Goal: Communication & Community: Answer question/provide support

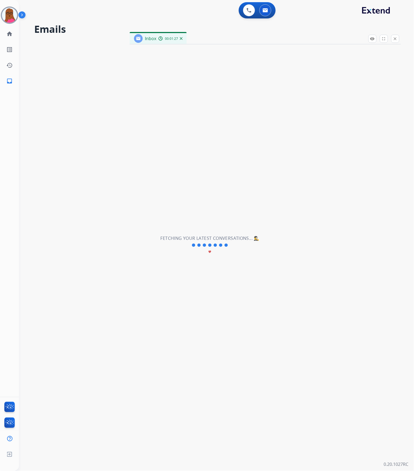
scroll to position [34, 0]
click at [267, 14] on button at bounding box center [265, 10] width 12 height 12
click at [268, 10] on button at bounding box center [265, 10] width 12 height 12
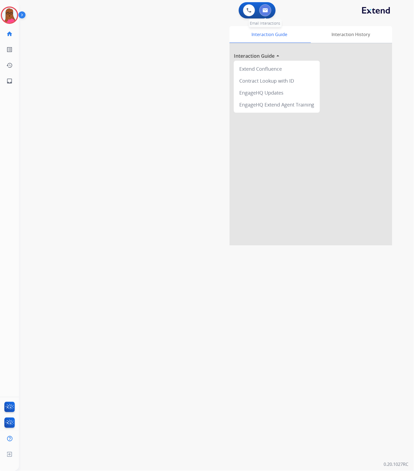
click at [268, 8] on button at bounding box center [265, 10] width 12 height 12
select select "**********"
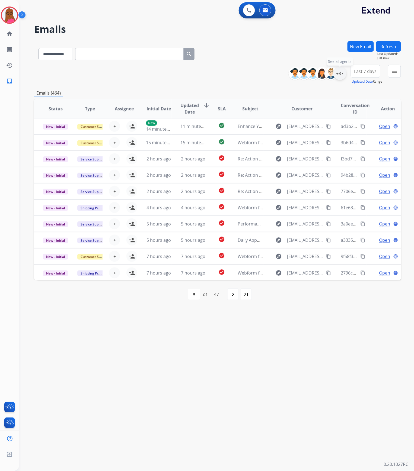
click at [343, 74] on div "+87" at bounding box center [339, 73] width 13 height 13
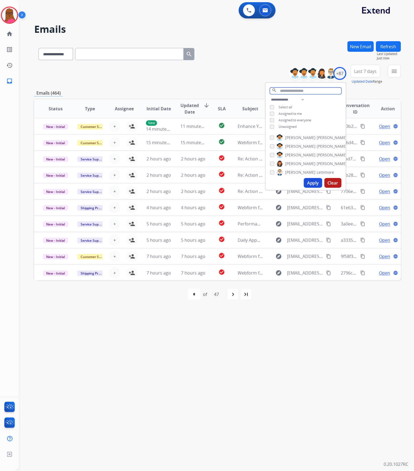
click at [288, 91] on input "text" at bounding box center [306, 91] width 72 height 7
type input "***"
click at [310, 168] on button "Apply" at bounding box center [313, 170] width 18 height 10
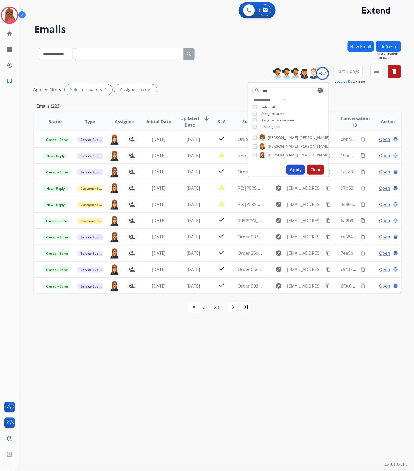
click at [295, 166] on button "Apply" at bounding box center [295, 170] width 18 height 10
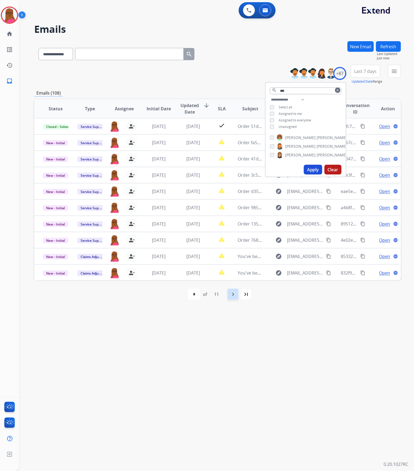
click at [236, 293] on mat-icon "navigate_next" at bounding box center [233, 294] width 7 height 7
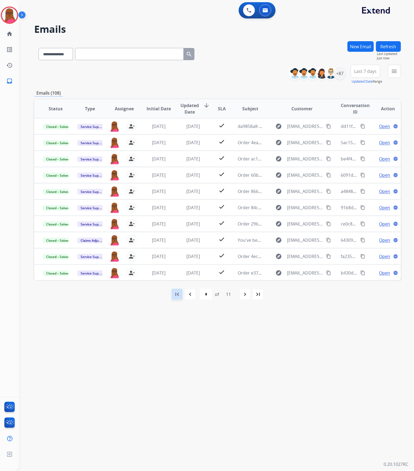
click at [181, 294] on div "first_page" at bounding box center [177, 294] width 12 height 12
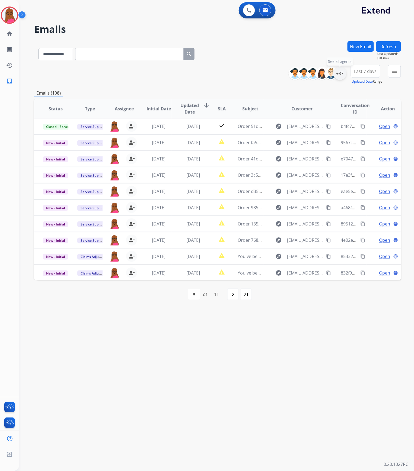
click at [339, 74] on div "+87" at bounding box center [339, 73] width 13 height 13
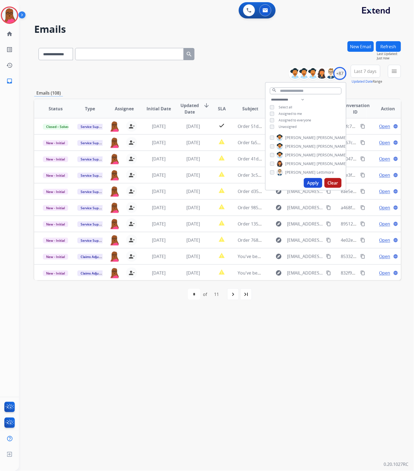
click at [272, 123] on div "**********" at bounding box center [305, 113] width 80 height 35
click at [272, 128] on div "**********" at bounding box center [305, 113] width 80 height 35
click at [307, 181] on button "Apply" at bounding box center [313, 183] width 18 height 10
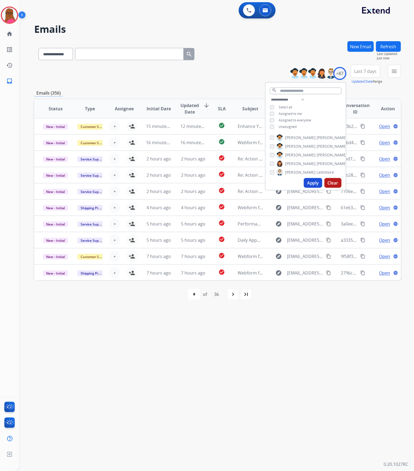
click at [314, 181] on button "Apply" at bounding box center [313, 183] width 18 height 10
click at [337, 308] on div "**********" at bounding box center [210, 246] width 382 height 452
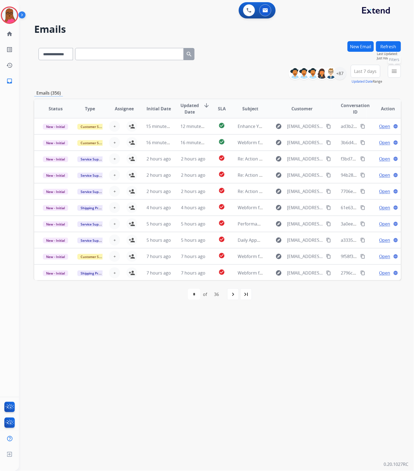
click at [391, 72] on mat-icon "menu" at bounding box center [394, 71] width 7 height 7
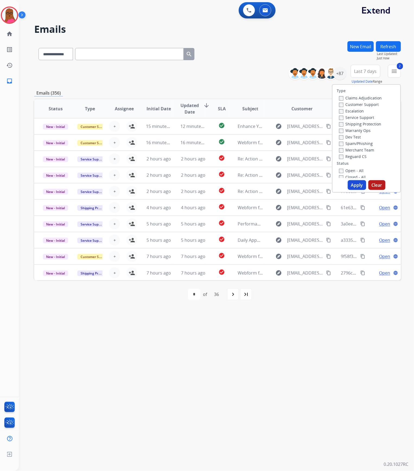
click at [351, 183] on button "Apply" at bounding box center [356, 185] width 18 height 10
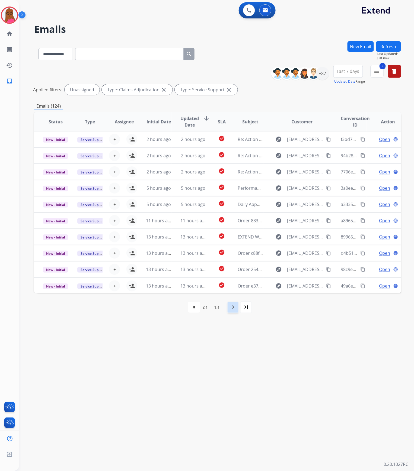
click at [235, 307] on mat-icon "navigate_next" at bounding box center [233, 307] width 7 height 7
click at [235, 307] on div "13" at bounding box center [228, 307] width 14 height 11
click at [241, 308] on div "navigate_next" at bounding box center [245, 307] width 12 height 12
click at [191, 305] on mat-icon "navigate_before" at bounding box center [190, 307] width 7 height 7
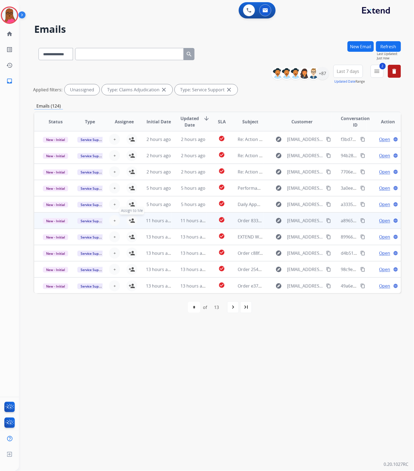
click at [130, 221] on mat-icon "person_add" at bounding box center [131, 220] width 7 height 7
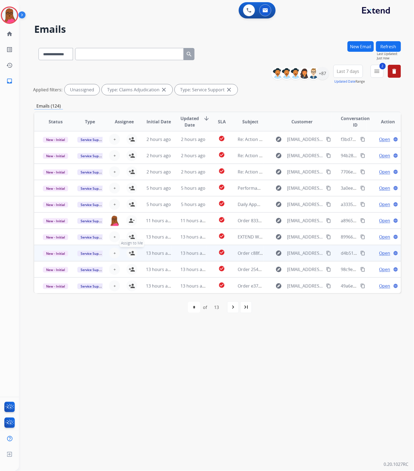
click at [131, 256] on button "person_add Assign to Me" at bounding box center [131, 253] width 11 height 11
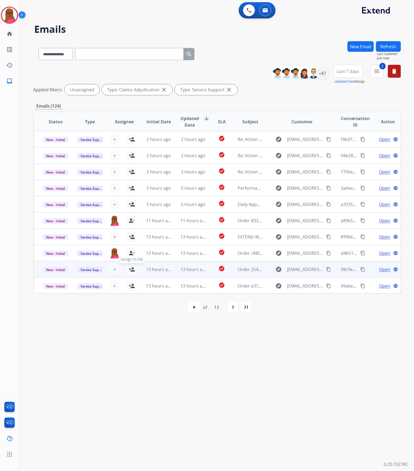
click at [131, 269] on mat-icon "person_add" at bounding box center [131, 269] width 7 height 7
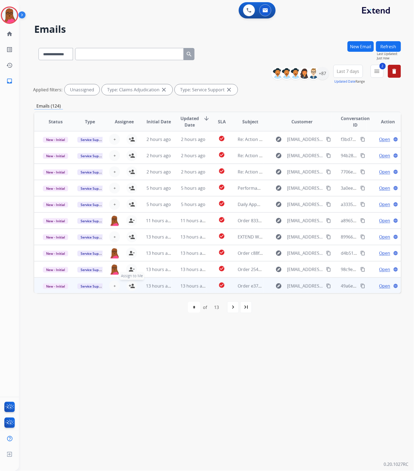
click at [132, 285] on mat-icon "person_add" at bounding box center [131, 286] width 7 height 7
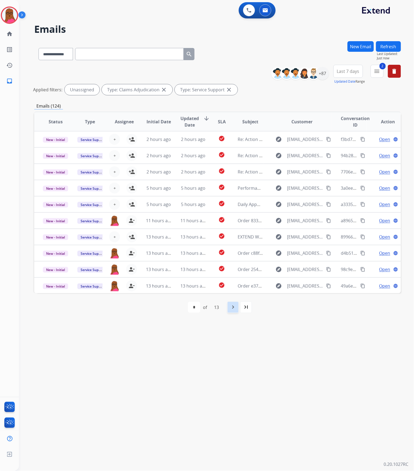
click at [231, 306] on mat-icon "navigate_next" at bounding box center [233, 307] width 7 height 7
select select "*"
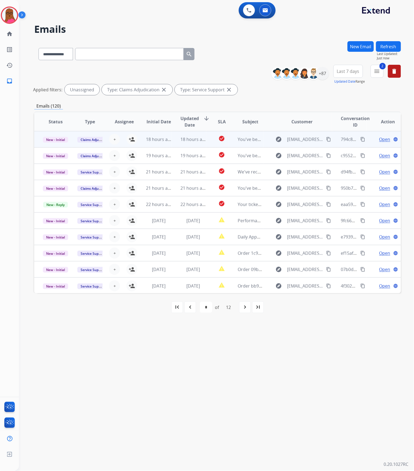
click at [234, 138] on td "You've been assigned a new service order: ead09002-6be4-4d8b-9f35-ccd552762311" at bounding box center [246, 139] width 34 height 16
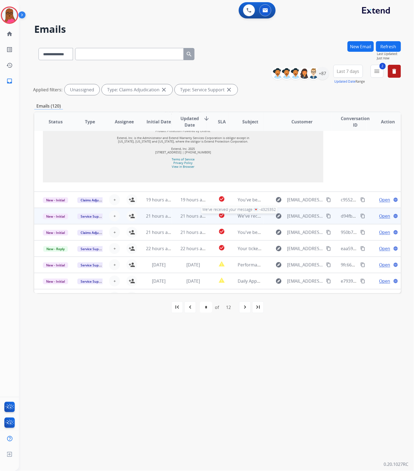
scroll to position [593, 0]
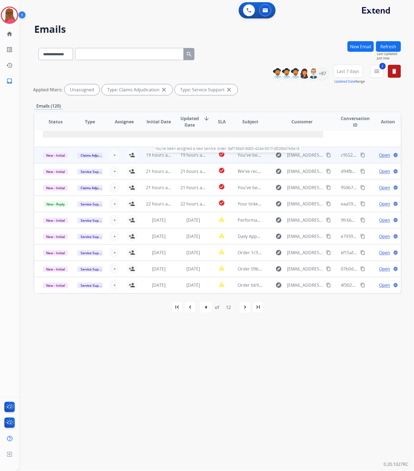
click at [248, 156] on span "You've been assigned a new service order: 6af156a3-9b05-424a-951f-d826bb7e9a16" at bounding box center [322, 155] width 170 height 6
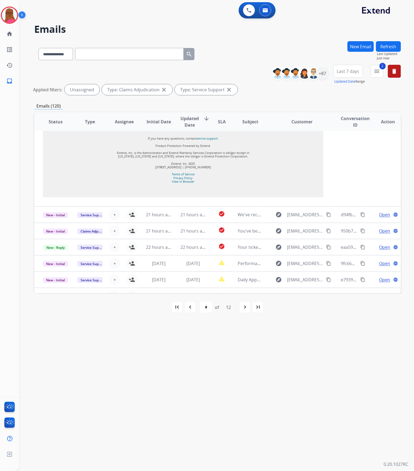
scroll to position [619, 0]
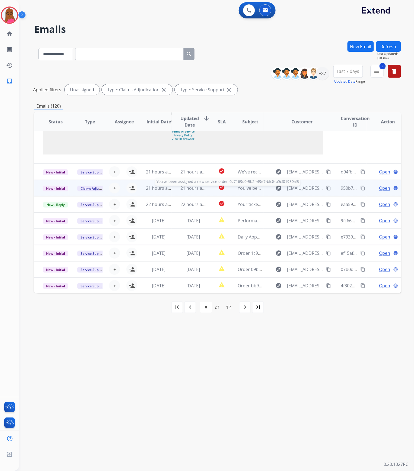
click at [247, 187] on span "You've been assigned a new service order: 0c7169d0-5b2f-49e7-bfc8-b9cf01959af3" at bounding box center [320, 188] width 167 height 6
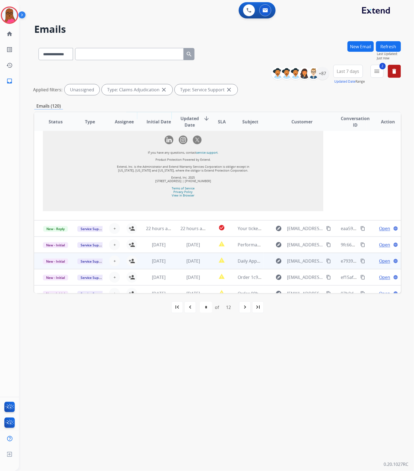
scroll to position [581, 0]
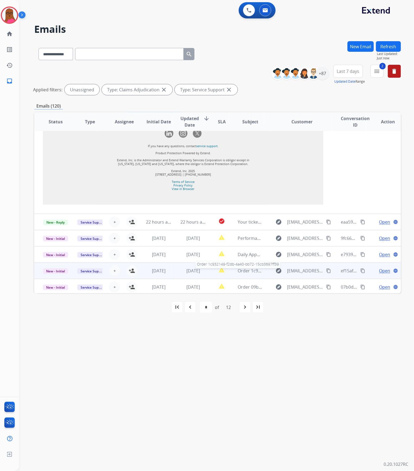
click at [242, 268] on span "Order 1c932149-f2db-4a40-bb72-15cb3697ff39" at bounding box center [284, 271] width 95 height 6
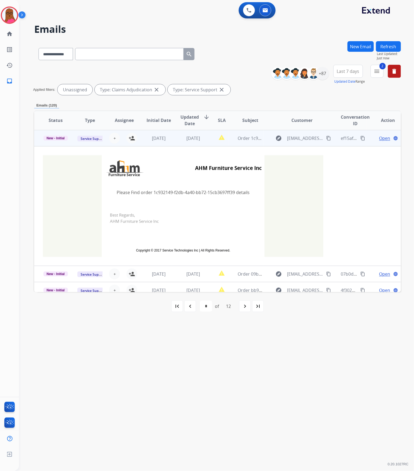
scroll to position [41, 0]
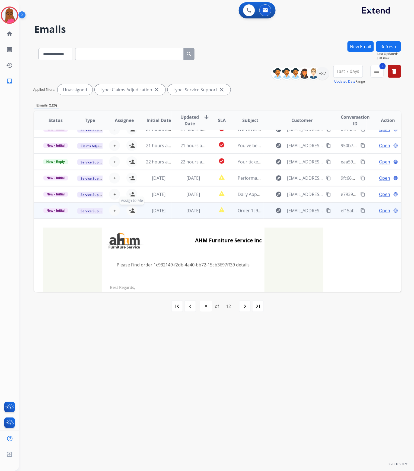
click at [128, 210] on mat-icon "person_add" at bounding box center [131, 210] width 7 height 7
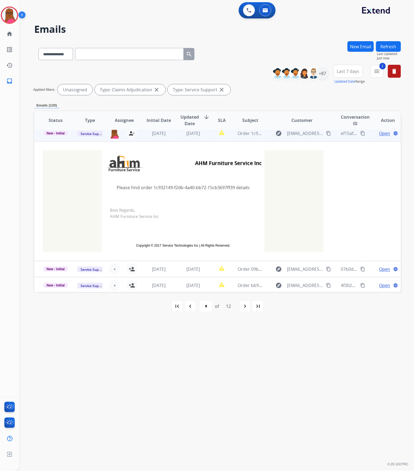
scroll to position [120, 0]
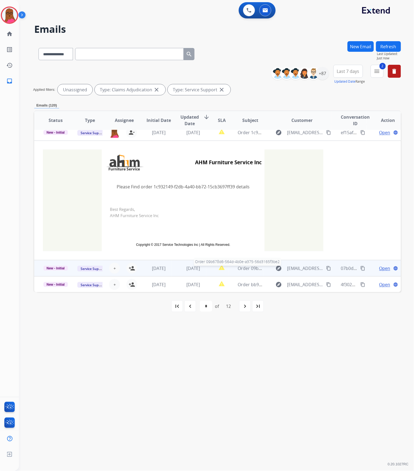
click at [240, 269] on span "Order 09b678d6-564d-4b0e-a375-56d3165f3be2" at bounding box center [285, 268] width 97 height 6
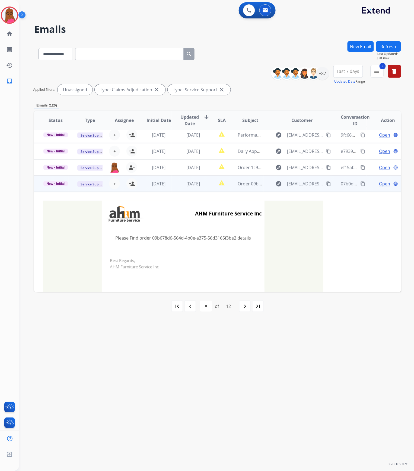
scroll to position [48, 0]
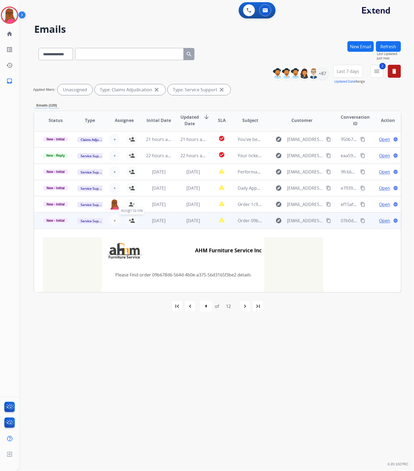
click at [134, 220] on button "person_add Assign to Me" at bounding box center [131, 220] width 11 height 11
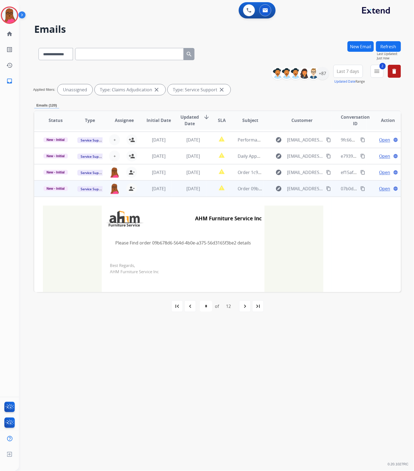
scroll to position [120, 0]
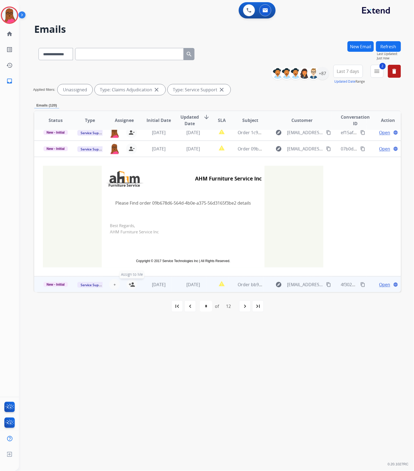
click at [134, 288] on button "person_add Assign to Me" at bounding box center [131, 284] width 11 height 11
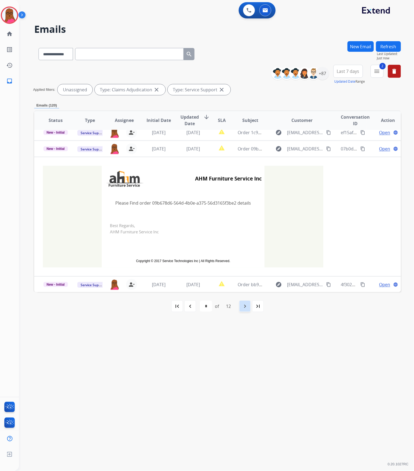
click at [247, 305] on mat-icon "navigate_next" at bounding box center [244, 306] width 7 height 7
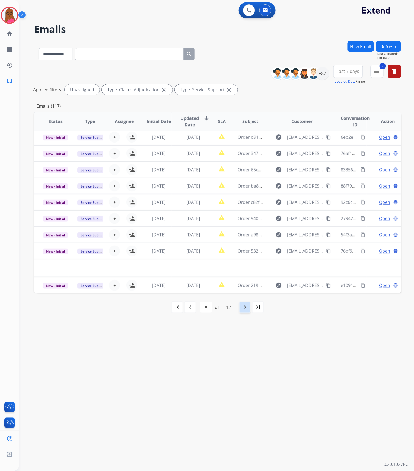
scroll to position [18, 0]
click at [115, 137] on button "+ Select agent" at bounding box center [114, 137] width 11 height 11
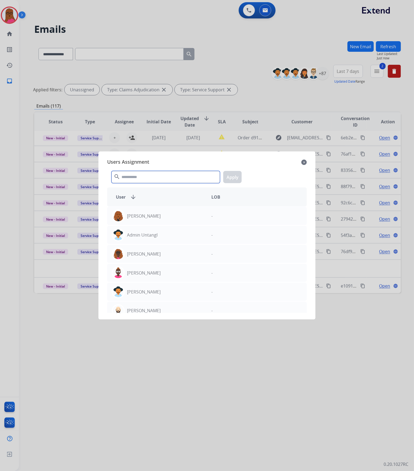
click at [143, 176] on input "text" at bounding box center [165, 177] width 108 height 12
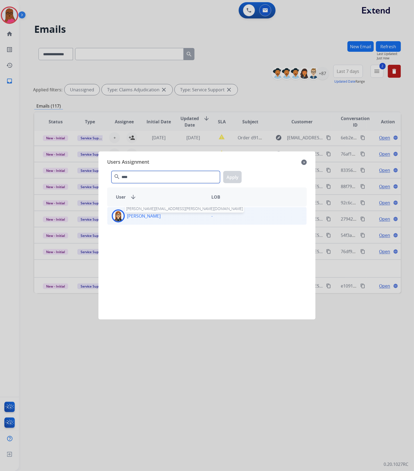
type input "****"
click at [145, 212] on div "[PERSON_NAME]" at bounding box center [156, 216] width 99 height 13
click at [230, 182] on button "Apply" at bounding box center [232, 177] width 18 height 12
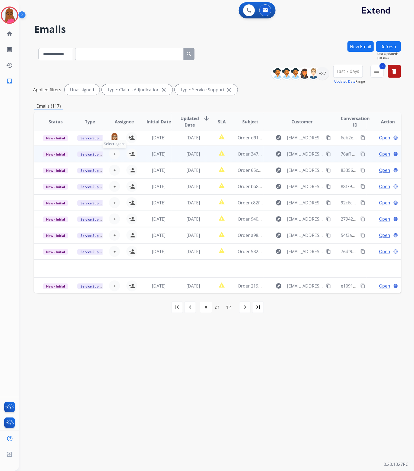
click at [114, 153] on span "+" at bounding box center [114, 154] width 2 height 7
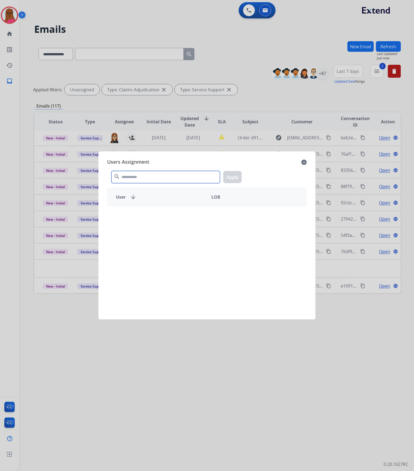
click at [133, 180] on input "text" at bounding box center [165, 177] width 108 height 12
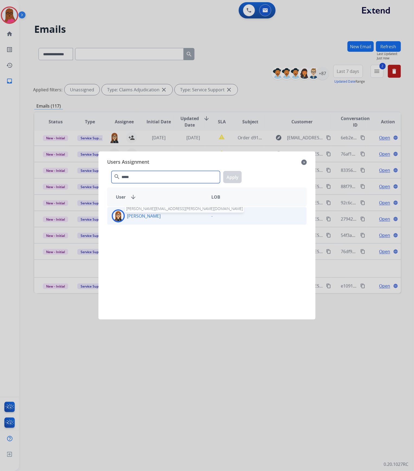
type input "*****"
click at [139, 217] on p "[PERSON_NAME]" at bounding box center [144, 216] width 34 height 7
click at [235, 175] on button "Apply" at bounding box center [232, 177] width 18 height 12
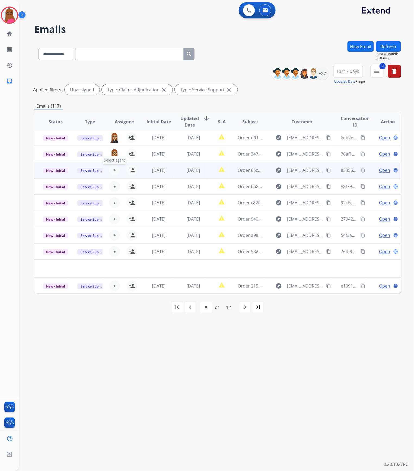
click at [114, 170] on span "+" at bounding box center [114, 170] width 2 height 7
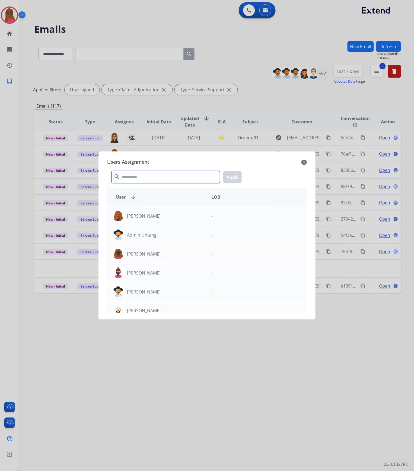
click at [135, 179] on input "text" at bounding box center [165, 177] width 108 height 12
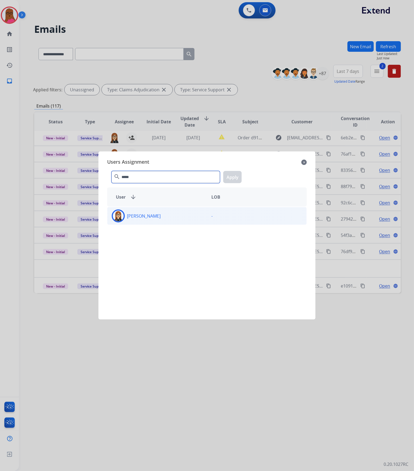
type input "*****"
drag, startPoint x: 158, startPoint y: 218, endPoint x: 170, endPoint y: 207, distance: 16.5
click at [158, 217] on div "[PERSON_NAME]" at bounding box center [156, 216] width 99 height 13
click at [229, 178] on button "Apply" at bounding box center [232, 177] width 18 height 12
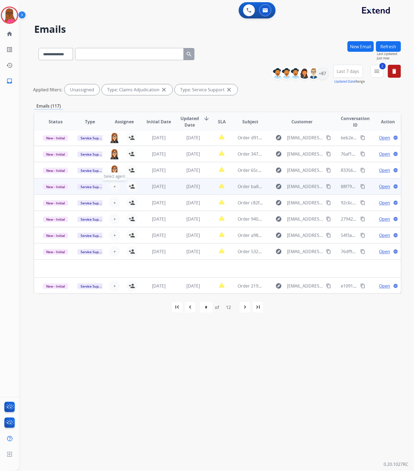
click at [115, 188] on button "+ Select agent" at bounding box center [114, 186] width 11 height 11
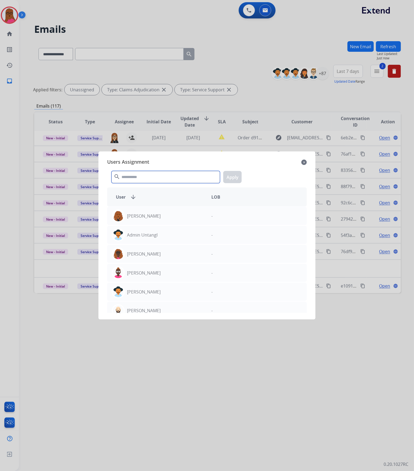
click at [173, 178] on input "text" at bounding box center [165, 177] width 108 height 12
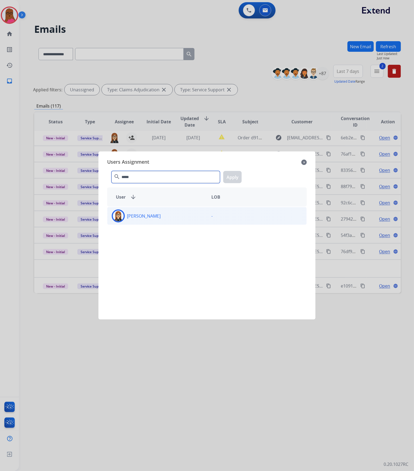
type input "*****"
drag, startPoint x: 152, startPoint y: 211, endPoint x: 178, endPoint y: 203, distance: 27.6
click at [152, 211] on div "[PERSON_NAME]" at bounding box center [156, 216] width 99 height 13
click at [231, 175] on button "Apply" at bounding box center [232, 177] width 18 height 12
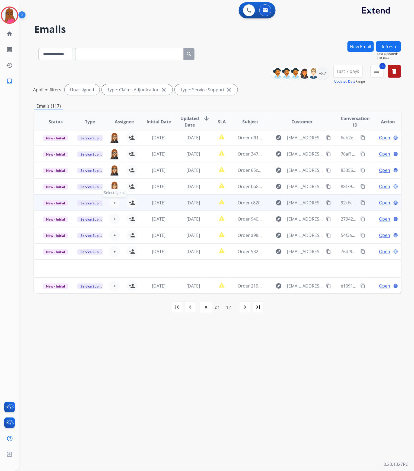
click at [114, 203] on span "+" at bounding box center [114, 202] width 2 height 7
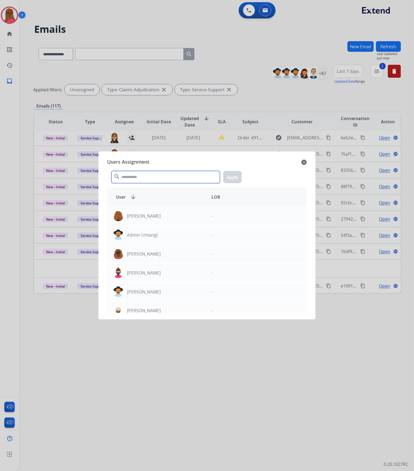
click at [142, 180] on input "text" at bounding box center [165, 177] width 108 height 12
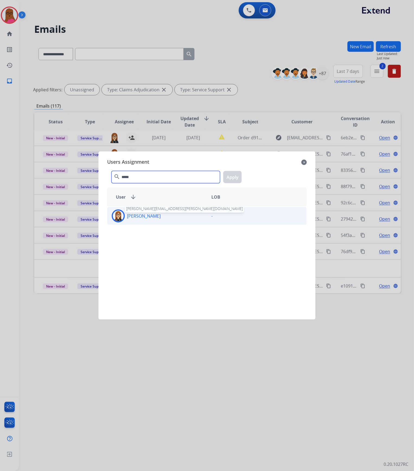
type input "*****"
click at [142, 215] on p "[PERSON_NAME]" at bounding box center [144, 216] width 34 height 7
click at [235, 176] on button "Apply" at bounding box center [232, 177] width 18 height 12
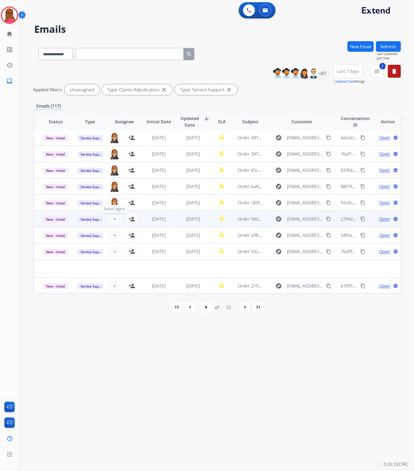
click at [112, 220] on button "+ Select agent" at bounding box center [114, 219] width 11 height 11
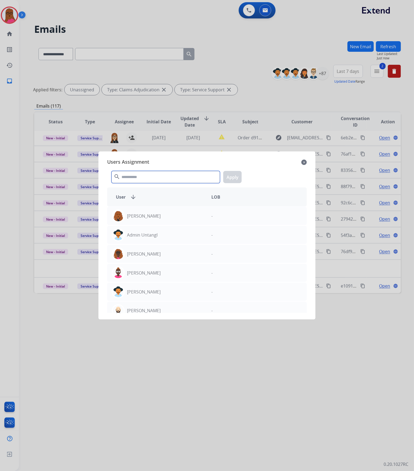
click at [178, 173] on input "text" at bounding box center [165, 177] width 108 height 12
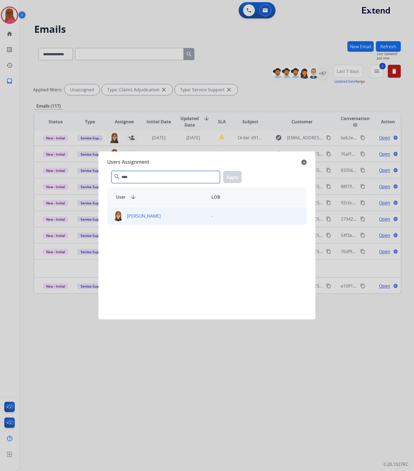
type input "****"
click at [184, 220] on div "[PERSON_NAME]" at bounding box center [156, 216] width 99 height 13
click at [237, 177] on button "Apply" at bounding box center [232, 177] width 18 height 12
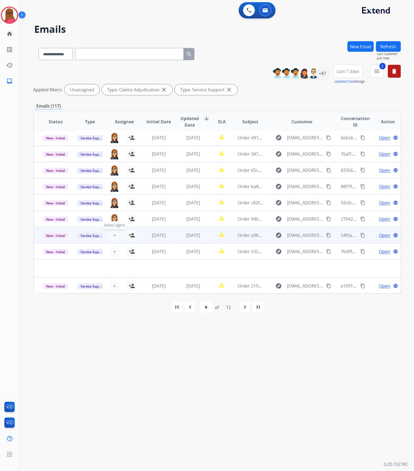
click at [114, 236] on span "+" at bounding box center [114, 235] width 2 height 7
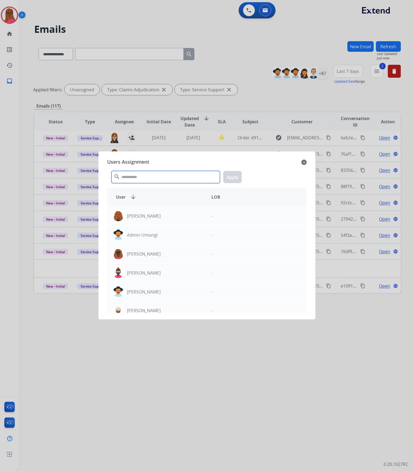
click at [162, 180] on input "text" at bounding box center [165, 177] width 108 height 12
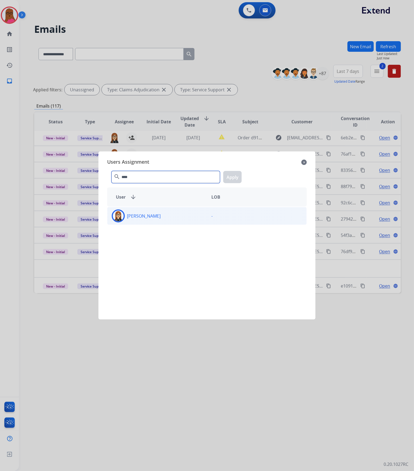
type input "****"
click at [158, 220] on div "[PERSON_NAME]" at bounding box center [156, 216] width 99 height 13
click at [234, 177] on button "Apply" at bounding box center [232, 177] width 18 height 12
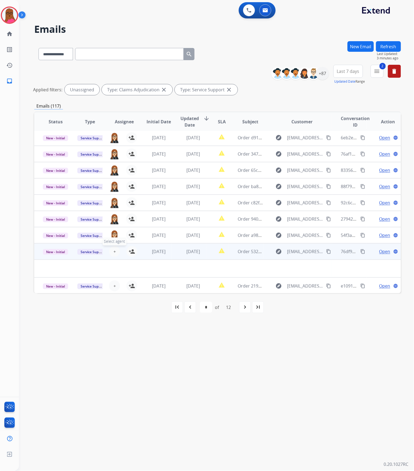
click at [114, 251] on span "+" at bounding box center [114, 251] width 2 height 7
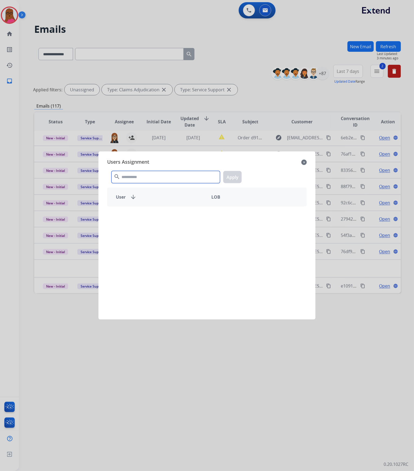
click at [198, 171] on input "text" at bounding box center [165, 177] width 108 height 12
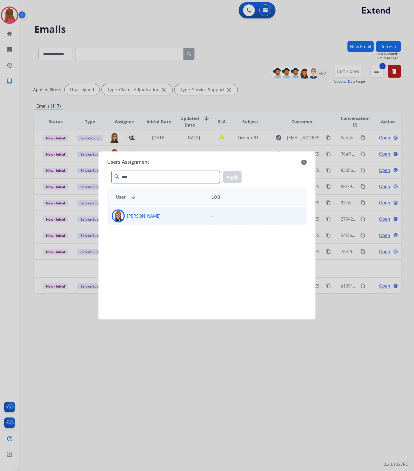
type input "****"
click at [173, 216] on div "[PERSON_NAME]" at bounding box center [156, 216] width 99 height 13
drag, startPoint x: 239, startPoint y: 175, endPoint x: 236, endPoint y: 177, distance: 3.6
click at [239, 176] on button "Apply" at bounding box center [232, 177] width 18 height 12
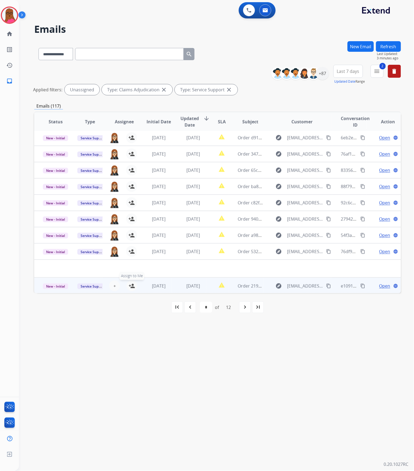
click at [130, 285] on mat-icon "person_add" at bounding box center [131, 286] width 7 height 7
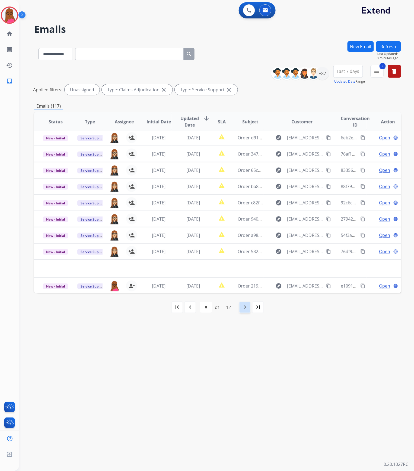
click at [242, 308] on mat-icon "navigate_next" at bounding box center [244, 307] width 7 height 7
select select "*"
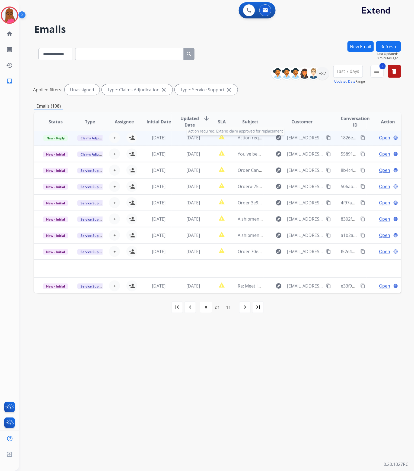
click at [246, 139] on span "Action required: Extend claim approved for replacement" at bounding box center [294, 138] width 115 height 6
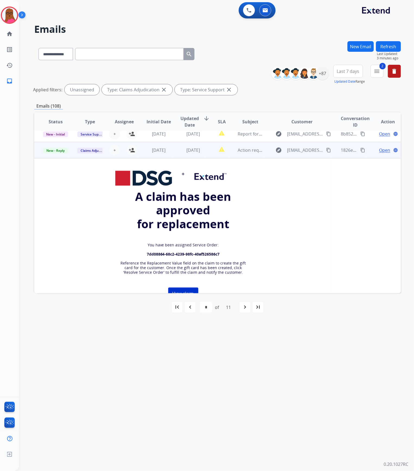
scroll to position [0, 0]
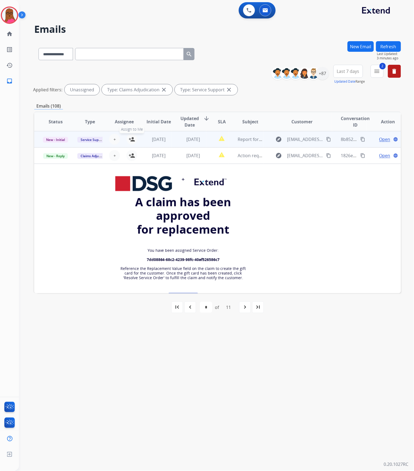
click at [130, 140] on mat-icon "person_add" at bounding box center [131, 139] width 7 height 7
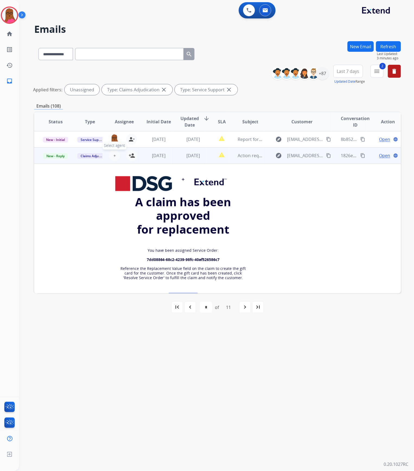
click at [116, 154] on button "+ Select agent" at bounding box center [114, 155] width 11 height 11
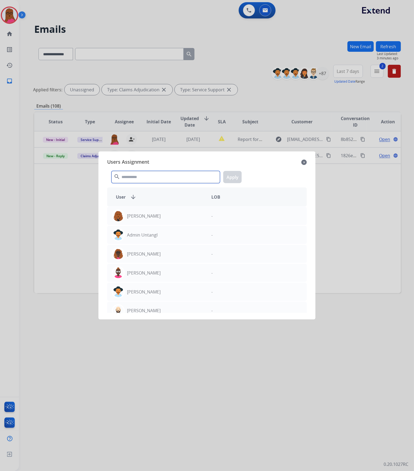
click at [135, 175] on input "text" at bounding box center [165, 177] width 108 height 12
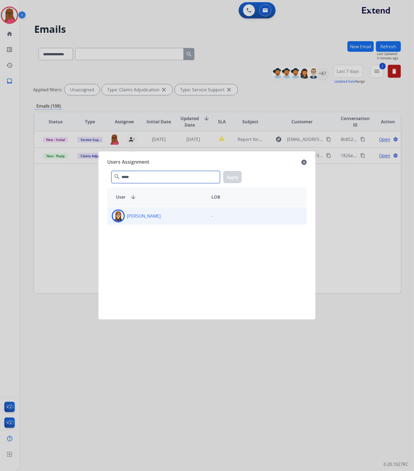
type input "*****"
click at [166, 215] on div "[PERSON_NAME]" at bounding box center [156, 216] width 99 height 13
click at [227, 180] on button "Apply" at bounding box center [232, 177] width 18 height 12
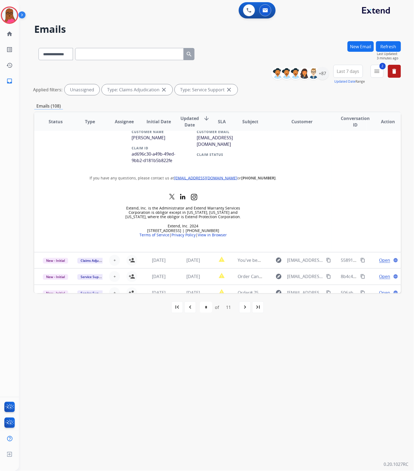
scroll to position [217, 0]
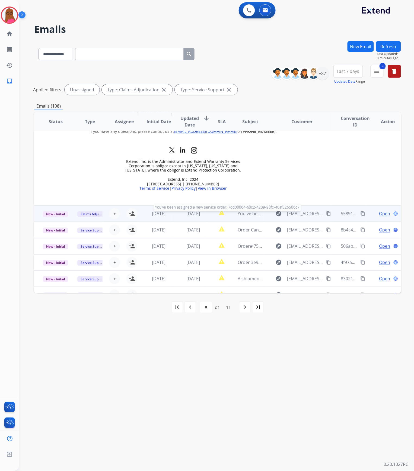
click at [244, 214] on span "You've been assigned a new service order: 7dd08864-68c2-4239-98fc-40af526586c7" at bounding box center [321, 214] width 169 height 6
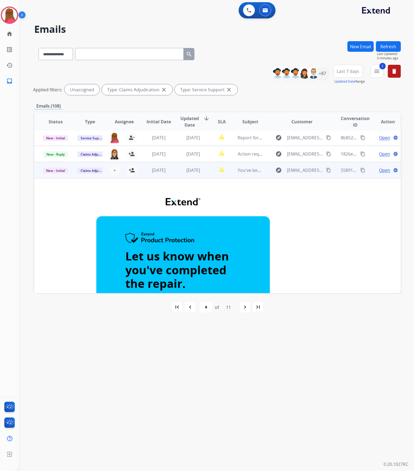
scroll to position [0, 0]
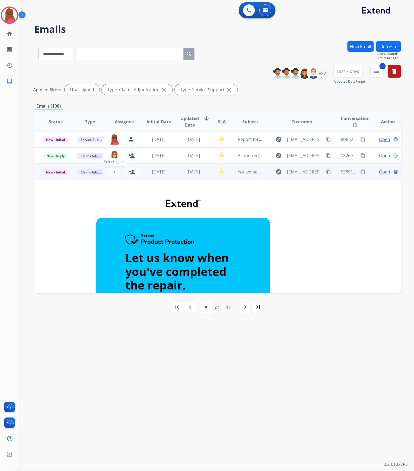
click at [114, 172] on span "+" at bounding box center [114, 172] width 2 height 7
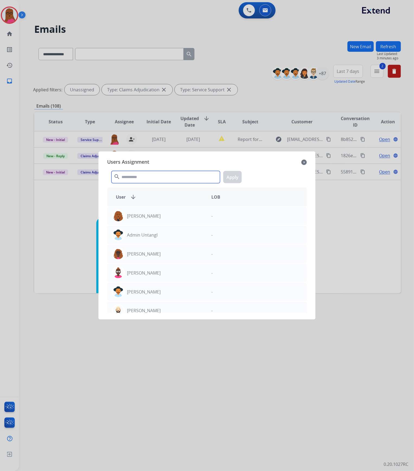
click at [134, 179] on input "text" at bounding box center [165, 177] width 108 height 12
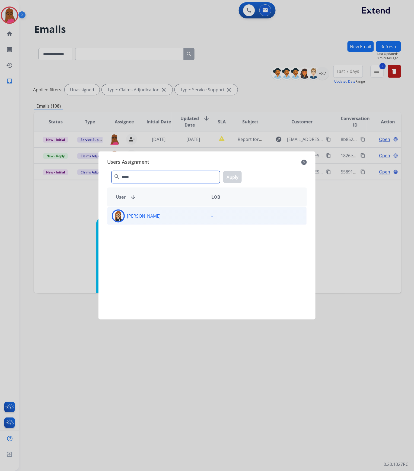
type input "*****"
click at [144, 220] on div "[PERSON_NAME]" at bounding box center [156, 216] width 99 height 13
click at [231, 178] on button "Apply" at bounding box center [232, 177] width 18 height 12
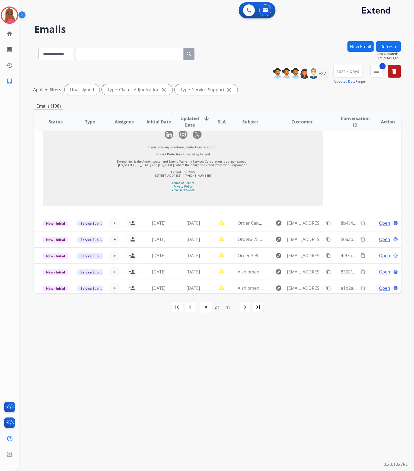
scroll to position [567, 0]
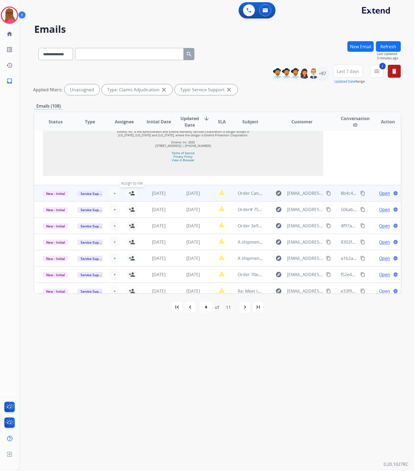
click at [132, 190] on mat-icon "person_add" at bounding box center [131, 193] width 7 height 7
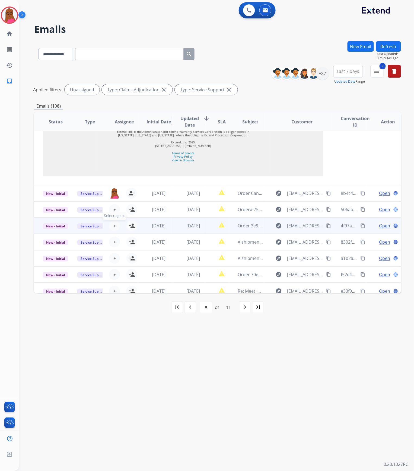
click at [115, 220] on button "+ Select agent" at bounding box center [114, 225] width 11 height 11
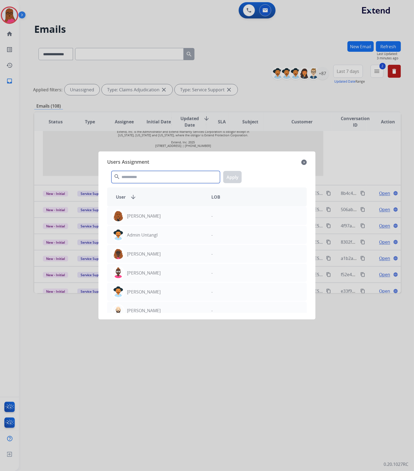
click at [141, 177] on input "text" at bounding box center [165, 177] width 108 height 12
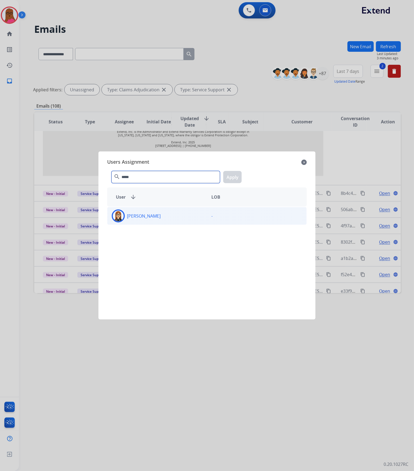
type input "*****"
click at [147, 220] on div "[PERSON_NAME]" at bounding box center [156, 216] width 99 height 13
click at [231, 177] on button "Apply" at bounding box center [232, 177] width 18 height 12
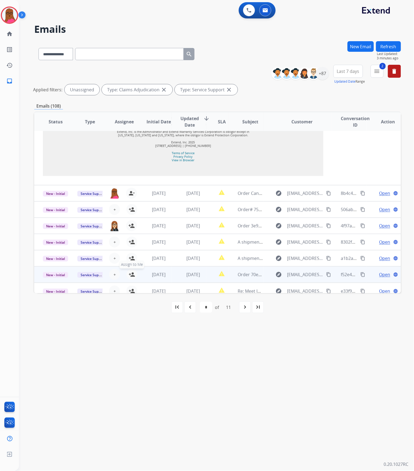
click at [128, 271] on mat-icon "person_add" at bounding box center [131, 274] width 7 height 7
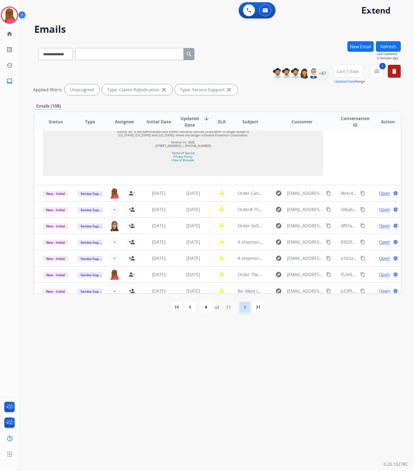
click at [248, 310] on mat-icon "navigate_next" at bounding box center [244, 307] width 7 height 7
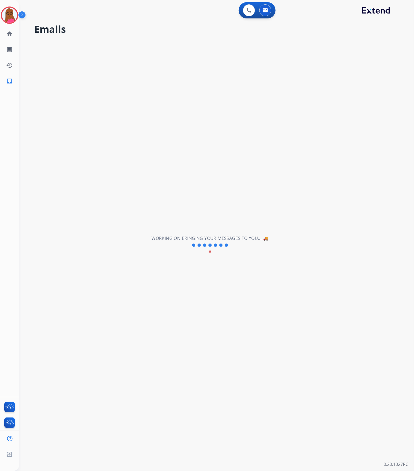
scroll to position [18, 0]
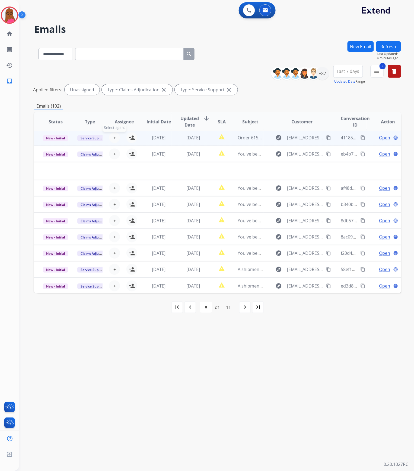
click at [115, 138] on button "+ Select agent" at bounding box center [114, 137] width 11 height 11
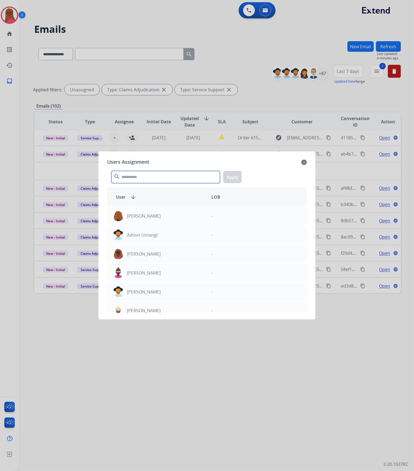
click at [141, 178] on input "text" at bounding box center [165, 177] width 108 height 12
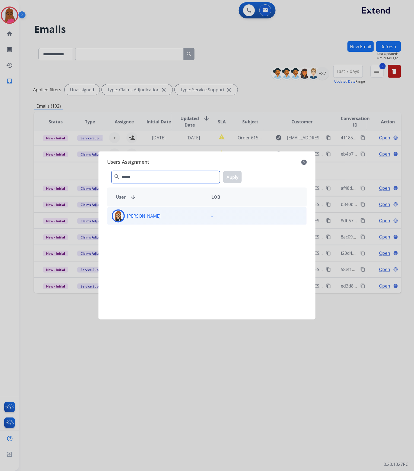
type input "******"
click at [161, 218] on div "[PERSON_NAME]" at bounding box center [156, 216] width 99 height 13
click at [231, 179] on button "Apply" at bounding box center [232, 177] width 18 height 12
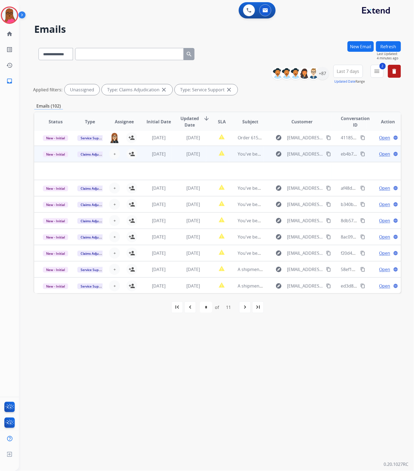
click at [246, 159] on td "You've been assigned a new service order: 99ae4238-8c06-4b7e-88e5-76d10e0e9de3" at bounding box center [246, 154] width 34 height 16
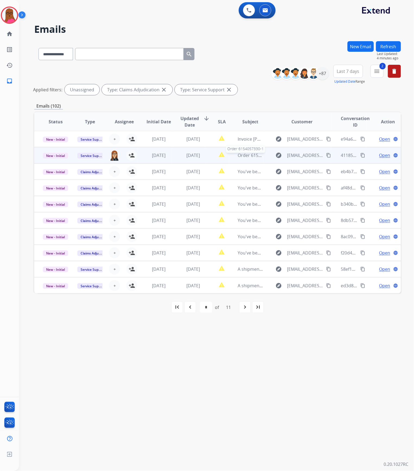
click at [244, 157] on span "Order 6154057330-1" at bounding box center [257, 155] width 41 height 6
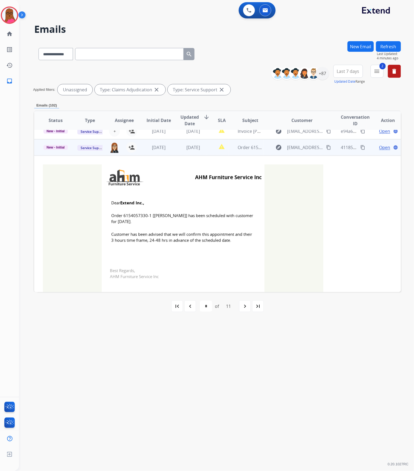
scroll to position [0, 0]
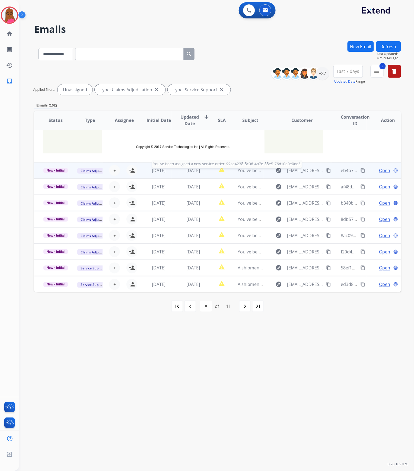
click at [244, 172] on span "You've been assigned a new service order: 99ae4238-8c06-4b7e-88e5-76d10e0e9de3" at bounding box center [323, 171] width 172 height 6
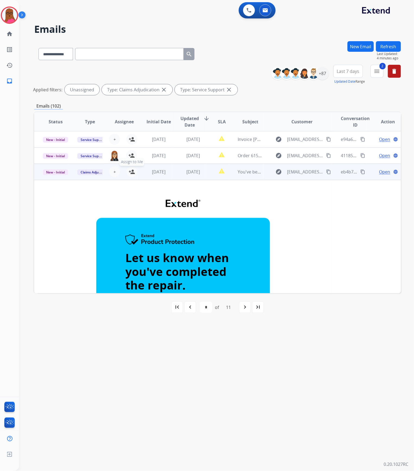
click at [129, 172] on mat-icon "person_add" at bounding box center [131, 172] width 7 height 7
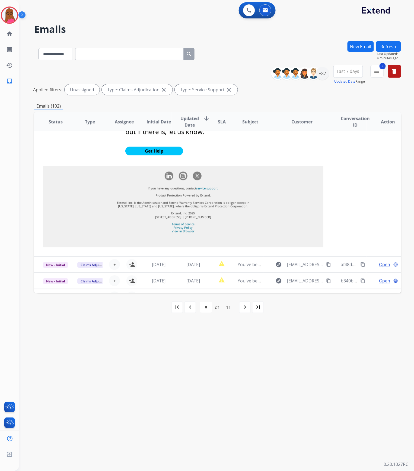
scroll to position [614, 0]
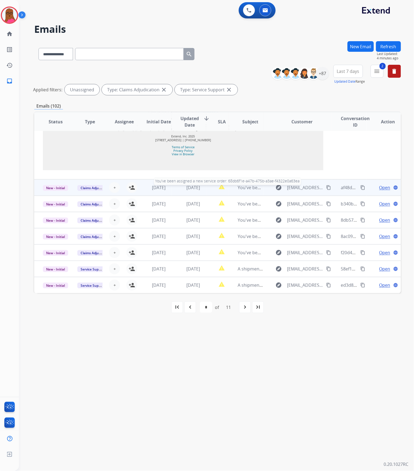
click at [242, 188] on span "You've been assigned a new service order: 68db6f1e-a47b-475b-a3ae-f4322e0a63ea" at bounding box center [322, 188] width 170 height 6
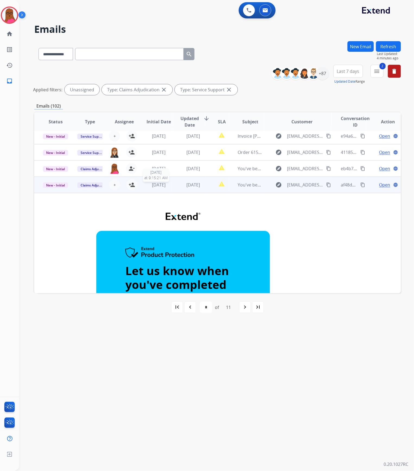
scroll to position [0, 0]
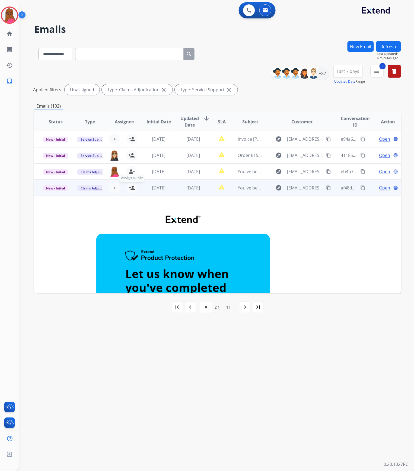
click at [133, 186] on mat-icon "person_add" at bounding box center [131, 188] width 7 height 7
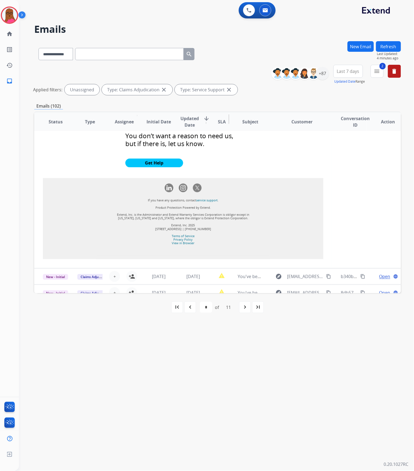
scroll to position [577, 0]
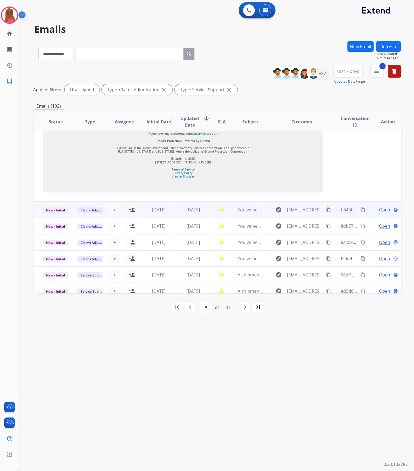
click at [234, 203] on td "You've been assigned a new service order: b17150ef-513c-4234-9457-465a8f44cbd5" at bounding box center [246, 210] width 34 height 16
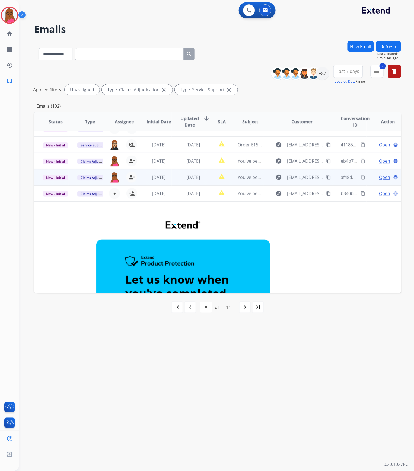
scroll to position [0, 0]
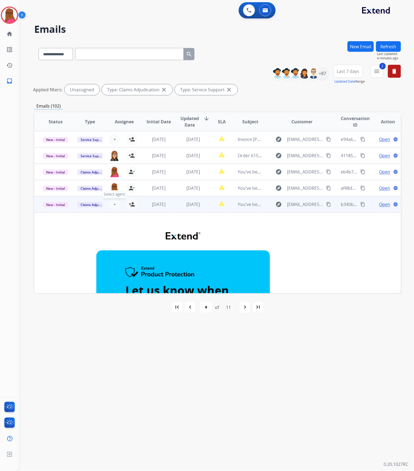
click at [113, 203] on span "+" at bounding box center [114, 204] width 2 height 7
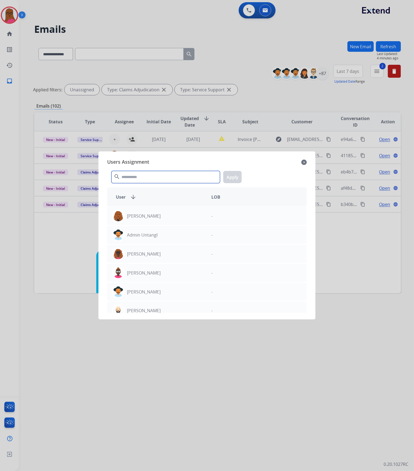
click at [148, 181] on input "text" at bounding box center [165, 177] width 108 height 12
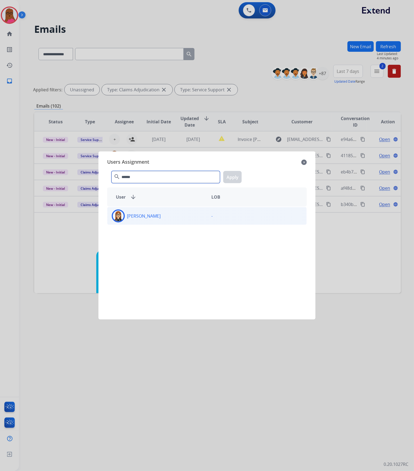
type input "******"
click at [160, 213] on div "[PERSON_NAME]" at bounding box center [156, 216] width 99 height 13
click at [228, 176] on button "Apply" at bounding box center [232, 177] width 18 height 12
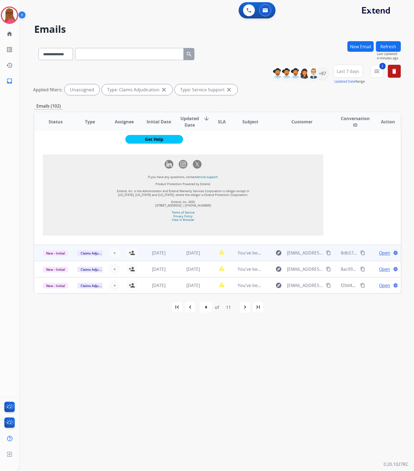
scroll to position [567, 0]
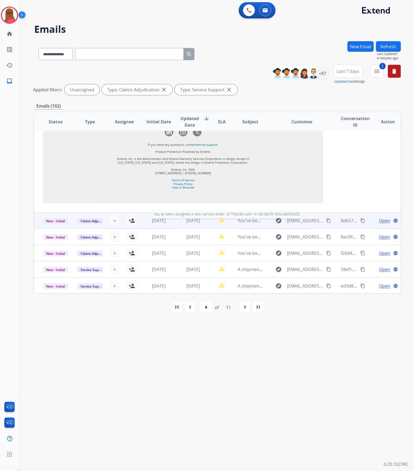
click at [237, 221] on span "You've been assigned a new service order: d77b3c90-cd51-41d5-9b78-435cdb033b82" at bounding box center [323, 221] width 172 height 6
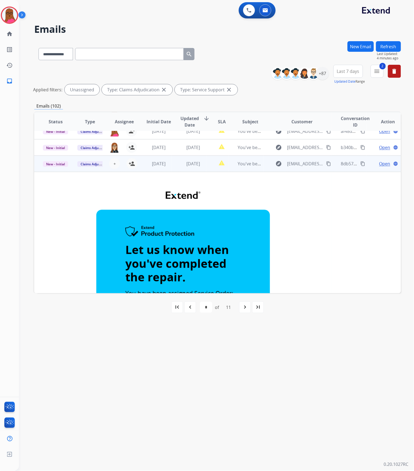
scroll to position [0, 0]
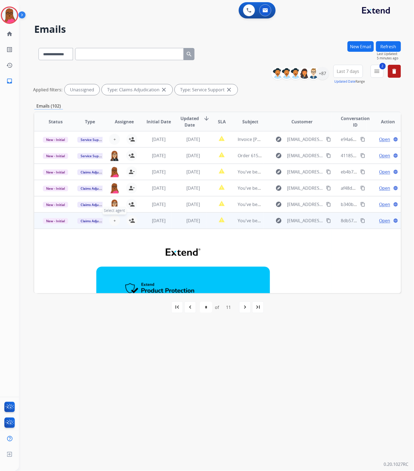
click at [115, 220] on button "+ Select agent" at bounding box center [114, 220] width 11 height 11
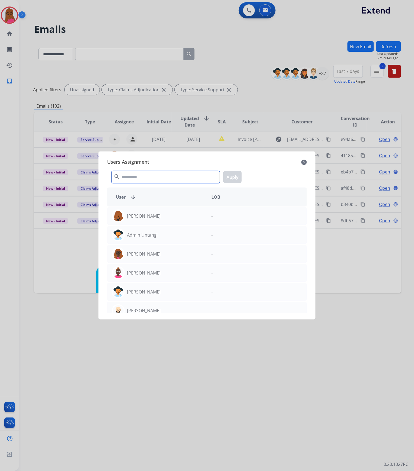
click at [159, 183] on input "text" at bounding box center [165, 177] width 108 height 12
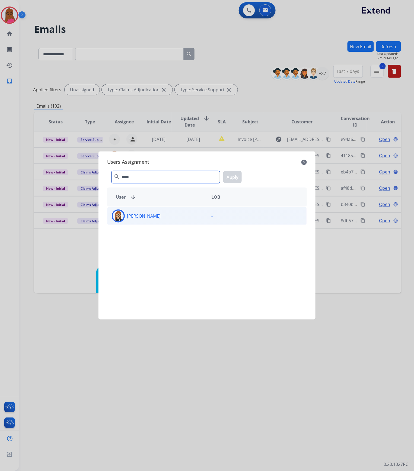
type input "*****"
click at [158, 217] on div "[PERSON_NAME]" at bounding box center [156, 216] width 99 height 13
click at [239, 179] on button "Apply" at bounding box center [232, 177] width 18 height 12
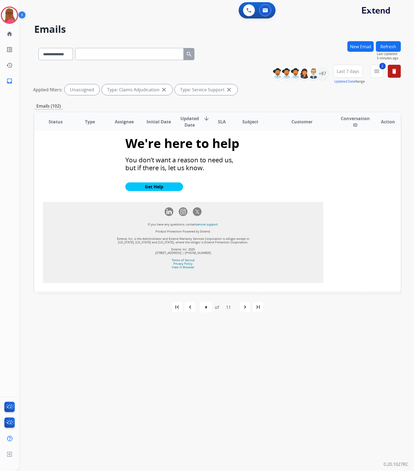
scroll to position [567, 0]
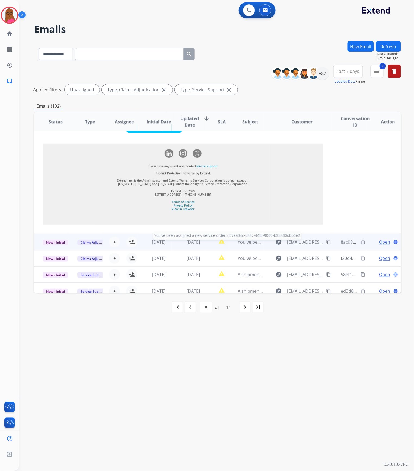
click at [241, 239] on span "You've been assigned a new service order: cb7ea04c-b53c-44f8-9069-b38530dbb0e2" at bounding box center [322, 242] width 171 height 6
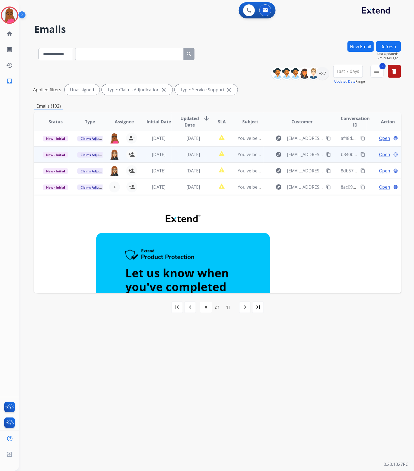
scroll to position [29, 0]
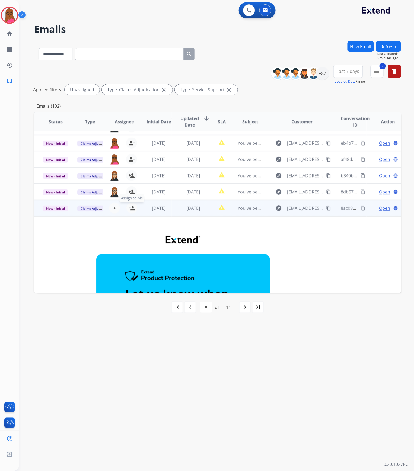
click at [130, 208] on mat-icon "person_add" at bounding box center [131, 208] width 7 height 7
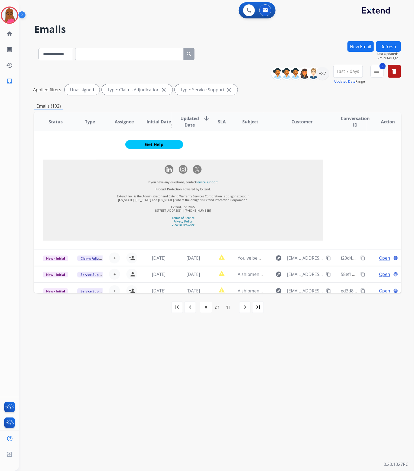
scroll to position [629, 0]
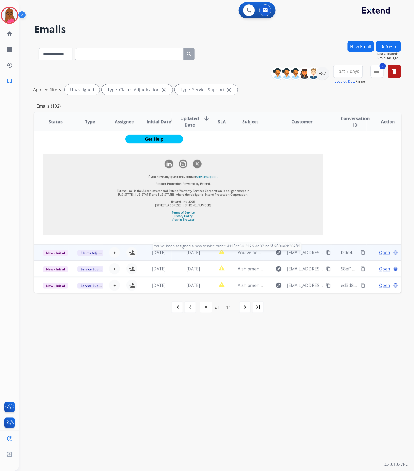
click at [242, 254] on span "You've been assigned a new service order: 4118cc54-3196-4e37-be6f-9804a2b30986" at bounding box center [322, 253] width 170 height 6
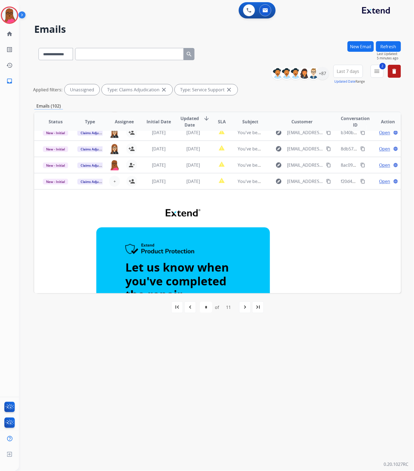
scroll to position [14, 0]
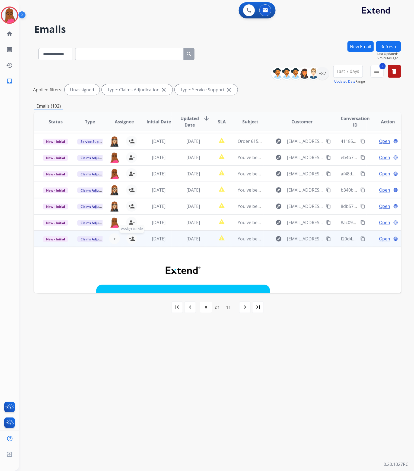
click at [127, 237] on button "person_add Assign to Me" at bounding box center [131, 238] width 11 height 11
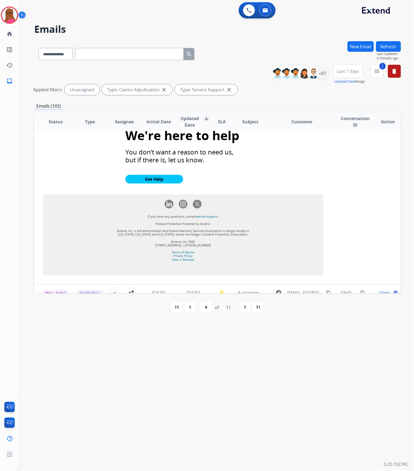
scroll to position [579, 0]
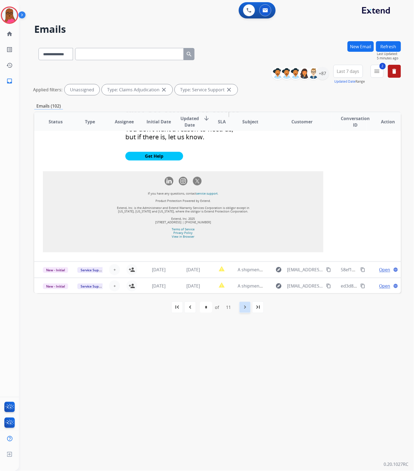
click at [245, 307] on mat-icon "navigate_next" at bounding box center [244, 307] width 7 height 7
select select "*"
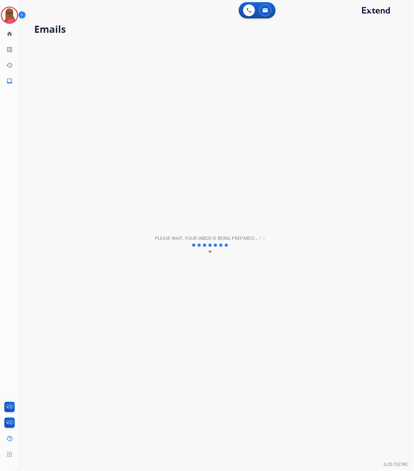
scroll to position [18, 0]
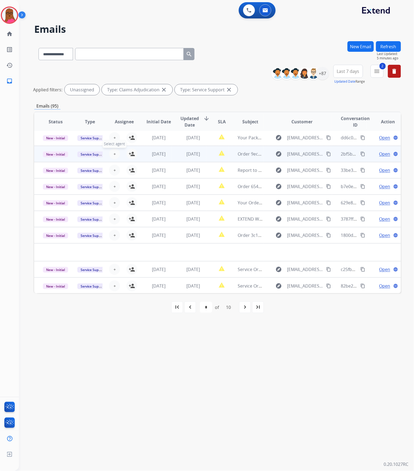
click at [113, 153] on span "+" at bounding box center [114, 154] width 2 height 7
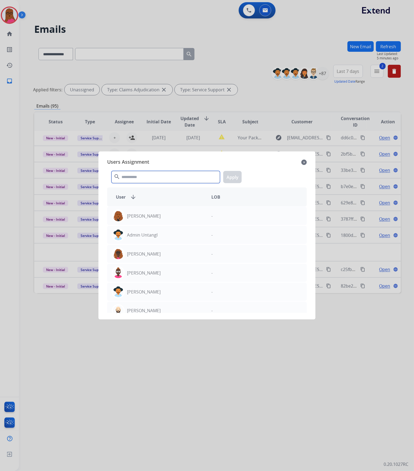
click at [159, 177] on input "text" at bounding box center [165, 177] width 108 height 12
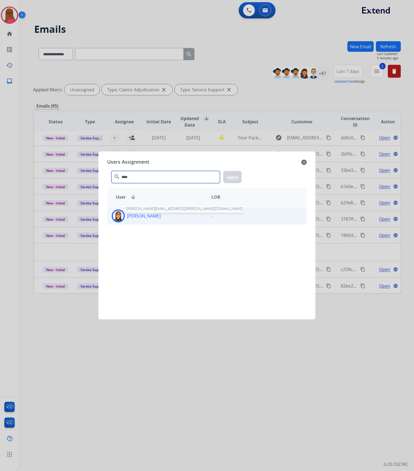
type input "****"
click at [140, 220] on div "Trisha Higgins trisha.higgins@extend.com" at bounding box center [156, 216] width 99 height 13
click at [235, 180] on button "Apply" at bounding box center [232, 177] width 18 height 12
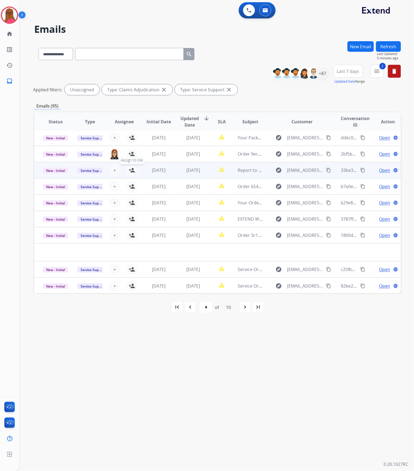
click at [132, 171] on mat-icon "person_add" at bounding box center [131, 170] width 7 height 7
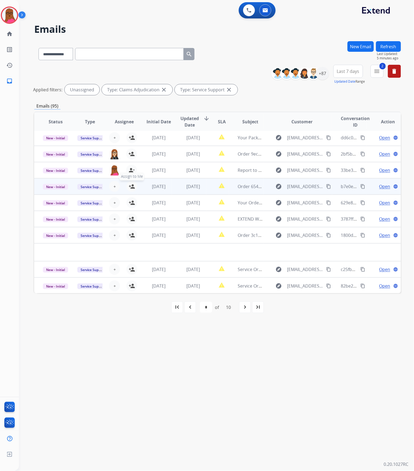
click at [131, 186] on mat-icon "person_add" at bounding box center [131, 186] width 7 height 7
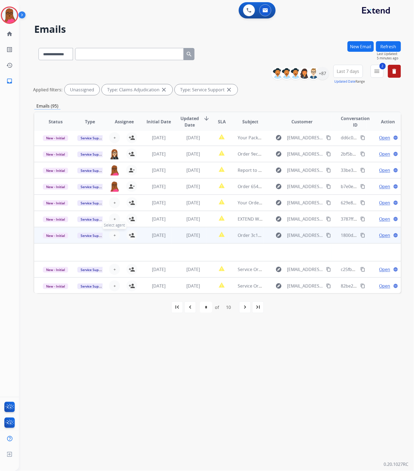
click at [113, 232] on span "+" at bounding box center [114, 235] width 2 height 7
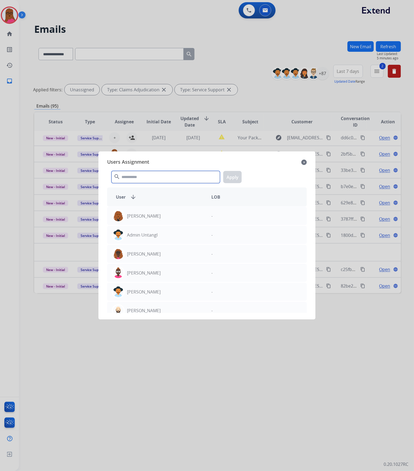
click at [159, 176] on input "text" at bounding box center [165, 177] width 108 height 12
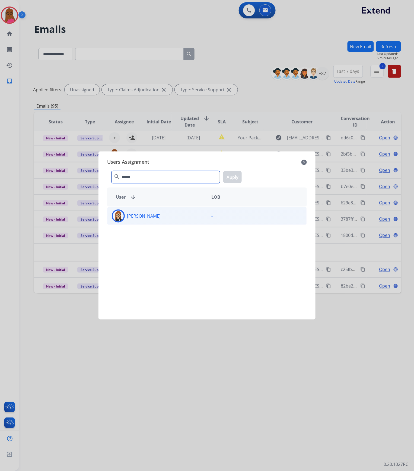
type input "******"
click at [170, 220] on div "[PERSON_NAME]" at bounding box center [156, 216] width 99 height 13
click at [236, 181] on button "Apply" at bounding box center [232, 177] width 18 height 12
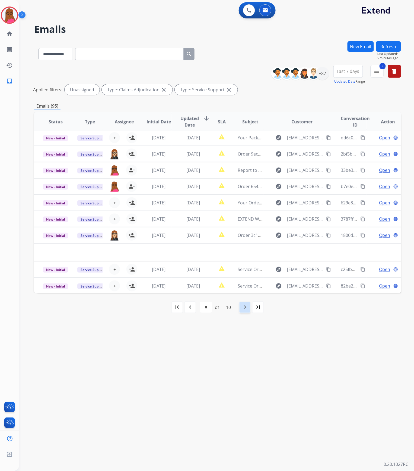
click at [245, 313] on div "navigate_next" at bounding box center [245, 307] width 12 height 12
select select "*"
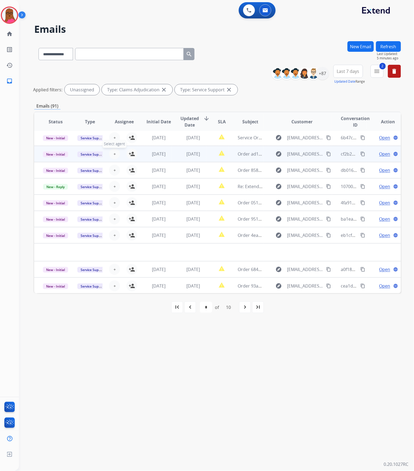
click at [113, 152] on span "+" at bounding box center [114, 154] width 2 height 7
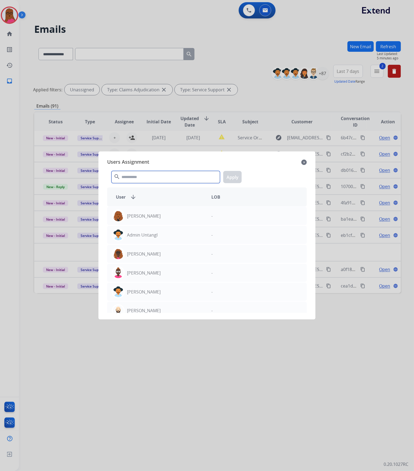
click at [137, 178] on input "text" at bounding box center [165, 177] width 108 height 12
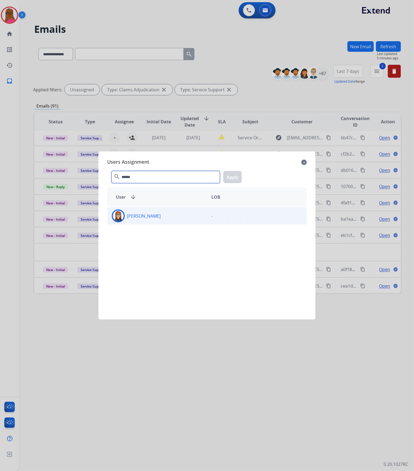
type input "******"
drag, startPoint x: 193, startPoint y: 217, endPoint x: 206, endPoint y: 194, distance: 26.7
click at [193, 217] on div "[PERSON_NAME]" at bounding box center [156, 216] width 99 height 13
click at [232, 175] on button "Apply" at bounding box center [232, 177] width 18 height 12
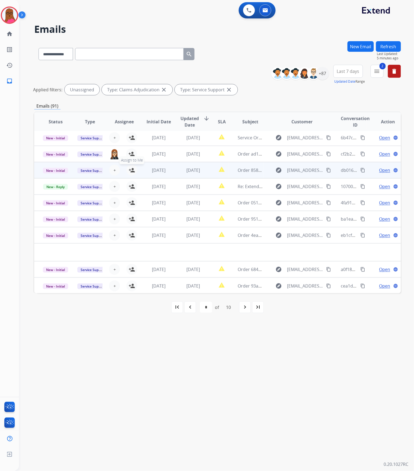
click at [134, 170] on button "person_add Assign to Me" at bounding box center [131, 170] width 11 height 11
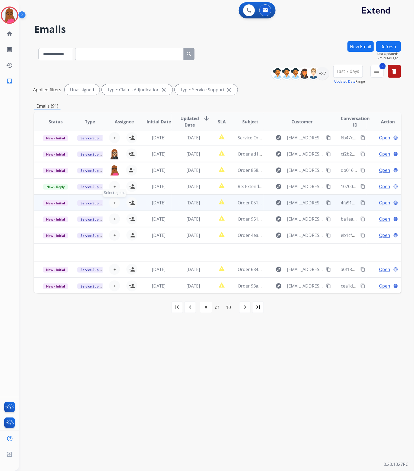
click at [115, 202] on button "+ Select agent" at bounding box center [114, 202] width 11 height 11
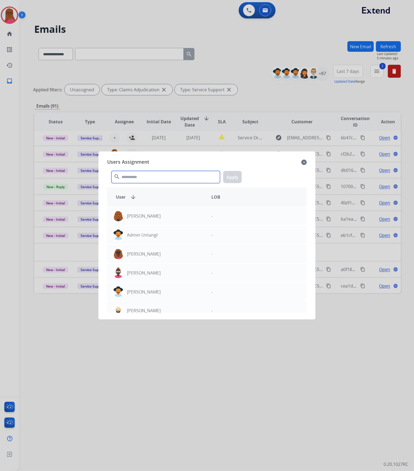
click at [161, 183] on input "text" at bounding box center [165, 177] width 108 height 12
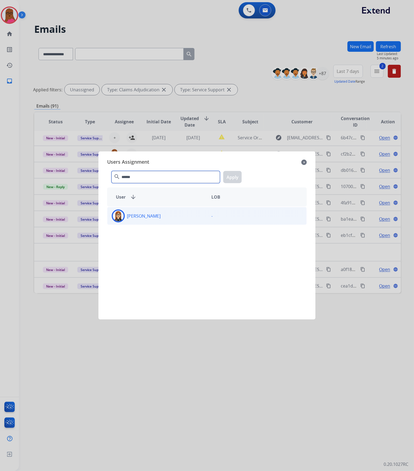
type input "******"
click at [192, 222] on div "[PERSON_NAME]" at bounding box center [156, 216] width 99 height 13
click at [236, 176] on button "Apply" at bounding box center [232, 177] width 18 height 12
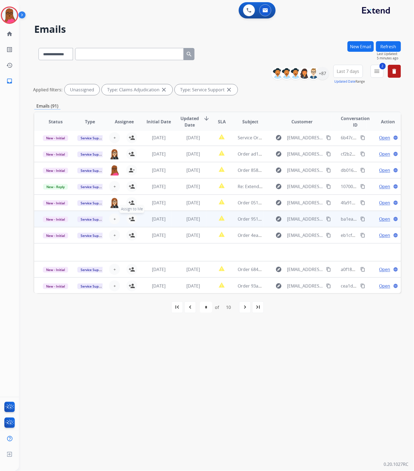
click at [130, 219] on mat-icon "person_add" at bounding box center [131, 219] width 7 height 7
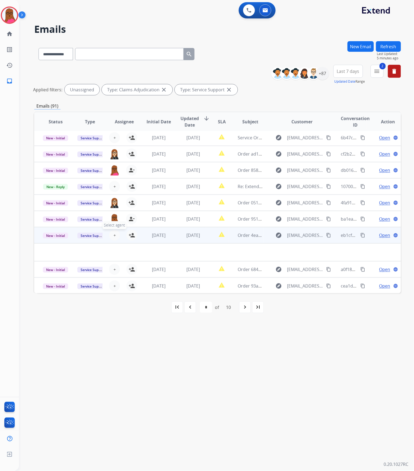
click at [115, 235] on button "+ Select agent" at bounding box center [114, 235] width 11 height 11
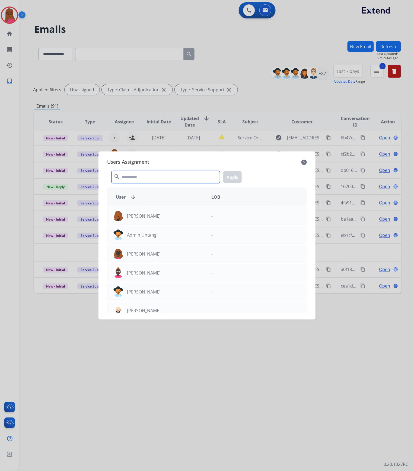
click at [162, 173] on input "text" at bounding box center [165, 177] width 108 height 12
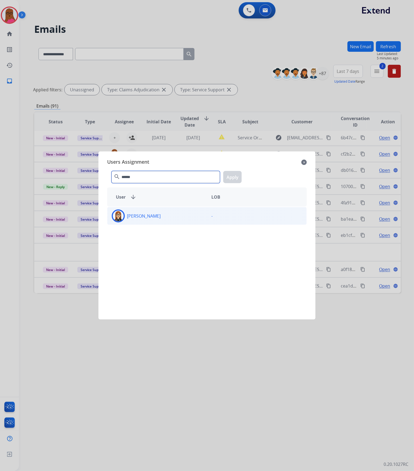
type input "******"
click at [159, 221] on div "[PERSON_NAME]" at bounding box center [156, 216] width 99 height 13
click at [234, 179] on button "Apply" at bounding box center [232, 177] width 18 height 12
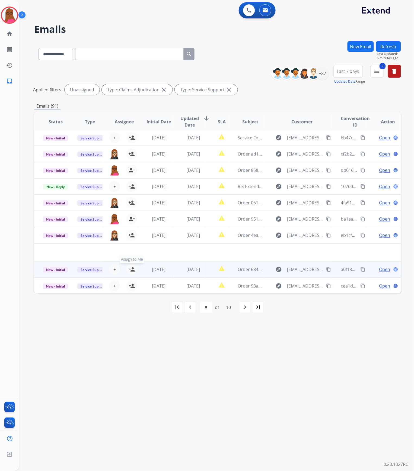
click at [132, 269] on mat-icon "person_add" at bounding box center [131, 269] width 7 height 7
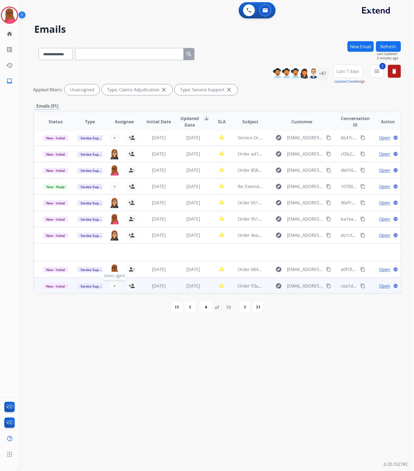
click at [113, 289] on button "+ Select agent" at bounding box center [114, 286] width 11 height 11
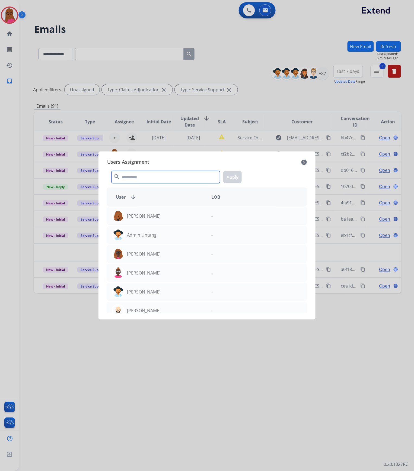
click at [153, 179] on input "text" at bounding box center [165, 177] width 108 height 12
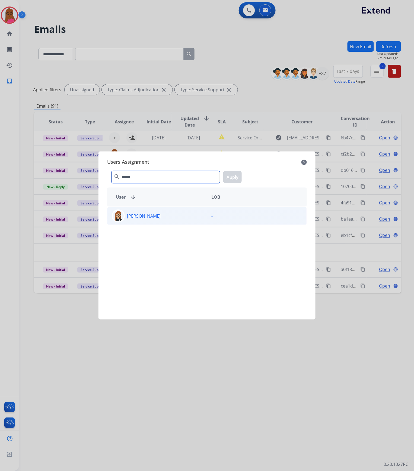
type input "******"
drag, startPoint x: 151, startPoint y: 217, endPoint x: 165, endPoint y: 214, distance: 13.9
click at [151, 217] on p "[PERSON_NAME]" at bounding box center [144, 216] width 34 height 7
click at [237, 175] on button "Apply" at bounding box center [232, 177] width 18 height 12
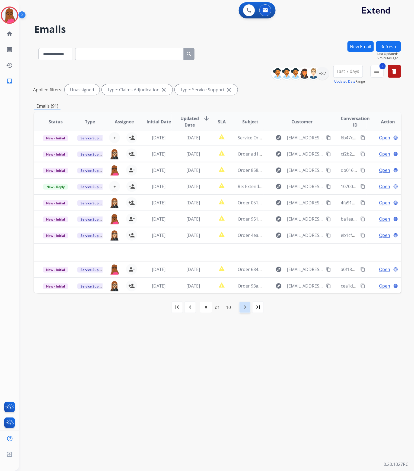
click at [245, 309] on mat-icon "navigate_next" at bounding box center [244, 307] width 7 height 7
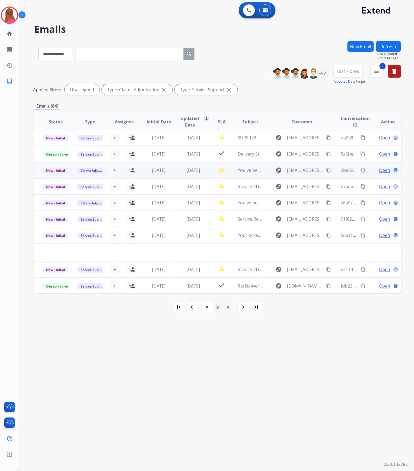
click at [234, 171] on td "You've been assigned a new service order: 6e8f8488-760e-4529-a836-21624ae377ca" at bounding box center [246, 170] width 34 height 16
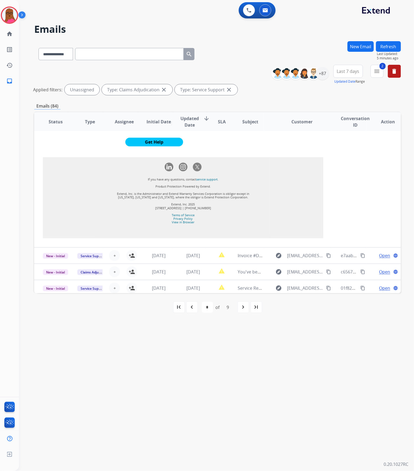
scroll to position [608, 0]
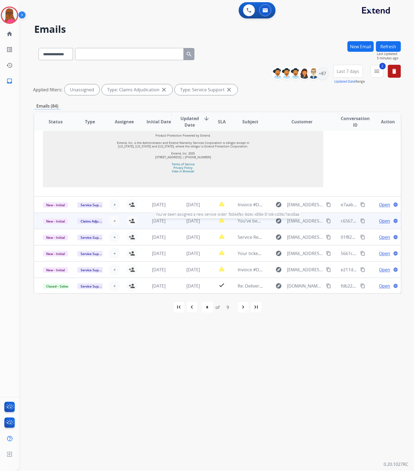
click at [243, 220] on span "You've been assigned a new service order: fb044fec-9d4c-486e-81b9-cd39c7acb8aa" at bounding box center [321, 221] width 169 height 6
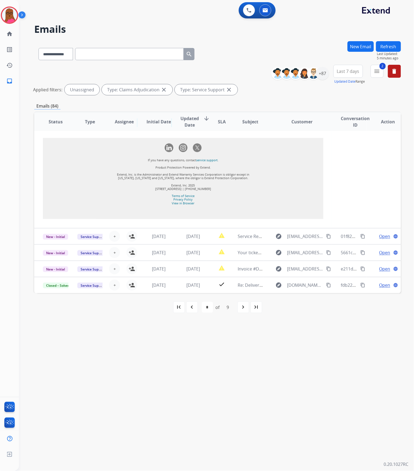
scroll to position [567, 0]
click at [240, 310] on mat-icon "navigate_next" at bounding box center [243, 307] width 7 height 7
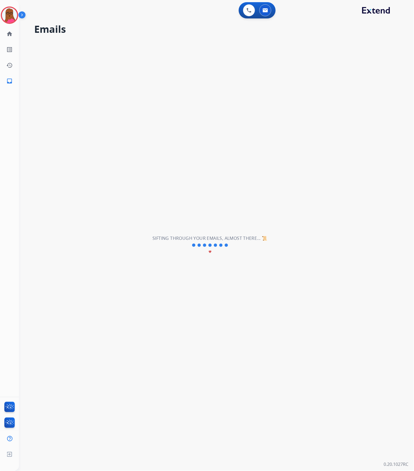
scroll to position [0, 0]
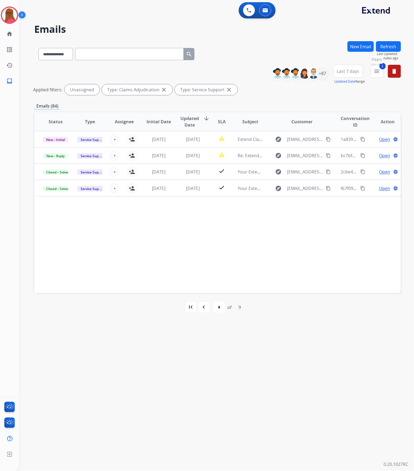
click at [377, 72] on mat-icon "menu" at bounding box center [376, 71] width 7 height 7
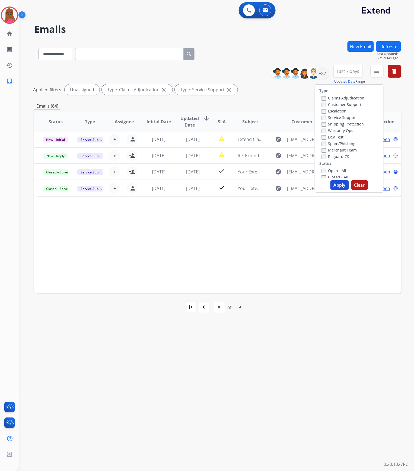
click at [359, 186] on button "Clear" at bounding box center [359, 185] width 17 height 10
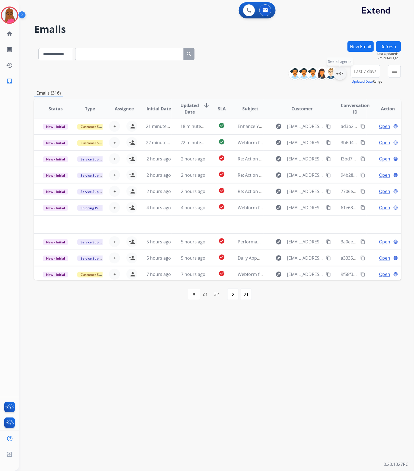
click at [340, 74] on div "+87" at bounding box center [339, 73] width 13 height 13
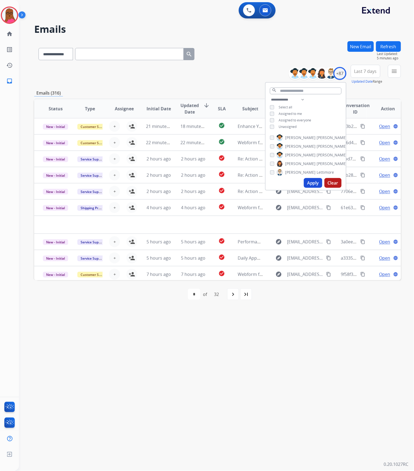
click at [311, 183] on button "Apply" at bounding box center [313, 183] width 18 height 10
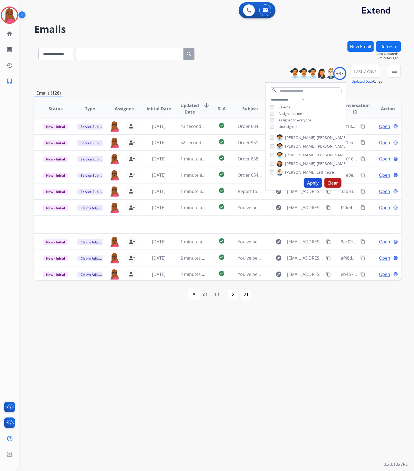
drag, startPoint x: 266, startPoint y: 339, endPoint x: 259, endPoint y: 338, distance: 7.1
click at [266, 339] on div "**********" at bounding box center [210, 246] width 382 height 452
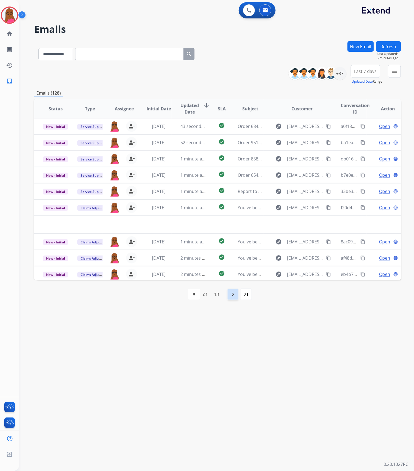
click at [239, 293] on div "navigate_next" at bounding box center [233, 294] width 12 height 12
click at [240, 293] on div "navigate_next" at bounding box center [245, 294] width 12 height 12
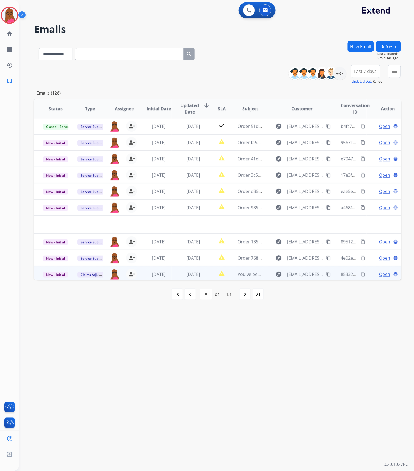
click at [379, 273] on span "Open" at bounding box center [384, 274] width 11 height 7
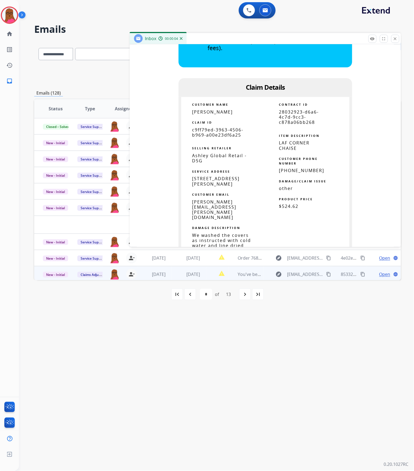
scroll to position [325, 0]
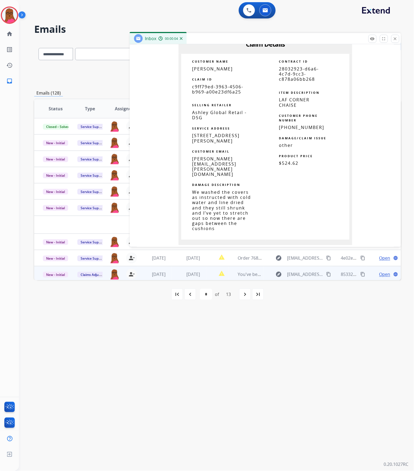
click at [213, 89] on span "c9ff79ed-3963-4506-b969-a00e23df6a25" at bounding box center [217, 89] width 51 height 11
copy tbody
drag, startPoint x: 396, startPoint y: 36, endPoint x: 257, endPoint y: 278, distance: 278.8
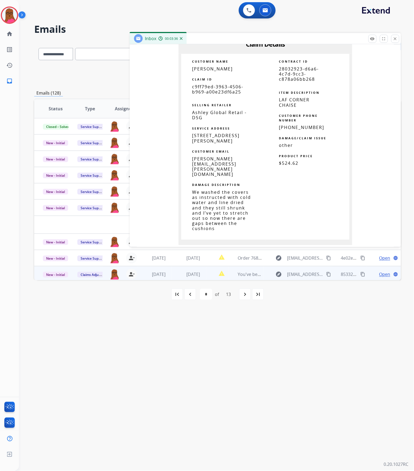
click at [396, 36] on mat-icon "close" at bounding box center [394, 38] width 5 height 5
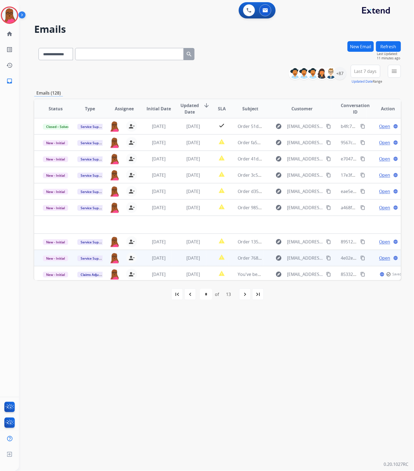
click at [379, 256] on span "Open" at bounding box center [384, 258] width 11 height 7
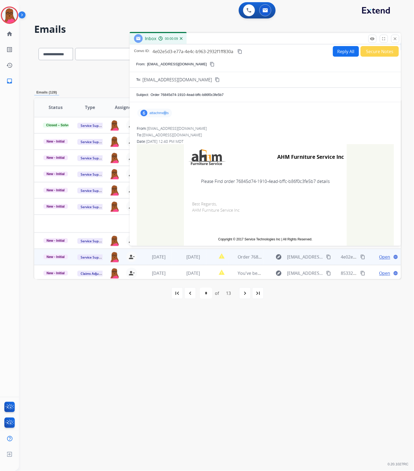
click at [165, 114] on p "attachments" at bounding box center [158, 113] width 19 height 4
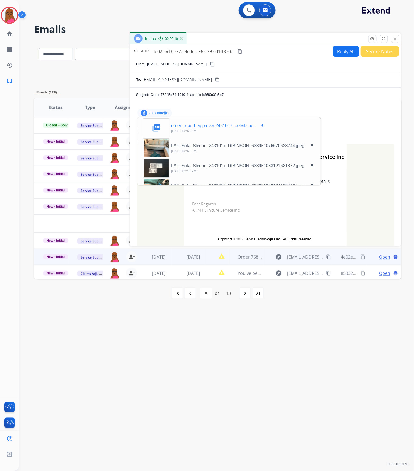
click at [264, 127] on mat-icon "download" at bounding box center [262, 125] width 5 height 5
click at [397, 39] on button "close Close" at bounding box center [395, 39] width 8 height 8
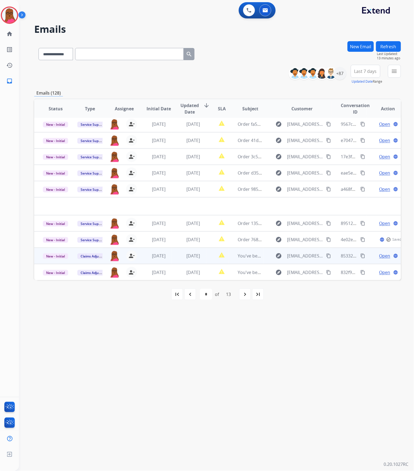
scroll to position [18, 0]
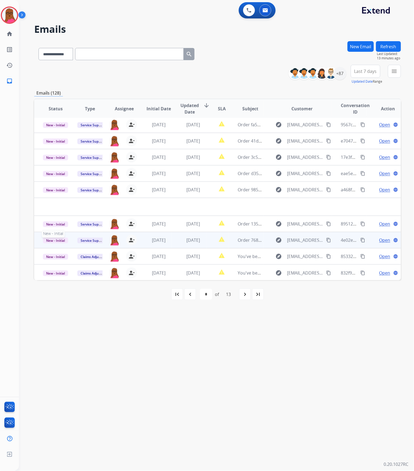
click at [56, 241] on span "New - Initial" at bounding box center [55, 241] width 25 height 6
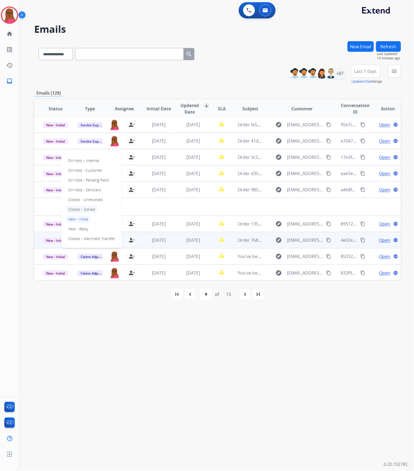
click at [85, 209] on p "Closed – Solved" at bounding box center [81, 210] width 31 height 8
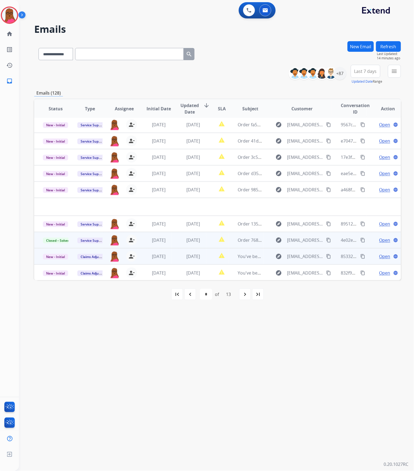
click at [380, 256] on span "Open" at bounding box center [384, 256] width 11 height 7
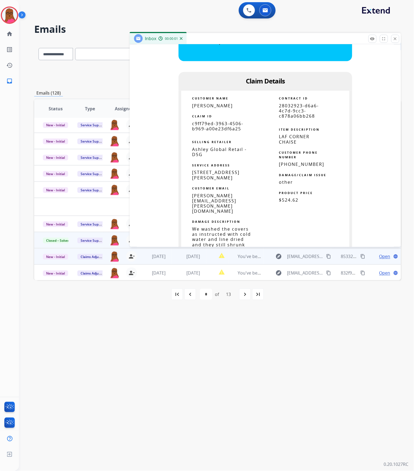
scroll to position [289, 0]
click at [395, 39] on mat-icon "close" at bounding box center [394, 38] width 5 height 5
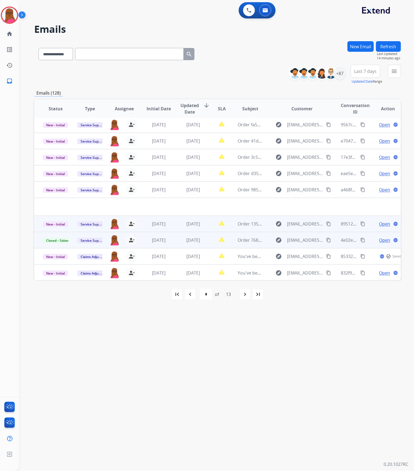
scroll to position [22, 0]
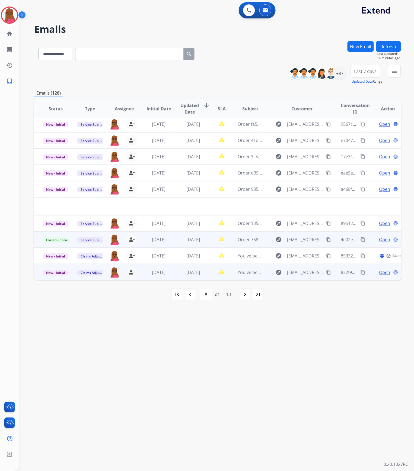
click at [381, 269] on span "Open" at bounding box center [384, 272] width 11 height 7
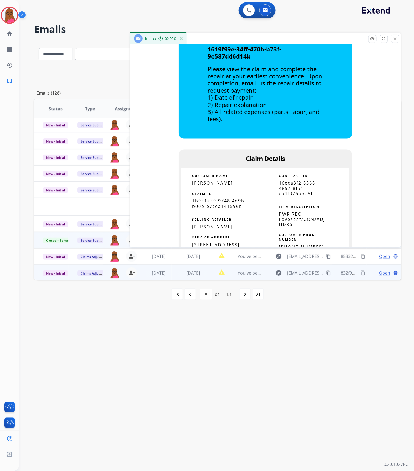
scroll to position [289, 0]
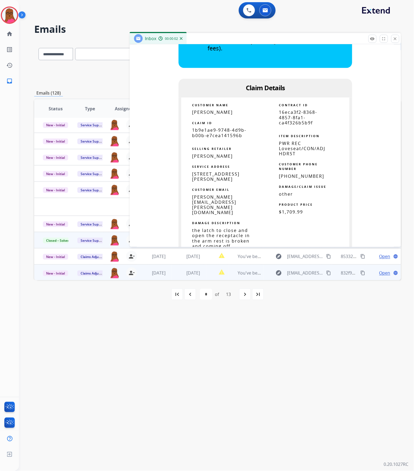
click at [222, 135] on span "1b9e1ae9-9748-4d9b-b00b-e7cea141596b" at bounding box center [219, 132] width 54 height 11
copy tbody
click at [203, 111] on span "Cruz Jesse" at bounding box center [212, 112] width 41 height 6
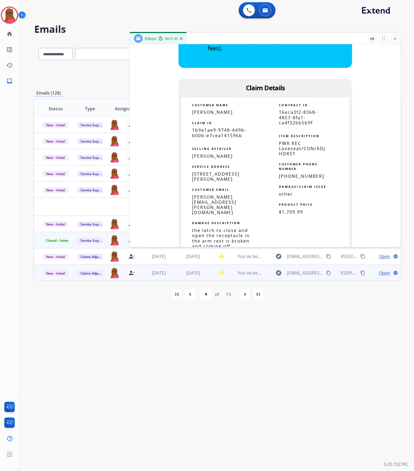
click at [203, 111] on span "Cruz Jesse" at bounding box center [212, 112] width 41 height 6
copy tbody
drag, startPoint x: 244, startPoint y: 174, endPoint x: 188, endPoint y: 172, distance: 55.9
click at [188, 172] on td "1728 THOMPSON AVE, CHULA VISTA, CA 91913, US" at bounding box center [223, 177] width 84 height 10
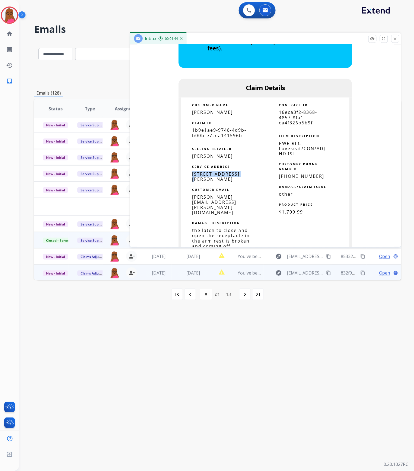
copy span "1728 THOMPSON AVE"
drag, startPoint x: 221, startPoint y: 179, endPoint x: 190, endPoint y: 181, distance: 31.8
click at [192, 181] on span "1728 THOMPSON AVE, CHULA VISTA, CA 91913, US" at bounding box center [215, 176] width 47 height 11
copy span "CHULA VISTA"
drag, startPoint x: 243, startPoint y: 179, endPoint x: 318, endPoint y: 178, distance: 75.1
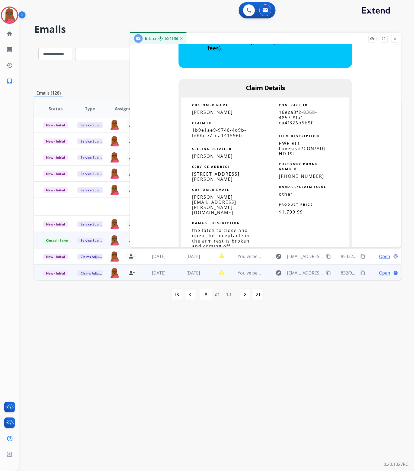
click at [239, 179] on span "1728 THOMPSON AVE, CHULA VISTA, CA 91913, US" at bounding box center [215, 176] width 47 height 11
copy span "91913"
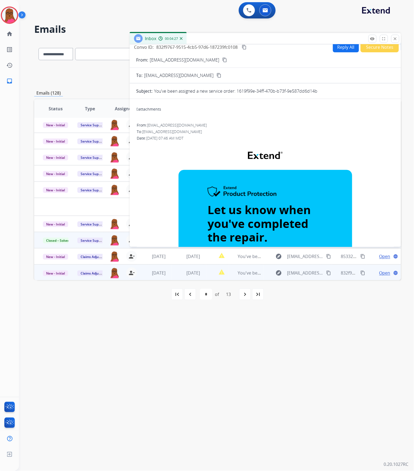
scroll to position [0, 0]
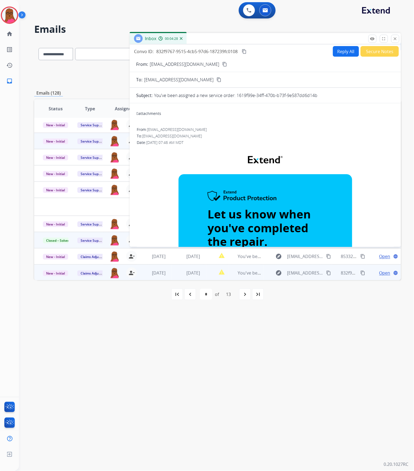
drag, startPoint x: 397, startPoint y: 40, endPoint x: 282, endPoint y: 128, distance: 144.6
click at [397, 40] on mat-icon "close" at bounding box center [394, 38] width 5 height 5
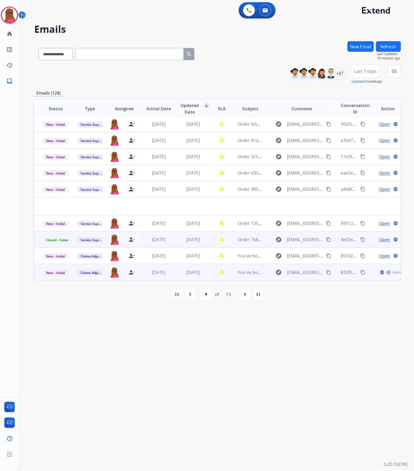
scroll to position [18, 0]
click at [57, 274] on span "New - Initial" at bounding box center [55, 273] width 25 height 6
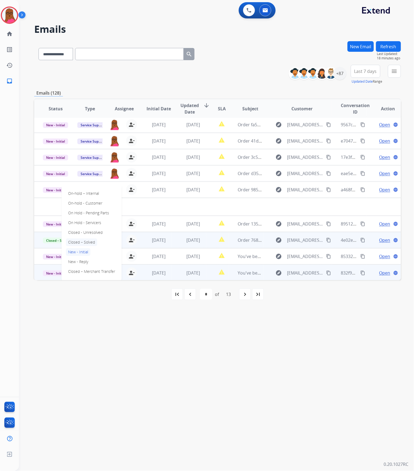
click at [91, 242] on p "Closed – Solved" at bounding box center [81, 243] width 31 height 8
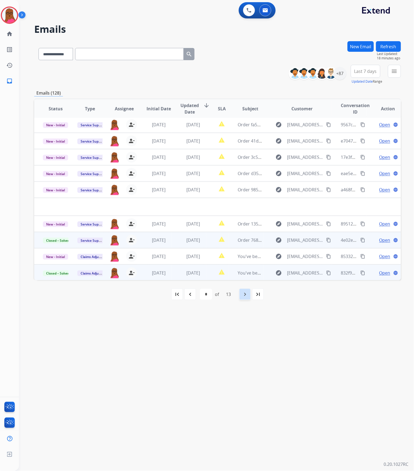
click at [242, 295] on mat-icon "navigate_next" at bounding box center [244, 294] width 7 height 7
select select "*"
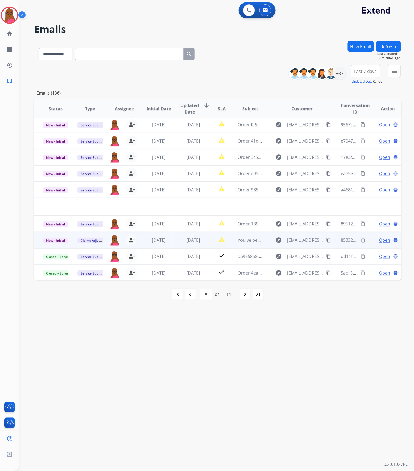
click at [375, 241] on div "Open language" at bounding box center [387, 240] width 25 height 7
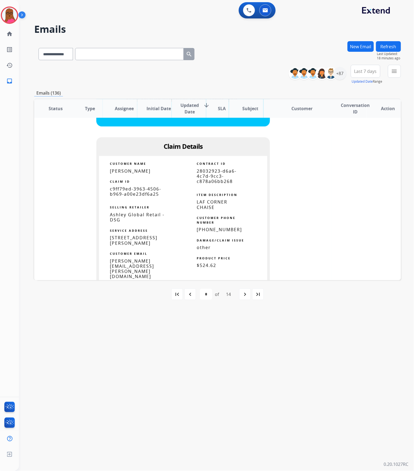
scroll to position [331, 0]
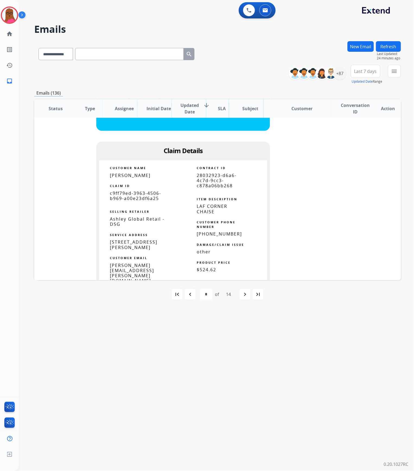
drag, startPoint x: 368, startPoint y: 48, endPoint x: 411, endPoint y: 62, distance: 45.9
click at [368, 48] on button "New Email" at bounding box center [360, 46] width 26 height 11
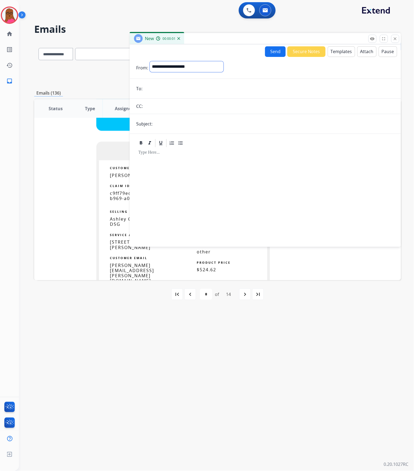
click at [223, 62] on select "**********" at bounding box center [187, 66] width 74 height 11
click at [150, 61] on select "**********" at bounding box center [187, 66] width 74 height 11
click at [200, 86] on input "email" at bounding box center [269, 89] width 250 height 11
click at [202, 64] on select "**********" at bounding box center [187, 66] width 74 height 11
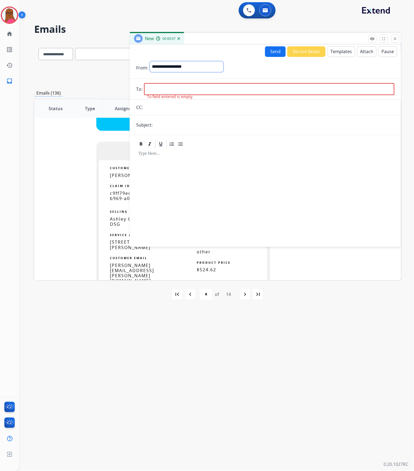
select select "**********"
click at [150, 61] on select "**********" at bounding box center [187, 66] width 74 height 11
click at [203, 95] on form "**********" at bounding box center [265, 151] width 271 height 188
drag, startPoint x: 162, startPoint y: 81, endPoint x: 161, endPoint y: 89, distance: 7.9
click at [162, 81] on form "**********" at bounding box center [265, 151] width 271 height 188
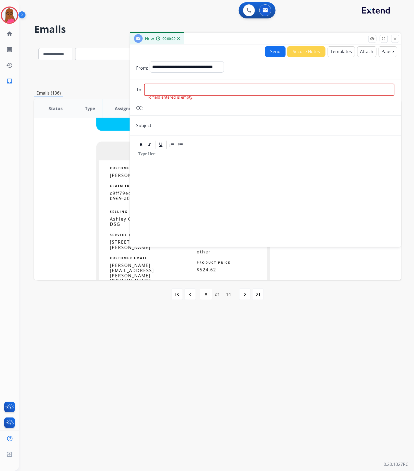
click at [161, 89] on input "email" at bounding box center [269, 90] width 250 height 12
paste input "**********"
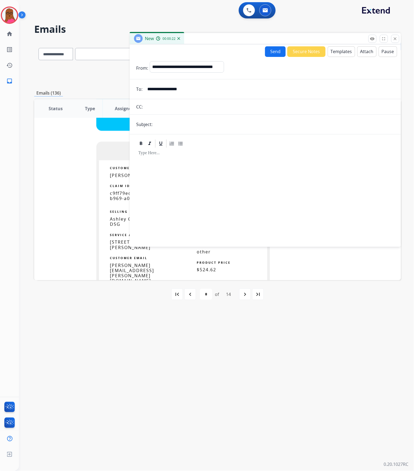
type input "**********"
drag, startPoint x: 267, startPoint y: 125, endPoint x: 265, endPoint y: 129, distance: 4.6
click at [267, 125] on input "text" at bounding box center [274, 124] width 240 height 11
type input "**********"
click at [242, 162] on div at bounding box center [265, 195] width 258 height 93
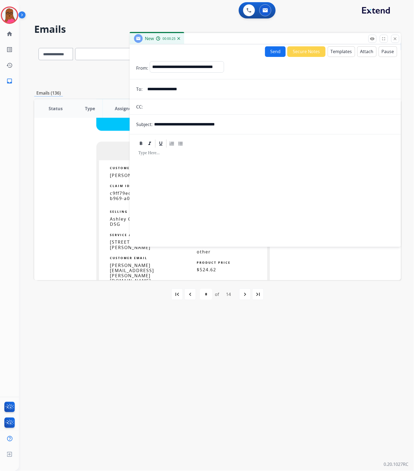
click at [337, 48] on button "Templates" at bounding box center [340, 51] width 27 height 11
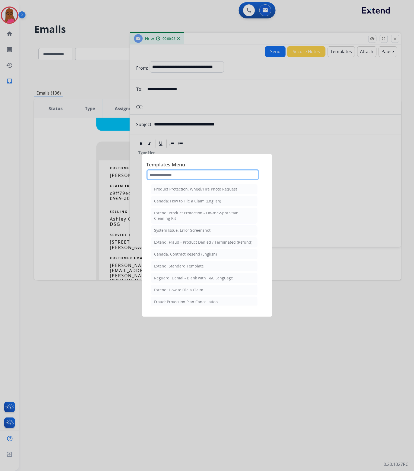
click at [189, 175] on input "text" at bounding box center [202, 174] width 112 height 11
type input "*******"
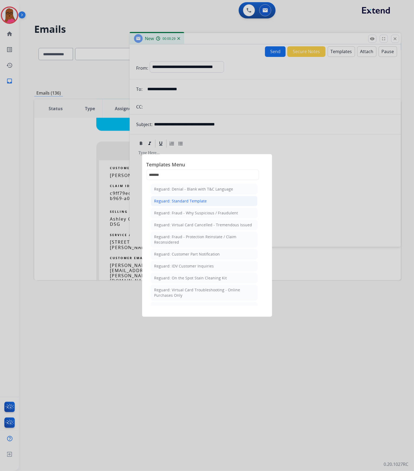
click at [202, 203] on div "Reguard: Standard Template" at bounding box center [180, 200] width 53 height 5
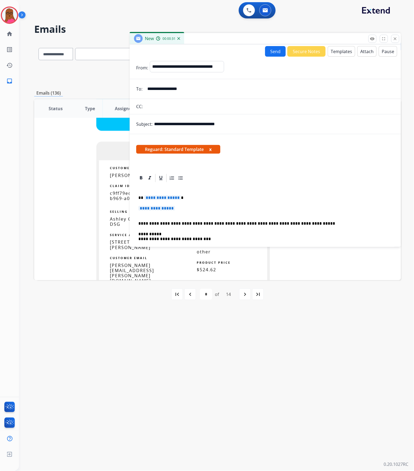
click at [211, 148] on button "x" at bounding box center [210, 149] width 2 height 7
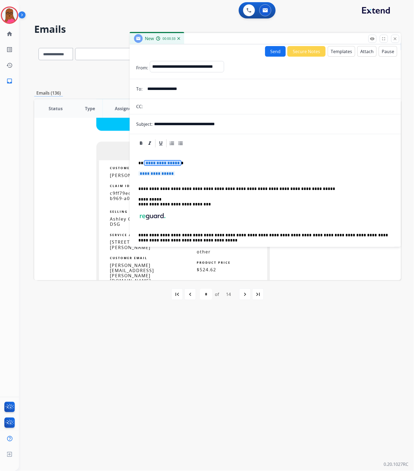
click at [167, 161] on span "**********" at bounding box center [162, 163] width 37 height 5
drag, startPoint x: 154, startPoint y: 176, endPoint x: 166, endPoint y: 177, distance: 12.3
click at [154, 176] on span "**********" at bounding box center [156, 173] width 37 height 5
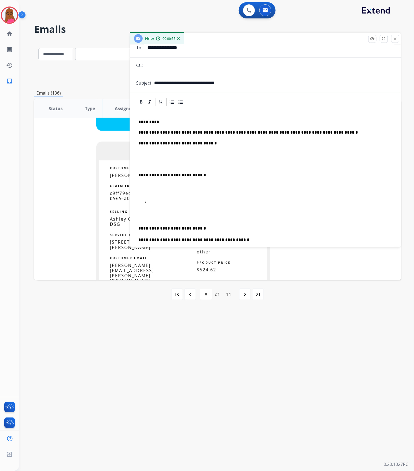
scroll to position [72, 0]
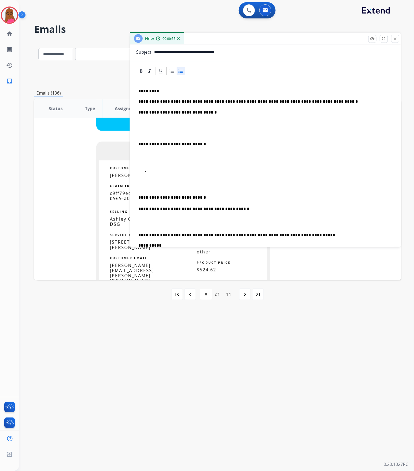
click at [172, 172] on p at bounding box center [270, 171] width 243 height 5
drag, startPoint x: 170, startPoint y: 171, endPoint x: 178, endPoint y: 171, distance: 8.4
click at [170, 171] on p at bounding box center [270, 171] width 243 height 5
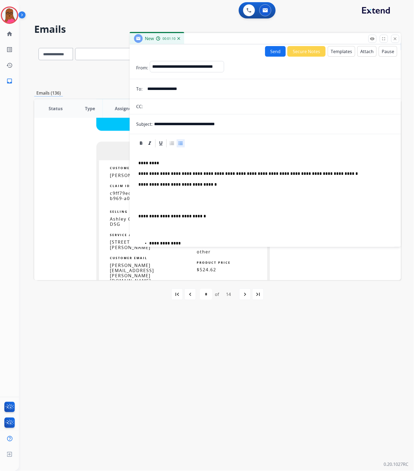
click at [275, 52] on button "Send" at bounding box center [275, 51] width 21 height 11
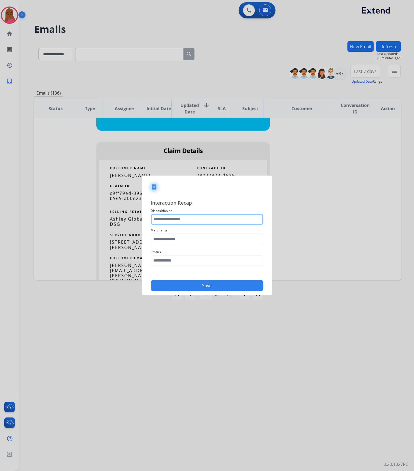
click at [200, 219] on input "text" at bounding box center [207, 219] width 112 height 11
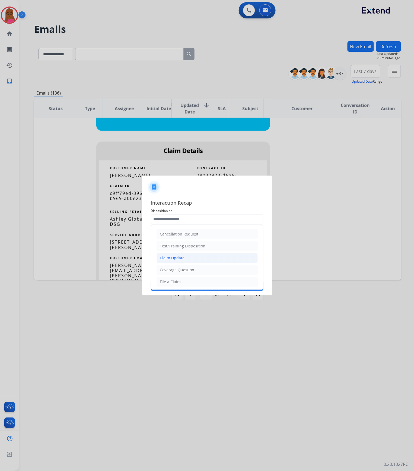
click at [182, 258] on div "Claim Update" at bounding box center [172, 257] width 25 height 5
type input "**********"
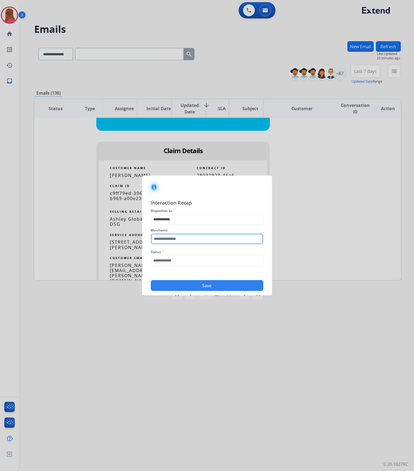
click at [182, 239] on input "text" at bounding box center [207, 239] width 112 height 11
click at [181, 256] on div "[PERSON_NAME]" at bounding box center [175, 254] width 30 height 5
type input "**********"
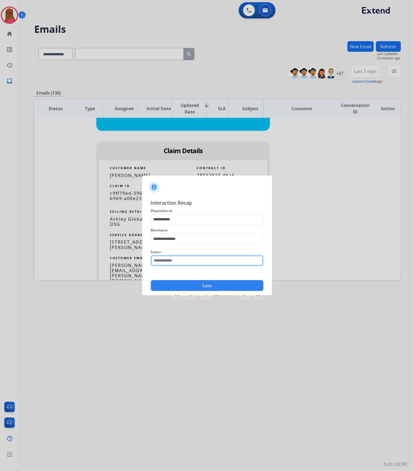
click at [181, 265] on input "text" at bounding box center [207, 260] width 112 height 11
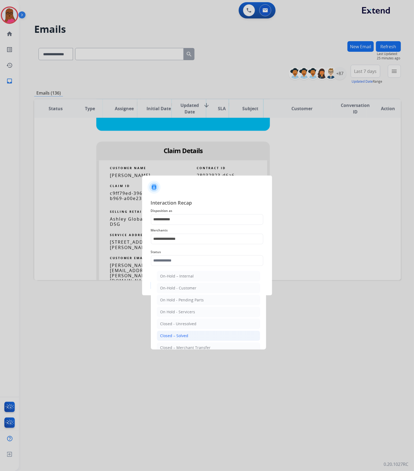
click at [174, 333] on li "Closed – Solved" at bounding box center [208, 336] width 103 height 10
type input "**********"
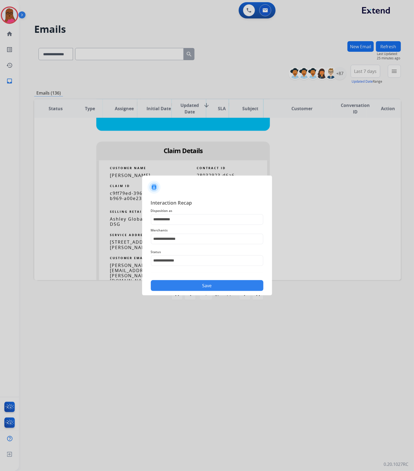
click at [214, 289] on button "Save" at bounding box center [207, 285] width 112 height 11
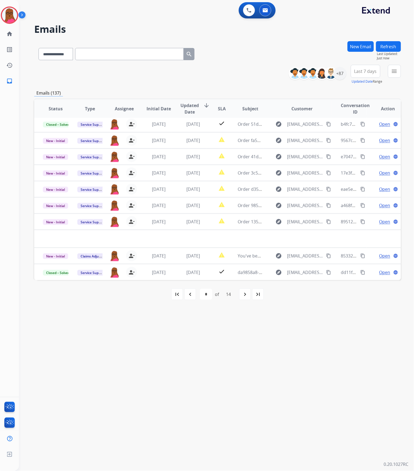
scroll to position [18, 0]
click at [179, 297] on mat-icon "first_page" at bounding box center [177, 294] width 7 height 7
select select "*"
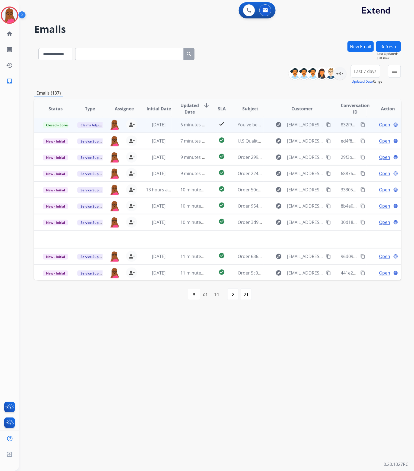
click at [388, 46] on button "Refresh" at bounding box center [388, 46] width 25 height 11
click at [342, 73] on div "+87" at bounding box center [339, 73] width 13 height 13
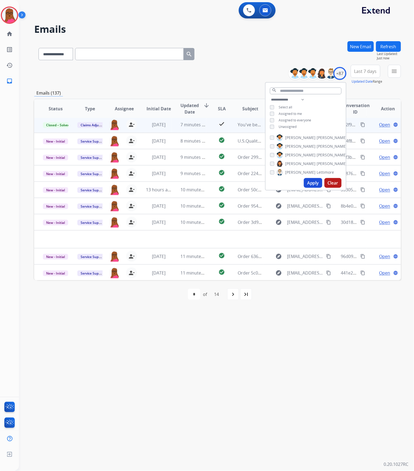
click at [330, 183] on button "Clear" at bounding box center [332, 183] width 17 height 10
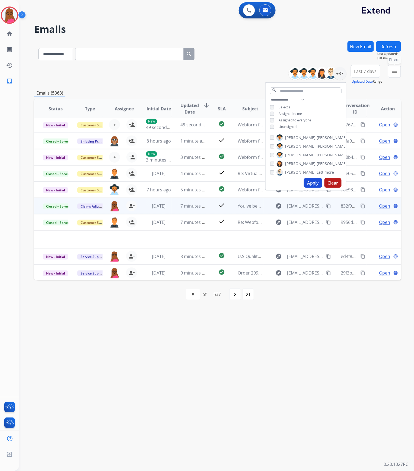
click at [393, 74] on mat-icon "menu" at bounding box center [394, 71] width 7 height 7
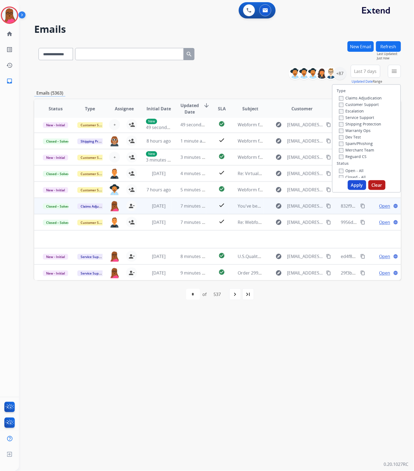
click at [376, 185] on button "Clear" at bounding box center [376, 185] width 17 height 10
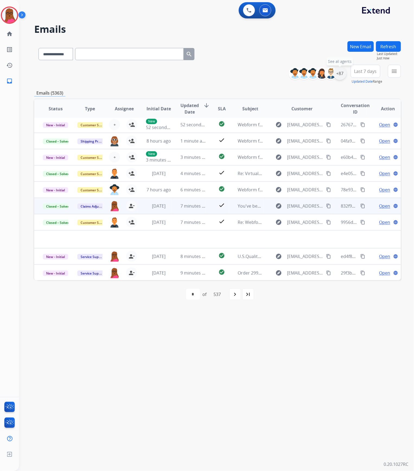
click at [340, 69] on div "+87" at bounding box center [339, 73] width 13 height 13
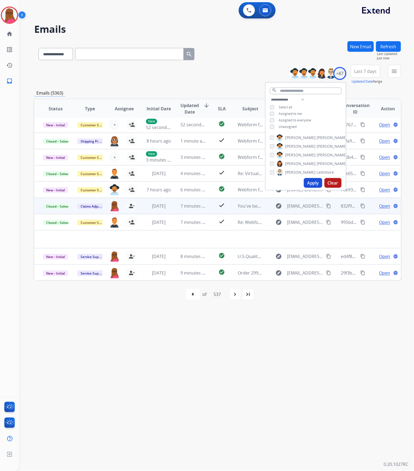
click at [313, 187] on button "Apply" at bounding box center [313, 183] width 18 height 10
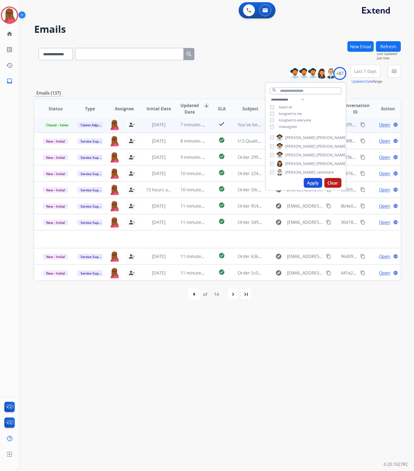
click at [221, 381] on div "**********" at bounding box center [210, 246] width 382 height 452
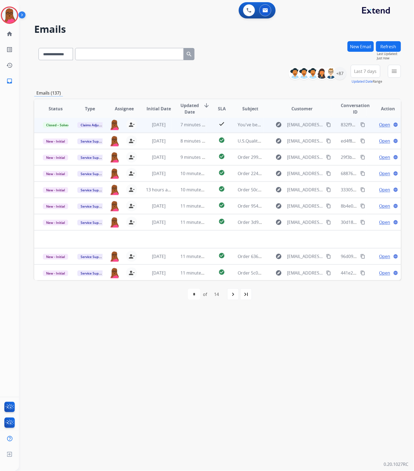
click at [159, 56] on input "text" at bounding box center [129, 54] width 108 height 12
paste input "**********"
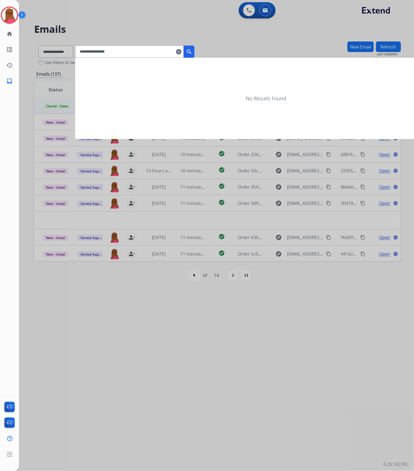
type input "**********"
click at [192, 53] on button "search" at bounding box center [188, 52] width 11 height 12
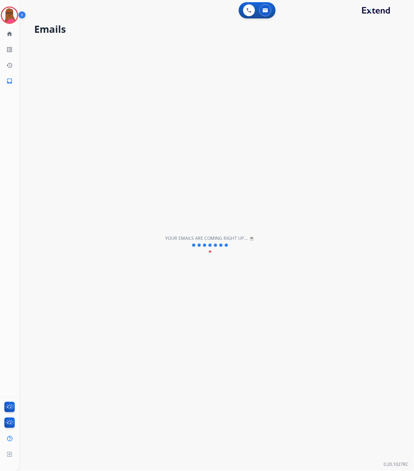
scroll to position [1, 0]
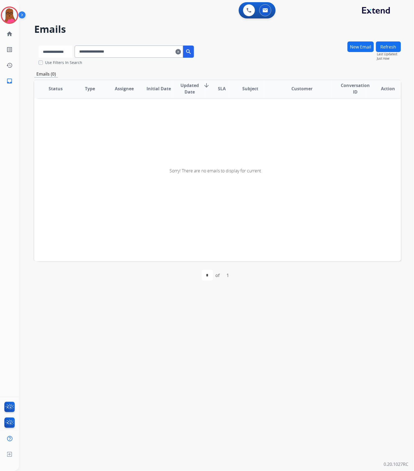
click at [57, 47] on select "**********" at bounding box center [55, 52] width 34 height 12
select select "**********"
click at [38, 46] on select "**********" at bounding box center [55, 52] width 34 height 12
click at [192, 54] on mat-icon "search" at bounding box center [189, 52] width 7 height 7
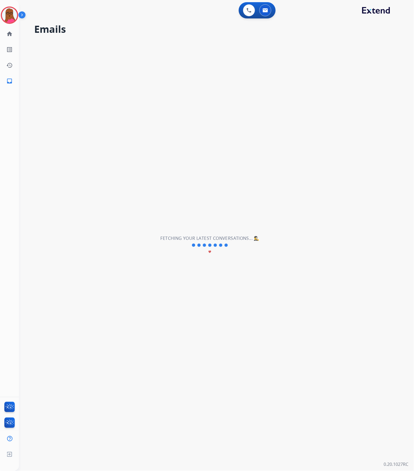
scroll to position [0, 0]
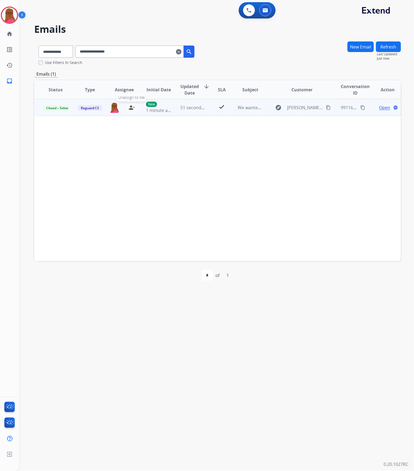
click at [128, 107] on mat-icon "person_remove" at bounding box center [131, 107] width 7 height 7
click at [114, 109] on span "+" at bounding box center [114, 107] width 2 height 7
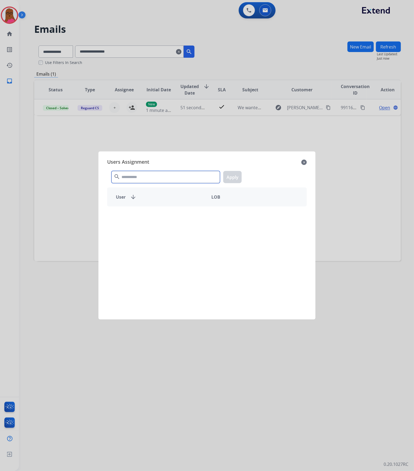
click at [136, 176] on input "text" at bounding box center [165, 177] width 108 height 12
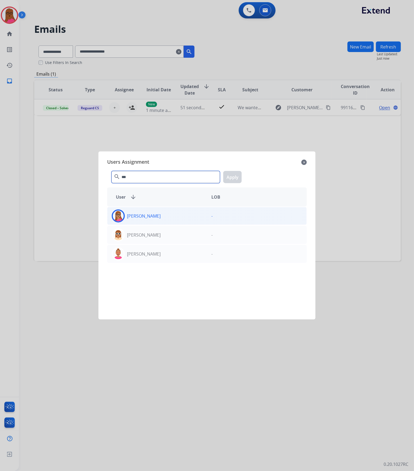
type input "***"
click at [143, 215] on p "[PERSON_NAME]" at bounding box center [144, 216] width 34 height 7
click at [231, 176] on button "Apply" at bounding box center [232, 177] width 18 height 12
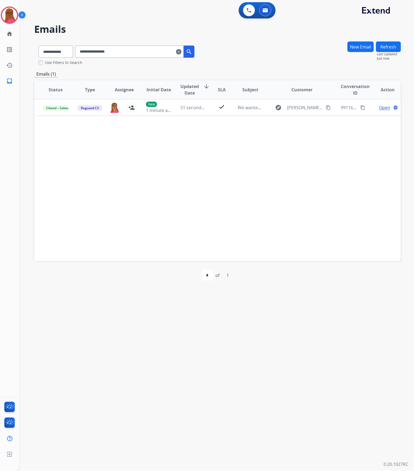
click at [181, 53] on mat-icon "clear" at bounding box center [178, 52] width 5 height 7
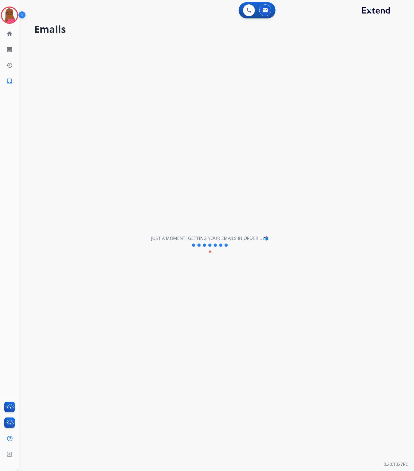
select select "**********"
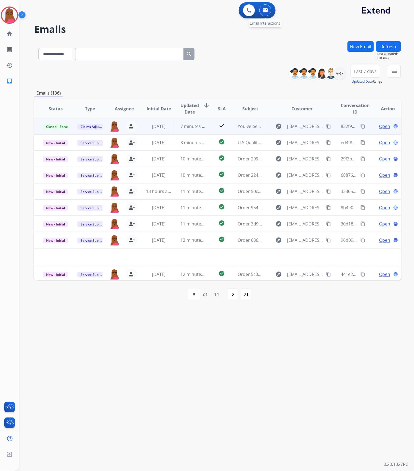
click at [268, 11] on button at bounding box center [265, 10] width 12 height 12
click at [236, 293] on mat-icon "navigate_next" at bounding box center [233, 294] width 7 height 7
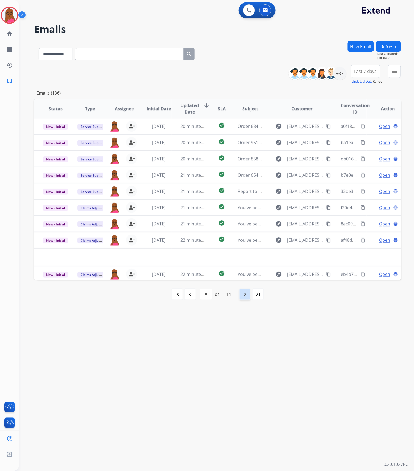
click at [244, 297] on mat-icon "navigate_next" at bounding box center [244, 294] width 7 height 7
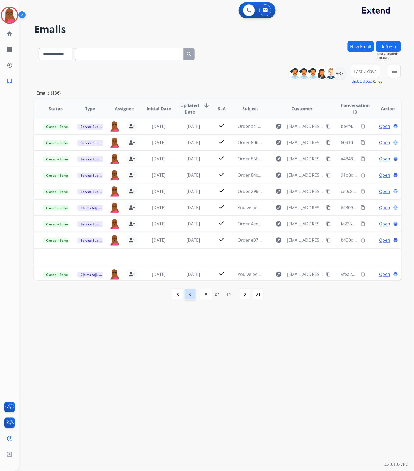
click at [191, 292] on mat-icon "navigate_before" at bounding box center [190, 294] width 7 height 7
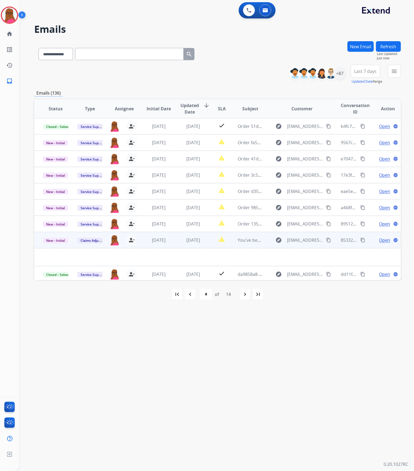
click at [380, 239] on span "Open" at bounding box center [384, 240] width 11 height 7
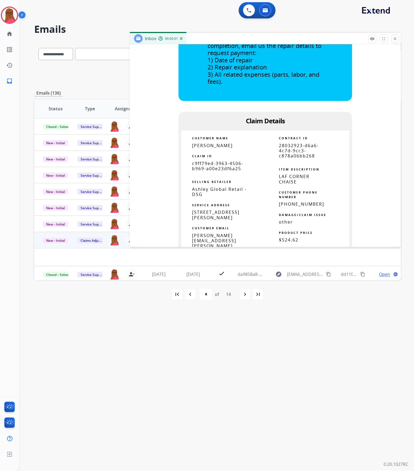
scroll to position [253, 0]
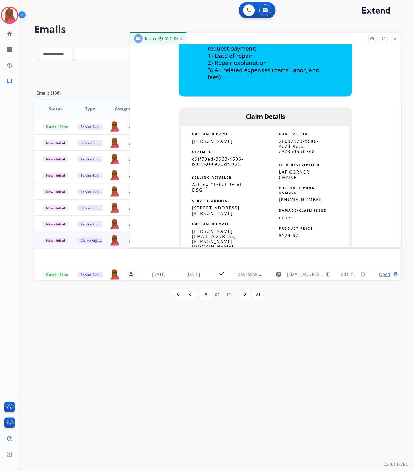
drag, startPoint x: 211, startPoint y: 166, endPoint x: 213, endPoint y: 163, distance: 3.9
click at [211, 166] on span "c9ff79ed-3963-4506-b969-a00e23df6a25" at bounding box center [217, 161] width 51 height 11
click at [212, 166] on span "c9ff79ed-3963-4506-b969-a00e23df6a25" at bounding box center [217, 161] width 51 height 11
click at [213, 163] on span "c9ff79ed-3963-4506-b969-a00e23df6a25" at bounding box center [217, 161] width 51 height 11
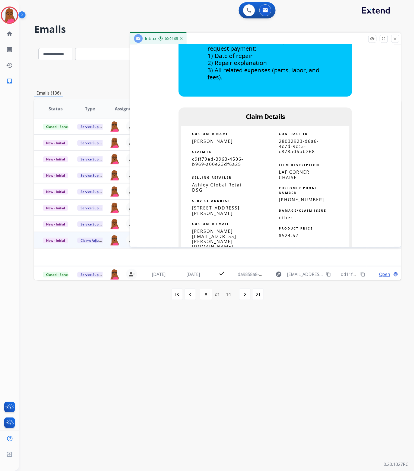
click at [213, 163] on span "c9ff79ed-3963-4506-b969-a00e23df6a25" at bounding box center [217, 161] width 51 height 11
copy tbody
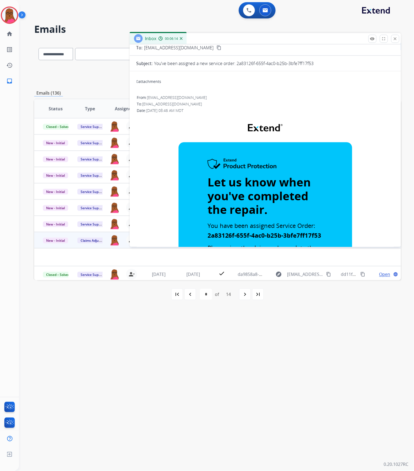
scroll to position [0, 0]
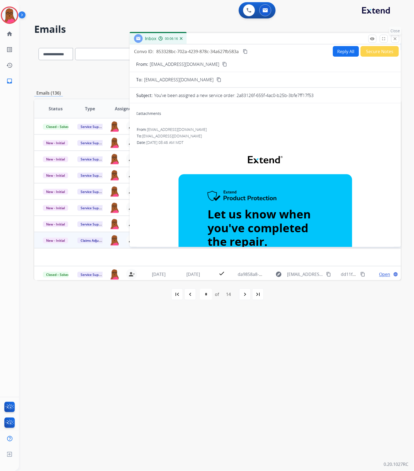
drag, startPoint x: 393, startPoint y: 38, endPoint x: 276, endPoint y: 178, distance: 182.2
click at [393, 38] on mat-icon "close" at bounding box center [394, 38] width 5 height 5
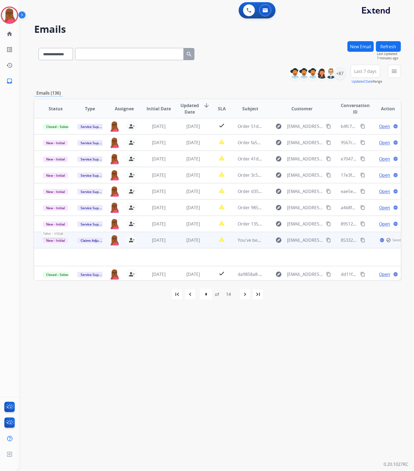
click at [60, 240] on span "New - Initial" at bounding box center [55, 241] width 25 height 6
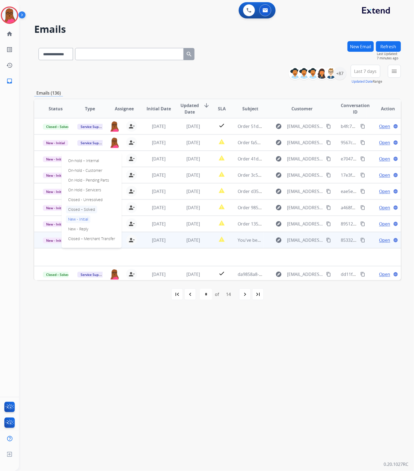
click at [94, 209] on p "Closed – Solved" at bounding box center [81, 210] width 31 height 8
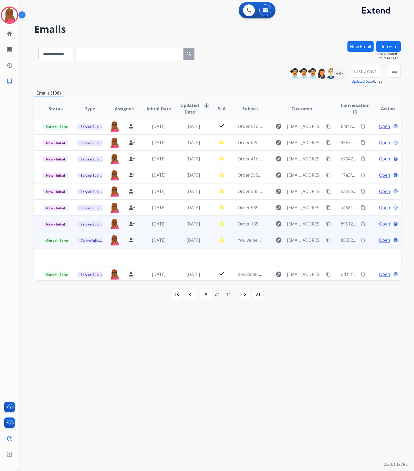
click at [379, 222] on span "Open" at bounding box center [384, 224] width 11 height 7
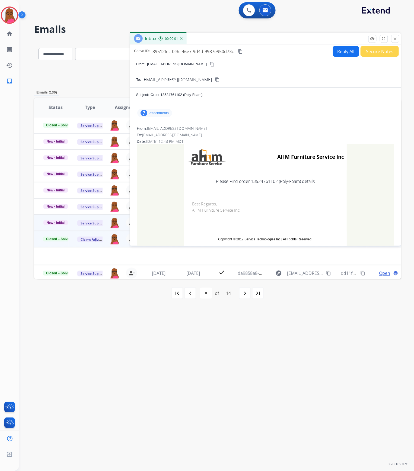
click at [169, 112] on div "7 attachments" at bounding box center [154, 113] width 35 height 9
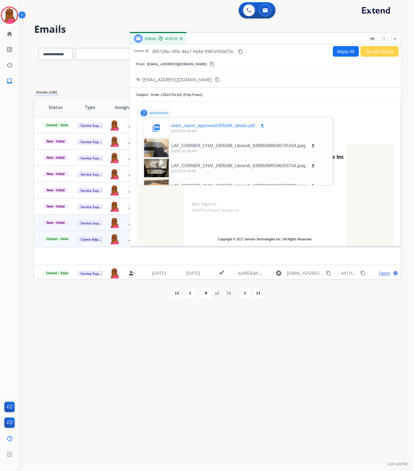
click at [210, 125] on p "order_report_approved2405586_details.pdf" at bounding box center [212, 126] width 83 height 7
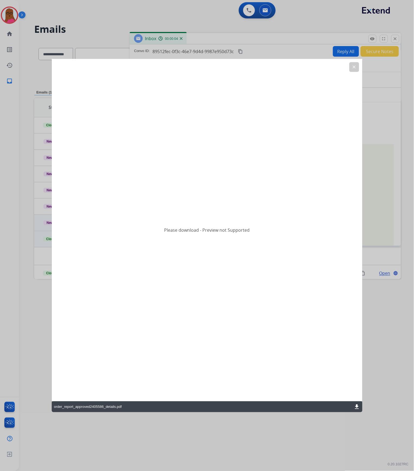
click at [357, 408] on mat-icon "download" at bounding box center [356, 407] width 7 height 7
click at [356, 406] on mat-icon "download" at bounding box center [356, 407] width 7 height 7
click at [353, 66] on mat-icon "clear" at bounding box center [353, 67] width 5 height 5
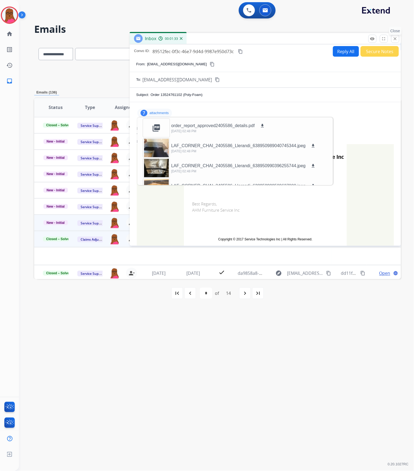
click at [395, 37] on mat-icon "close" at bounding box center [394, 38] width 5 height 5
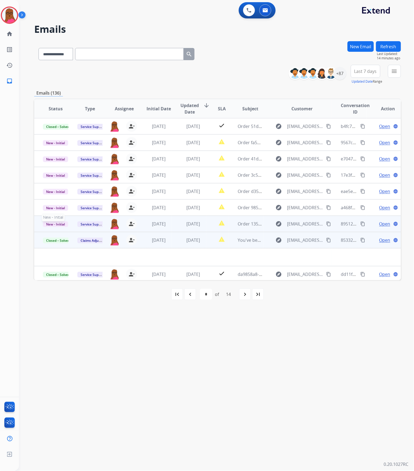
click at [61, 225] on span "New - Initial" at bounding box center [55, 224] width 25 height 6
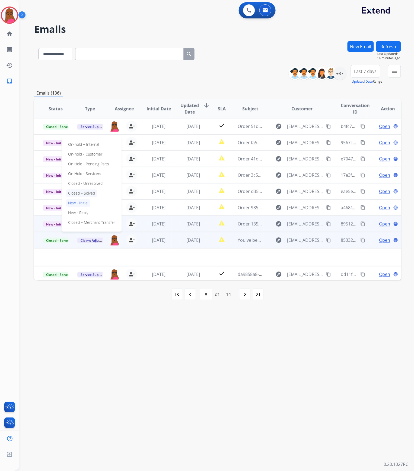
click at [88, 192] on p "Closed – Solved" at bounding box center [81, 193] width 31 height 8
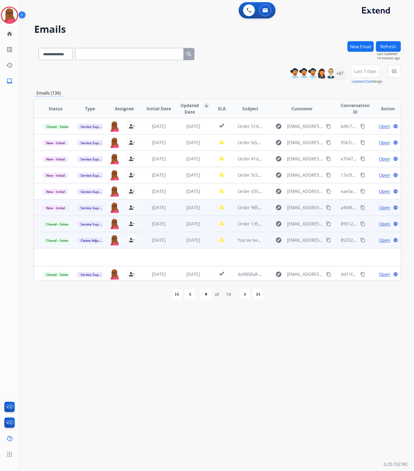
click at [383, 206] on span "Open" at bounding box center [384, 207] width 11 height 7
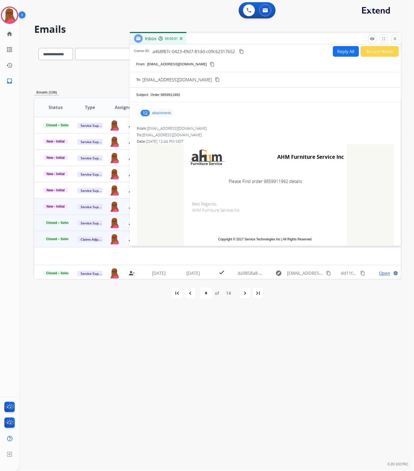
click at [168, 114] on p "attachments" at bounding box center [161, 113] width 19 height 4
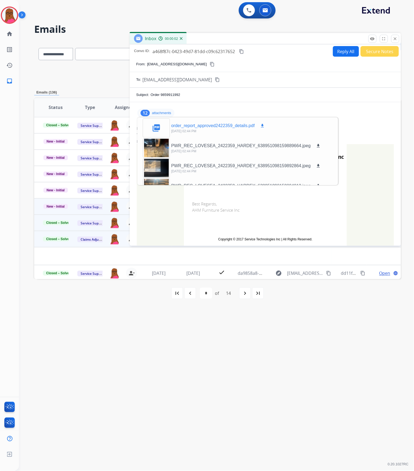
click at [262, 124] on mat-icon "download" at bounding box center [262, 125] width 5 height 5
click at [393, 40] on mat-icon "close" at bounding box center [394, 38] width 5 height 5
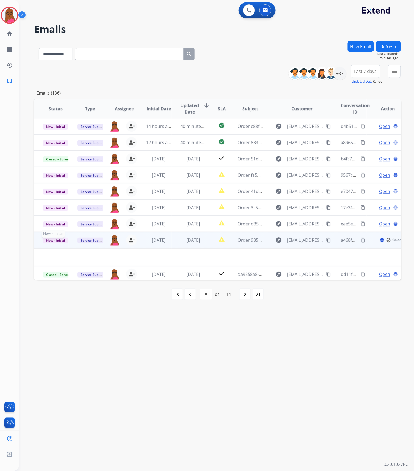
click at [64, 240] on span "New - Initial" at bounding box center [55, 241] width 25 height 6
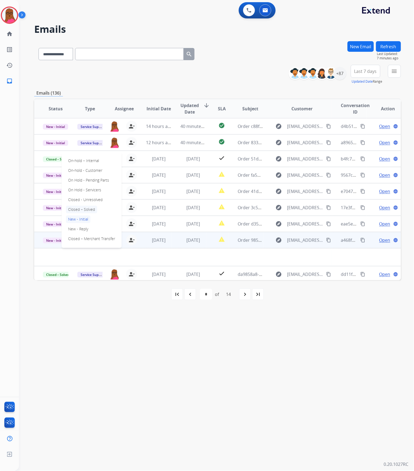
click at [94, 210] on p "Closed – Solved" at bounding box center [81, 210] width 31 height 8
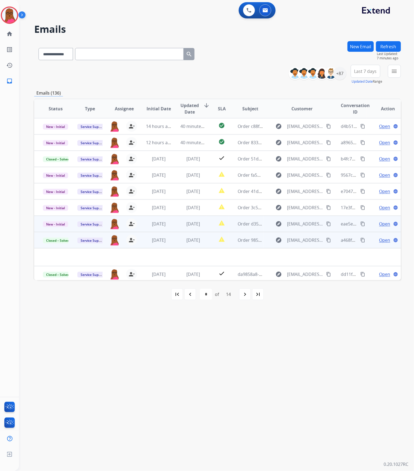
click at [383, 224] on span "Open" at bounding box center [384, 224] width 11 height 7
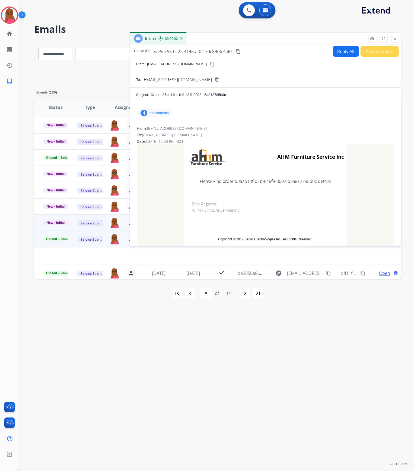
click at [168, 113] on p "attachments" at bounding box center [158, 113] width 19 height 4
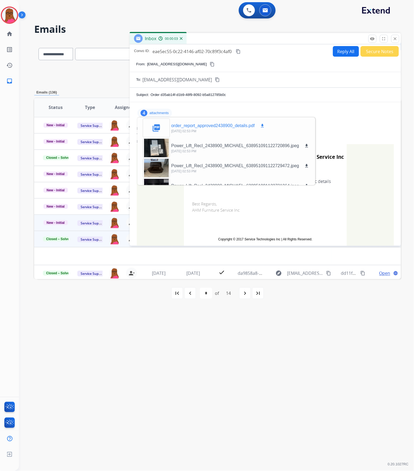
click at [263, 125] on mat-icon "download" at bounding box center [262, 125] width 5 height 5
click at [259, 126] on div "order_report_approved2438900_details.pdf download" at bounding box center [218, 126] width 94 height 7
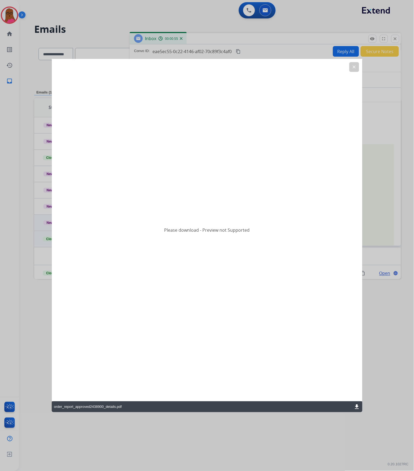
click at [355, 408] on mat-icon "download" at bounding box center [356, 407] width 7 height 7
click at [353, 66] on mat-icon "clear" at bounding box center [353, 67] width 5 height 5
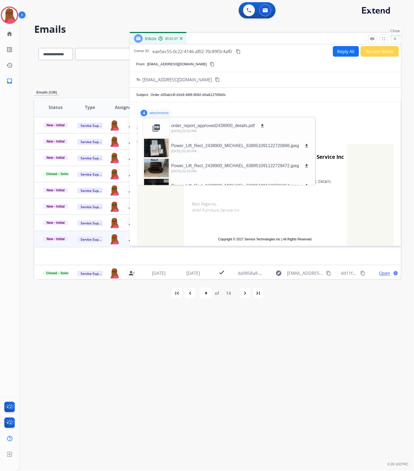
click at [395, 36] on button "close Close" at bounding box center [395, 39] width 8 height 8
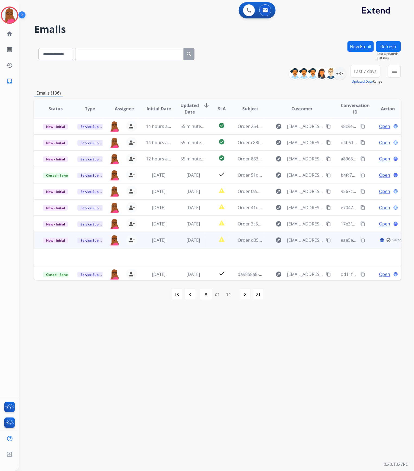
click at [50, 235] on td "New - Initial" at bounding box center [51, 240] width 34 height 16
click at [51, 239] on span "New - Initial" at bounding box center [55, 241] width 25 height 6
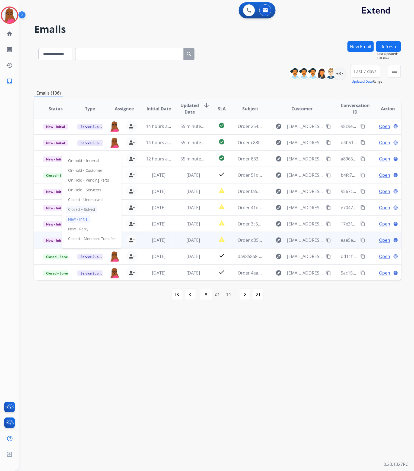
click at [88, 211] on p "Closed – Solved" at bounding box center [81, 210] width 31 height 8
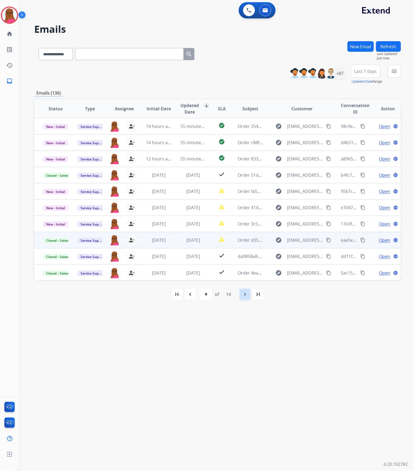
click at [242, 295] on div "navigate_next" at bounding box center [245, 294] width 12 height 12
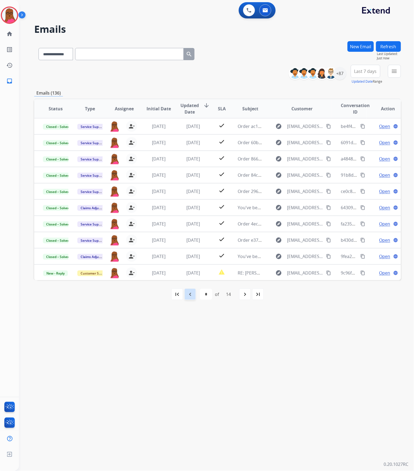
click at [191, 292] on mat-icon "navigate_before" at bounding box center [190, 294] width 7 height 7
select select "*"
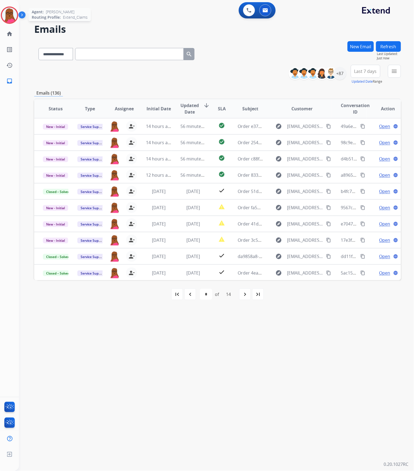
click at [8, 19] on img at bounding box center [9, 15] width 15 height 15
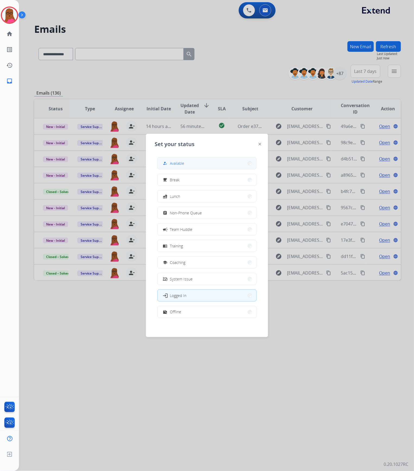
click at [184, 161] on span "Available" at bounding box center [177, 163] width 14 height 6
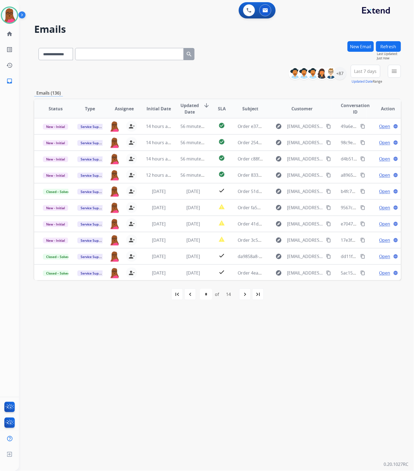
click at [368, 49] on button "New Email" at bounding box center [360, 46] width 26 height 11
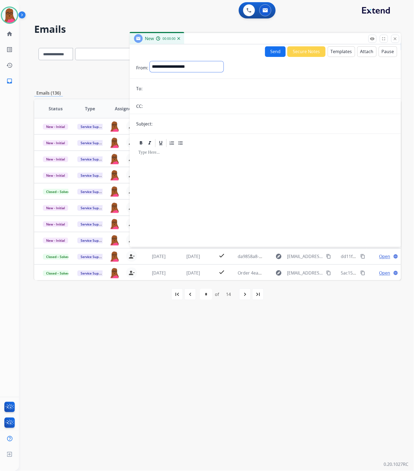
click at [211, 72] on div "**********" at bounding box center [187, 67] width 74 height 13
select select "**********"
click at [150, 61] on select "**********" at bounding box center [187, 66] width 74 height 11
click at [229, 88] on input "email" at bounding box center [269, 89] width 250 height 11
paste input "**********"
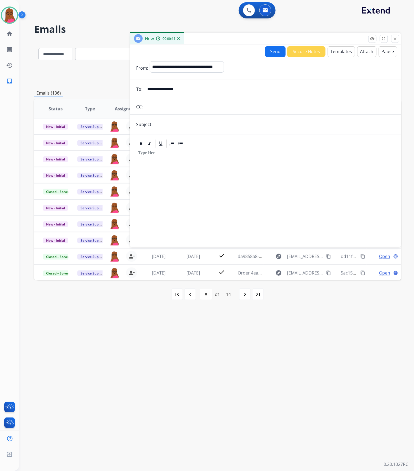
type input "**********"
drag, startPoint x: 183, startPoint y: 123, endPoint x: 185, endPoint y: 126, distance: 4.2
click at [183, 123] on input "text" at bounding box center [274, 124] width 240 height 11
click at [216, 127] on input "text" at bounding box center [274, 124] width 240 height 11
type input "**********"
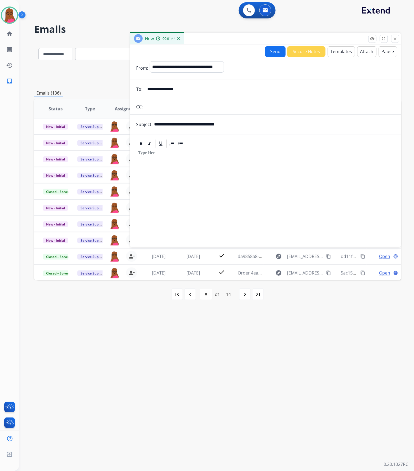
click at [210, 156] on div at bounding box center [265, 195] width 258 height 93
click at [337, 53] on button "Templates" at bounding box center [340, 51] width 27 height 11
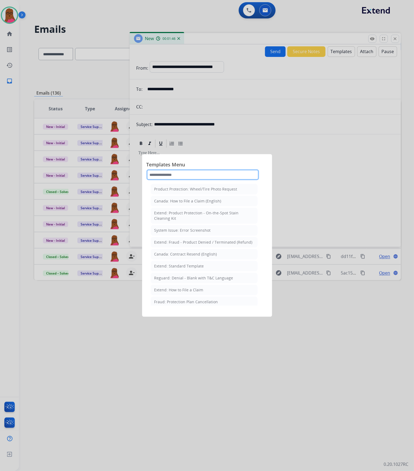
click at [208, 175] on input "text" at bounding box center [202, 174] width 112 height 11
type input "*****"
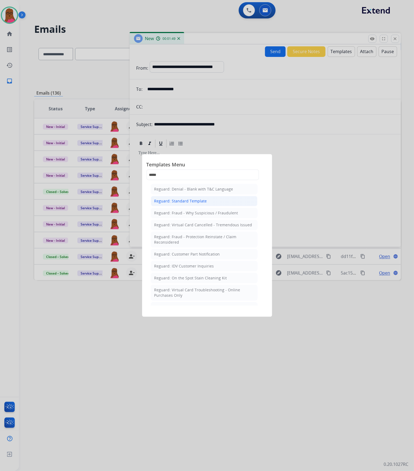
click at [200, 198] on li "Reguard: Standard Template" at bounding box center [204, 201] width 107 height 10
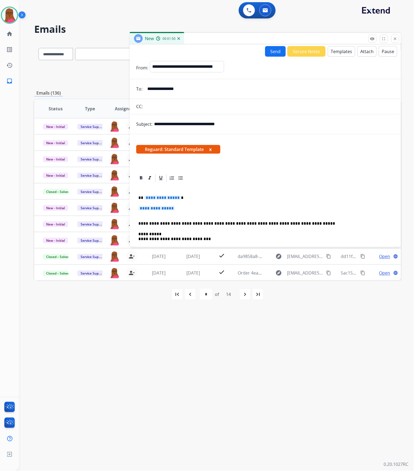
click at [169, 198] on span "**********" at bounding box center [162, 197] width 37 height 5
click at [161, 206] on span "**********" at bounding box center [156, 208] width 37 height 5
click at [160, 210] on span "**********" at bounding box center [156, 208] width 37 height 5
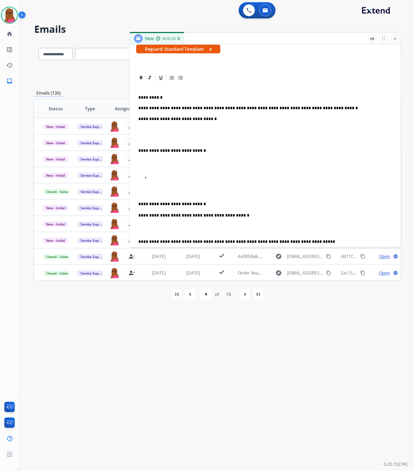
scroll to position [144, 0]
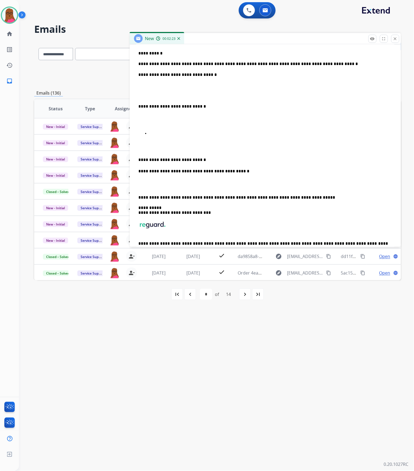
click at [159, 136] on p at bounding box center [270, 133] width 243 height 5
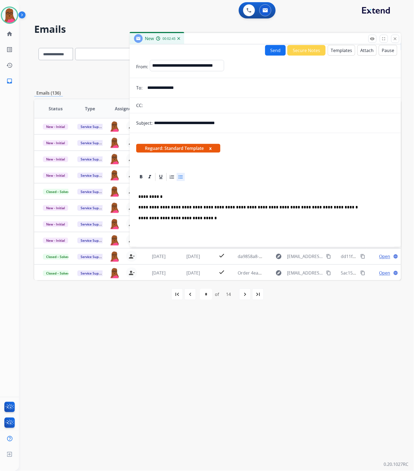
scroll to position [0, 0]
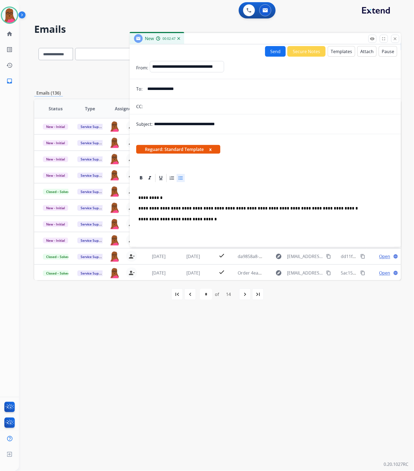
click at [211, 150] on button "x" at bounding box center [210, 149] width 2 height 7
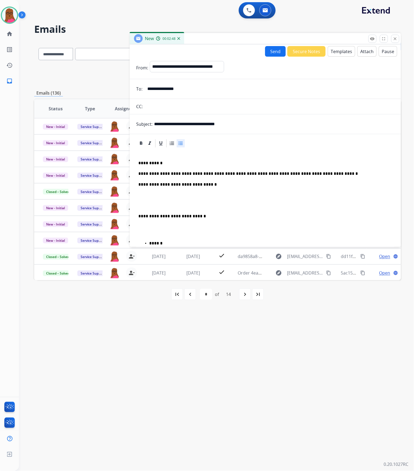
click at [267, 52] on button "Send" at bounding box center [275, 51] width 21 height 11
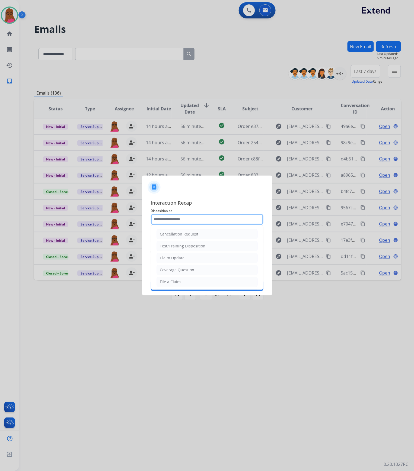
click at [238, 215] on input "text" at bounding box center [207, 219] width 112 height 11
click at [192, 258] on li "Claim Update" at bounding box center [206, 258] width 101 height 10
type input "**********"
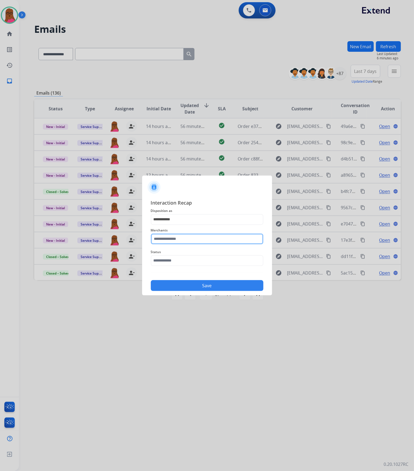
click at [197, 235] on input "text" at bounding box center [207, 239] width 112 height 11
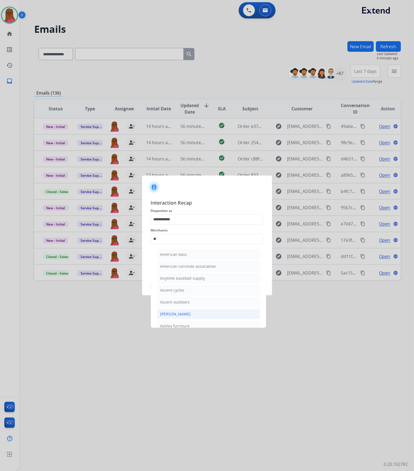
click at [194, 315] on li "[PERSON_NAME]" at bounding box center [208, 314] width 103 height 10
type input "**********"
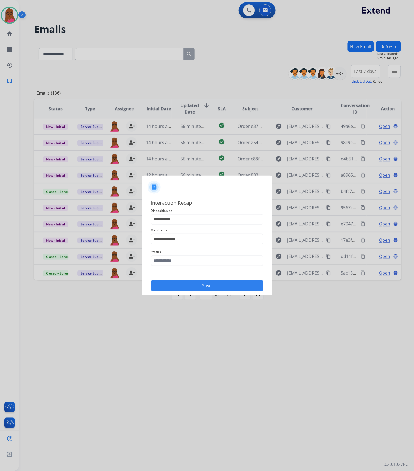
click at [220, 254] on span "Status" at bounding box center [207, 252] width 112 height 7
click at [219, 258] on input "text" at bounding box center [207, 260] width 112 height 11
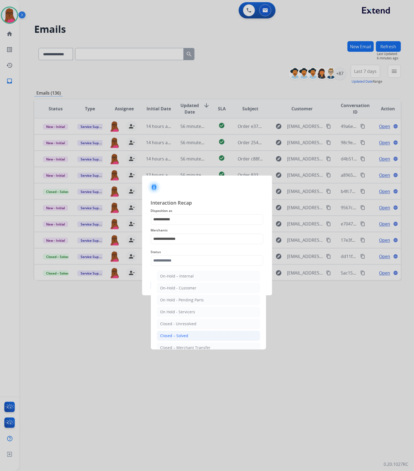
click at [190, 335] on li "Closed – Solved" at bounding box center [208, 336] width 103 height 10
type input "**********"
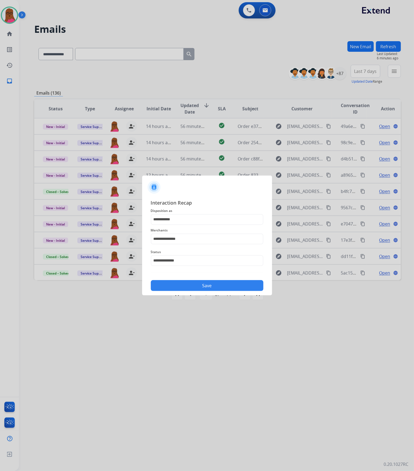
click at [217, 285] on button "Save" at bounding box center [207, 285] width 112 height 11
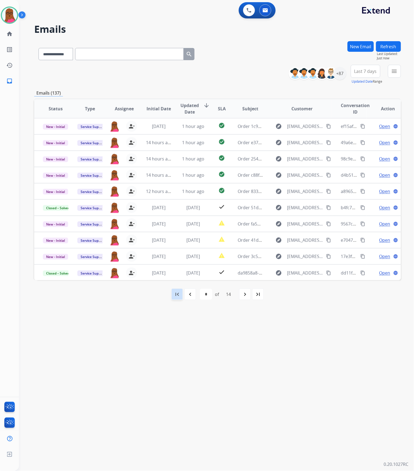
click at [180, 293] on div "first_page" at bounding box center [177, 294] width 12 height 12
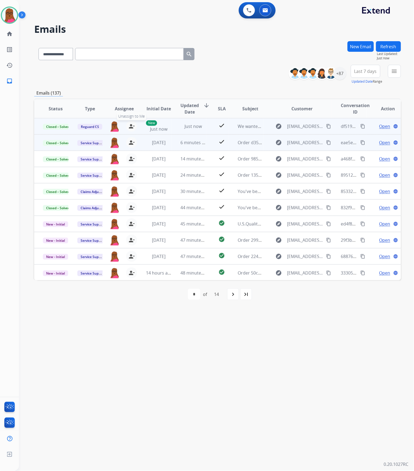
click at [128, 127] on mat-icon "person_remove" at bounding box center [131, 126] width 7 height 7
click at [114, 127] on span "+" at bounding box center [114, 126] width 2 height 7
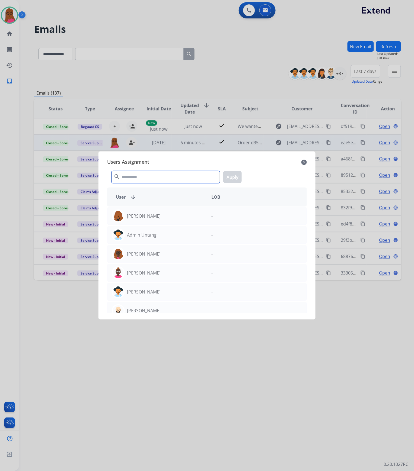
click at [153, 175] on input "text" at bounding box center [165, 177] width 108 height 12
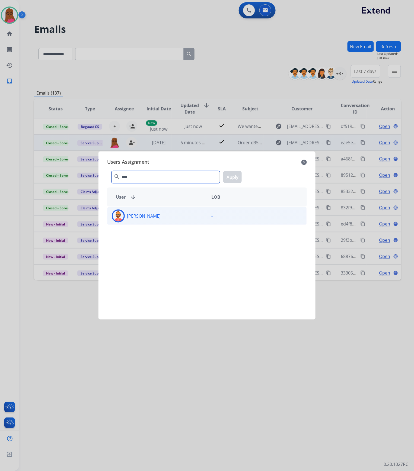
type input "****"
click at [164, 216] on div "[PERSON_NAME]" at bounding box center [156, 216] width 99 height 13
click at [236, 175] on button "Apply" at bounding box center [232, 177] width 18 height 12
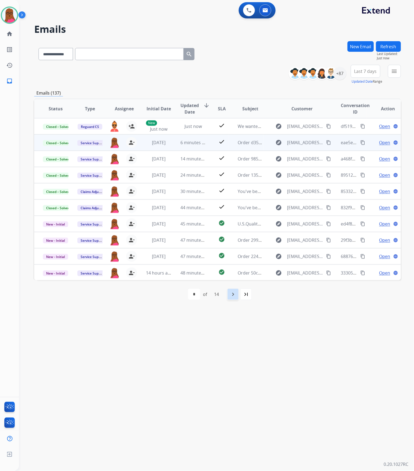
click at [232, 295] on mat-icon "navigate_next" at bounding box center [233, 294] width 7 height 7
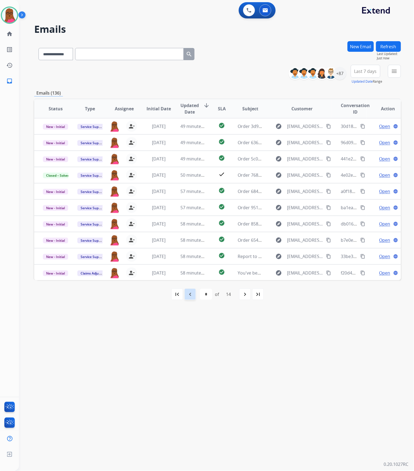
click at [192, 297] on mat-icon "navigate_before" at bounding box center [190, 294] width 7 height 7
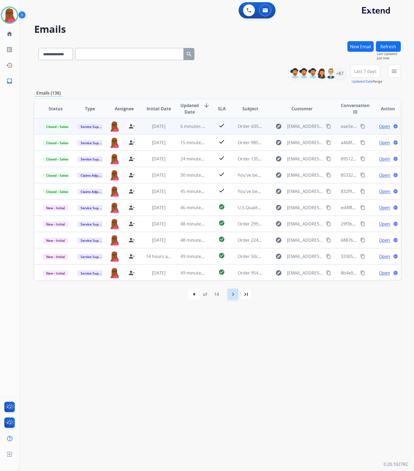
click at [231, 294] on mat-icon "navigate_next" at bounding box center [233, 294] width 7 height 7
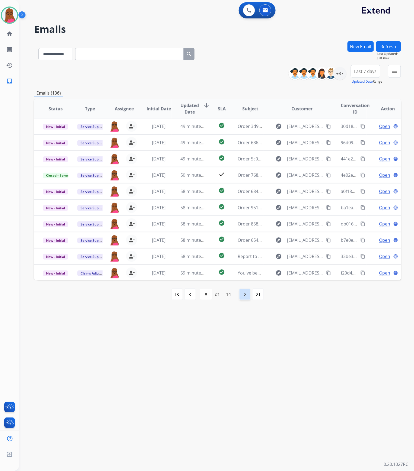
click at [244, 297] on mat-icon "navigate_next" at bounding box center [244, 294] width 7 height 7
click at [245, 297] on mat-icon "navigate_next" at bounding box center [244, 294] width 7 height 7
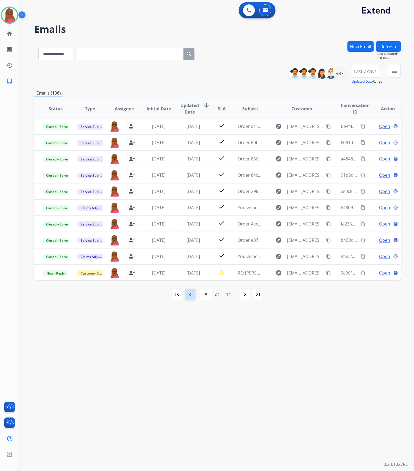
click at [190, 295] on mat-icon "navigate_before" at bounding box center [190, 294] width 7 height 7
select select "*"
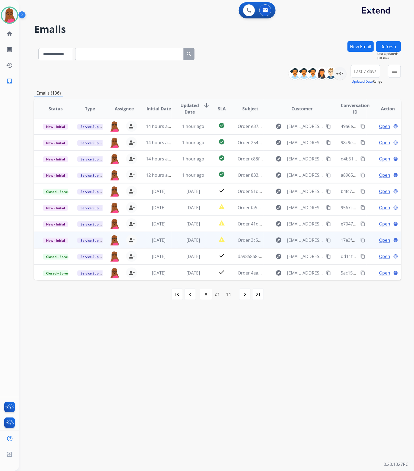
click at [379, 241] on span "Open" at bounding box center [384, 240] width 11 height 7
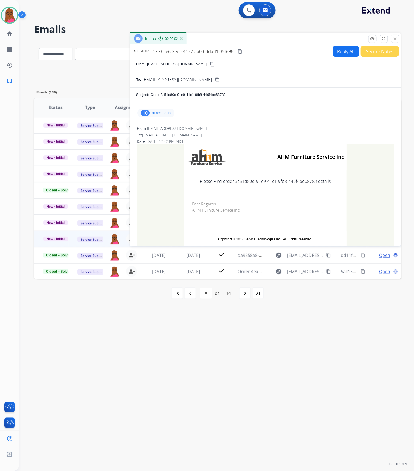
click at [161, 115] on div "10 attachments" at bounding box center [155, 113] width 37 height 9
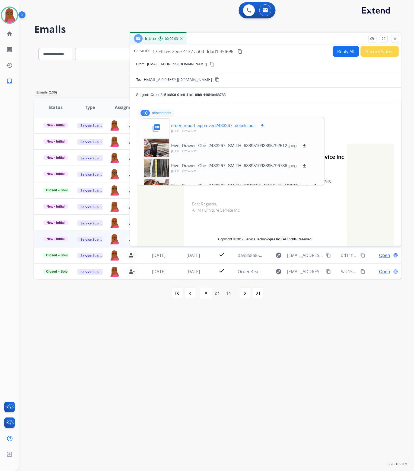
click at [262, 127] on mat-icon "download" at bounding box center [262, 125] width 5 height 5
click at [263, 125] on mat-icon "download" at bounding box center [262, 125] width 5 height 5
click at [159, 151] on div at bounding box center [156, 148] width 27 height 19
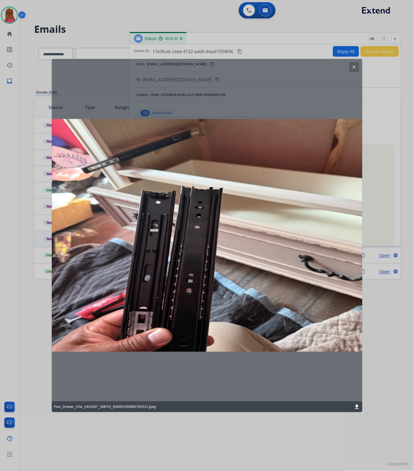
click at [355, 64] on button "clear" at bounding box center [354, 67] width 10 height 10
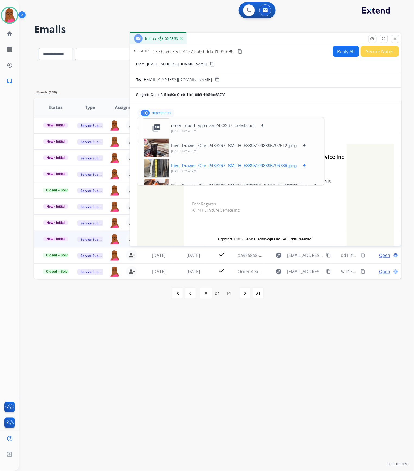
click at [157, 169] on div at bounding box center [156, 168] width 27 height 19
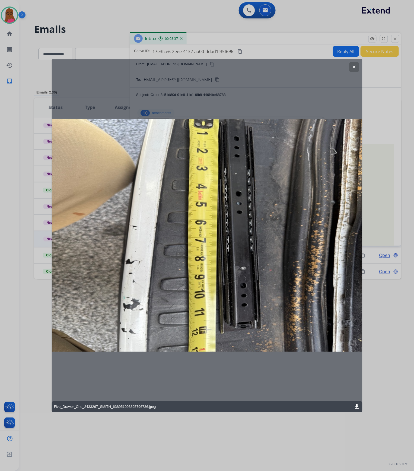
click at [353, 68] on mat-icon "clear" at bounding box center [353, 67] width 5 height 5
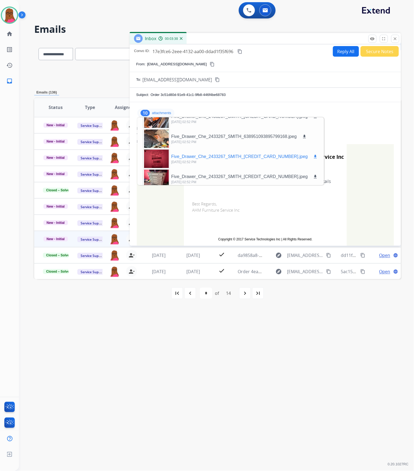
scroll to position [72, 0]
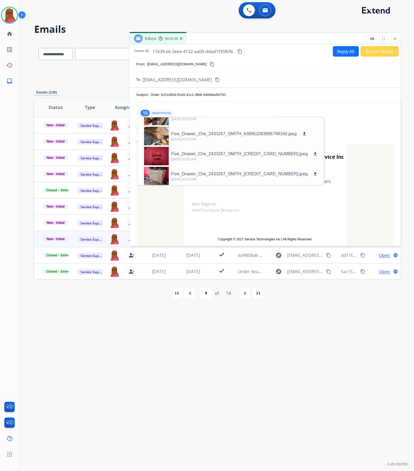
click at [162, 122] on div at bounding box center [156, 116] width 27 height 19
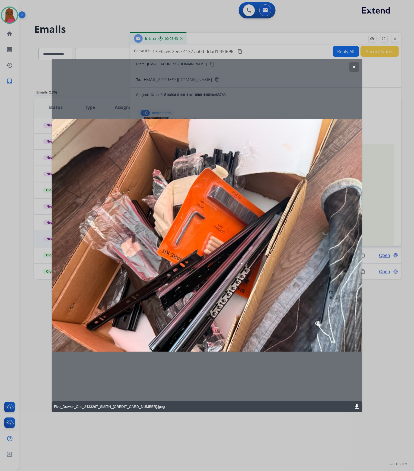
click at [355, 66] on mat-icon "clear" at bounding box center [353, 67] width 5 height 5
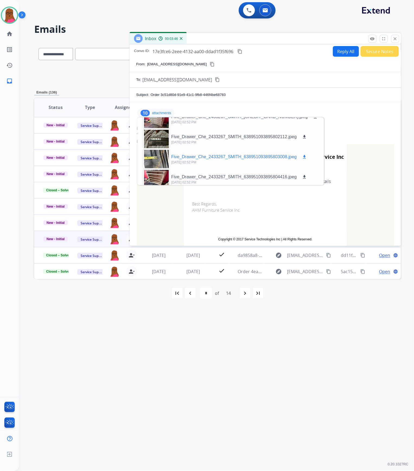
scroll to position [134, 0]
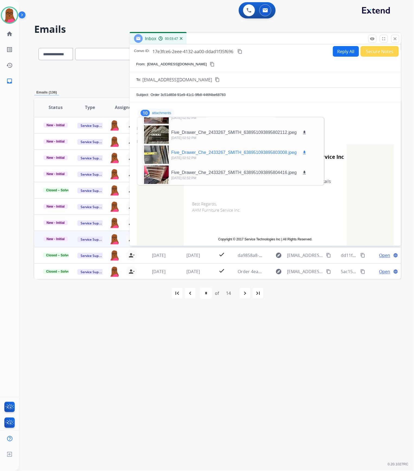
click at [162, 154] on div at bounding box center [156, 154] width 27 height 19
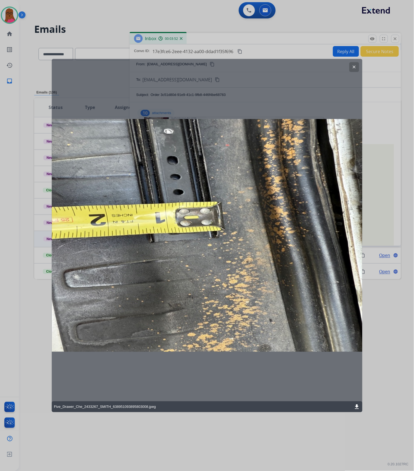
click at [355, 68] on mat-icon "clear" at bounding box center [353, 67] width 5 height 5
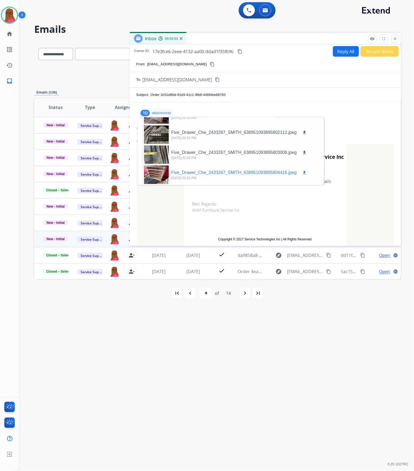
click at [231, 168] on div "Five_Drawer_Che_2433267_SMITH_638951093895804416.jpeg download 10/03/2025, 02:5…" at bounding box center [224, 174] width 173 height 19
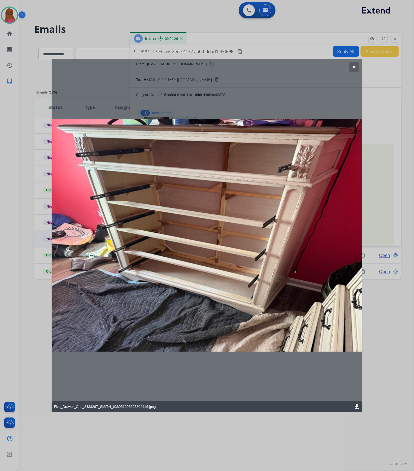
drag, startPoint x: 354, startPoint y: 66, endPoint x: 303, endPoint y: 111, distance: 68.2
click at [354, 66] on mat-icon "clear" at bounding box center [353, 67] width 5 height 5
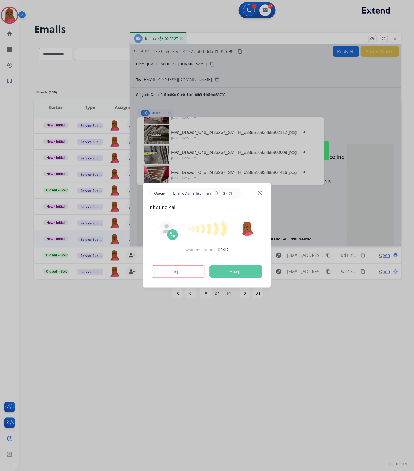
click at [231, 270] on button "Accept" at bounding box center [236, 271] width 53 height 12
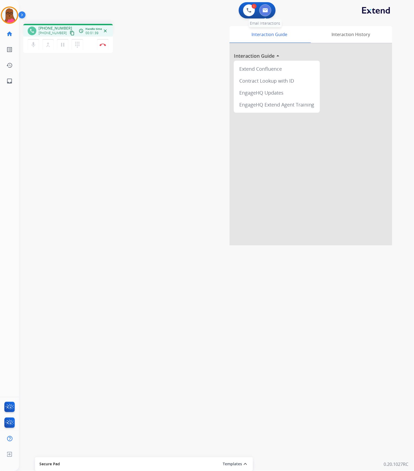
click at [267, 15] on button at bounding box center [265, 10] width 12 height 12
select select "**********"
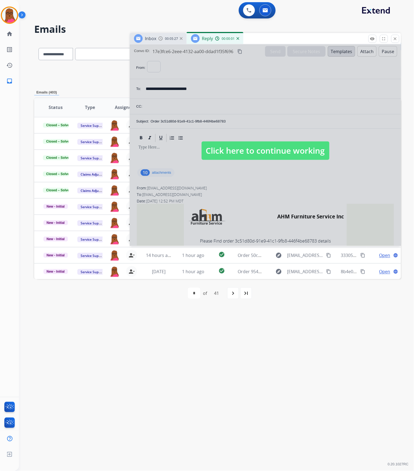
select select "**********"
click at [348, 148] on div at bounding box center [265, 144] width 271 height 201
select select
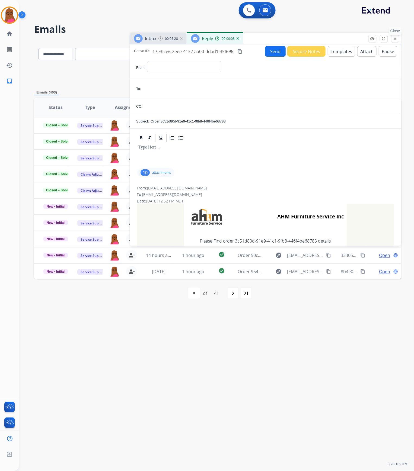
click at [397, 40] on button "close Close" at bounding box center [395, 39] width 8 height 8
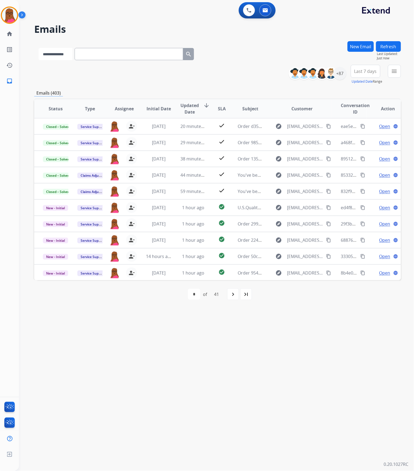
click at [62, 54] on select "**********" at bounding box center [55, 54] width 34 height 12
click at [38, 48] on select "**********" at bounding box center [55, 54] width 34 height 12
click at [104, 54] on input "text" at bounding box center [129, 54] width 108 height 12
drag, startPoint x: 65, startPoint y: 51, endPoint x: 65, endPoint y: 55, distance: 3.3
click at [65, 51] on select "**********" at bounding box center [55, 54] width 34 height 12
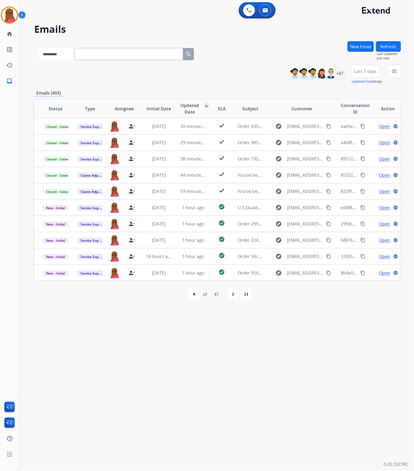
select select "**********"
click at [38, 48] on select "**********" at bounding box center [55, 54] width 34 height 12
click at [129, 54] on input "text" at bounding box center [129, 54] width 108 height 12
paste input "**********"
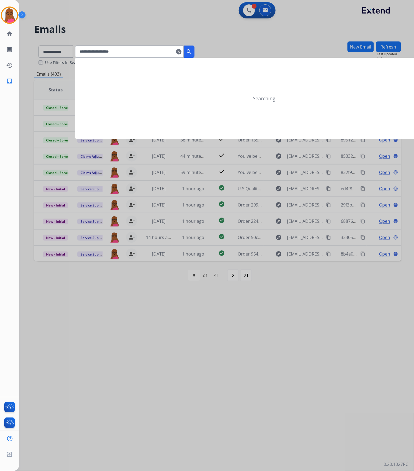
type input "**********"
click at [194, 50] on button "search" at bounding box center [188, 52] width 11 height 12
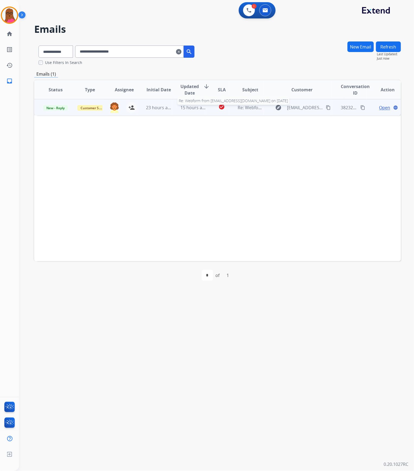
click at [258, 108] on span "Re: Webform from carrillomec@gmail.com on 10/05/2025" at bounding box center [302, 108] width 130 height 6
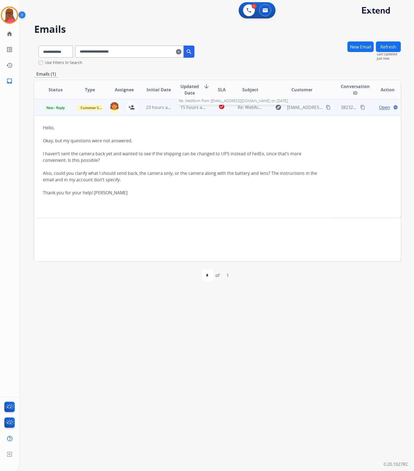
click at [241, 106] on span "Re: Webform from carrillomec@gmail.com on 10/05/2025" at bounding box center [302, 107] width 130 height 6
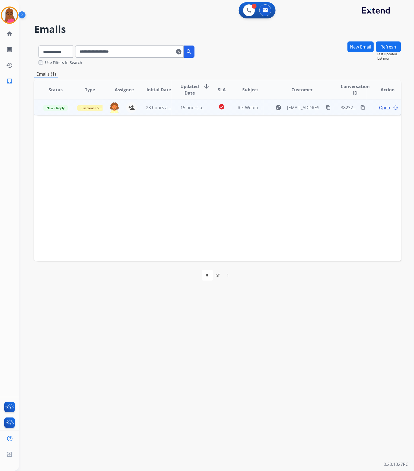
click at [379, 109] on span "Open" at bounding box center [384, 107] width 11 height 7
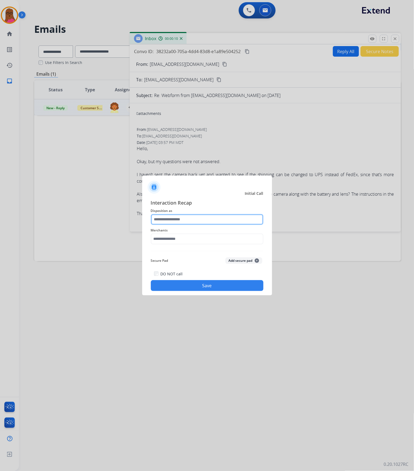
click at [226, 217] on input "text" at bounding box center [207, 219] width 112 height 11
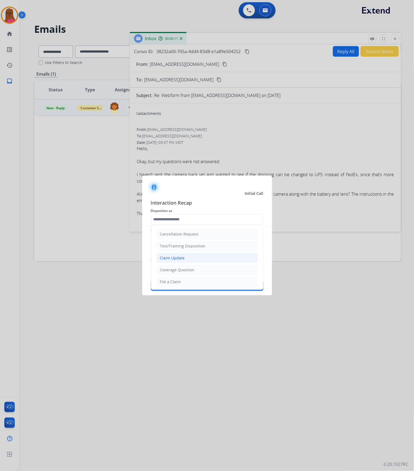
click at [192, 257] on li "Claim Update" at bounding box center [206, 258] width 101 height 10
type input "**********"
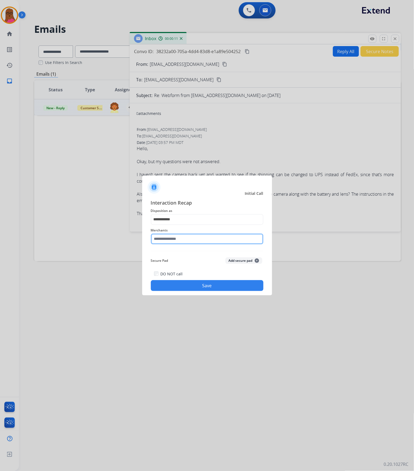
click at [206, 243] on input "text" at bounding box center [207, 239] width 112 height 11
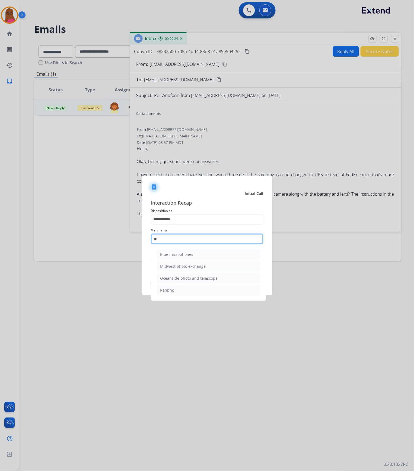
type input "*"
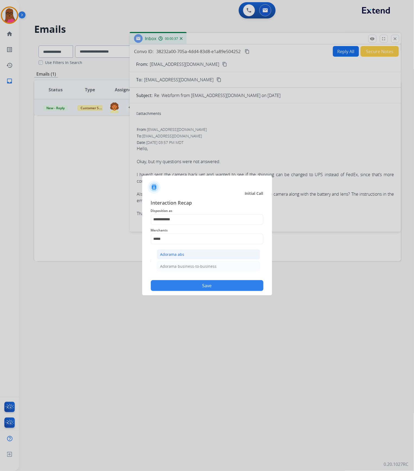
click at [184, 256] on li "Adorama abs" at bounding box center [208, 254] width 103 height 10
type input "**********"
click at [194, 284] on button "Save" at bounding box center [207, 285] width 112 height 11
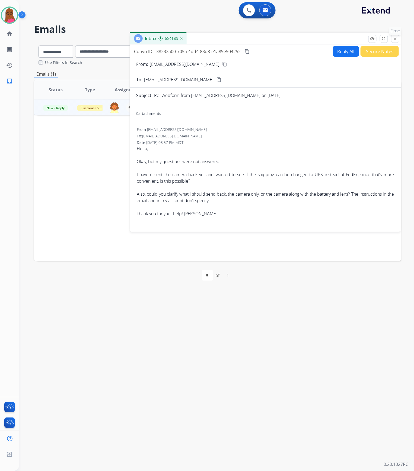
click at [395, 41] on button "close Close" at bounding box center [395, 39] width 8 height 8
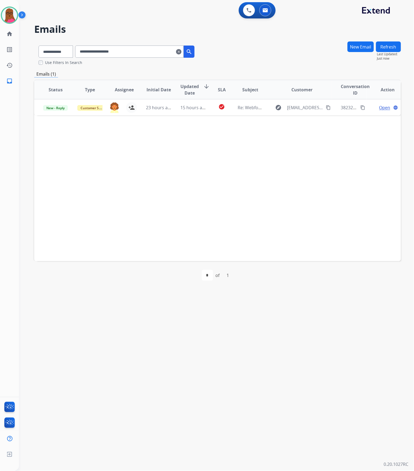
click at [181, 52] on mat-icon "clear" at bounding box center [178, 52] width 5 height 7
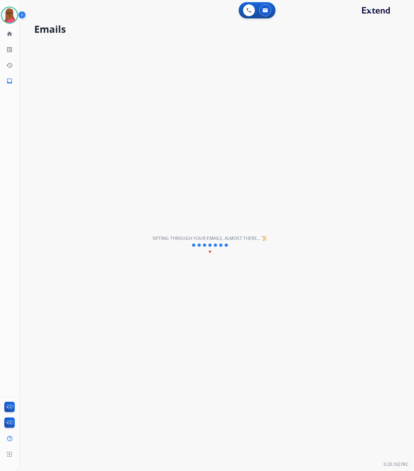
select select "**********"
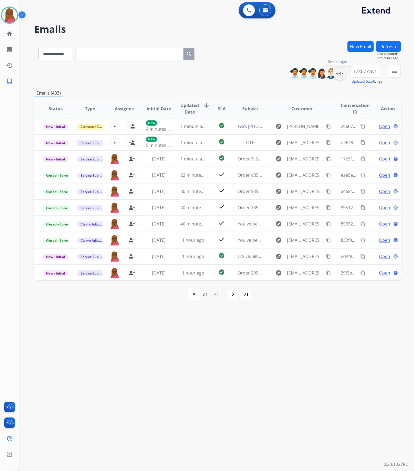
click at [336, 76] on div "+87" at bounding box center [339, 73] width 13 height 13
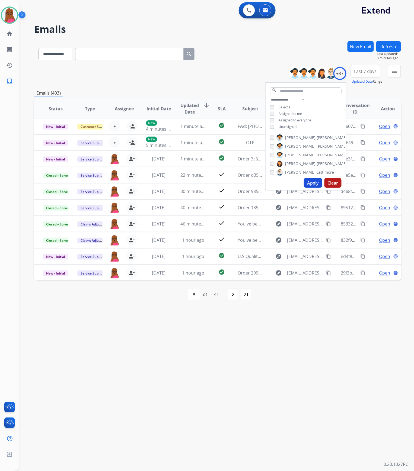
click at [270, 124] on div "**********" at bounding box center [305, 113] width 80 height 35
click at [318, 181] on button "Apply" at bounding box center [313, 183] width 18 height 10
click at [252, 68] on div "**********" at bounding box center [217, 75] width 366 height 20
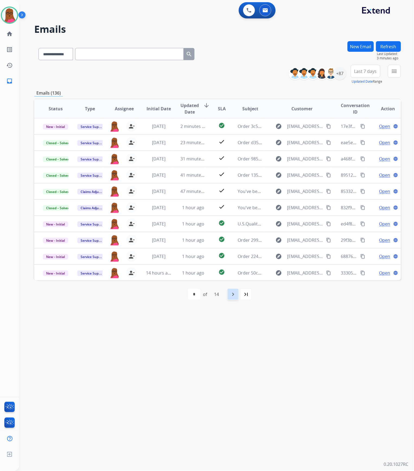
click at [229, 298] on div "navigate_next" at bounding box center [233, 294] width 12 height 12
click at [251, 296] on div "navigate_next" at bounding box center [245, 294] width 12 height 12
click at [247, 294] on mat-icon "navigate_next" at bounding box center [244, 294] width 7 height 7
click at [191, 294] on mat-icon "navigate_before" at bounding box center [190, 294] width 7 height 7
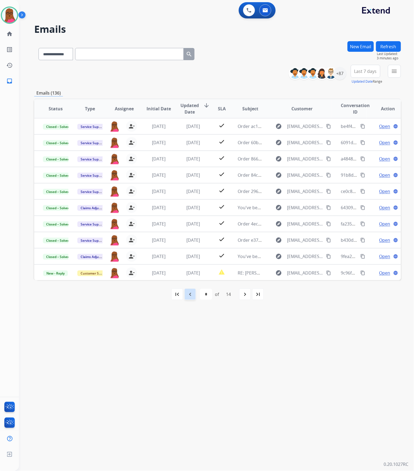
select select "*"
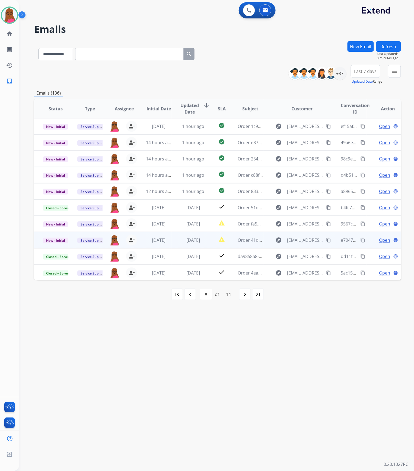
click at [381, 240] on span "Open" at bounding box center [384, 240] width 11 height 7
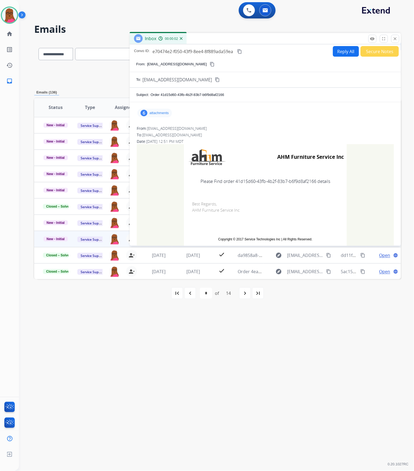
click at [160, 113] on p "attachments" at bounding box center [158, 113] width 19 height 4
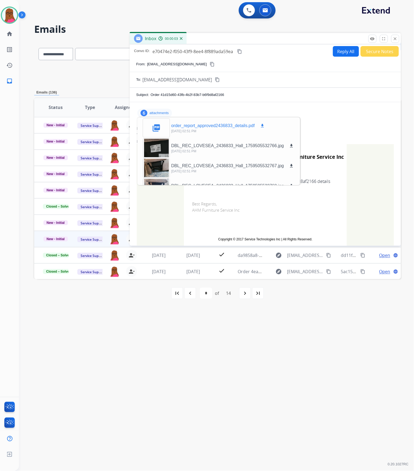
click at [264, 126] on mat-icon "download" at bounding box center [262, 125] width 5 height 5
click at [397, 39] on mat-icon "close" at bounding box center [394, 38] width 5 height 5
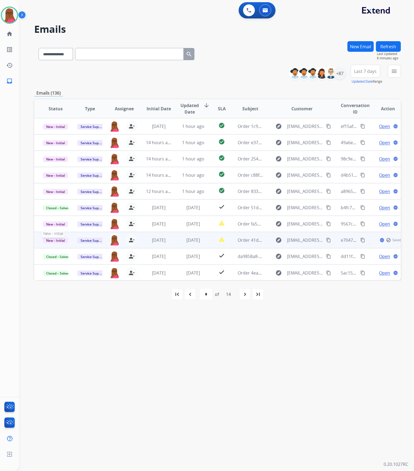
click at [52, 240] on span "New - Initial" at bounding box center [55, 241] width 25 height 6
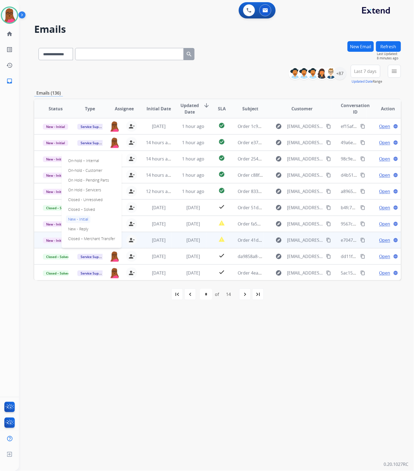
click at [99, 209] on div "On-hold – Internal On-hold - Customer On Hold - Pending Parts On Hold - Service…" at bounding box center [92, 200] width 60 height 96
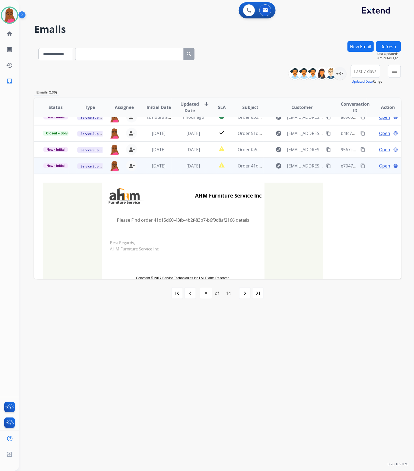
scroll to position [41, 0]
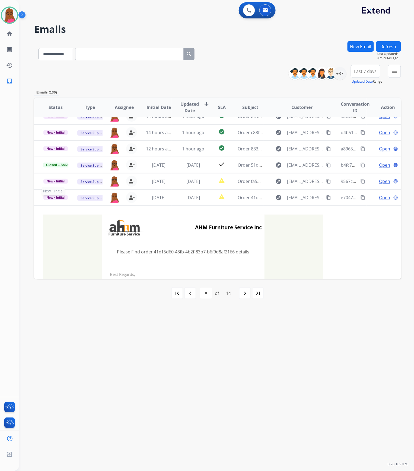
click at [52, 197] on span "New - Initial" at bounding box center [55, 197] width 25 height 5
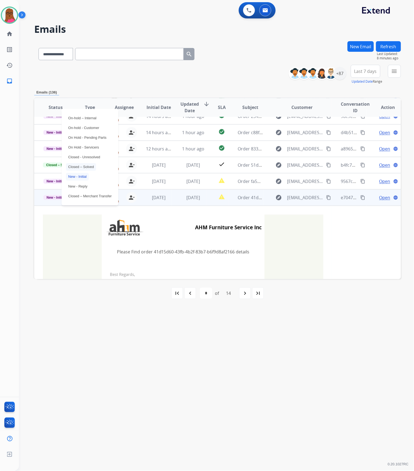
click at [83, 165] on p "Closed – Solved" at bounding box center [81, 167] width 30 height 8
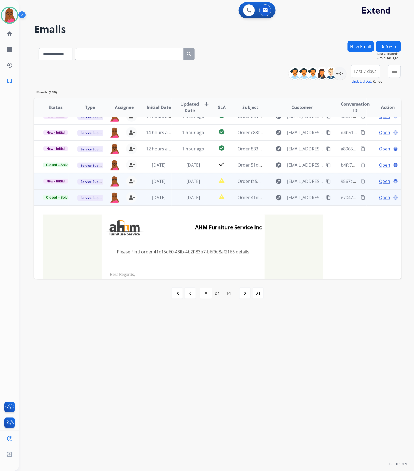
click at [382, 180] on span "Open" at bounding box center [384, 181] width 11 height 7
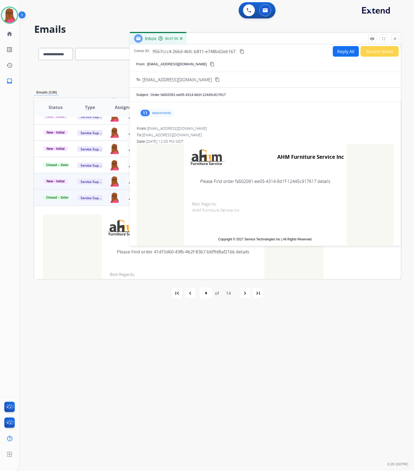
click at [162, 117] on div "11 attachments" at bounding box center [155, 113] width 37 height 9
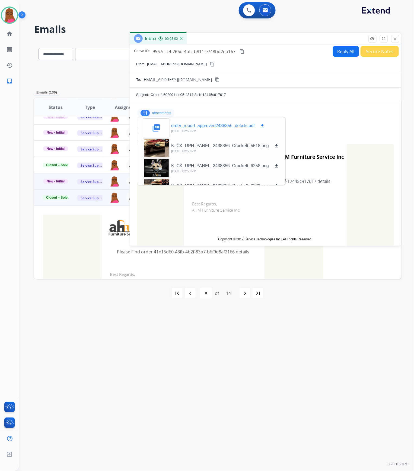
click at [265, 125] on mat-icon "download" at bounding box center [262, 125] width 5 height 5
click at [393, 38] on mat-icon "close" at bounding box center [394, 38] width 5 height 5
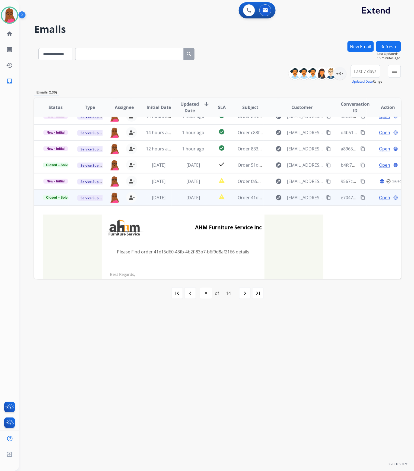
click at [364, 49] on button "New Email" at bounding box center [360, 46] width 26 height 11
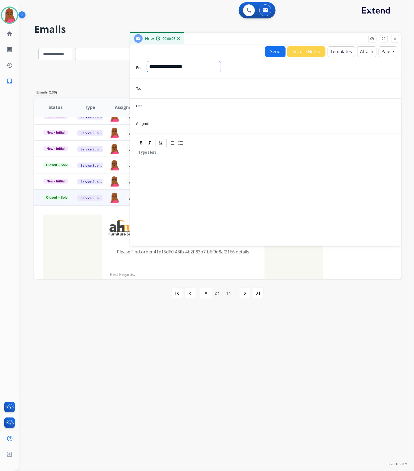
click at [160, 70] on select "**********" at bounding box center [184, 66] width 74 height 11
select select "**********"
click at [147, 61] on select "**********" at bounding box center [184, 66] width 74 height 11
click at [174, 92] on input "email" at bounding box center [268, 89] width 252 height 11
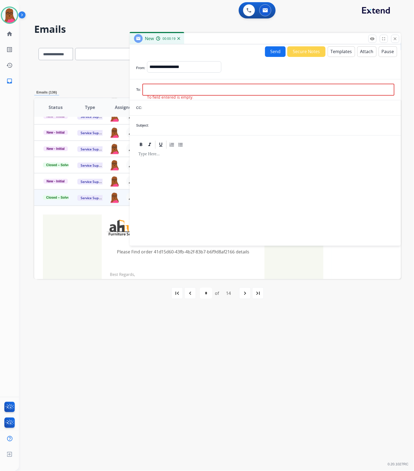
drag, startPoint x: 194, startPoint y: 78, endPoint x: 181, endPoint y: 88, distance: 17.1
click at [193, 78] on form "**********" at bounding box center [265, 150] width 271 height 187
click at [181, 88] on input "email" at bounding box center [268, 90] width 252 height 12
paste input "**********"
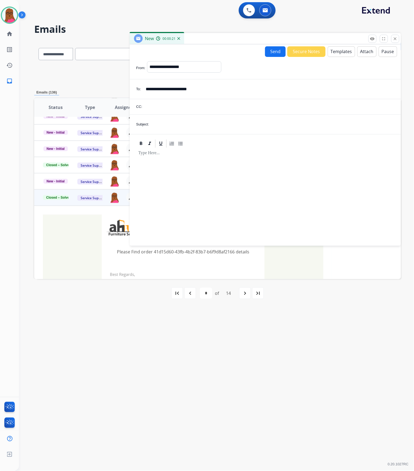
type input "**********"
click at [177, 127] on input "text" at bounding box center [272, 124] width 244 height 11
type input "**********"
click at [183, 163] on div at bounding box center [265, 195] width 258 height 92
click at [337, 53] on button "Templates" at bounding box center [340, 51] width 27 height 11
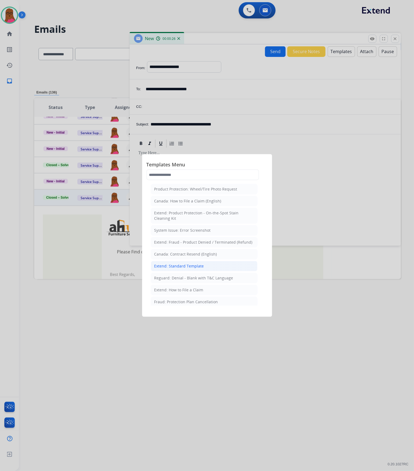
click at [191, 269] on div "Extend: Standard Template" at bounding box center [179, 265] width 50 height 5
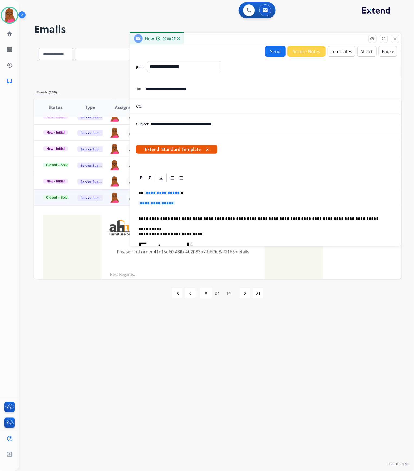
click at [159, 190] on div "**********" at bounding box center [265, 261] width 258 height 157
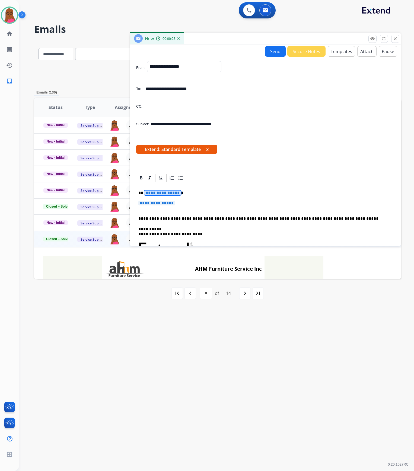
select select "**********"
select select "*"
select select "**********"
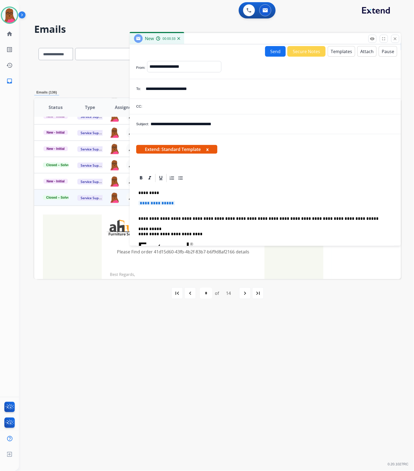
click at [173, 205] on span "**********" at bounding box center [156, 203] width 37 height 5
click at [149, 202] on span "**********" at bounding box center [156, 203] width 37 height 5
click at [154, 204] on span "**********" at bounding box center [156, 203] width 37 height 5
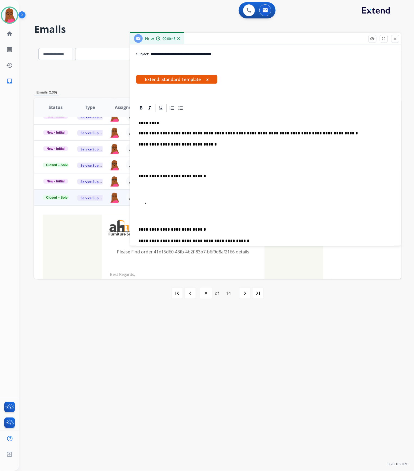
scroll to position [72, 0]
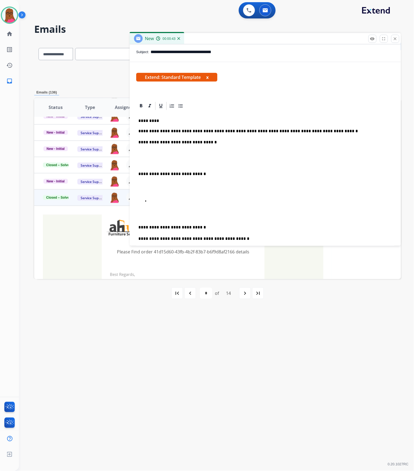
click at [169, 195] on div "**********" at bounding box center [265, 248] width 258 height 275
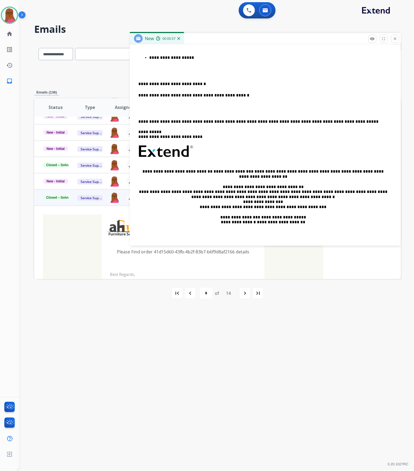
scroll to position [0, 0]
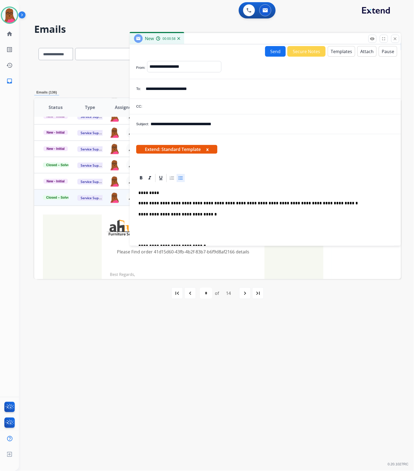
click at [207, 149] on span "Extend: Standard Template x" at bounding box center [176, 149] width 81 height 9
click at [208, 147] on button "x" at bounding box center [207, 149] width 2 height 7
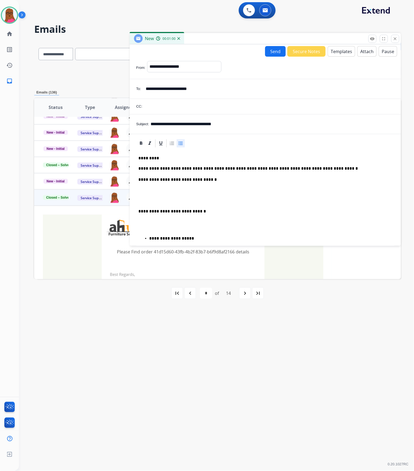
click at [273, 49] on button "Send" at bounding box center [275, 51] width 21 height 11
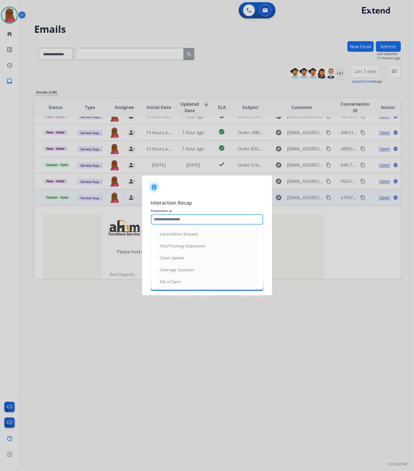
click at [202, 220] on input "text" at bounding box center [207, 219] width 112 height 11
click at [168, 260] on div "Claim Update" at bounding box center [172, 257] width 25 height 5
type input "**********"
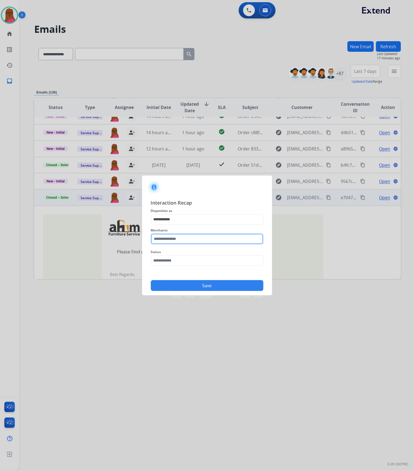
click at [191, 237] on input "text" at bounding box center [207, 239] width 112 height 11
click at [190, 265] on li "Ashley furniture" at bounding box center [208, 266] width 103 height 10
type input "**********"
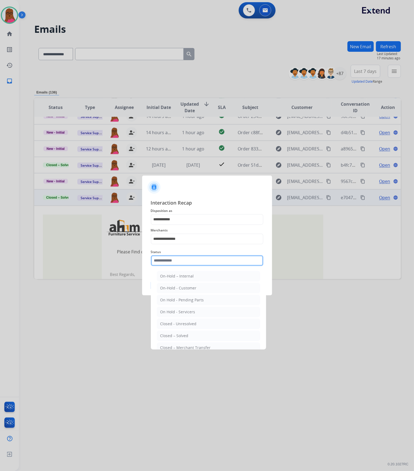
click at [198, 258] on input "text" at bounding box center [207, 260] width 112 height 11
click at [201, 336] on li "Closed – Solved" at bounding box center [208, 336] width 103 height 10
type input "**********"
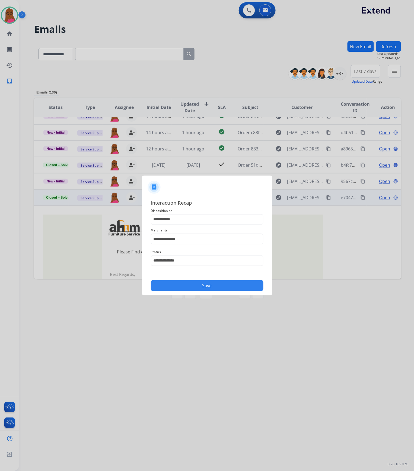
click at [228, 288] on button "Save" at bounding box center [207, 285] width 112 height 11
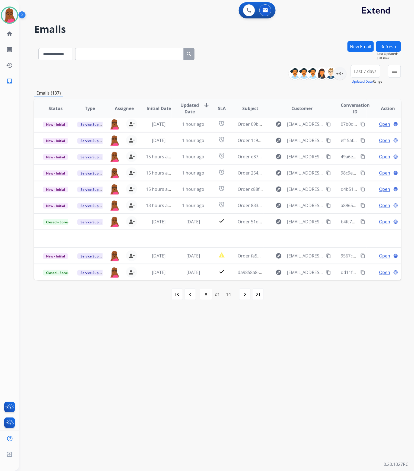
scroll to position [18, 0]
click at [177, 297] on mat-icon "first_page" at bounding box center [177, 294] width 7 height 7
select select "*"
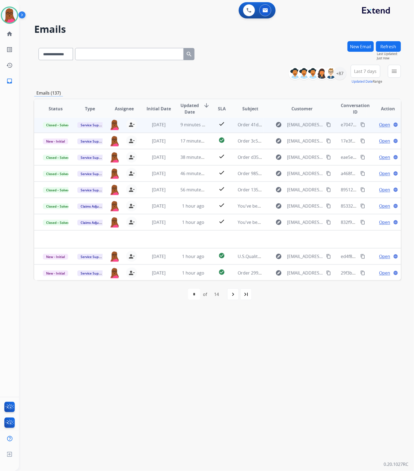
click at [387, 47] on button "Refresh" at bounding box center [388, 46] width 25 height 11
click at [341, 72] on div "+87" at bounding box center [339, 73] width 13 height 13
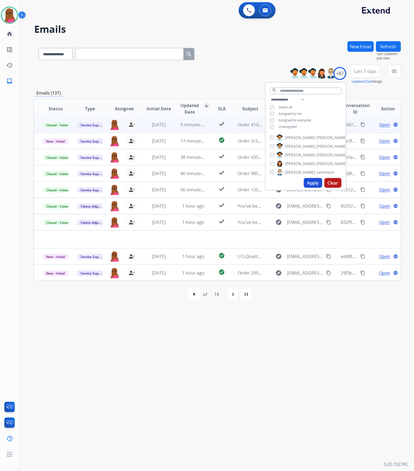
click at [326, 181] on button "Clear" at bounding box center [332, 183] width 17 height 10
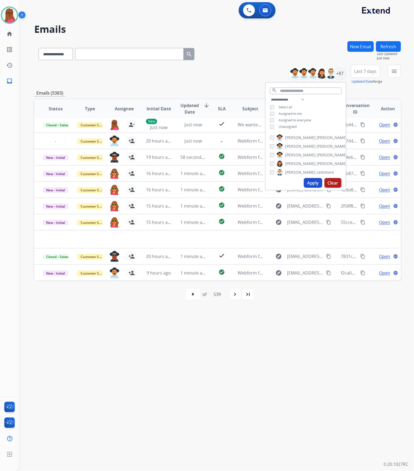
click at [248, 367] on div "**********" at bounding box center [210, 246] width 382 height 452
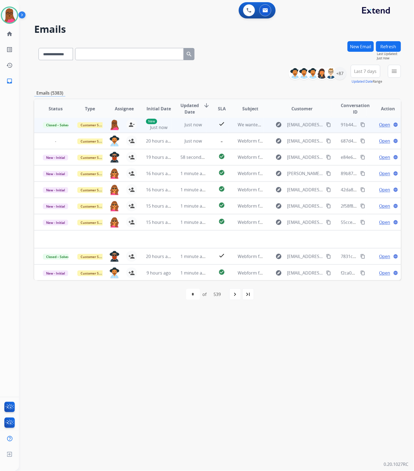
click at [360, 125] on mat-icon "content_copy" at bounding box center [362, 124] width 5 height 5
click at [130, 122] on mat-icon "person_remove" at bounding box center [131, 124] width 7 height 7
click at [113, 126] on span "+" at bounding box center [114, 124] width 2 height 7
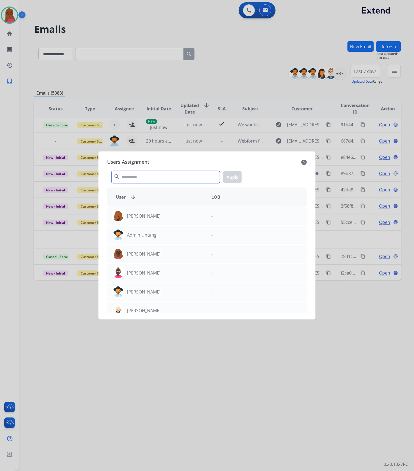
click at [146, 180] on input "text" at bounding box center [165, 177] width 108 height 12
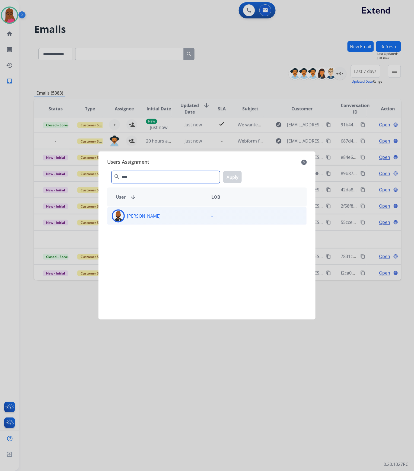
type input "****"
click at [188, 217] on div "[PERSON_NAME]" at bounding box center [156, 216] width 99 height 13
click at [230, 177] on button "Apply" at bounding box center [232, 177] width 18 height 12
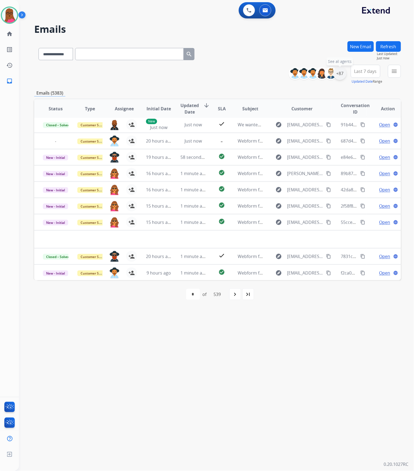
click at [337, 72] on div "+87" at bounding box center [339, 73] width 13 height 13
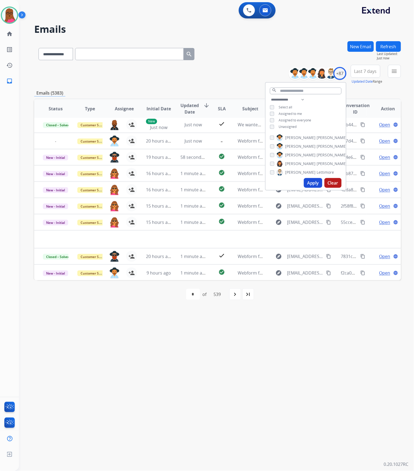
click at [273, 114] on div "Assigned to me" at bounding box center [286, 114] width 32 height 4
click at [312, 185] on button "Apply" at bounding box center [313, 183] width 18 height 10
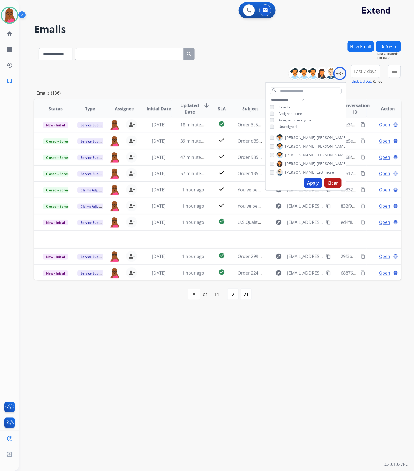
click at [320, 330] on div "**********" at bounding box center [210, 246] width 382 height 452
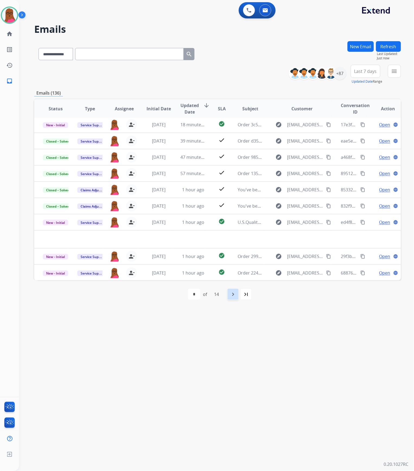
click at [233, 297] on mat-icon "navigate_next" at bounding box center [233, 294] width 7 height 7
click at [240, 298] on div "navigate_next" at bounding box center [245, 294] width 12 height 12
click at [188, 293] on mat-icon "navigate_before" at bounding box center [190, 294] width 7 height 7
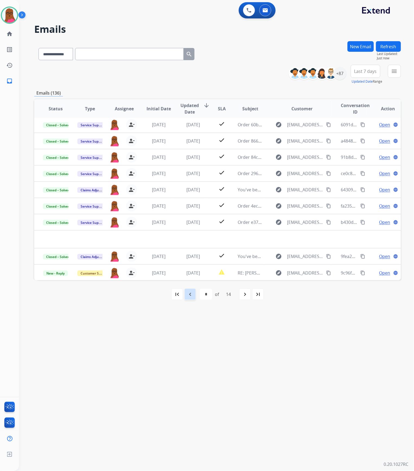
select select "*"
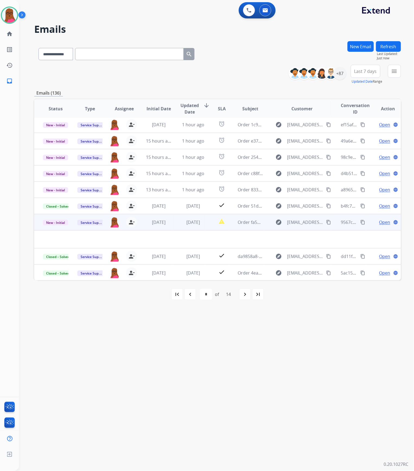
click at [379, 224] on span "Open" at bounding box center [384, 222] width 11 height 7
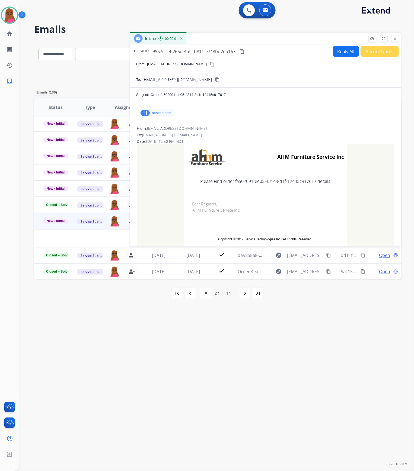
click at [167, 115] on p "attachments" at bounding box center [161, 113] width 19 height 4
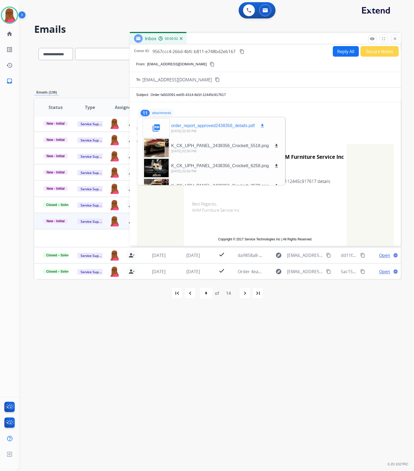
click at [262, 123] on button "download" at bounding box center [262, 126] width 7 height 7
click at [395, 42] on button "close Close" at bounding box center [395, 39] width 8 height 8
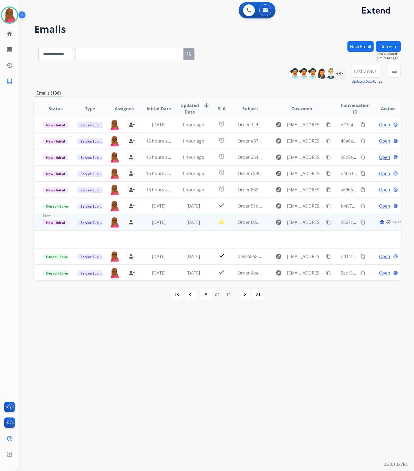
click at [60, 222] on span "New - Initial" at bounding box center [55, 223] width 25 height 6
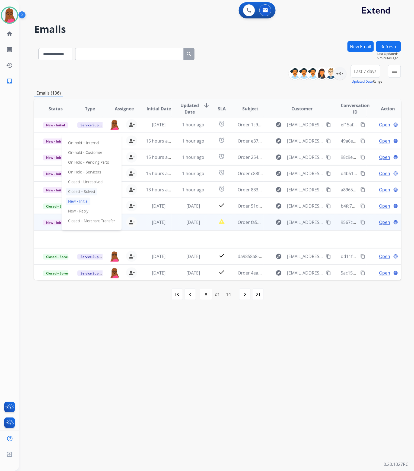
click at [94, 192] on p "Closed – Solved" at bounding box center [81, 192] width 31 height 8
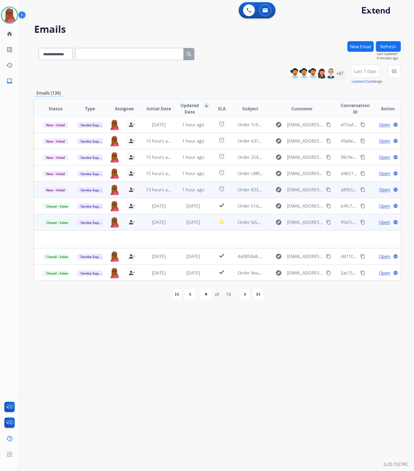
click at [381, 191] on span "Open" at bounding box center [384, 189] width 11 height 7
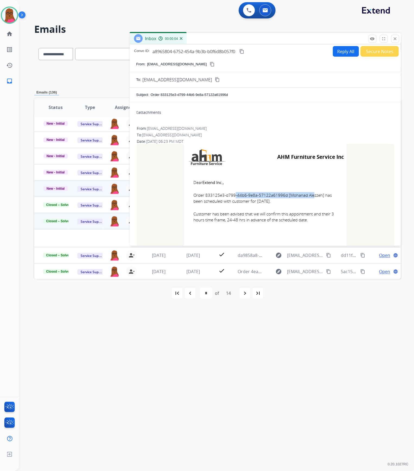
drag, startPoint x: 282, startPoint y: 195, endPoint x: 204, endPoint y: 196, distance: 77.8
click at [204, 196] on span "Order 833125e3-d799-44b6-9e8a-57122a61996d [Mohanad Alezzeh] has been scheduled…" at bounding box center [265, 198] width 144 height 12
copy span "833125e3-d799-44b6-9e8a-57122a61996d"
drag, startPoint x: 191, startPoint y: 183, endPoint x: 309, endPoint y: 220, distance: 123.8
click at [309, 220] on td "Dear Extend Inc., Order 833125e3-d799-44b6-9e8a-57122a61996d [Mohanad Alezzeh] …" at bounding box center [265, 204] width 163 height 69
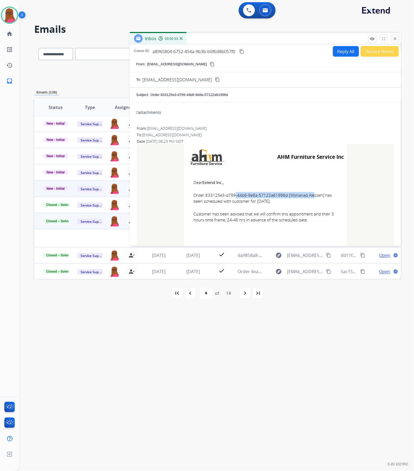
copy td "Dear Extend Inc., Order 833125e3-d799-44b6-9e8a-57122a61996d [Mohanad Alezzeh] …"
drag, startPoint x: 397, startPoint y: 41, endPoint x: 376, endPoint y: 50, distance: 23.1
click at [397, 41] on mat-icon "close" at bounding box center [394, 38] width 5 height 5
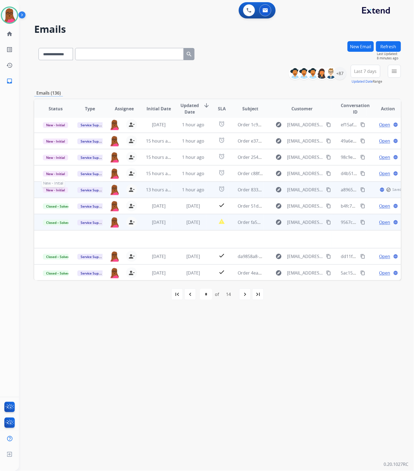
click at [57, 190] on span "New - Initial" at bounding box center [55, 190] width 25 height 6
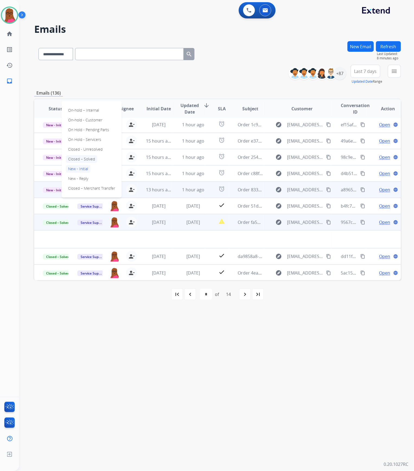
click at [85, 159] on p "Closed – Solved" at bounding box center [81, 159] width 31 height 8
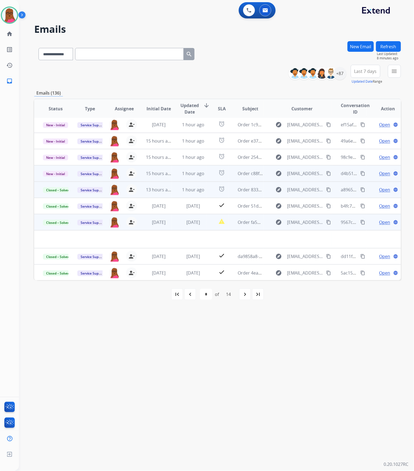
click at [379, 173] on span "Open" at bounding box center [384, 173] width 11 height 7
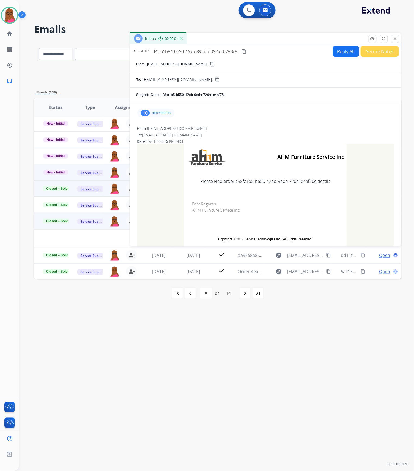
click at [163, 112] on p "attachments" at bounding box center [161, 113] width 19 height 4
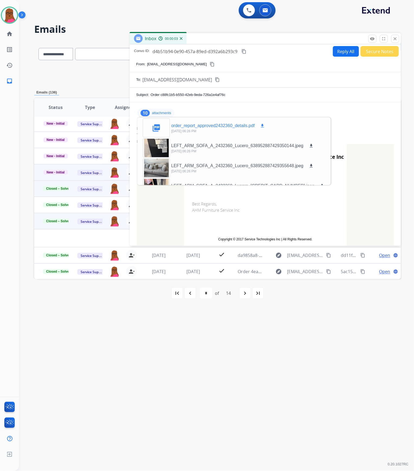
click at [263, 126] on mat-icon "download" at bounding box center [262, 125] width 5 height 5
click at [397, 40] on mat-icon "close" at bounding box center [394, 38] width 5 height 5
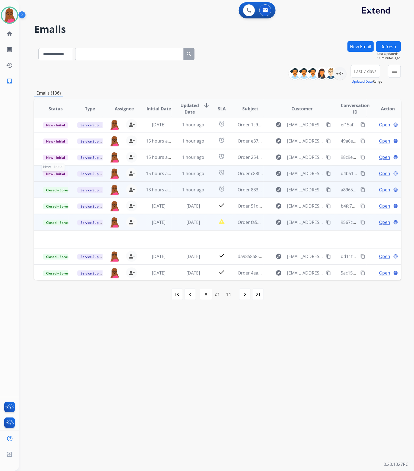
click at [49, 171] on span "New - Initial" at bounding box center [55, 174] width 25 height 6
click at [89, 143] on p "Closed – Solved" at bounding box center [81, 143] width 31 height 8
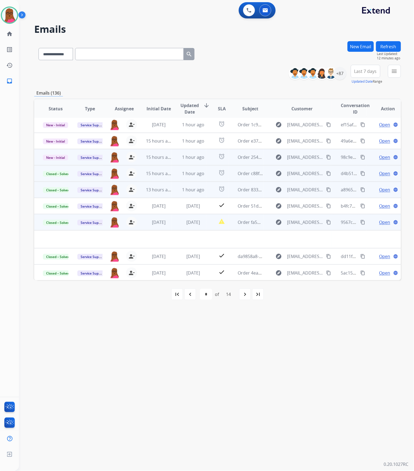
click at [379, 156] on span "Open" at bounding box center [384, 157] width 11 height 7
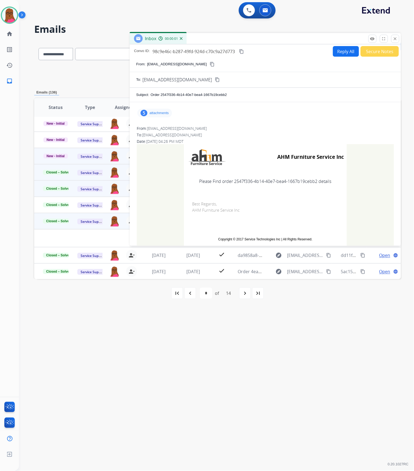
click at [170, 115] on div "5 attachments" at bounding box center [154, 113] width 35 height 9
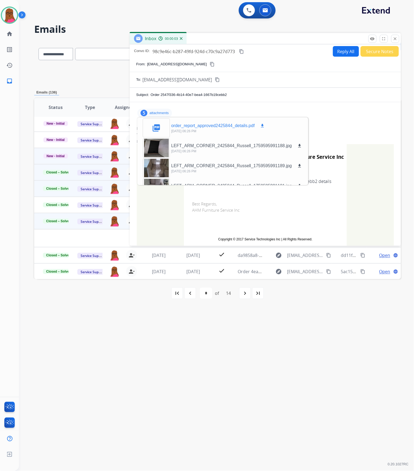
click at [263, 125] on mat-icon "download" at bounding box center [262, 125] width 5 height 5
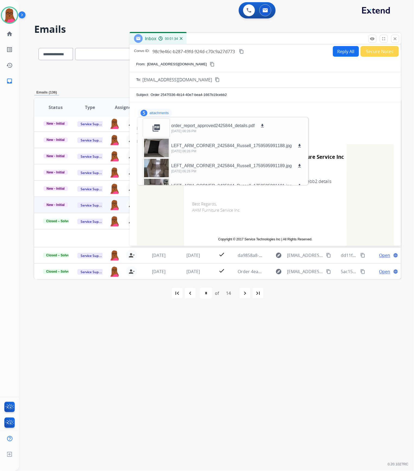
click at [396, 40] on mat-icon "close" at bounding box center [394, 38] width 5 height 5
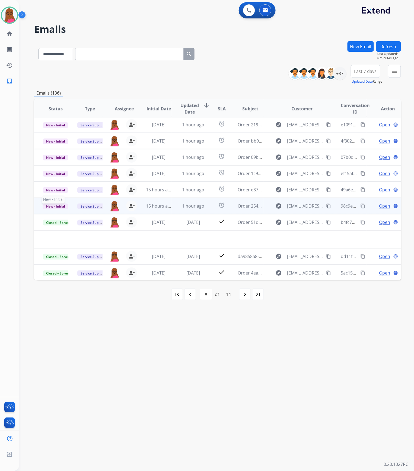
click at [51, 207] on span "New - Initial" at bounding box center [55, 207] width 25 height 6
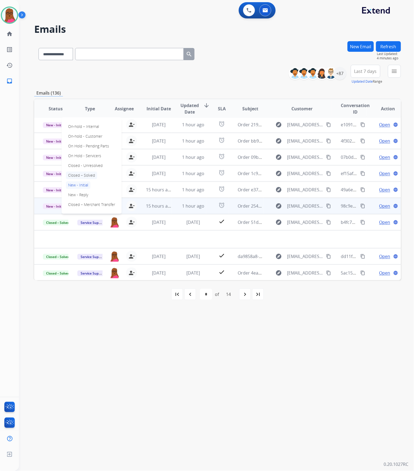
click at [92, 173] on p "Closed – Solved" at bounding box center [81, 176] width 31 height 8
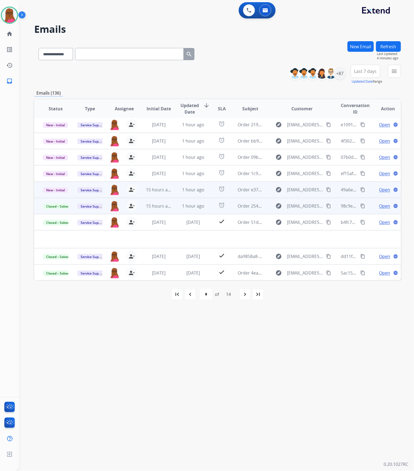
click at [379, 191] on span "Open" at bounding box center [384, 189] width 11 height 7
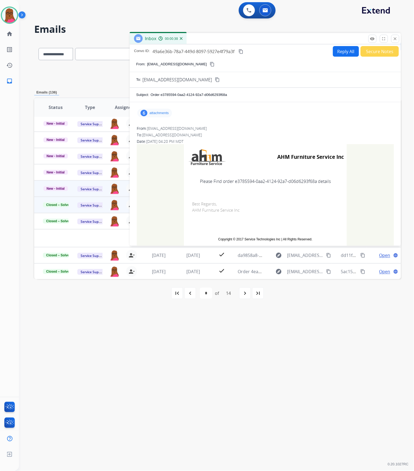
click at [165, 114] on p "attachments" at bounding box center [158, 113] width 19 height 4
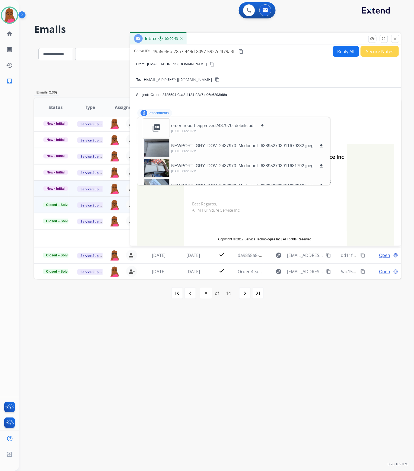
click at [268, 363] on div "**********" at bounding box center [210, 246] width 382 height 452
click at [263, 125] on mat-icon "download" at bounding box center [262, 125] width 5 height 5
click at [398, 40] on button "close Close" at bounding box center [395, 39] width 8 height 8
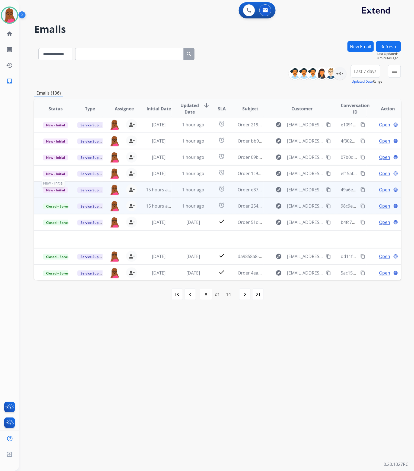
click at [52, 191] on span "New - Initial" at bounding box center [55, 190] width 25 height 6
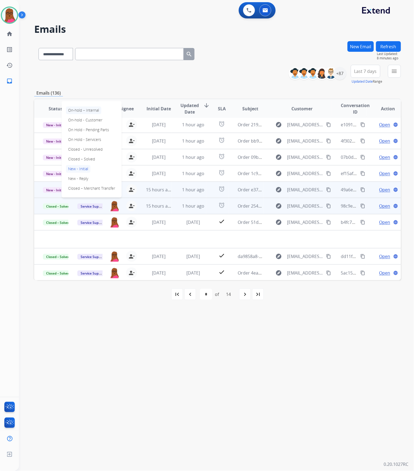
click at [86, 110] on p "On-hold – Internal" at bounding box center [83, 111] width 35 height 8
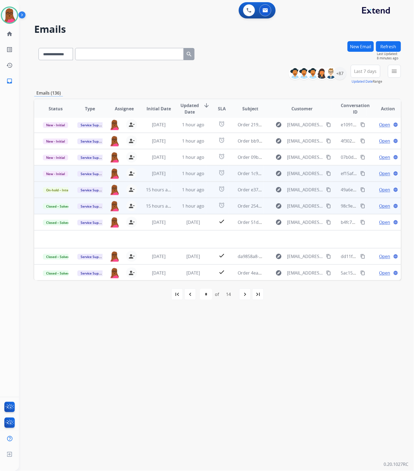
click at [383, 173] on span "Open" at bounding box center [384, 173] width 11 height 7
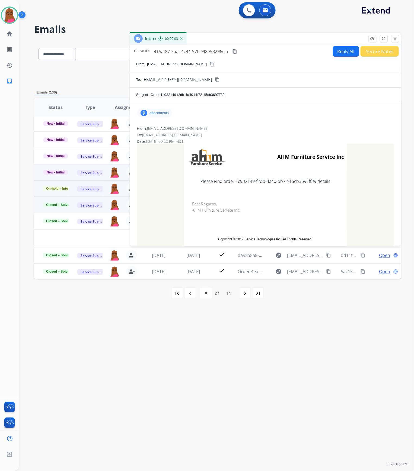
click at [162, 116] on div "9 attachments" at bounding box center [154, 113] width 35 height 9
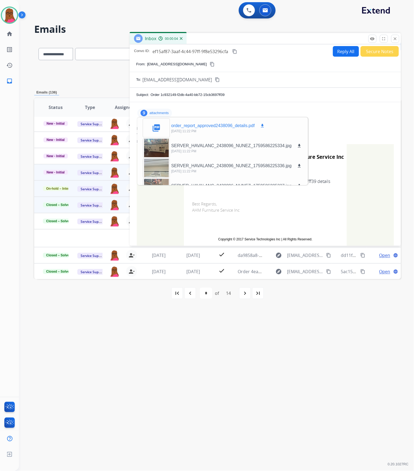
click at [244, 127] on p "order_report_approved2438096_details.pdf" at bounding box center [212, 126] width 83 height 7
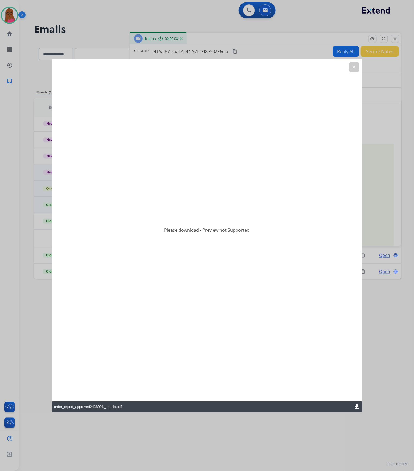
click at [356, 405] on mat-icon "download" at bounding box center [356, 407] width 7 height 7
click at [355, 65] on mat-icon "clear" at bounding box center [353, 67] width 5 height 5
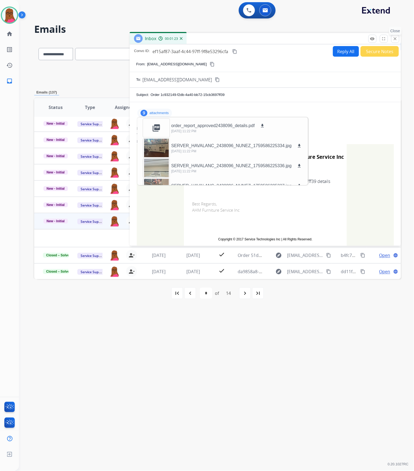
click at [395, 38] on mat-icon "close" at bounding box center [394, 38] width 5 height 5
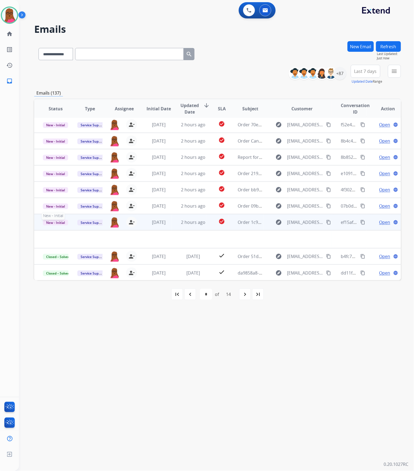
click at [57, 221] on span "New - Initial" at bounding box center [55, 223] width 25 height 6
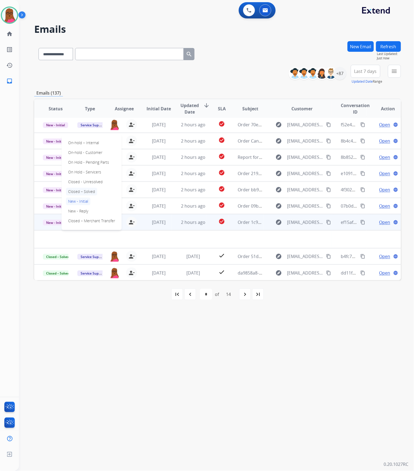
click at [93, 189] on p "Closed – Solved" at bounding box center [81, 192] width 31 height 8
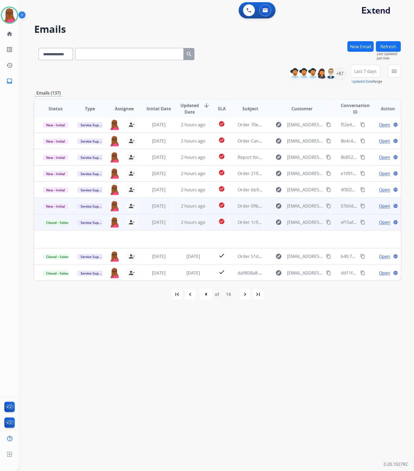
click at [380, 203] on span "Open" at bounding box center [384, 206] width 11 height 7
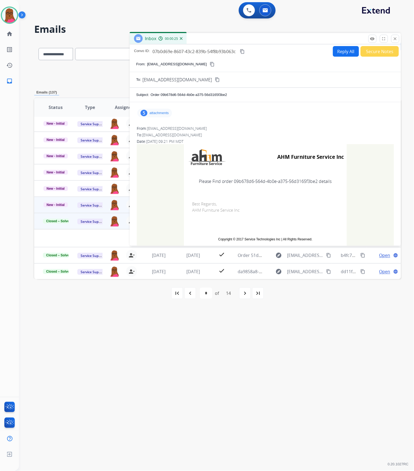
click at [167, 116] on div "5 attachments" at bounding box center [154, 113] width 35 height 9
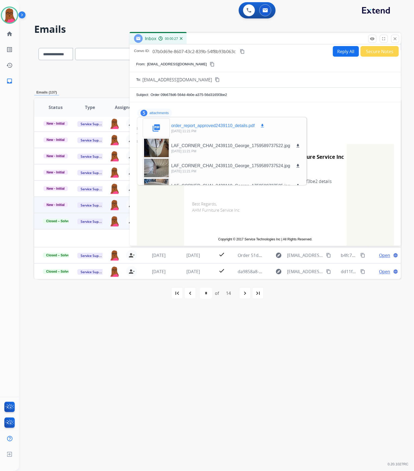
click at [260, 125] on mat-icon "download" at bounding box center [262, 125] width 5 height 5
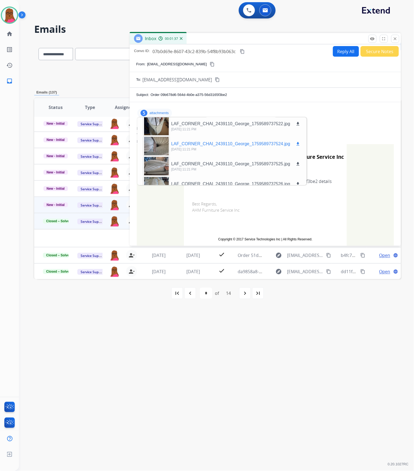
scroll to position [34, 0]
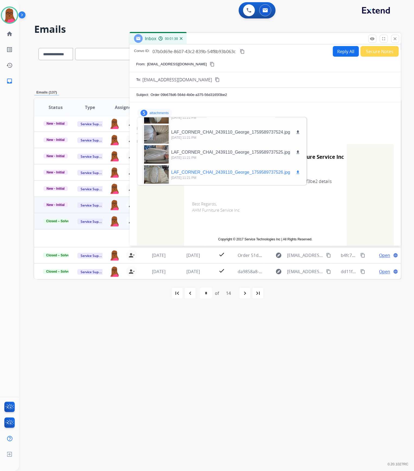
click at [162, 169] on div at bounding box center [156, 174] width 27 height 19
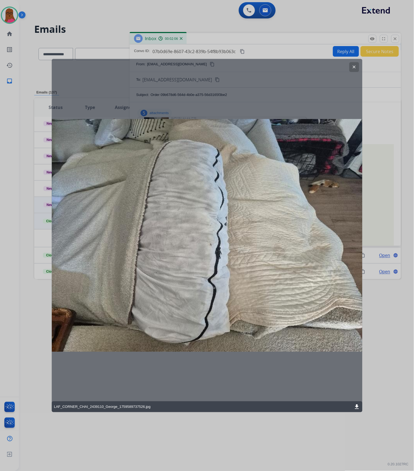
drag, startPoint x: 353, startPoint y: 65, endPoint x: 318, endPoint y: 76, distance: 36.3
click at [353, 65] on mat-icon "clear" at bounding box center [353, 67] width 5 height 5
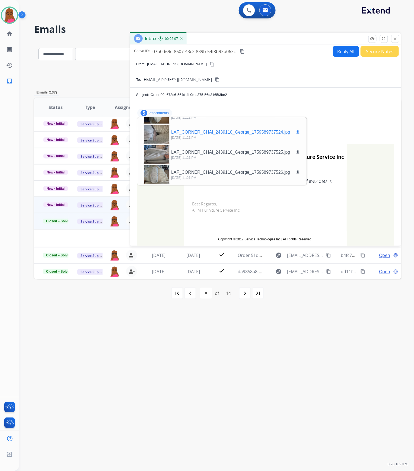
click at [159, 139] on div at bounding box center [156, 134] width 27 height 19
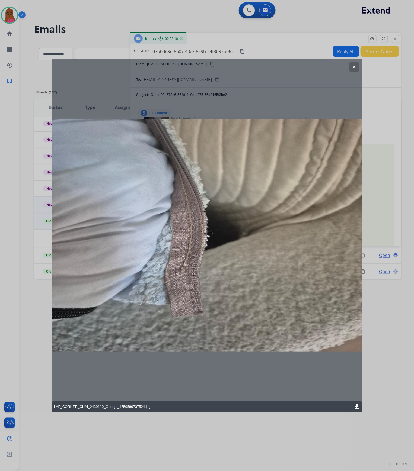
click at [352, 68] on mat-icon "clear" at bounding box center [353, 67] width 5 height 5
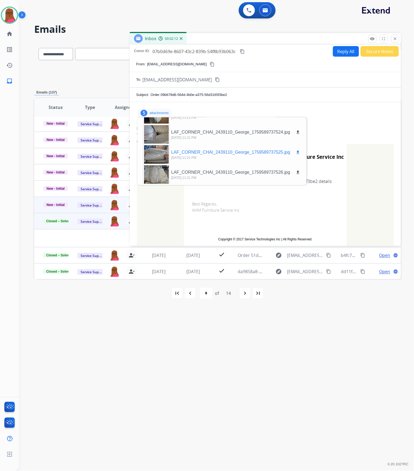
click at [165, 151] on div at bounding box center [156, 154] width 27 height 19
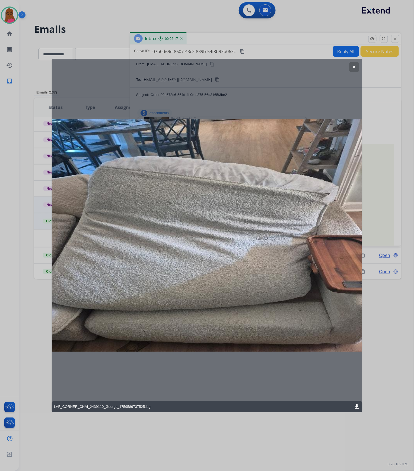
click at [350, 67] on button "clear" at bounding box center [354, 67] width 10 height 10
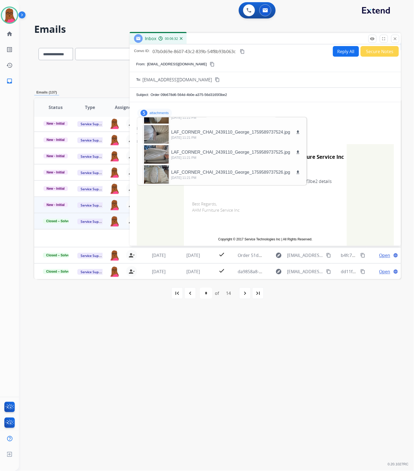
click at [394, 38] on mat-icon "close" at bounding box center [394, 38] width 5 height 5
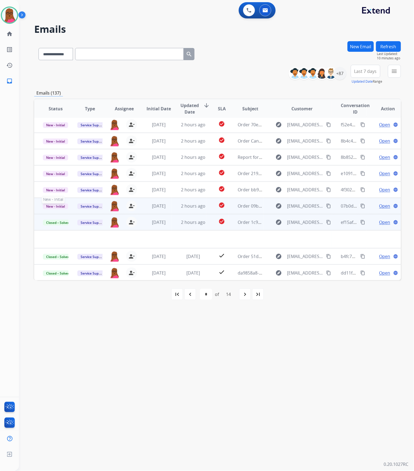
click at [60, 208] on span "New - Initial" at bounding box center [55, 207] width 25 height 6
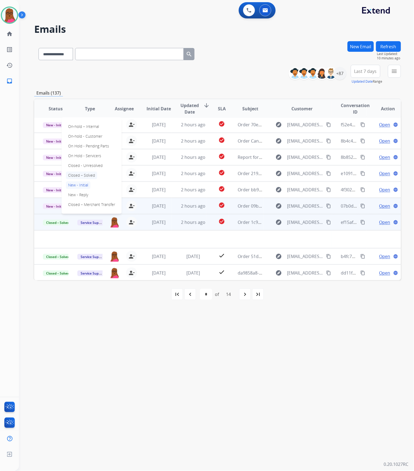
click at [86, 176] on p "Closed – Solved" at bounding box center [81, 176] width 31 height 8
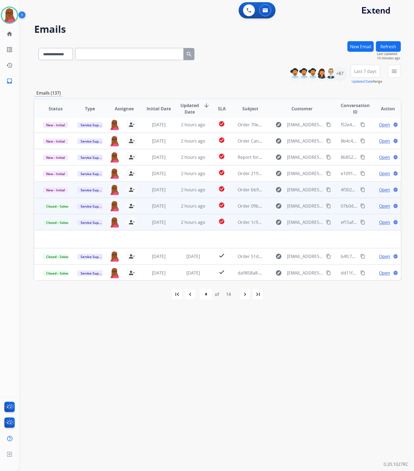
click at [379, 191] on span "Open" at bounding box center [384, 189] width 11 height 7
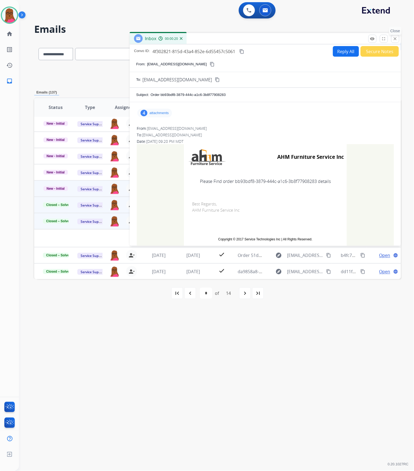
click at [397, 38] on mat-icon "close" at bounding box center [394, 38] width 5 height 5
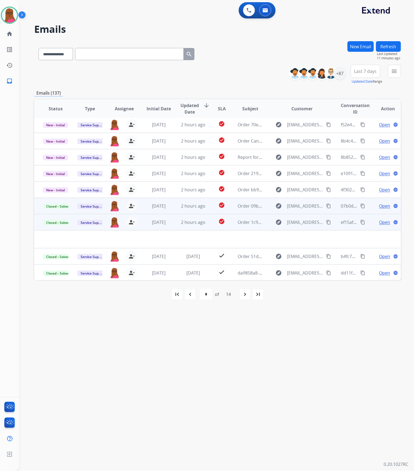
click at [363, 48] on button "New Email" at bounding box center [360, 46] width 26 height 11
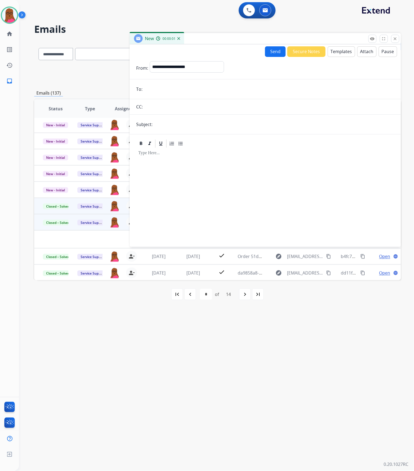
click at [207, 83] on form "**********" at bounding box center [265, 151] width 271 height 188
click at [209, 69] on select "**********" at bounding box center [187, 66] width 74 height 11
click at [203, 67] on select "**********" at bounding box center [187, 66] width 74 height 11
select select "**********"
click at [150, 61] on select "**********" at bounding box center [187, 66] width 74 height 11
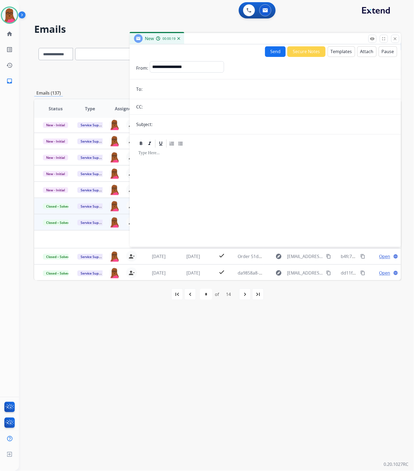
click at [238, 87] on input "email" at bounding box center [269, 89] width 250 height 11
paste input "**********"
type input "**********"
click at [216, 126] on input "text" at bounding box center [274, 124] width 240 height 11
type input "**********"
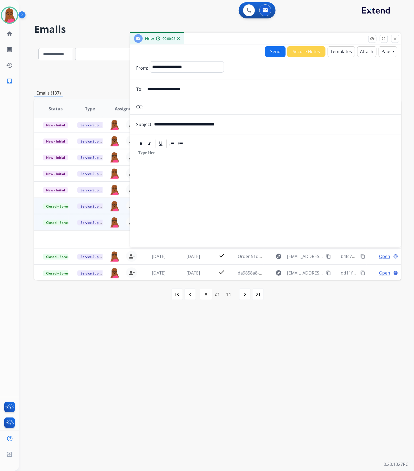
click at [213, 157] on div at bounding box center [265, 195] width 258 height 93
click at [342, 51] on button "Templates" at bounding box center [340, 51] width 27 height 11
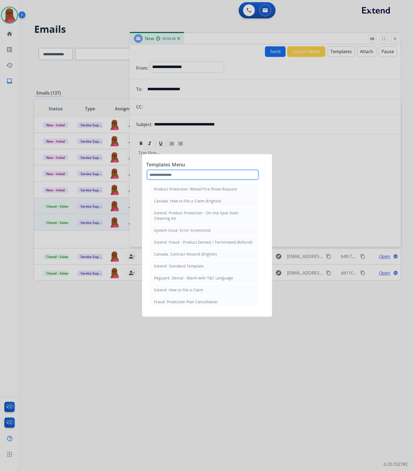
click at [212, 175] on input "text" at bounding box center [202, 174] width 112 height 11
click at [186, 269] on div "Extend: Standard Template" at bounding box center [179, 265] width 50 height 5
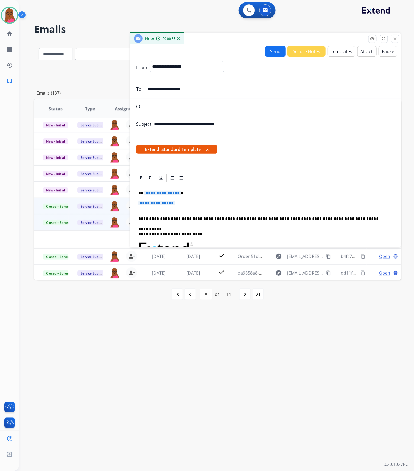
click at [166, 194] on span "**********" at bounding box center [162, 193] width 37 height 5
click at [207, 149] on button "x" at bounding box center [207, 149] width 2 height 7
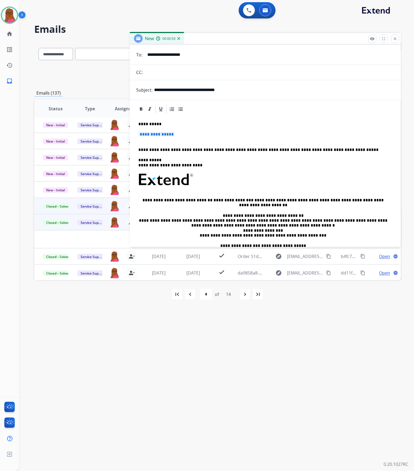
scroll to position [36, 0]
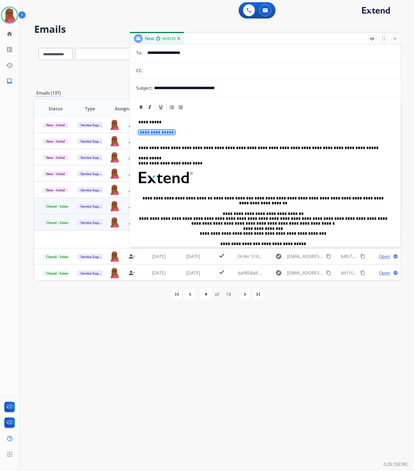
click at [161, 129] on div "**********" at bounding box center [265, 190] width 258 height 157
click at [163, 131] on span "**********" at bounding box center [156, 132] width 37 height 5
click at [151, 133] on span "**********" at bounding box center [156, 132] width 37 height 5
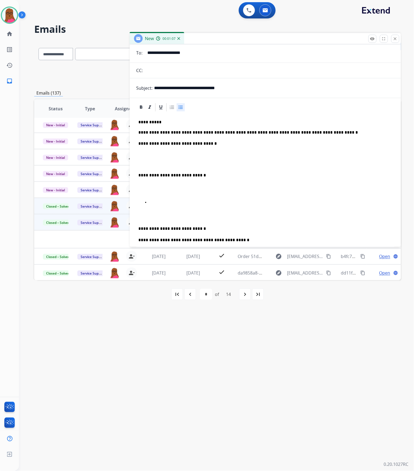
click at [159, 204] on p at bounding box center [270, 202] width 243 height 5
click at [173, 203] on p at bounding box center [270, 202] width 243 height 5
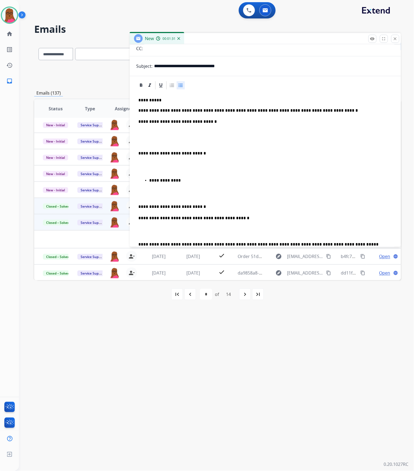
scroll to position [0, 0]
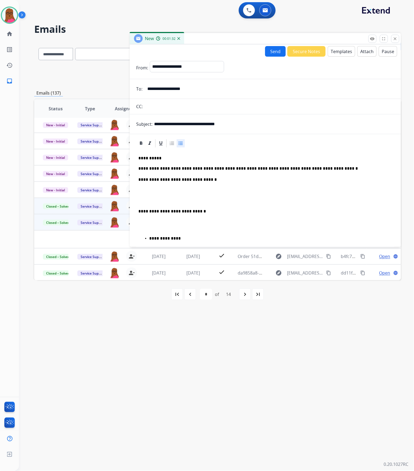
click at [273, 47] on button "Send" at bounding box center [275, 51] width 21 height 11
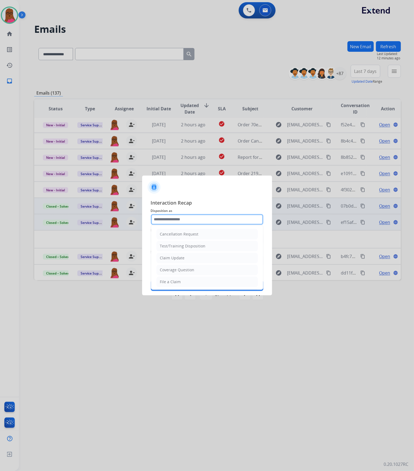
click at [211, 220] on input "text" at bounding box center [207, 219] width 112 height 11
click at [184, 259] on div "Claim Update" at bounding box center [172, 257] width 25 height 5
type input "**********"
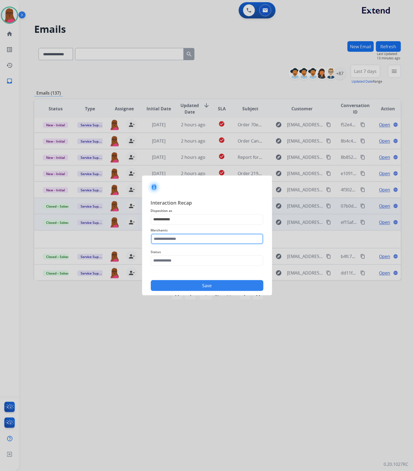
click at [192, 239] on input "text" at bounding box center [207, 239] width 112 height 11
click at [188, 270] on li "Ashley furniture" at bounding box center [208, 266] width 103 height 10
type input "**********"
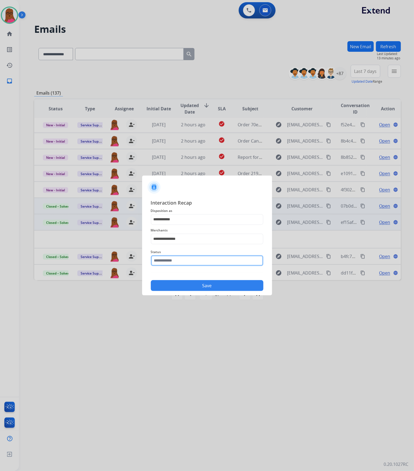
click at [198, 257] on input "text" at bounding box center [207, 260] width 112 height 11
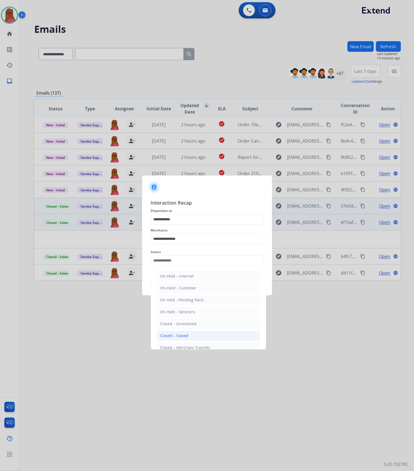
click at [181, 338] on div "Closed – Solved" at bounding box center [174, 335] width 28 height 5
type input "**********"
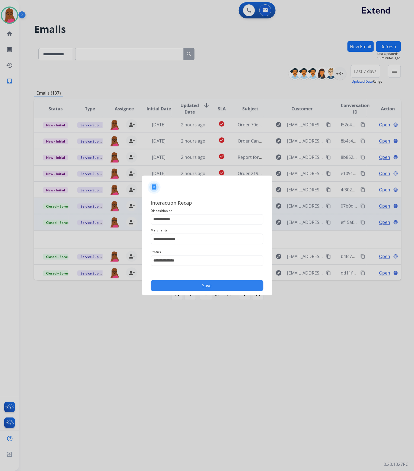
click at [218, 285] on button "Save" at bounding box center [207, 285] width 112 height 11
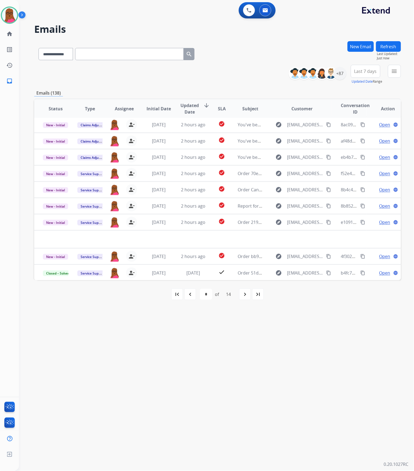
click at [179, 295] on mat-icon "first_page" at bounding box center [177, 294] width 7 height 7
select select "*"
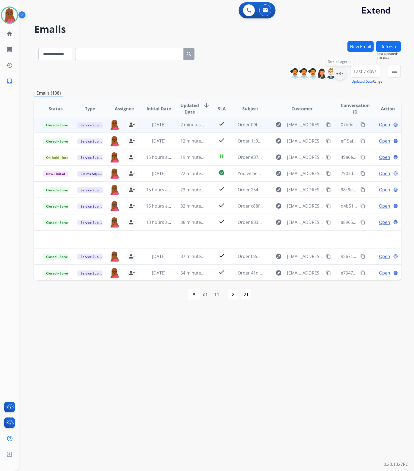
click at [337, 75] on div "+87" at bounding box center [339, 73] width 13 height 13
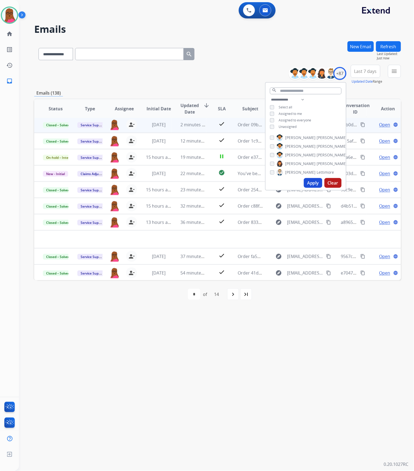
click at [328, 186] on button "Clear" at bounding box center [332, 183] width 17 height 10
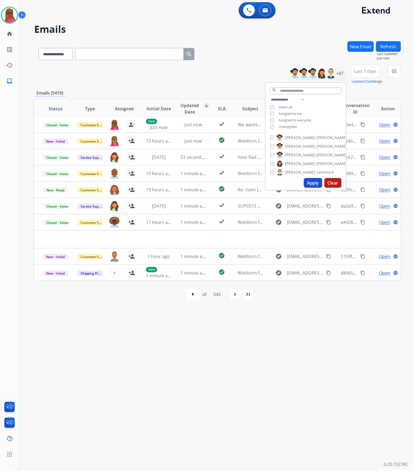
click at [256, 370] on div "**********" at bounding box center [210, 246] width 382 height 452
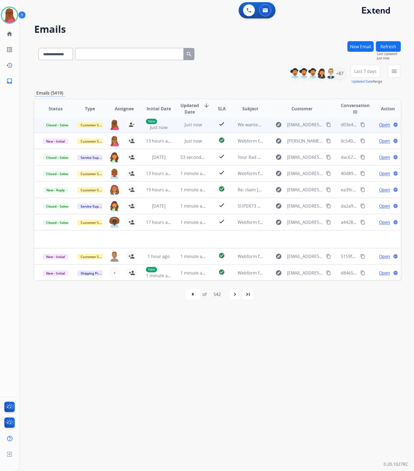
click at [360, 126] on mat-icon "content_copy" at bounding box center [362, 124] width 5 height 5
click at [131, 126] on mat-icon "person_remove" at bounding box center [131, 124] width 7 height 7
click at [113, 125] on span "+" at bounding box center [114, 124] width 2 height 7
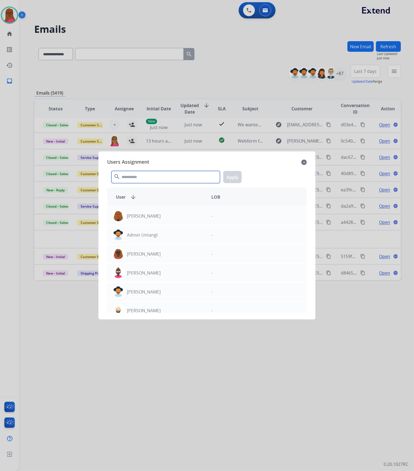
click at [185, 174] on input "text" at bounding box center [165, 177] width 108 height 12
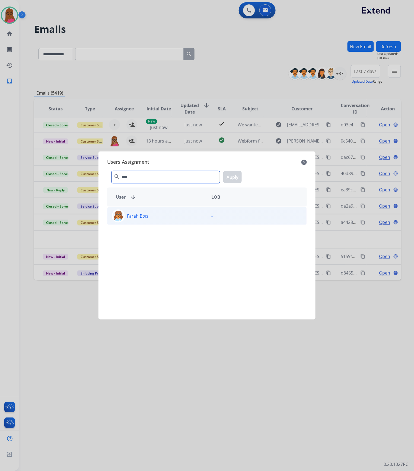
type input "****"
click at [182, 215] on div "Farah Bois" at bounding box center [156, 216] width 99 height 13
drag, startPoint x: 235, startPoint y: 177, endPoint x: 245, endPoint y: 175, distance: 9.9
click at [235, 176] on button "Apply" at bounding box center [232, 177] width 18 height 12
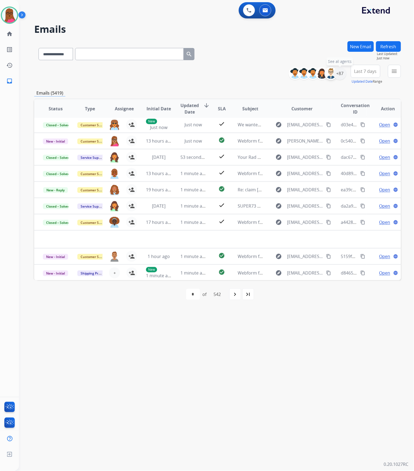
drag, startPoint x: 337, startPoint y: 73, endPoint x: 328, endPoint y: 77, distance: 10.2
click at [337, 73] on div "+87" at bounding box center [339, 73] width 13 height 13
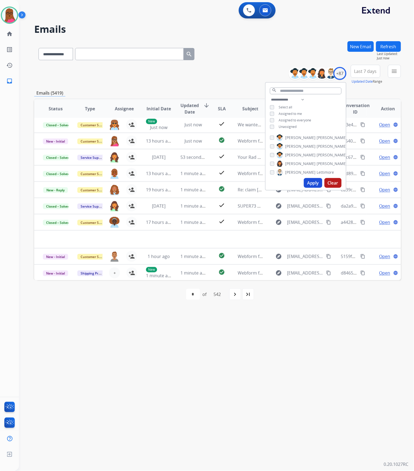
click at [309, 181] on button "Apply" at bounding box center [313, 183] width 18 height 10
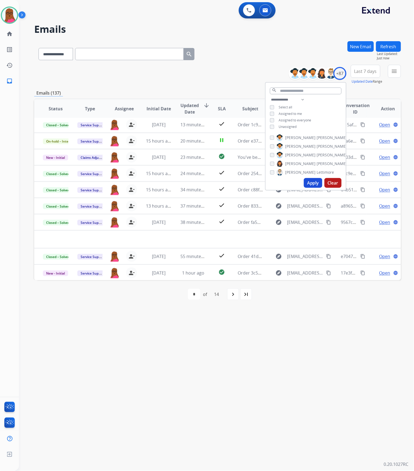
click at [319, 314] on div "**********" at bounding box center [210, 246] width 382 height 452
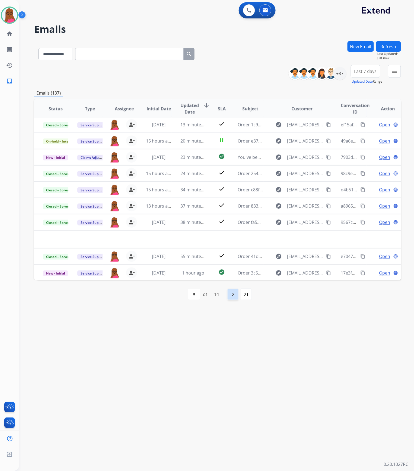
click at [236, 294] on mat-icon "navigate_next" at bounding box center [233, 294] width 7 height 7
click at [243, 295] on mat-icon "navigate_next" at bounding box center [244, 294] width 7 height 7
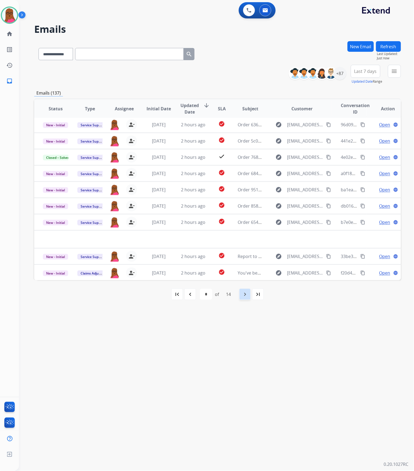
click at [243, 295] on mat-icon "navigate_next" at bounding box center [244, 294] width 7 height 7
click at [244, 295] on mat-icon "navigate_next" at bounding box center [244, 294] width 7 height 7
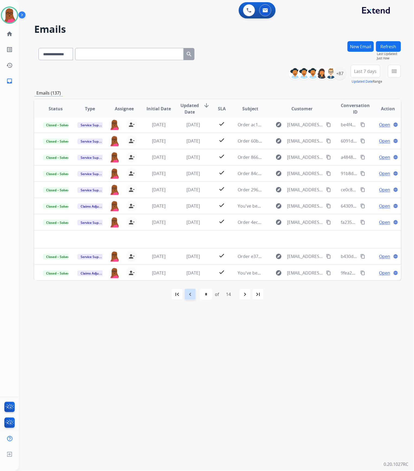
click at [192, 292] on mat-icon "navigate_before" at bounding box center [190, 294] width 7 height 7
select select "*"
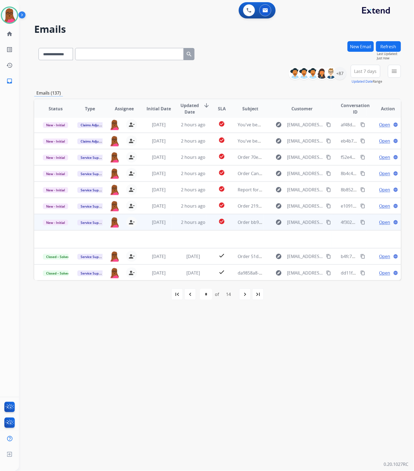
click at [381, 221] on span "Open" at bounding box center [384, 222] width 11 height 7
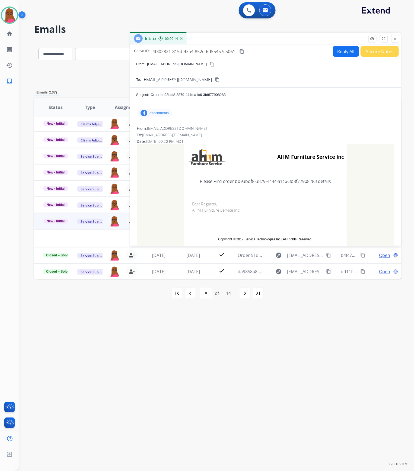
click at [168, 113] on p "attachments" at bounding box center [158, 113] width 19 height 4
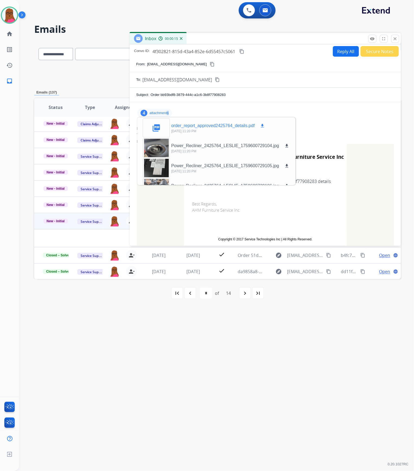
click at [262, 126] on mat-icon "download" at bounding box center [262, 125] width 5 height 5
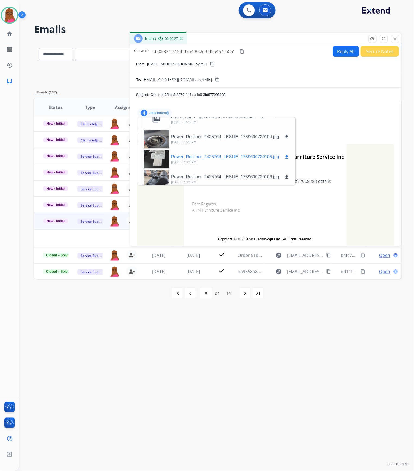
scroll to position [13, 0]
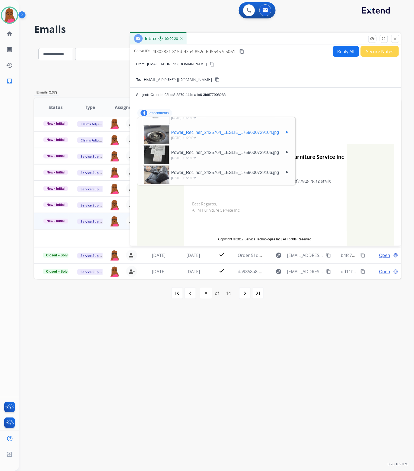
click at [166, 134] on div at bounding box center [156, 134] width 27 height 19
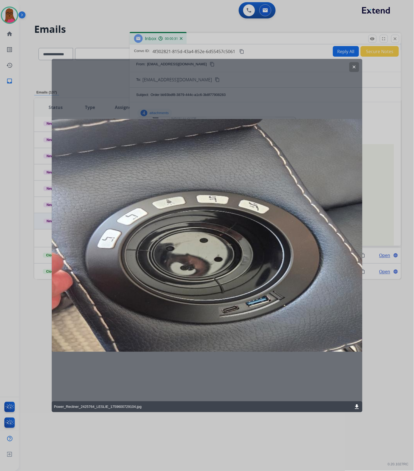
click at [354, 68] on mat-icon "clear" at bounding box center [353, 67] width 5 height 5
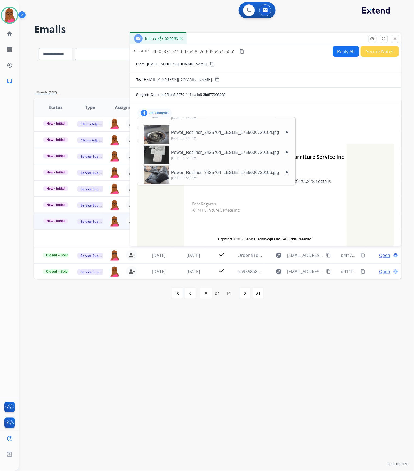
click at [167, 112] on p "attachments" at bounding box center [158, 113] width 19 height 4
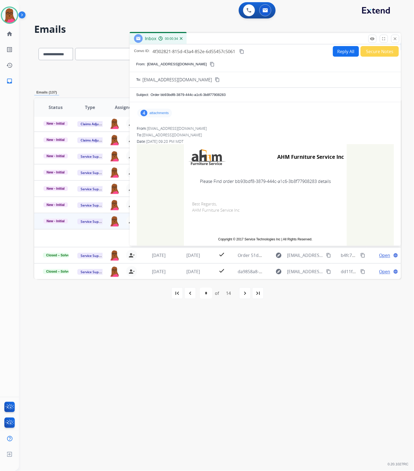
click at [167, 112] on p "attachments" at bounding box center [158, 113] width 19 height 4
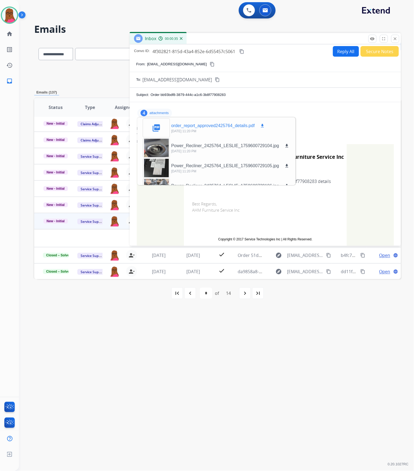
click at [262, 125] on mat-icon "download" at bounding box center [262, 125] width 5 height 5
click at [397, 38] on mat-icon "close" at bounding box center [394, 38] width 5 height 5
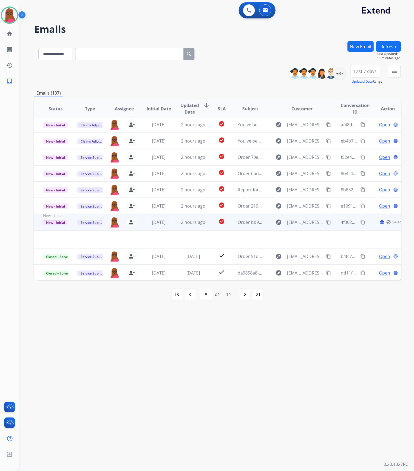
click at [52, 221] on span "New - Initial" at bounding box center [55, 223] width 25 height 6
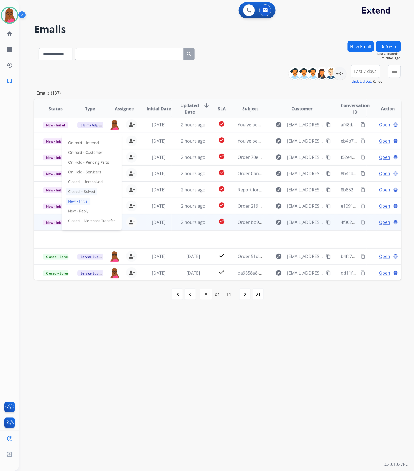
click at [86, 191] on p "Closed – Solved" at bounding box center [81, 192] width 31 height 8
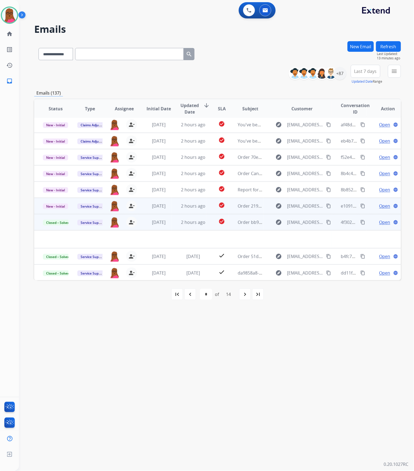
click at [381, 205] on span "Open" at bounding box center [384, 206] width 11 height 7
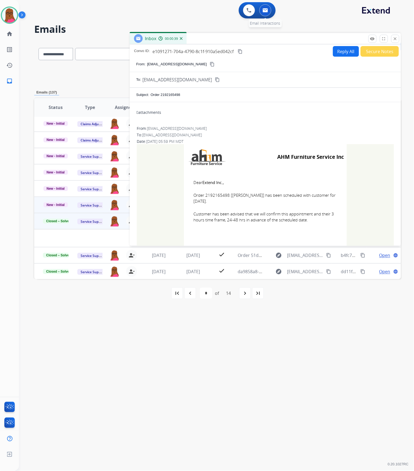
click at [268, 9] on button at bounding box center [265, 10] width 12 height 12
click at [394, 39] on mat-icon "close" at bounding box center [394, 38] width 5 height 5
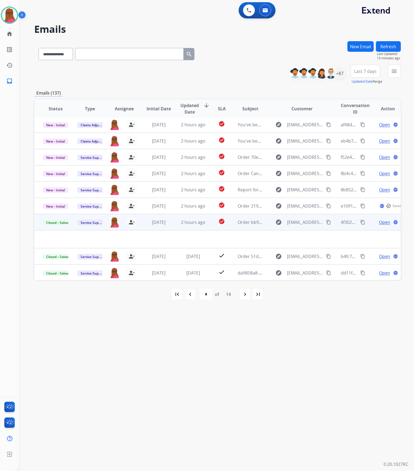
click at [365, 46] on button "New Email" at bounding box center [360, 46] width 26 height 11
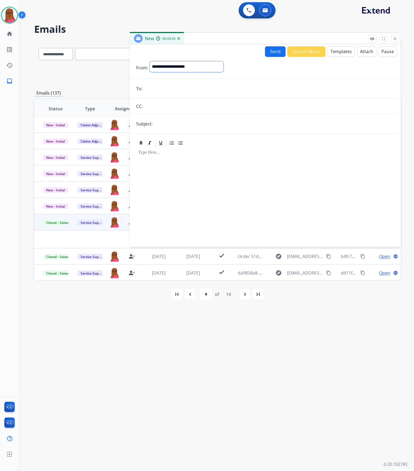
click at [223, 66] on select "**********" at bounding box center [187, 66] width 74 height 11
select select "**********"
click at [150, 61] on select "**********" at bounding box center [187, 66] width 74 height 11
click at [228, 86] on input "email" at bounding box center [269, 89] width 250 height 11
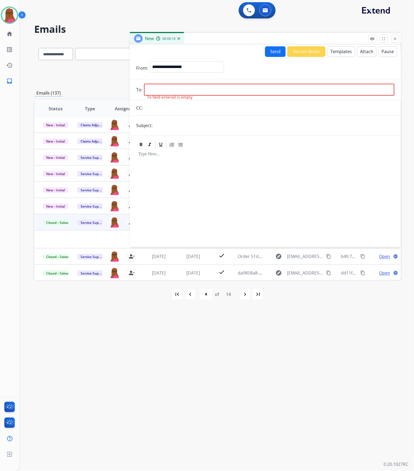
drag, startPoint x: 181, startPoint y: 87, endPoint x: 174, endPoint y: 119, distance: 32.4
click at [181, 87] on input "email" at bounding box center [269, 90] width 250 height 12
paste input "**********"
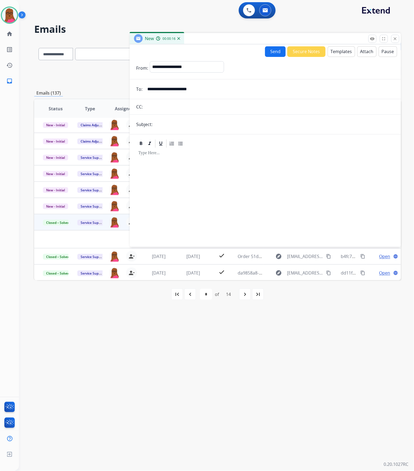
type input "**********"
click at [172, 125] on input "text" at bounding box center [274, 124] width 240 height 11
type input "**********"
click at [186, 165] on div at bounding box center [265, 195] width 258 height 93
click at [331, 51] on button "Templates" at bounding box center [340, 51] width 27 height 11
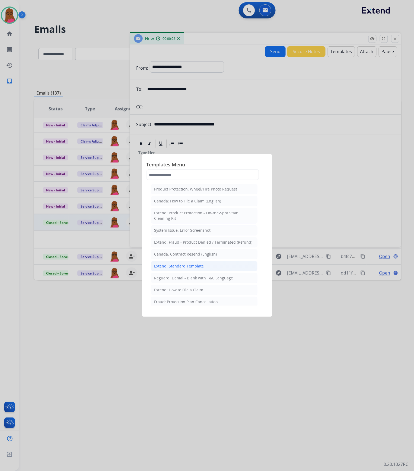
click at [190, 269] on div "Extend: Standard Template" at bounding box center [179, 265] width 50 height 5
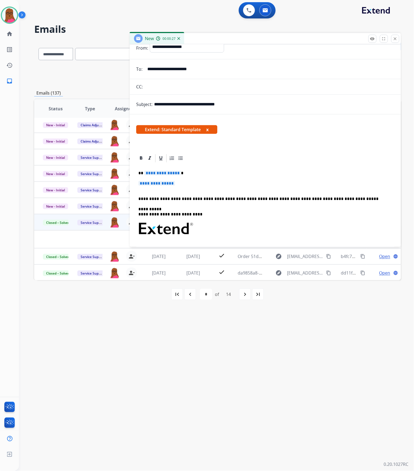
scroll to position [36, 0]
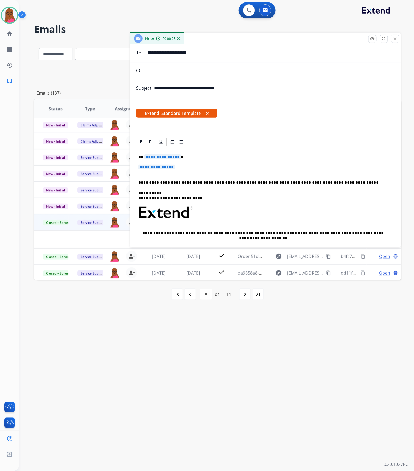
click at [207, 113] on button "x" at bounding box center [207, 113] width 2 height 7
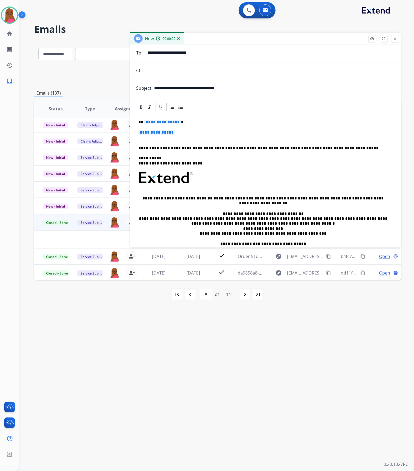
click at [168, 126] on div "**********" at bounding box center [265, 190] width 258 height 157
click at [171, 123] on span "**********" at bounding box center [162, 122] width 37 height 5
click at [163, 135] on span "**********" at bounding box center [156, 132] width 37 height 5
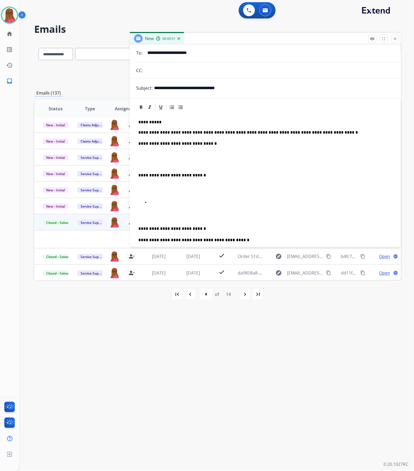
click at [164, 203] on p at bounding box center [270, 202] width 243 height 5
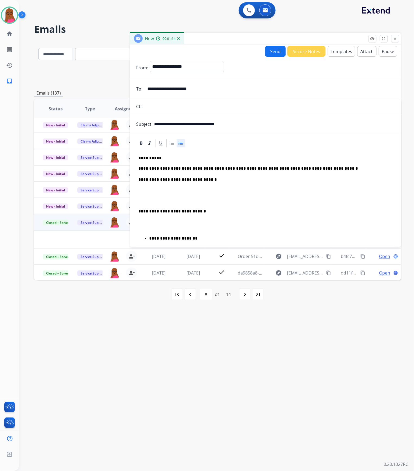
click at [275, 51] on button "Send" at bounding box center [275, 51] width 21 height 11
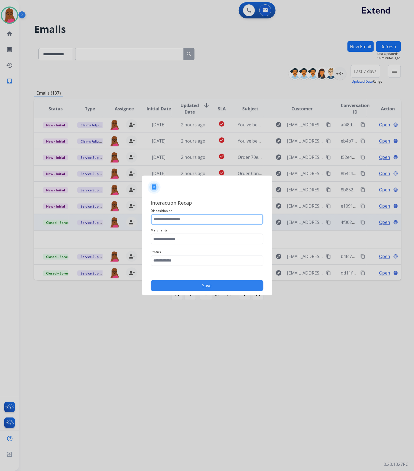
click at [200, 221] on input "text" at bounding box center [207, 219] width 112 height 11
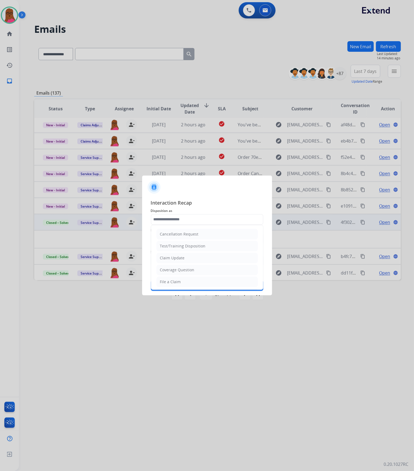
click at [179, 259] on div "Claim Update" at bounding box center [172, 257] width 25 height 5
type input "**********"
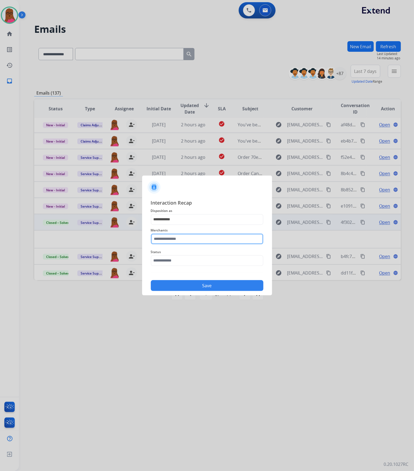
click at [192, 237] on input "text" at bounding box center [207, 239] width 112 height 11
click at [171, 268] on div "Ashley furniture" at bounding box center [175, 266] width 30 height 5
type input "**********"
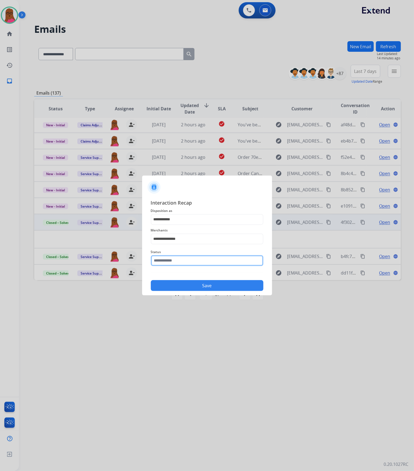
click at [173, 261] on input "text" at bounding box center [207, 260] width 112 height 11
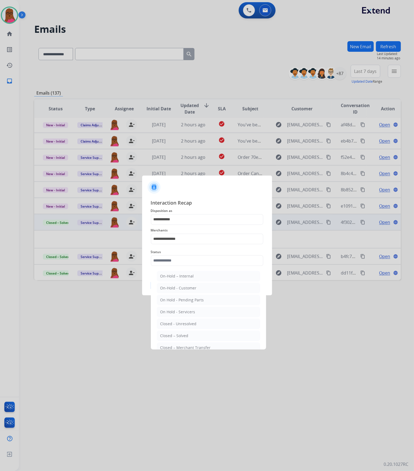
drag, startPoint x: 178, startPoint y: 336, endPoint x: 188, endPoint y: 324, distance: 15.0
click at [179, 336] on div "Closed – Solved" at bounding box center [174, 335] width 28 height 5
type input "**********"
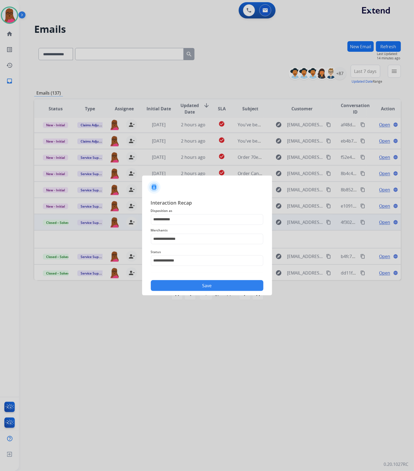
click at [219, 287] on button "Save" at bounding box center [207, 285] width 112 height 11
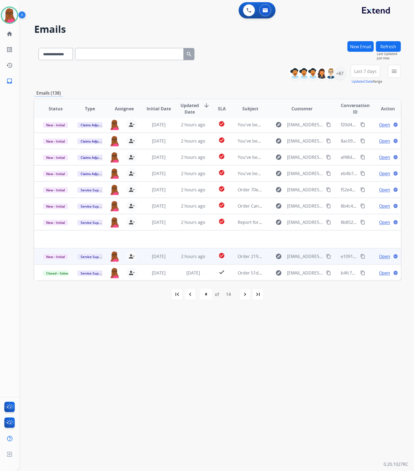
click at [379, 257] on span "Open" at bounding box center [384, 256] width 11 height 7
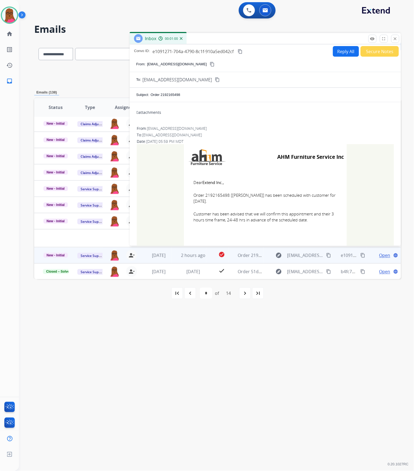
click at [214, 195] on span "Order 2192165498 [[PERSON_NAME]] has been scheduled with customer for [DATE]." at bounding box center [265, 198] width 144 height 12
copy span "2192165498"
drag, startPoint x: 192, startPoint y: 181, endPoint x: 307, endPoint y: 221, distance: 122.0
click at [307, 221] on td "Dear Extend Inc., Order 2192165498 [[PERSON_NAME]] has been scheduled with cust…" at bounding box center [265, 204] width 163 height 69
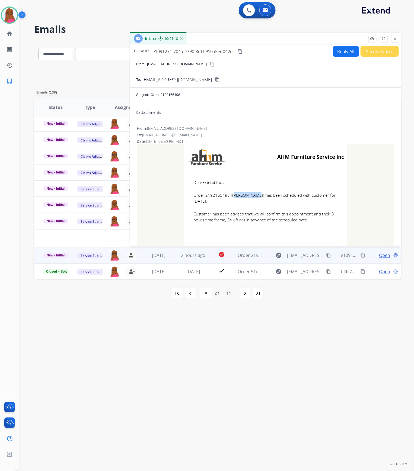
copy td "Dear Extend Inc., Order 2192165498 [[PERSON_NAME]] has been scheduled with cust…"
drag, startPoint x: 394, startPoint y: 40, endPoint x: 70, endPoint y: 240, distance: 379.8
click at [394, 40] on mat-icon "close" at bounding box center [394, 38] width 5 height 5
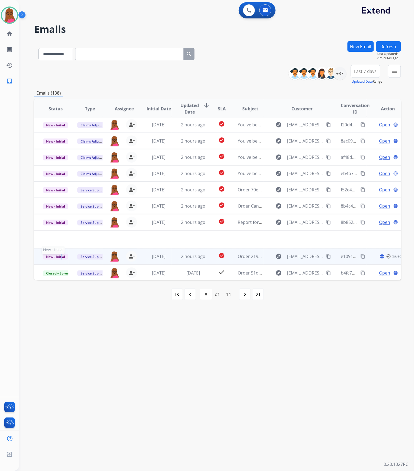
click at [61, 256] on span "New - Initial" at bounding box center [55, 257] width 25 height 6
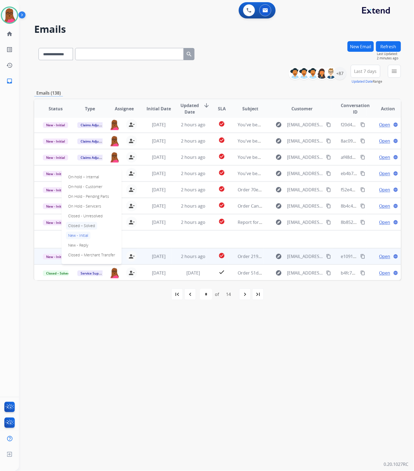
click at [92, 224] on p "Closed – Solved" at bounding box center [81, 226] width 31 height 8
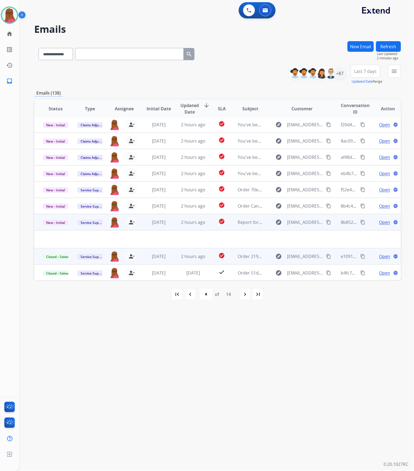
click at [381, 223] on span "Open" at bounding box center [384, 222] width 11 height 7
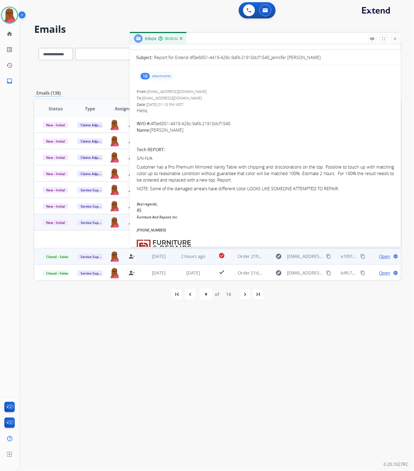
scroll to position [5, 0]
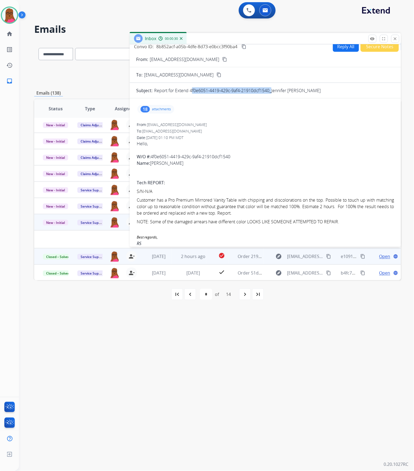
drag, startPoint x: 269, startPoint y: 93, endPoint x: 190, endPoint y: 91, distance: 78.6
click at [190, 91] on p "Report for Extend 4f0e6051-4419-429c-9af4-21910dcf1540_Jennifer [PERSON_NAME]" at bounding box center [237, 90] width 166 height 7
copy p "4f0e6051-4419-429c-9af4-21910dcf1540"
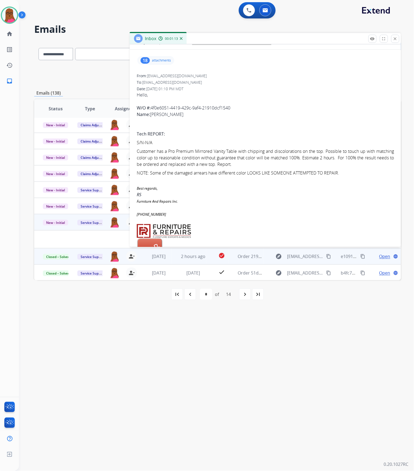
scroll to position [41, 0]
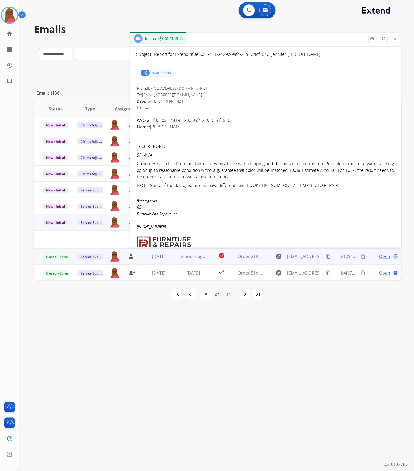
click at [166, 72] on p "attachments" at bounding box center [161, 73] width 19 height 4
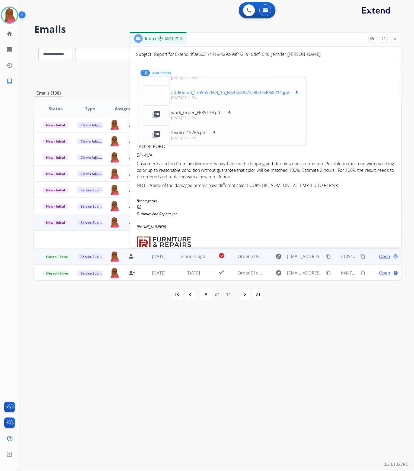
scroll to position [294, 0]
click at [226, 113] on button "download" at bounding box center [229, 112] width 7 height 7
click at [397, 39] on mat-icon "close" at bounding box center [394, 38] width 5 height 5
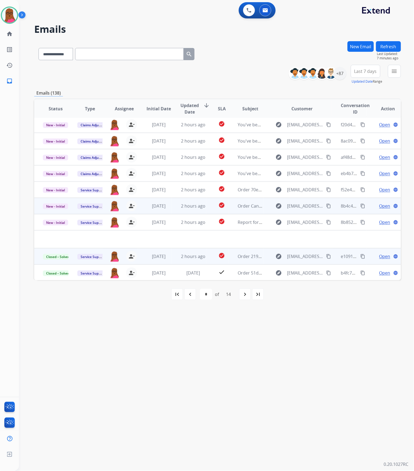
click at [382, 204] on span "Open" at bounding box center [384, 206] width 11 height 7
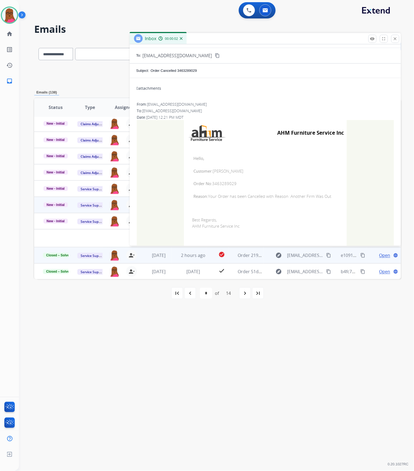
scroll to position [36, 0]
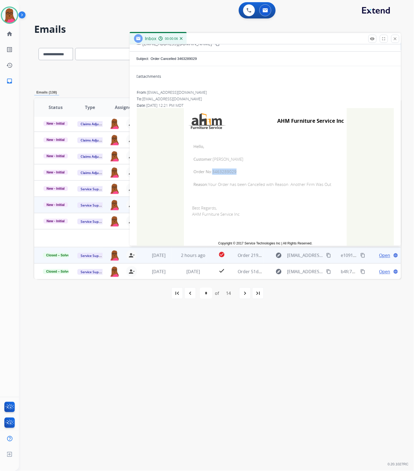
drag, startPoint x: 234, startPoint y: 171, endPoint x: 210, endPoint y: 172, distance: 23.9
click at [210, 172] on span "Order No: 3463289029" at bounding box center [265, 172] width 144 height 6
copy span "3463289029"
drag, startPoint x: 190, startPoint y: 143, endPoint x: 334, endPoint y: 191, distance: 151.6
click at [334, 191] on td "Hello, Customer: [PERSON_NAME] Order No: 3463289029 Reason: Your Order has been…" at bounding box center [265, 165] width 163 height 63
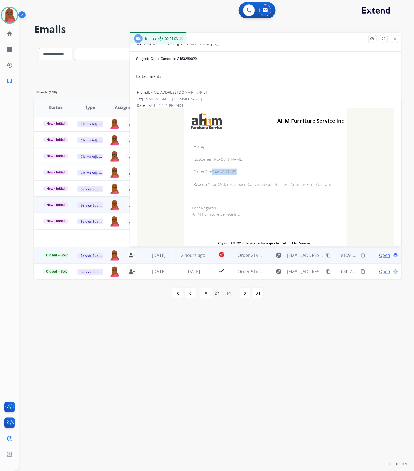
copy td "Hello, Customer: [PERSON_NAME] Order No: 3463289029 Reason: Your Order has been…"
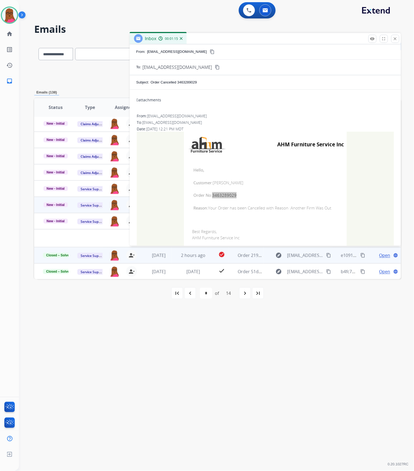
scroll to position [0, 0]
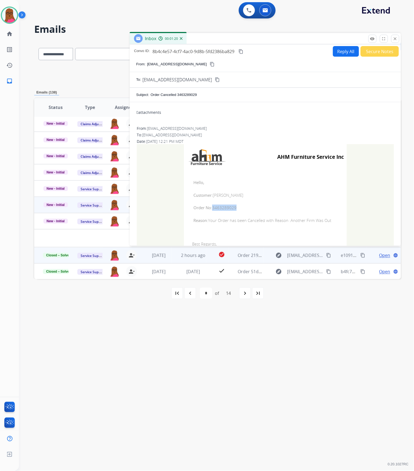
drag, startPoint x: 395, startPoint y: 40, endPoint x: 139, endPoint y: 204, distance: 303.1
click at [395, 40] on mat-icon "close" at bounding box center [394, 38] width 5 height 5
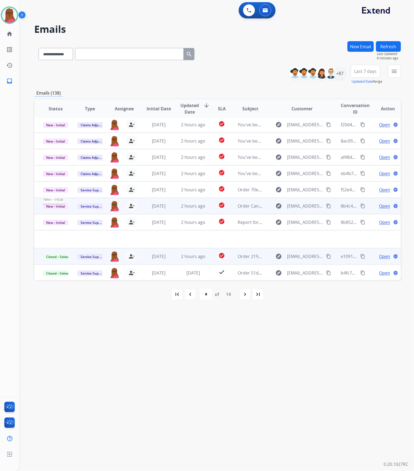
click at [58, 207] on span "New - Initial" at bounding box center [55, 207] width 25 height 6
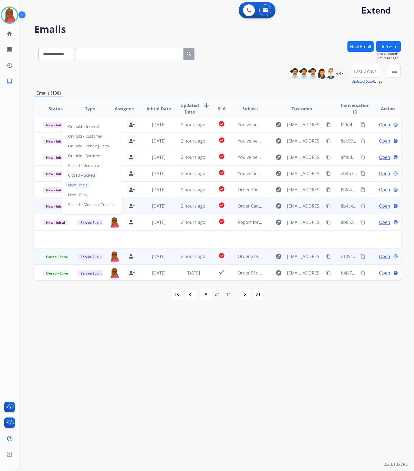
click at [90, 175] on p "Closed – Solved" at bounding box center [81, 176] width 31 height 8
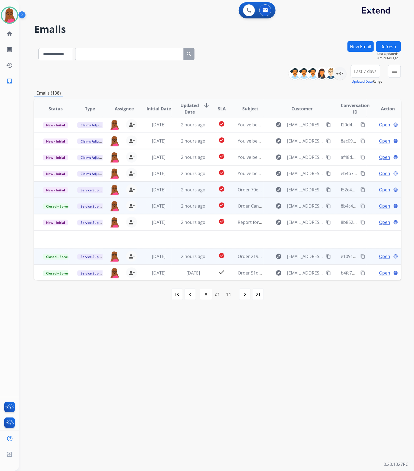
click at [379, 190] on span "Open" at bounding box center [384, 189] width 11 height 7
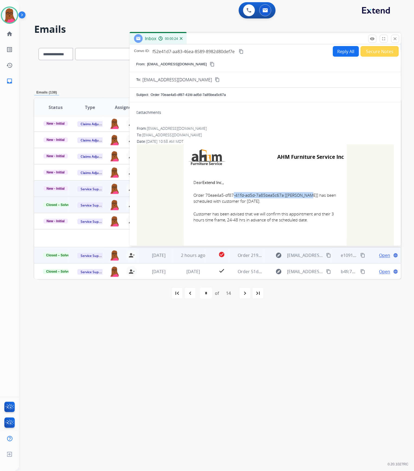
drag, startPoint x: 279, startPoint y: 196, endPoint x: 203, endPoint y: 193, distance: 76.5
click at [203, 193] on span "Order 70eae4a5-df87-41fd-ad5d-7a85bea5c67a [[PERSON_NAME]] has been scheduled w…" at bounding box center [265, 198] width 144 height 12
copy span "70eae4a5-df87-41fd-ad5d-7a85bea5c67a"
drag, startPoint x: 192, startPoint y: 180, endPoint x: 310, endPoint y: 221, distance: 125.3
click at [310, 221] on td "Dear Extend Inc., Order 70eae4a5-df87-41fd-ad5d-7a85bea5c67a [[PERSON_NAME]] ha…" at bounding box center [265, 204] width 163 height 69
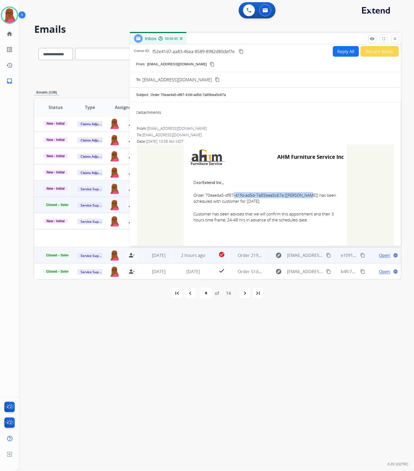
copy td "Dear Extend Inc., Order 70eae4a5-df87-41fd-ad5d-7a85bea5c67a [[PERSON_NAME]] ha…"
click at [396, 38] on mat-icon "close" at bounding box center [394, 38] width 5 height 5
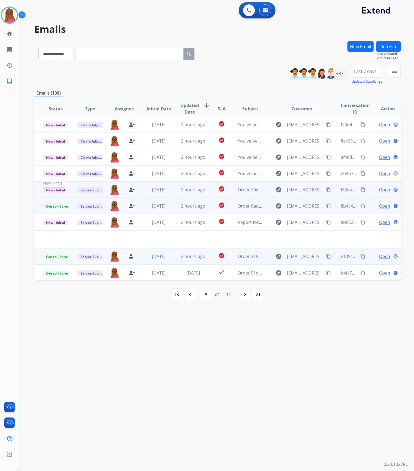
click at [56, 189] on span "New - Initial" at bounding box center [55, 190] width 25 height 6
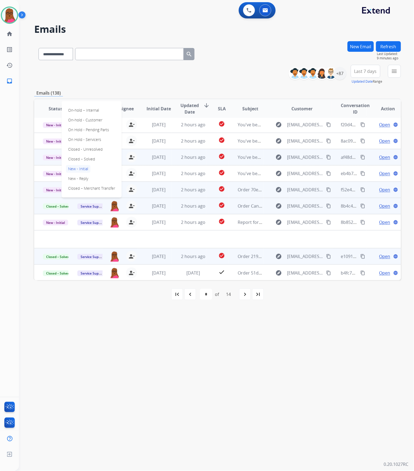
click at [83, 158] on p "Closed – Solved" at bounding box center [81, 159] width 31 height 8
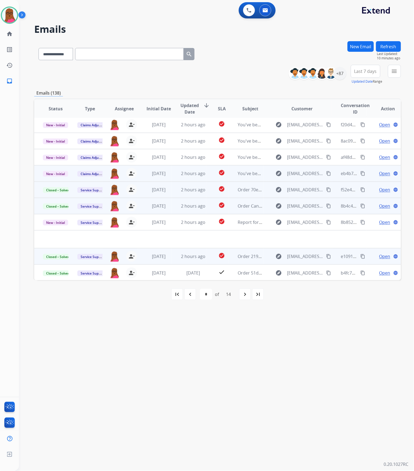
click at [379, 173] on span "Open" at bounding box center [384, 173] width 11 height 7
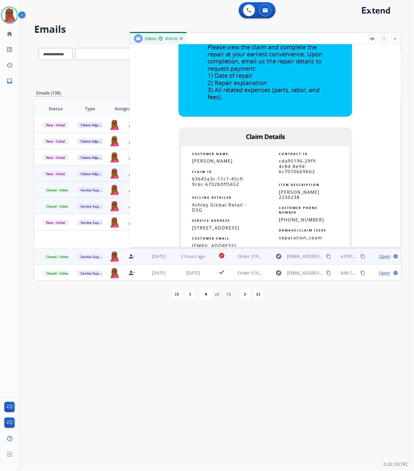
scroll to position [253, 0]
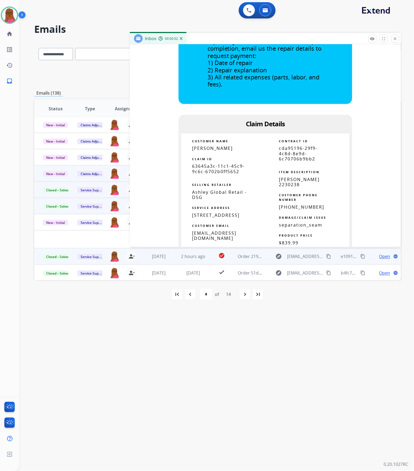
click at [223, 172] on span "63645a3c-11c1-45c9-9c6c-6702b0ff5652" at bounding box center [218, 168] width 53 height 11
click at [222, 172] on span "63645a3c-11c1-45c9-9c6c-6702b0ff5652" at bounding box center [218, 168] width 53 height 11
click at [241, 179] on td "SELLING RETAILER" at bounding box center [223, 182] width 84 height 15
drag, startPoint x: 240, startPoint y: 171, endPoint x: 189, endPoint y: 166, distance: 50.9
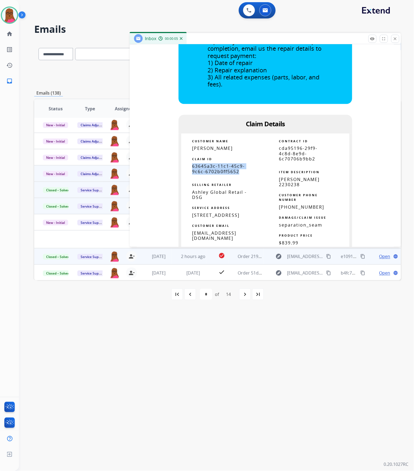
click at [189, 166] on td "63645a3c-11c1-45c9-9c6c-6702b0ff5652" at bounding box center [223, 169] width 84 height 10
copy span "63645a3c-11c1-45c9-9c6c-6702b0ff5652"
click at [205, 147] on span "[PERSON_NAME]" at bounding box center [212, 149] width 41 height 6
click at [204, 147] on span "[PERSON_NAME]" at bounding box center [212, 149] width 41 height 6
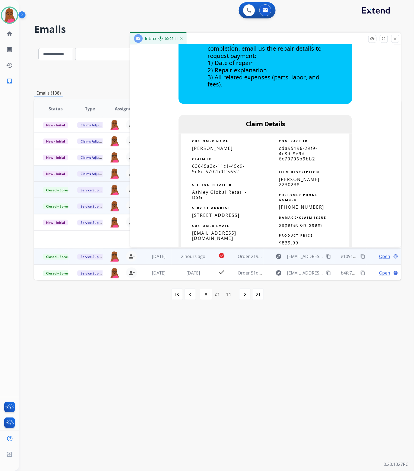
click at [204, 147] on span "[PERSON_NAME]" at bounding box center [212, 149] width 41 height 6
drag, startPoint x: 234, startPoint y: 214, endPoint x: 206, endPoint y: 216, distance: 28.5
click at [206, 216] on span "[STREET_ADDRESS]" at bounding box center [215, 215] width 47 height 6
drag, startPoint x: 236, startPoint y: 214, endPoint x: 188, endPoint y: 217, distance: 48.6
click at [188, 217] on td "[STREET_ADDRESS]" at bounding box center [223, 215] width 84 height 5
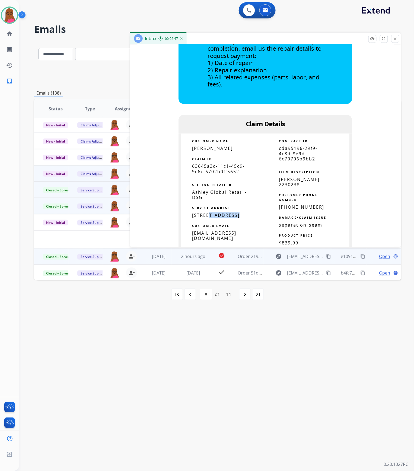
drag, startPoint x: 225, startPoint y: 221, endPoint x: 186, endPoint y: 221, distance: 38.8
click at [186, 218] on td "[STREET_ADDRESS]" at bounding box center [223, 215] width 84 height 5
click at [239, 218] on span "[STREET_ADDRESS]" at bounding box center [215, 215] width 47 height 6
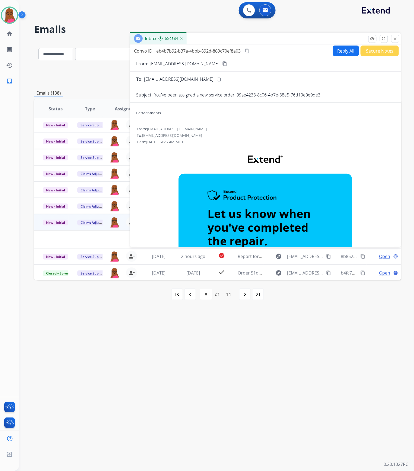
scroll to position [0, 0]
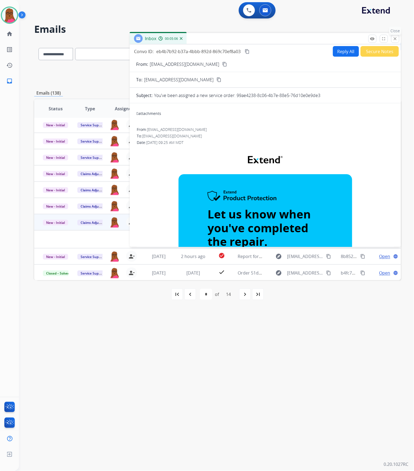
click at [395, 40] on mat-icon "close" at bounding box center [394, 38] width 5 height 5
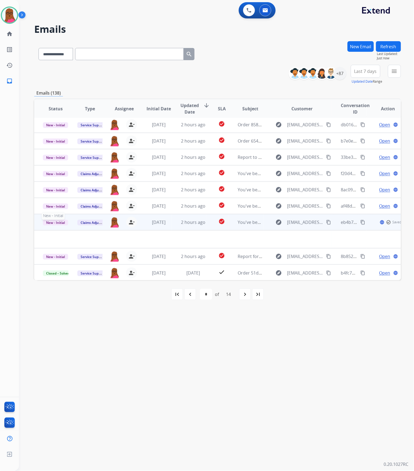
click at [55, 222] on span "New - Initial" at bounding box center [55, 223] width 25 height 6
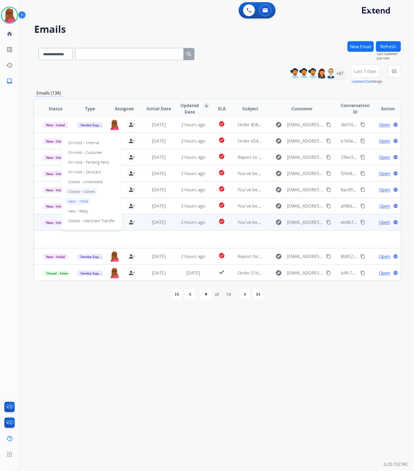
click at [80, 190] on p "Closed – Solved" at bounding box center [81, 192] width 31 height 8
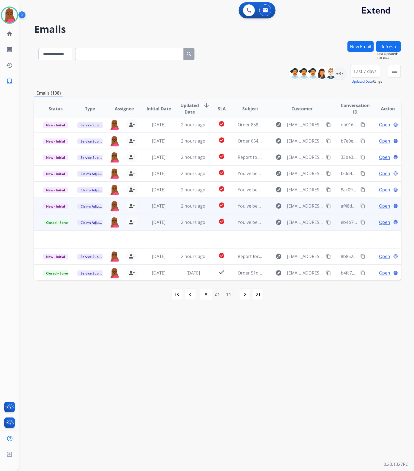
click at [382, 204] on span "Open" at bounding box center [384, 206] width 11 height 7
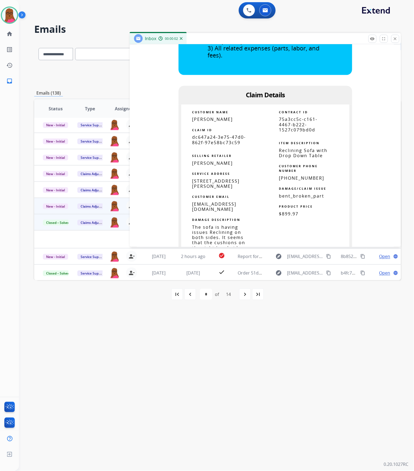
scroll to position [289, 0]
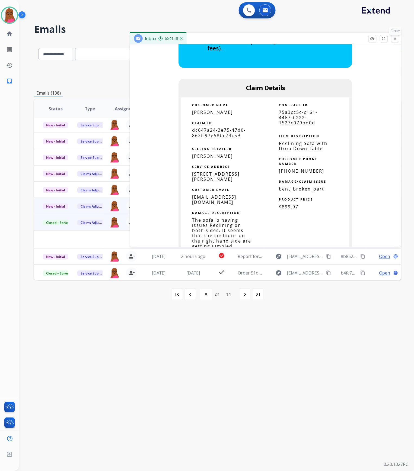
click at [397, 40] on mat-icon "close" at bounding box center [394, 38] width 5 height 5
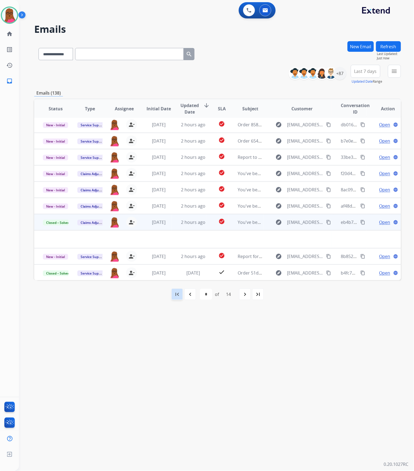
click at [181, 293] on div "first_page" at bounding box center [177, 294] width 12 height 12
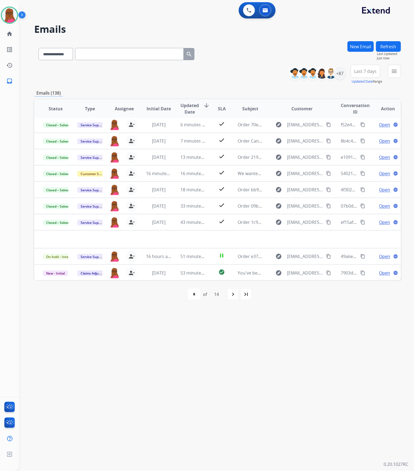
click at [391, 47] on button "Refresh" at bounding box center [388, 46] width 25 height 11
click at [334, 75] on div "+87" at bounding box center [339, 73] width 13 height 13
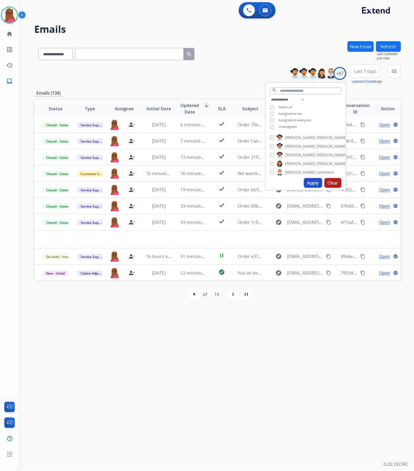
click at [326, 185] on button "Clear" at bounding box center [332, 183] width 17 height 10
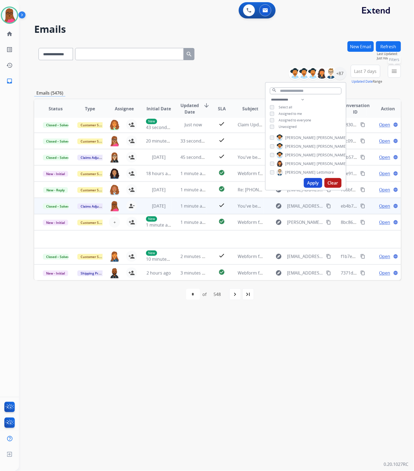
click at [393, 70] on mat-icon "menu" at bounding box center [394, 71] width 7 height 7
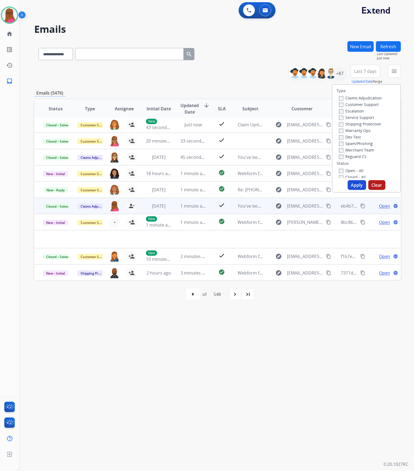
click at [375, 182] on button "Clear" at bounding box center [376, 185] width 17 height 10
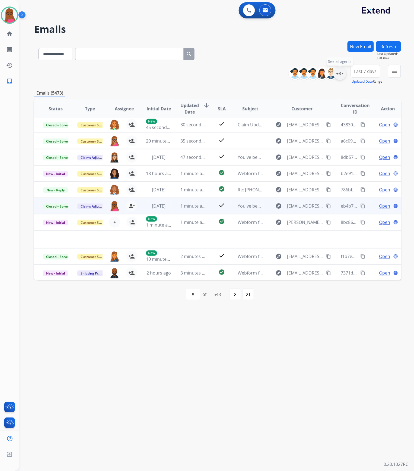
click at [338, 73] on div "+87" at bounding box center [339, 73] width 13 height 13
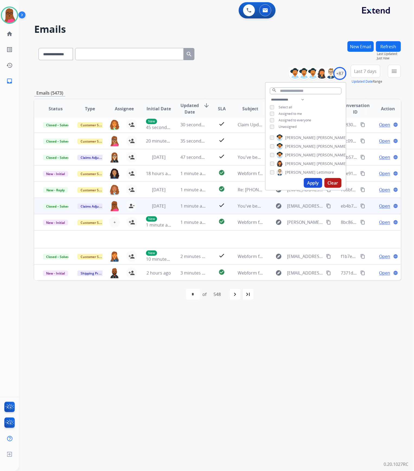
click at [283, 112] on span "Assigned to me" at bounding box center [289, 113] width 23 height 5
click at [312, 180] on button "Apply" at bounding box center [313, 183] width 18 height 10
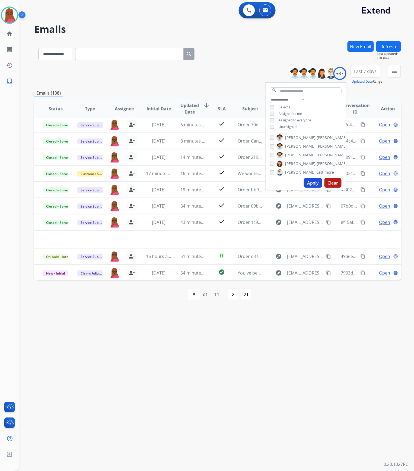
click at [285, 365] on div "**********" at bounding box center [210, 246] width 382 height 452
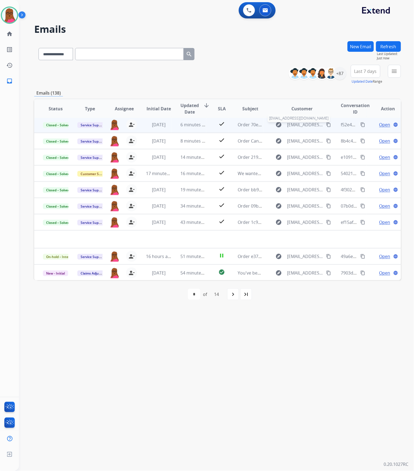
click at [313, 125] on span "[EMAIL_ADDRESS][DOMAIN_NAME]" at bounding box center [305, 124] width 36 height 7
type input "**********"
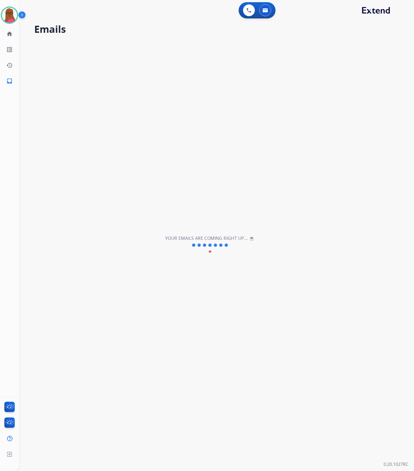
scroll to position [1, 0]
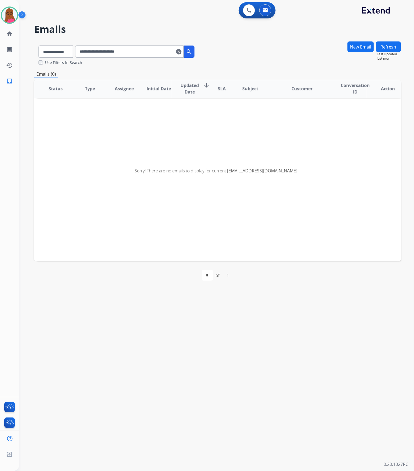
click at [181, 50] on mat-icon "clear" at bounding box center [178, 52] width 5 height 7
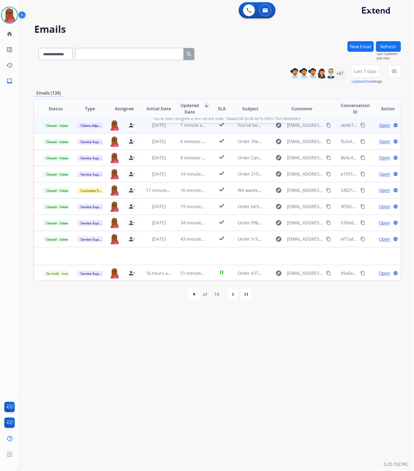
click at [252, 125] on span "You've been assigned a new service order: 99ae4238-8c06-4b7e-88e5-76d10e0e9de3" at bounding box center [323, 125] width 172 height 6
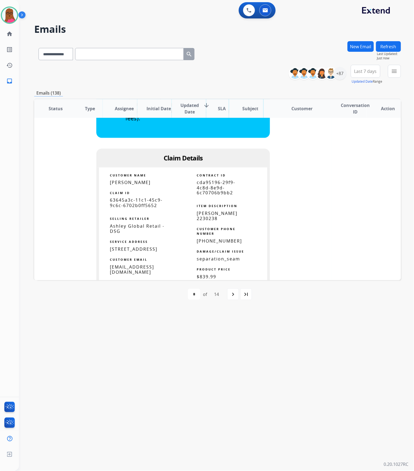
scroll to position [217, 0]
click at [138, 201] on span "63645a3c-11c1-45c9-9c6c-6702b0ff5652" at bounding box center [136, 203] width 53 height 11
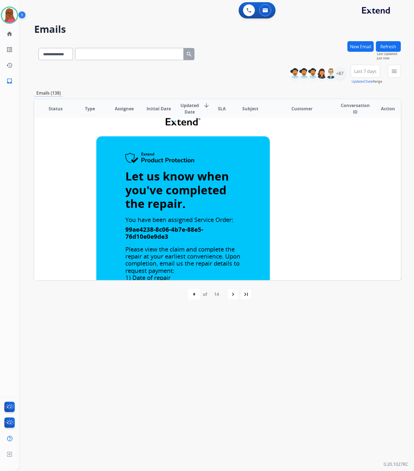
scroll to position [0, 0]
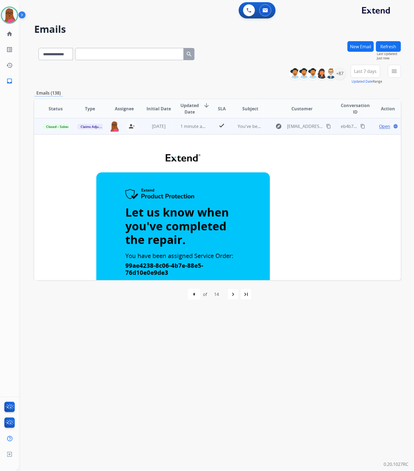
click at [369, 43] on button "New Email" at bounding box center [360, 46] width 26 height 11
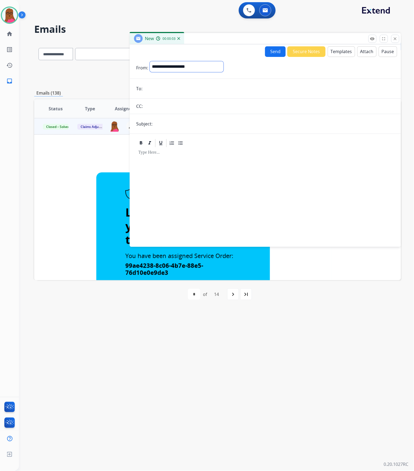
drag, startPoint x: 215, startPoint y: 69, endPoint x: 211, endPoint y: 70, distance: 3.9
click at [215, 69] on select "**********" at bounding box center [187, 66] width 74 height 11
select select "**********"
click at [150, 61] on select "**********" at bounding box center [187, 66] width 74 height 11
drag, startPoint x: 162, startPoint y: 95, endPoint x: 164, endPoint y: 88, distance: 6.9
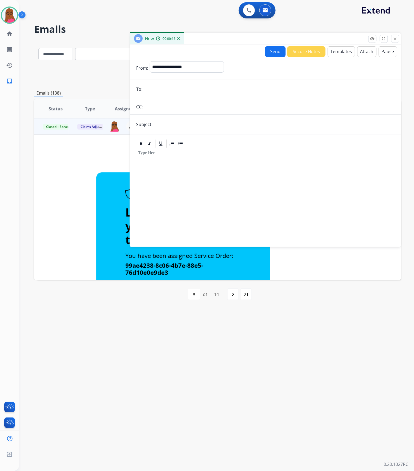
click at [162, 95] on form "**********" at bounding box center [265, 151] width 271 height 188
click at [164, 88] on input "email" at bounding box center [269, 89] width 250 height 11
paste input "**********"
type input "**********"
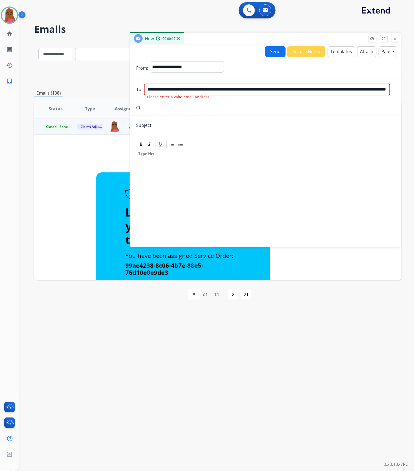
scroll to position [0, 0]
click at [168, 128] on input "text" at bounding box center [274, 125] width 240 height 11
click at [212, 92] on input "**********" at bounding box center [267, 90] width 246 height 12
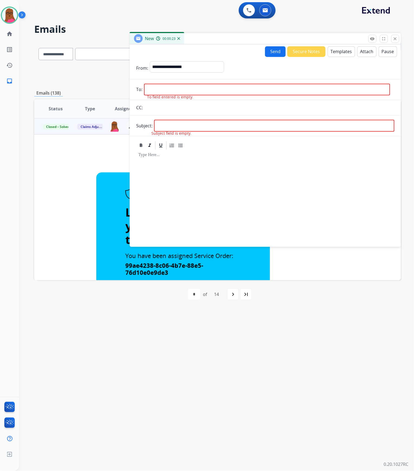
click at [214, 86] on input "email" at bounding box center [267, 90] width 246 height 12
paste input "**********"
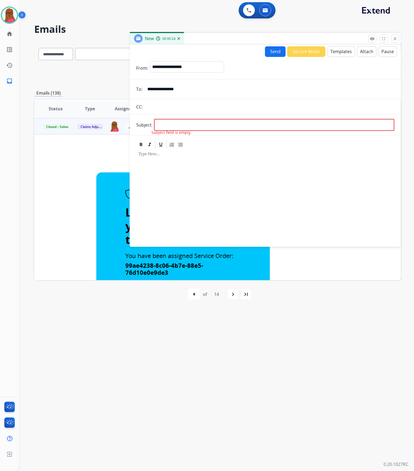
type input "**********"
click at [270, 197] on div at bounding box center [265, 196] width 258 height 92
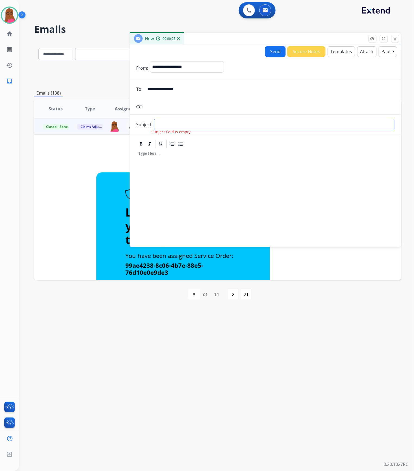
click at [213, 128] on input "text" at bounding box center [274, 124] width 240 height 11
type input "**********"
click at [197, 164] on div at bounding box center [265, 195] width 258 height 93
click at [342, 50] on button "Templates" at bounding box center [340, 51] width 27 height 11
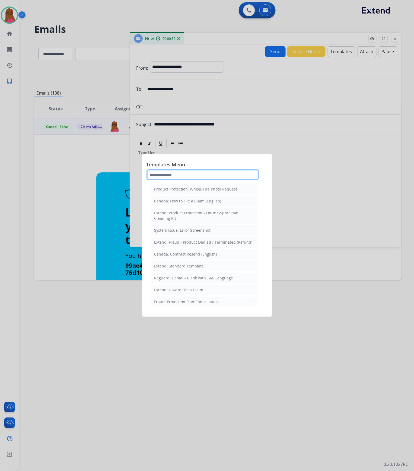
click at [209, 174] on input "text" at bounding box center [202, 174] width 112 height 11
type input "***"
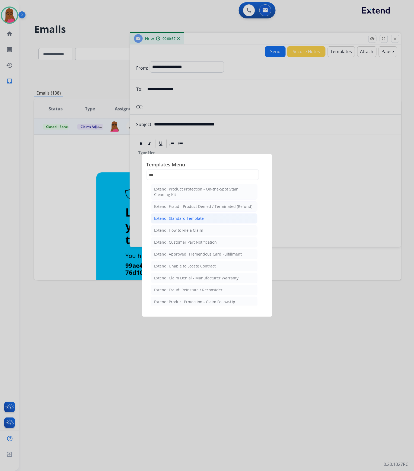
click at [202, 221] on div "Extend: Standard Template" at bounding box center [179, 218] width 50 height 5
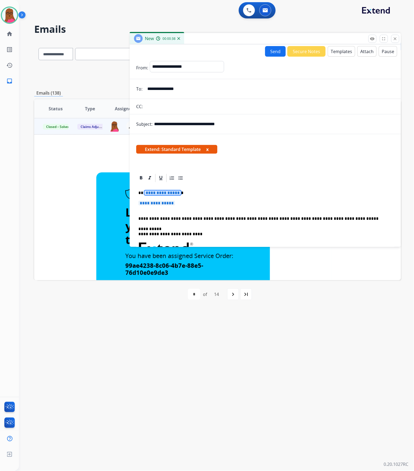
click at [160, 192] on span "**********" at bounding box center [162, 193] width 37 height 5
drag, startPoint x: 163, startPoint y: 203, endPoint x: 184, endPoint y: 193, distance: 23.0
click at [163, 203] on span "**********" at bounding box center [156, 203] width 37 height 5
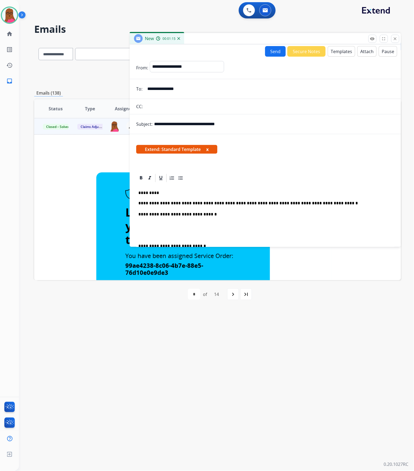
click at [208, 148] on button "x" at bounding box center [207, 149] width 2 height 7
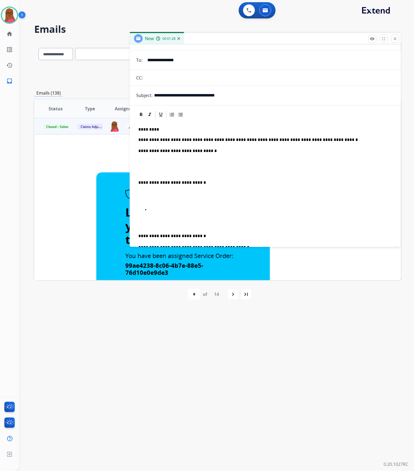
scroll to position [72, 0]
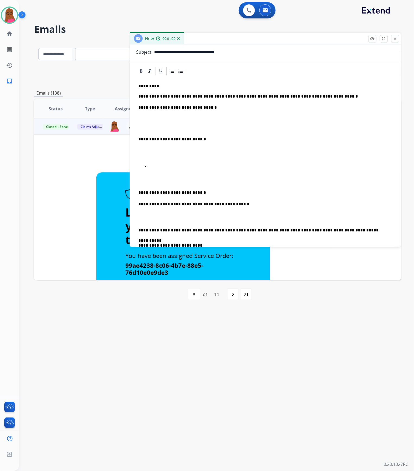
click at [195, 171] on div "**********" at bounding box center [265, 213] width 258 height 275
click at [195, 162] on div "**********" at bounding box center [265, 213] width 258 height 275
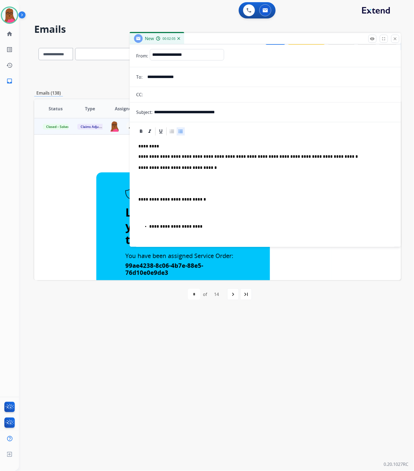
scroll to position [0, 0]
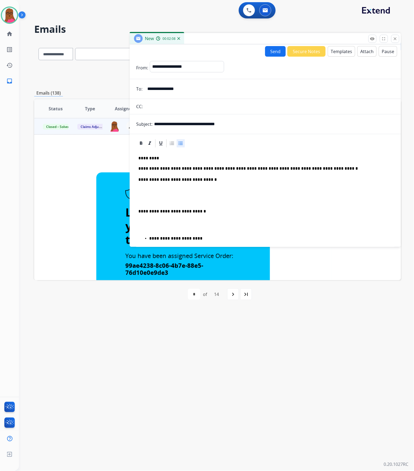
click at [271, 50] on button "Send" at bounding box center [275, 51] width 21 height 11
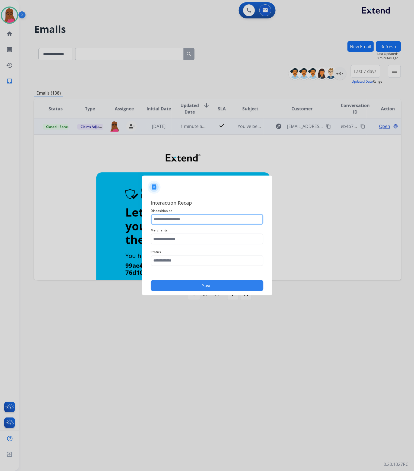
click at [202, 221] on input "text" at bounding box center [207, 219] width 112 height 11
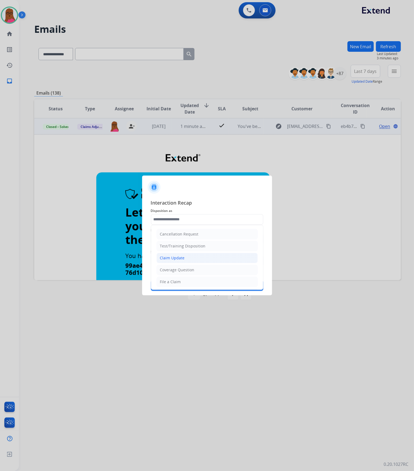
click at [185, 259] on li "Claim Update" at bounding box center [206, 258] width 101 height 10
type input "**********"
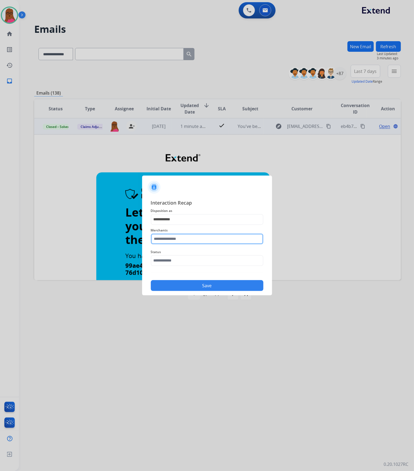
click at [182, 234] on input "text" at bounding box center [207, 239] width 112 height 11
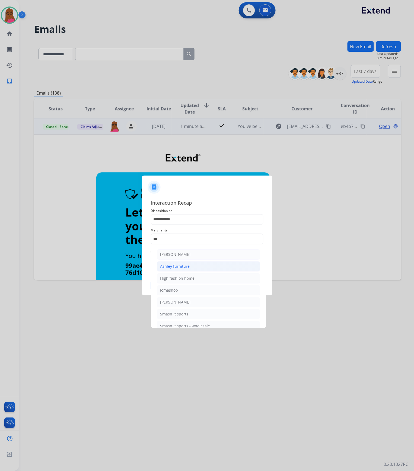
click at [198, 267] on li "Ashley furniture" at bounding box center [208, 266] width 103 height 10
type input "**********"
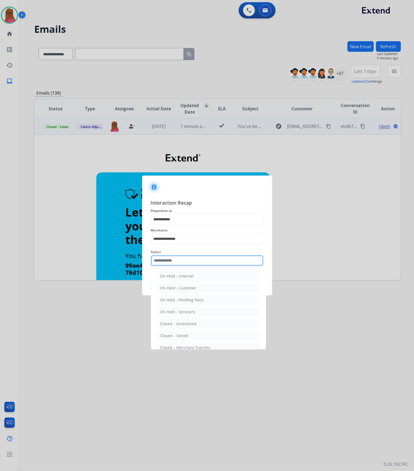
click at [200, 261] on input "text" at bounding box center [207, 260] width 112 height 11
click at [199, 334] on li "Closed – Solved" at bounding box center [208, 336] width 103 height 10
type input "**********"
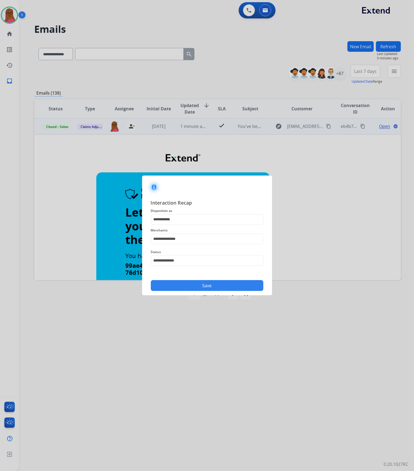
click at [211, 284] on button "Save" at bounding box center [207, 285] width 112 height 11
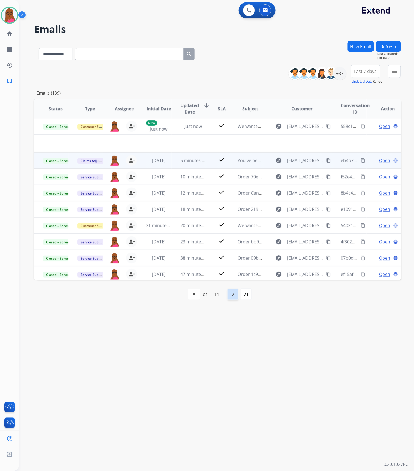
click at [232, 295] on mat-icon "navigate_next" at bounding box center [233, 294] width 7 height 7
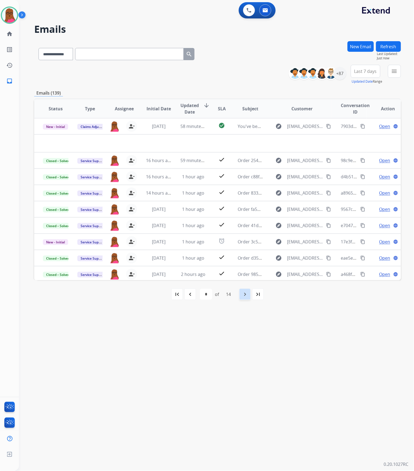
click at [232, 295] on div "14" at bounding box center [228, 294] width 14 height 11
click at [243, 296] on mat-icon "navigate_next" at bounding box center [244, 294] width 7 height 7
click at [192, 296] on mat-icon "navigate_before" at bounding box center [190, 294] width 7 height 7
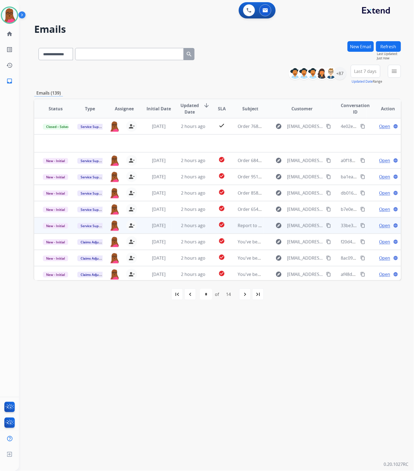
click at [379, 225] on span "Open" at bounding box center [384, 225] width 11 height 7
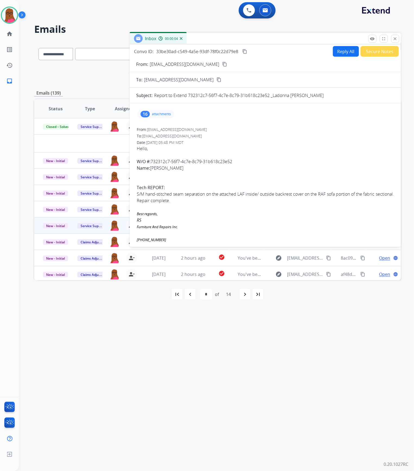
click at [156, 114] on p "attachments" at bounding box center [161, 114] width 19 height 4
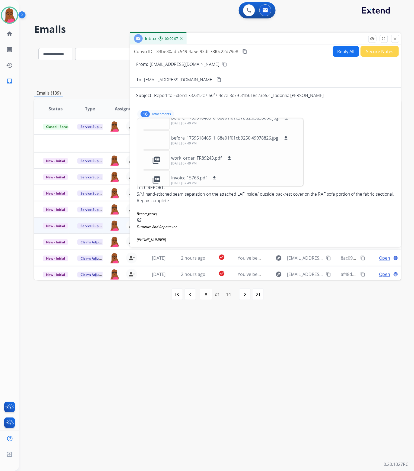
scroll to position [254, 0]
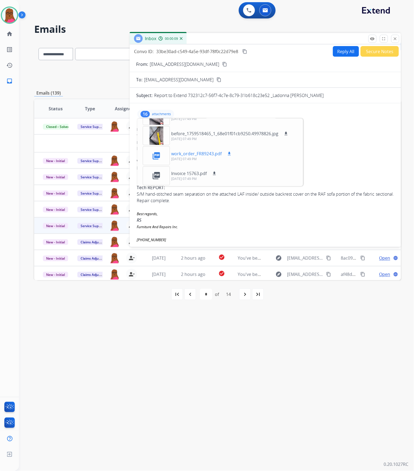
click at [229, 155] on mat-icon "download" at bounding box center [229, 153] width 5 height 5
click at [395, 41] on mat-icon "close" at bounding box center [394, 38] width 5 height 5
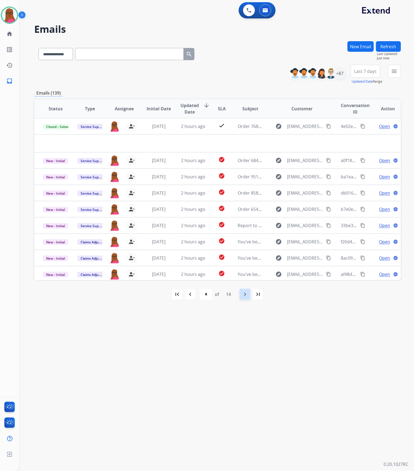
click at [243, 299] on div "navigate_next" at bounding box center [245, 294] width 12 height 12
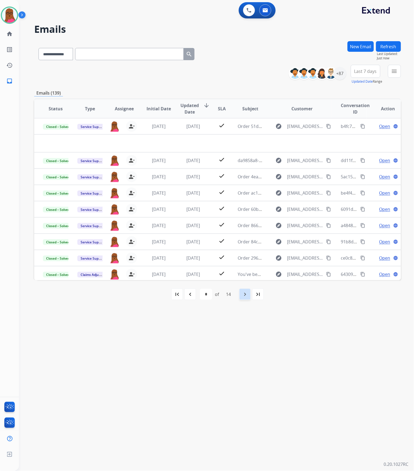
click at [246, 299] on div "navigate_next" at bounding box center [245, 294] width 12 height 12
click at [187, 296] on mat-icon "navigate_before" at bounding box center [190, 294] width 7 height 7
click at [188, 296] on mat-icon "navigate_before" at bounding box center [190, 294] width 7 height 7
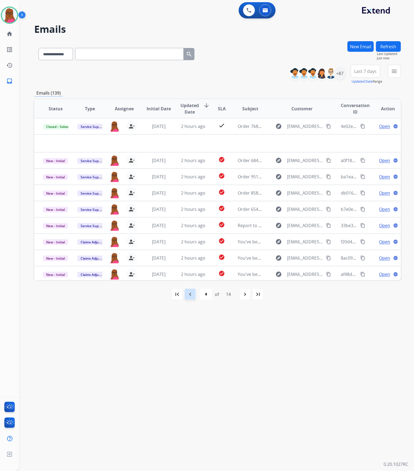
click at [188, 296] on mat-icon "navigate_before" at bounding box center [190, 294] width 7 height 7
click at [190, 296] on mat-icon "navigate_before" at bounding box center [190, 294] width 7 height 7
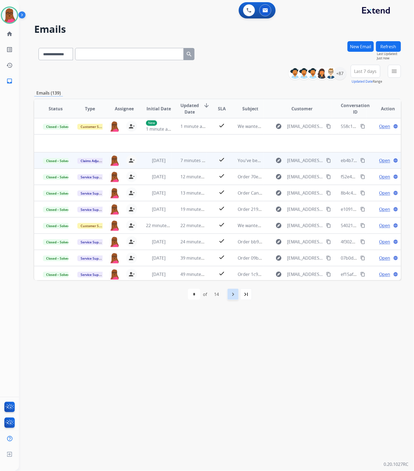
click at [233, 295] on mat-icon "navigate_next" at bounding box center [233, 294] width 7 height 7
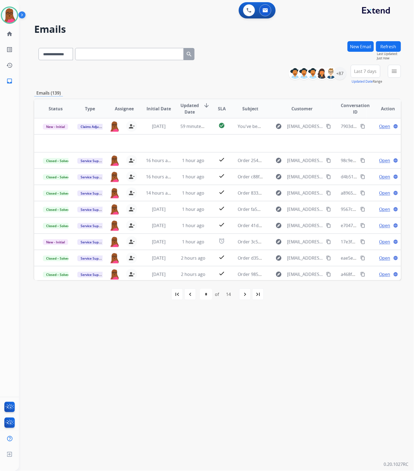
click at [242, 298] on div "navigate_next" at bounding box center [245, 294] width 12 height 12
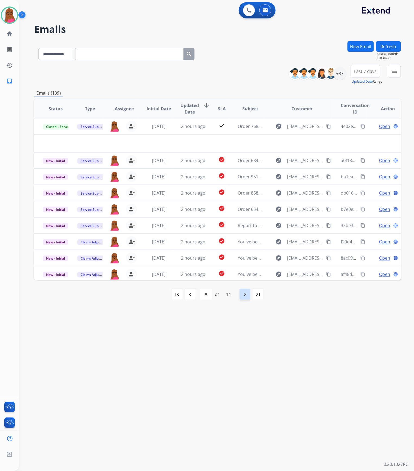
click at [247, 291] on mat-icon "navigate_next" at bounding box center [244, 294] width 7 height 7
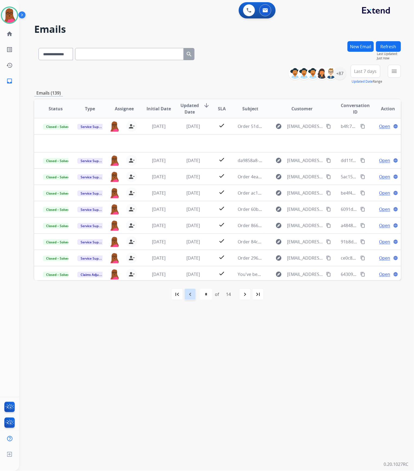
click at [187, 298] on div "navigate_before" at bounding box center [190, 294] width 12 height 12
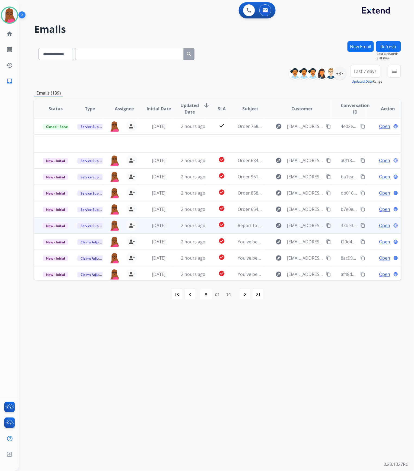
click at [380, 224] on span "Open" at bounding box center [384, 225] width 11 height 7
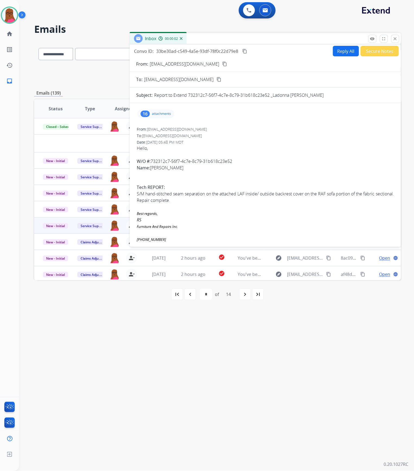
scroll to position [0, 0]
click at [395, 37] on mat-icon "close" at bounding box center [394, 38] width 5 height 5
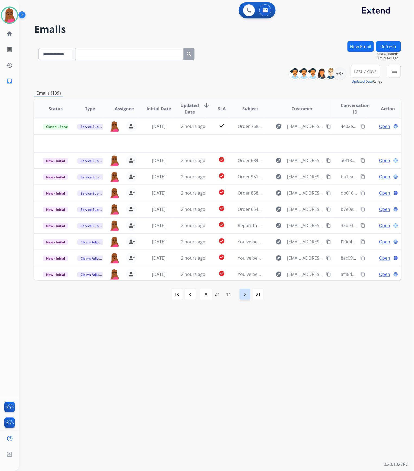
click at [243, 296] on mat-icon "navigate_next" at bounding box center [244, 294] width 7 height 7
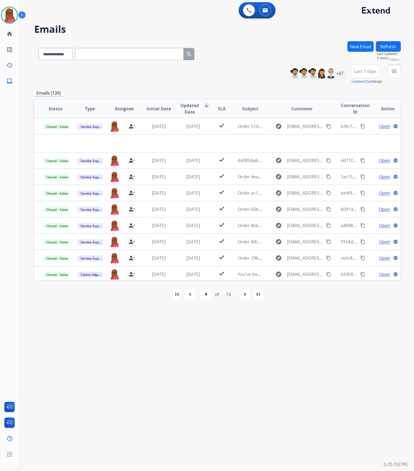
click at [392, 70] on mat-icon "menu" at bounding box center [394, 71] width 7 height 7
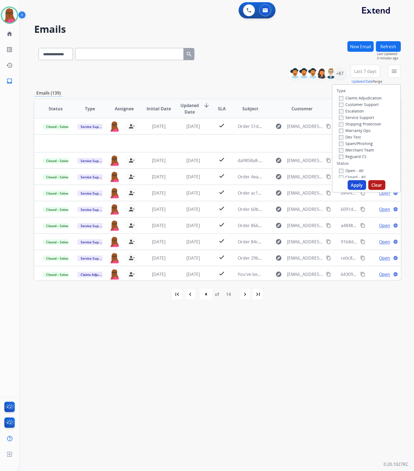
click at [375, 183] on button "Clear" at bounding box center [376, 185] width 17 height 10
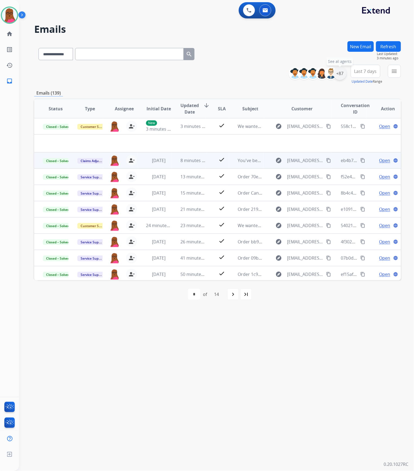
click at [340, 74] on div "+87" at bounding box center [339, 73] width 13 height 13
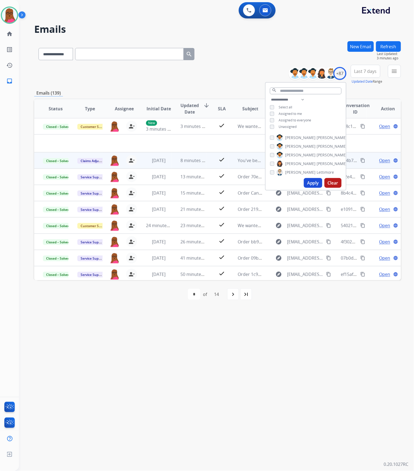
click at [336, 181] on button "Clear" at bounding box center [332, 183] width 17 height 10
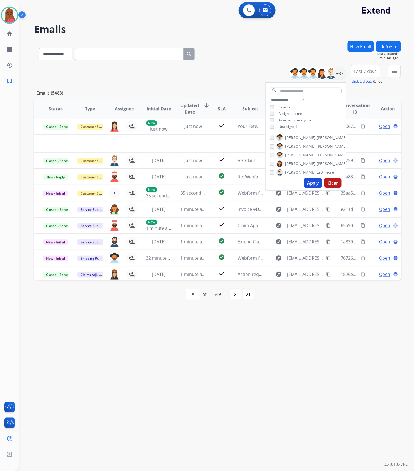
click at [321, 368] on div "**********" at bounding box center [210, 246] width 382 height 452
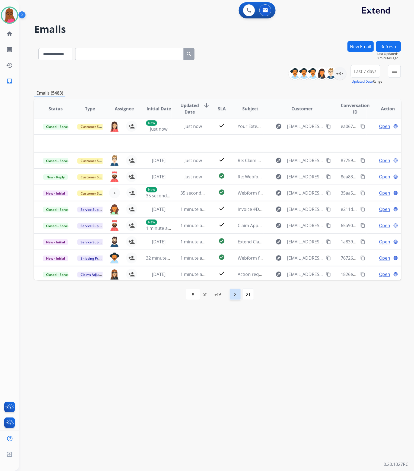
click at [236, 294] on mat-icon "navigate_next" at bounding box center [235, 294] width 7 height 7
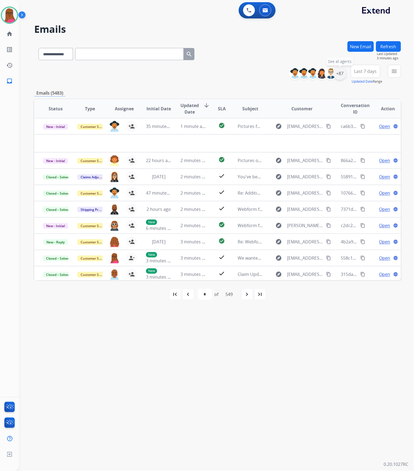
click at [341, 73] on div "+87" at bounding box center [339, 73] width 13 height 13
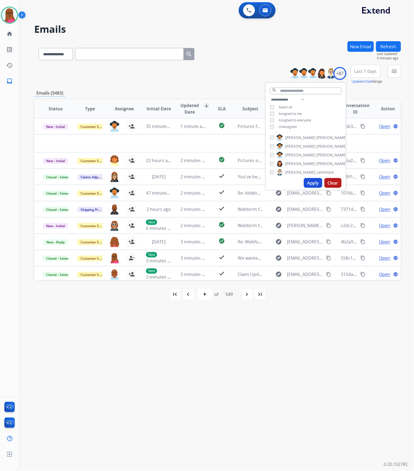
click at [293, 112] on span "Assigned to me" at bounding box center [289, 113] width 23 height 5
click at [310, 183] on button "Apply" at bounding box center [313, 183] width 18 height 10
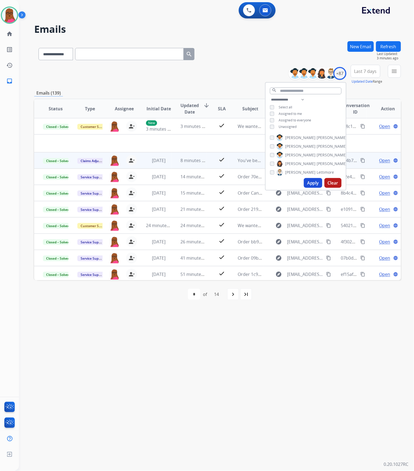
click at [350, 316] on div "**********" at bounding box center [210, 246] width 382 height 452
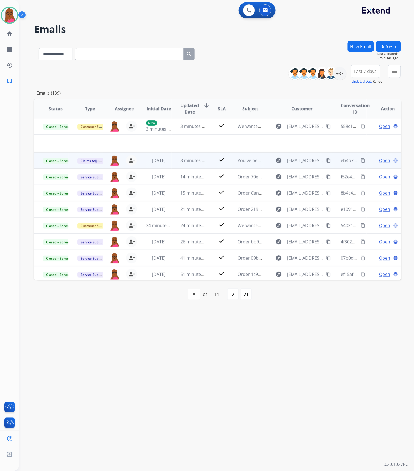
click at [237, 293] on div "navigate_next" at bounding box center [233, 294] width 12 height 12
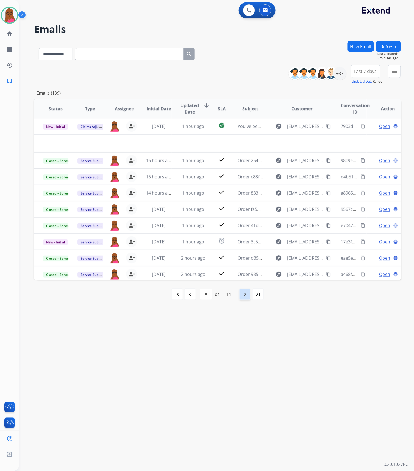
click at [243, 297] on mat-icon "navigate_next" at bounding box center [244, 294] width 7 height 7
click at [244, 297] on mat-icon "navigate_next" at bounding box center [244, 294] width 7 height 7
select select "*"
click at [190, 295] on mat-icon "navigate_before" at bounding box center [190, 294] width 7 height 7
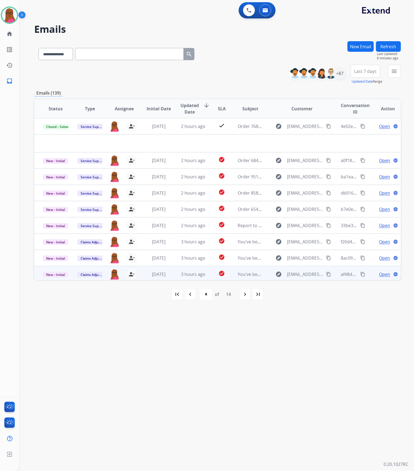
click at [379, 273] on span "Open" at bounding box center [384, 274] width 11 height 7
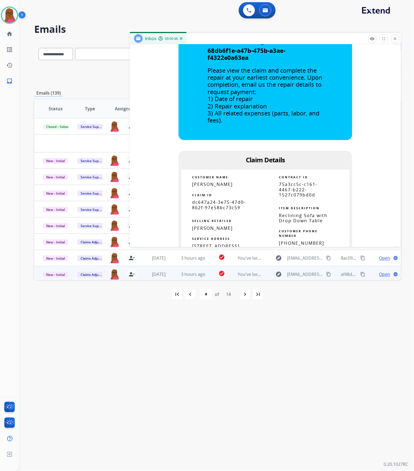
scroll to position [253, 0]
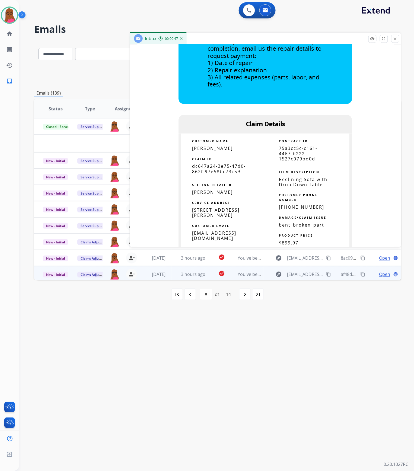
click at [220, 172] on span "dc647a24-3e75-47d0-862f-97e58bc73c59" at bounding box center [219, 168] width 54 height 11
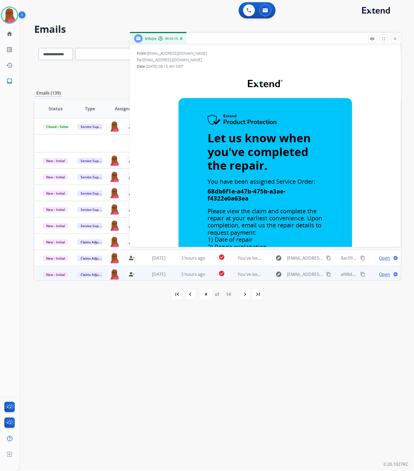
scroll to position [0, 0]
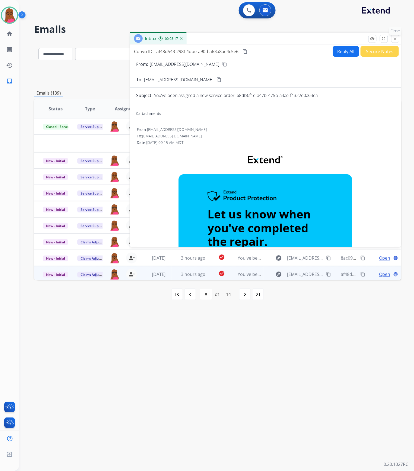
drag, startPoint x: 395, startPoint y: 37, endPoint x: 197, endPoint y: 170, distance: 239.0
click at [395, 37] on mat-icon "close" at bounding box center [394, 38] width 5 height 5
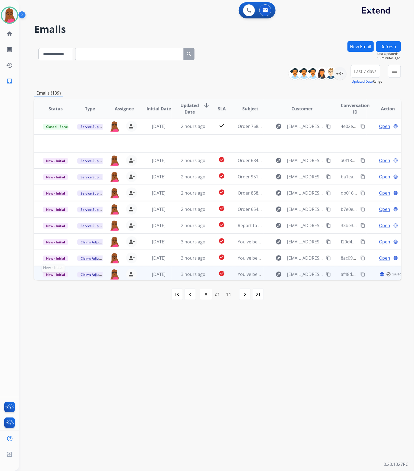
click at [51, 273] on span "New - Initial" at bounding box center [55, 275] width 25 height 6
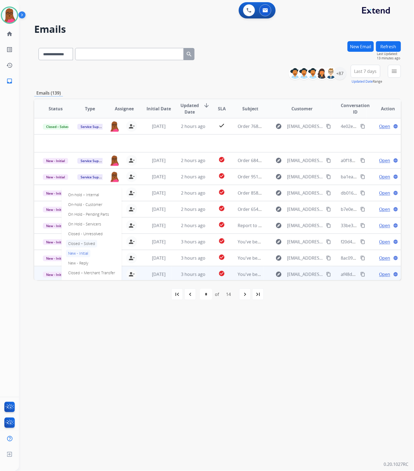
click at [90, 244] on p "Closed – Solved" at bounding box center [81, 244] width 31 height 8
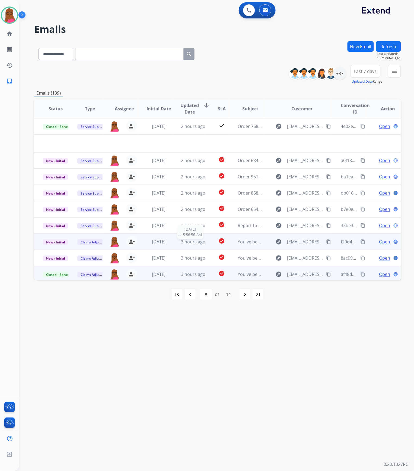
scroll to position [18, 0]
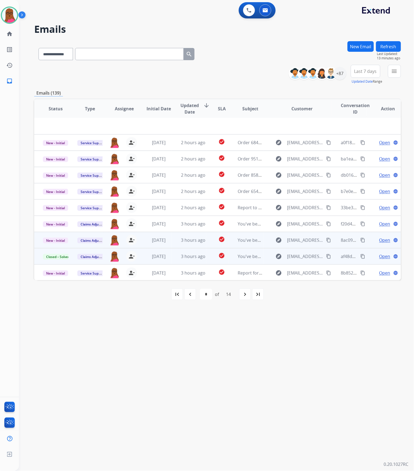
click at [383, 241] on span "Open" at bounding box center [384, 240] width 11 height 7
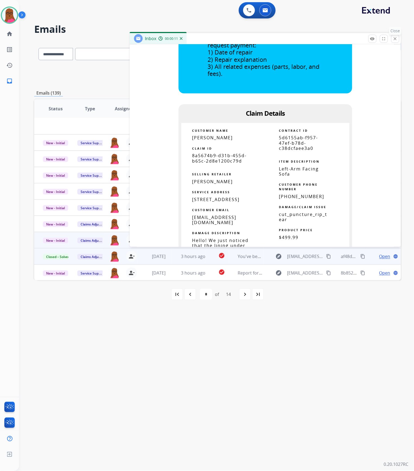
scroll to position [217, 0]
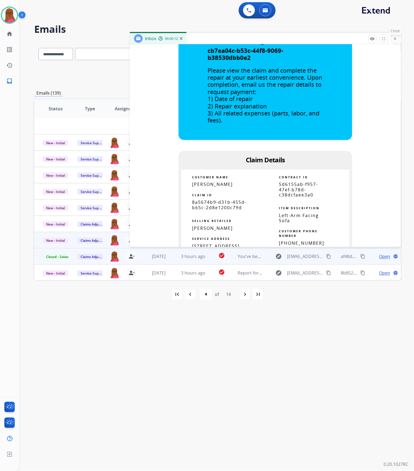
click at [395, 36] on button "close Close" at bounding box center [395, 39] width 8 height 8
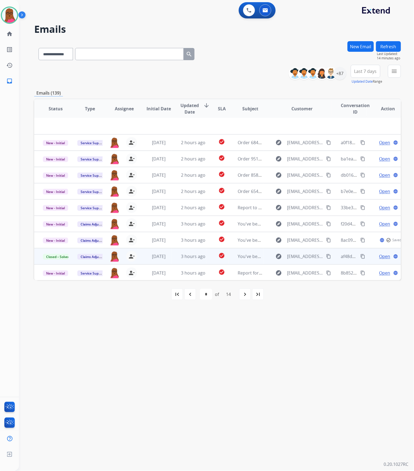
click at [360, 47] on button "New Email" at bounding box center [360, 46] width 26 height 11
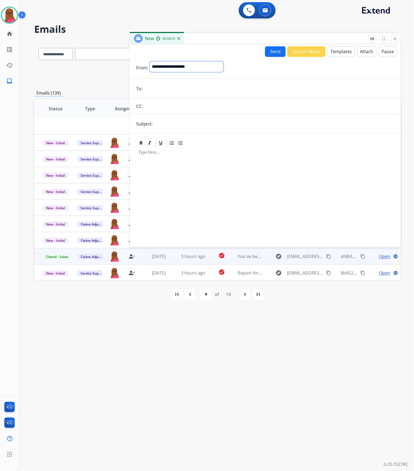
click at [160, 62] on select "**********" at bounding box center [187, 66] width 74 height 11
select select "**********"
click at [150, 61] on select "**********" at bounding box center [187, 66] width 74 height 11
click at [171, 91] on input "email" at bounding box center [269, 89] width 250 height 11
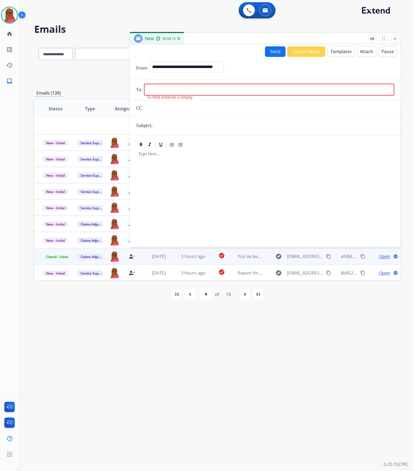
drag, startPoint x: 164, startPoint y: 88, endPoint x: 165, endPoint y: 117, distance: 29.0
click at [164, 88] on input "email" at bounding box center [269, 90] width 250 height 12
paste input "**********"
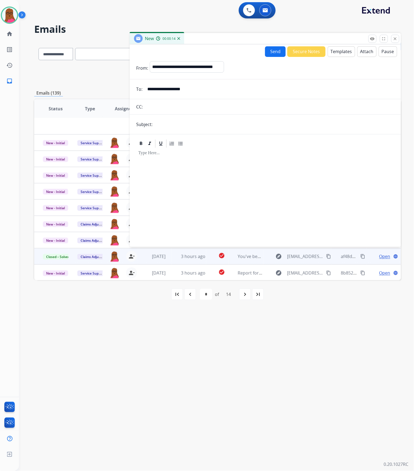
type input "**********"
click at [256, 127] on input "text" at bounding box center [274, 124] width 240 height 11
type input "**********"
click at [227, 175] on div at bounding box center [265, 195] width 258 height 93
click at [336, 52] on button "Templates" at bounding box center [340, 51] width 27 height 11
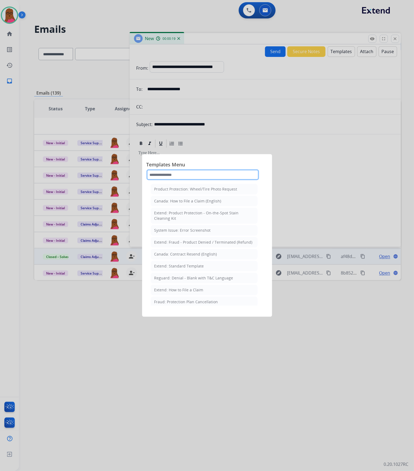
click at [192, 174] on input "text" at bounding box center [202, 174] width 112 height 11
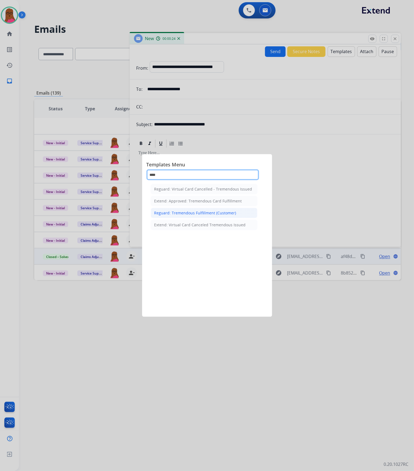
type input "****"
click at [193, 212] on div "Reguard: Tremendous Fulfillment (Customer)" at bounding box center [195, 212] width 82 height 5
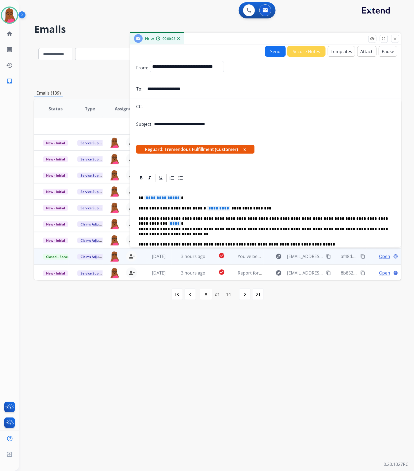
click at [246, 149] on button "x" at bounding box center [244, 149] width 2 height 7
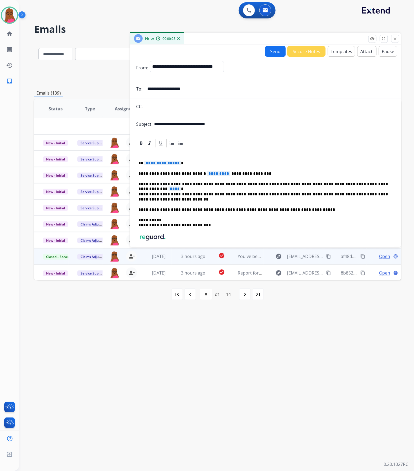
click at [168, 165] on span "**********" at bounding box center [162, 163] width 37 height 5
click at [207, 171] on span "*********" at bounding box center [218, 173] width 23 height 5
click at [181, 186] on span "****" at bounding box center [174, 188] width 12 height 5
click at [277, 232] on div "**********" at bounding box center [265, 214] width 258 height 133
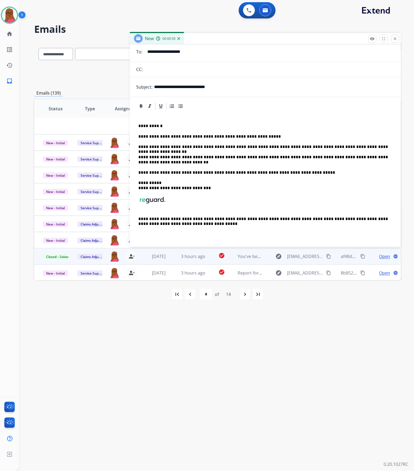
scroll to position [0, 0]
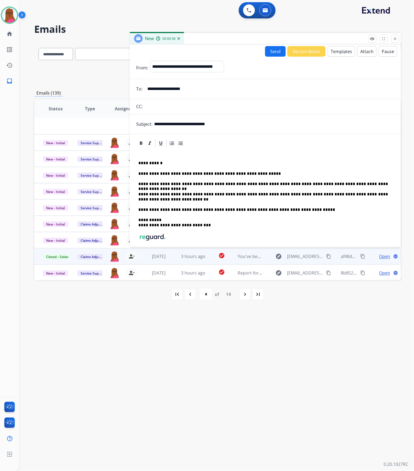
click at [271, 50] on button "Send" at bounding box center [275, 51] width 21 height 11
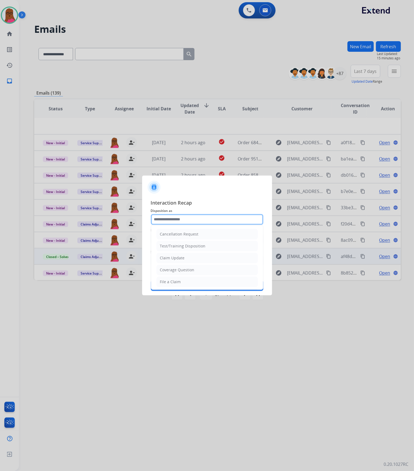
drag, startPoint x: 180, startPoint y: 218, endPoint x: 185, endPoint y: 263, distance: 44.8
click at [180, 218] on input "text" at bounding box center [207, 219] width 112 height 11
click at [185, 263] on li "Claim Update" at bounding box center [206, 258] width 101 height 10
type input "**********"
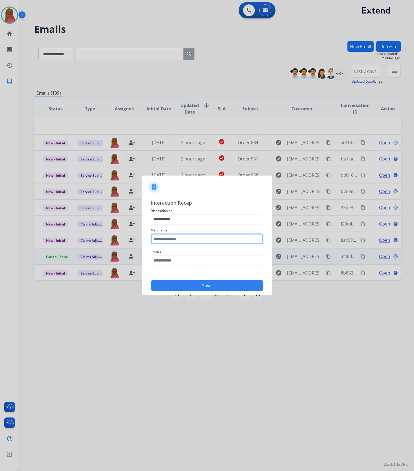
click at [193, 237] on input "text" at bounding box center [207, 239] width 112 height 11
click at [194, 254] on li "[PERSON_NAME]" at bounding box center [208, 254] width 103 height 10
type input "**********"
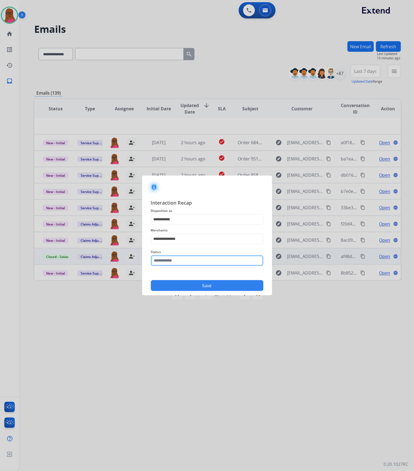
click at [188, 263] on input "text" at bounding box center [207, 260] width 112 height 11
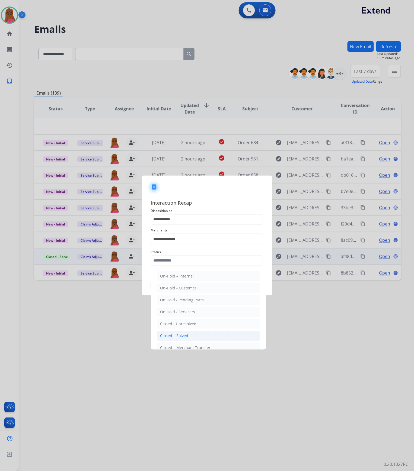
click at [182, 334] on div "Closed – Solved" at bounding box center [174, 335] width 28 height 5
type input "**********"
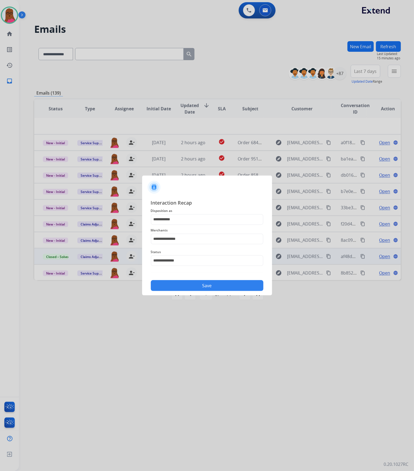
click at [217, 283] on button "Save" at bounding box center [207, 285] width 112 height 11
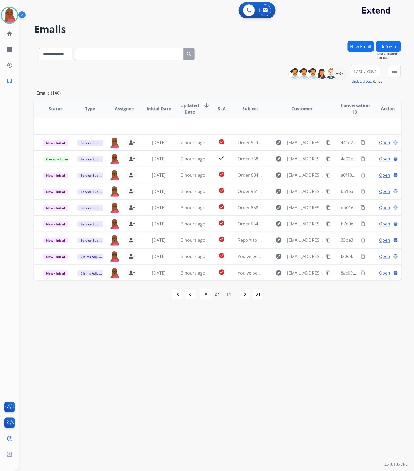
click at [176, 296] on mat-icon "first_page" at bounding box center [177, 294] width 7 height 7
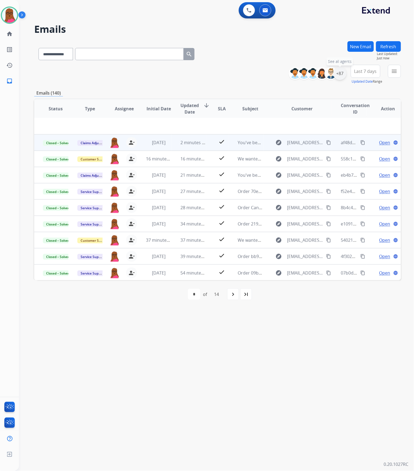
click at [341, 75] on div "+87" at bounding box center [339, 73] width 13 height 13
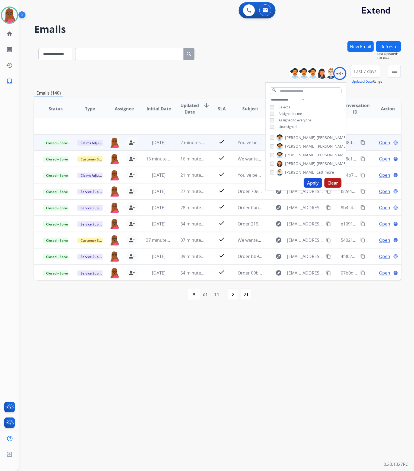
click at [337, 183] on button "Clear" at bounding box center [332, 183] width 17 height 10
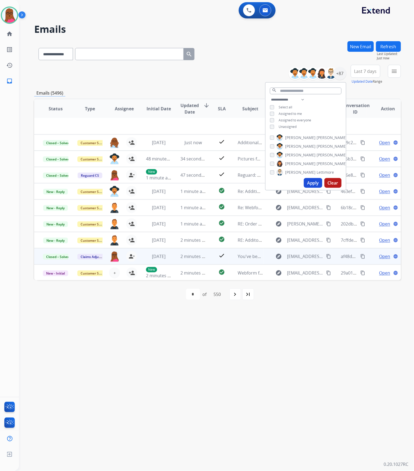
click at [299, 114] on span "Assigned to me" at bounding box center [289, 113] width 23 height 5
click at [307, 184] on button "Apply" at bounding box center [313, 183] width 18 height 10
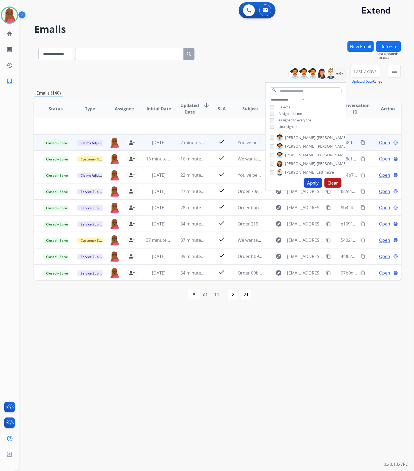
click at [282, 331] on div "**********" at bounding box center [210, 246] width 382 height 452
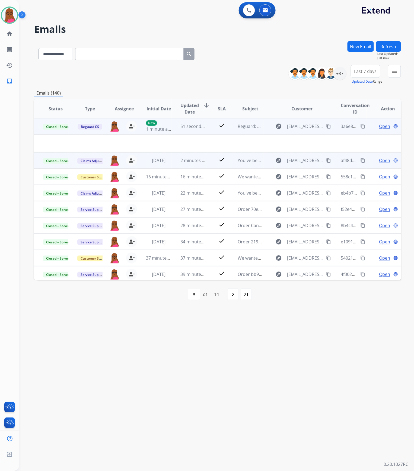
click at [360, 126] on mat-icon "content_copy" at bounding box center [362, 126] width 5 height 5
click at [130, 126] on mat-icon "person_remove" at bounding box center [131, 126] width 7 height 7
drag, startPoint x: 130, startPoint y: 126, endPoint x: 112, endPoint y: 126, distance: 18.7
click at [112, 126] on button "+ Select agent" at bounding box center [114, 126] width 11 height 11
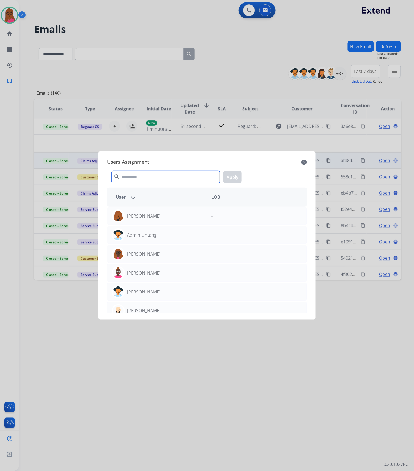
click at [153, 178] on input "text" at bounding box center [165, 177] width 108 height 12
type input "*"
click at [196, 177] on input "text" at bounding box center [165, 177] width 108 height 12
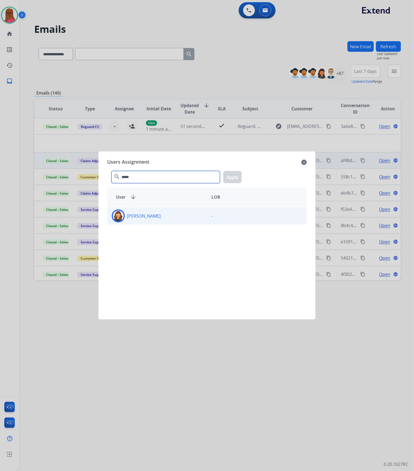
type input "*****"
drag, startPoint x: 163, startPoint y: 215, endPoint x: 214, endPoint y: 175, distance: 64.7
click at [163, 215] on div "[PERSON_NAME]" at bounding box center [156, 216] width 99 height 13
click at [237, 179] on button "Apply" at bounding box center [232, 177] width 18 height 12
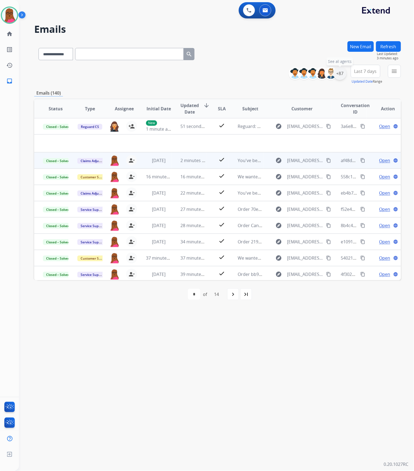
click at [336, 74] on div "+87" at bounding box center [339, 73] width 13 height 13
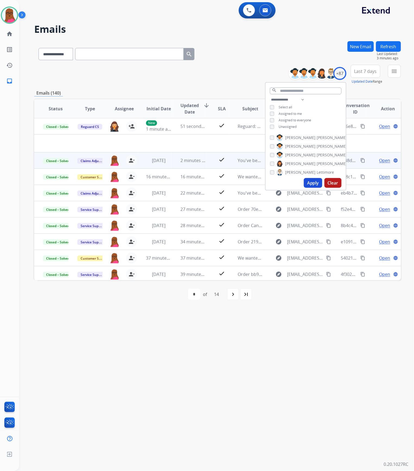
click at [306, 182] on button "Apply" at bounding box center [313, 183] width 18 height 10
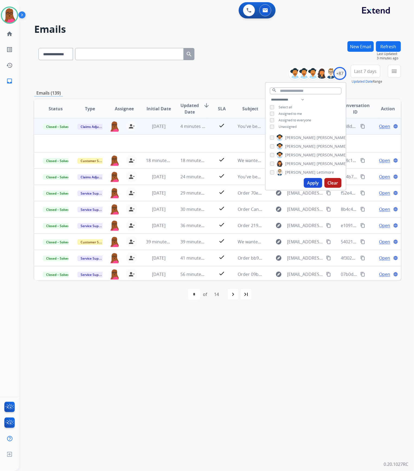
click at [327, 352] on div "**********" at bounding box center [210, 246] width 382 height 452
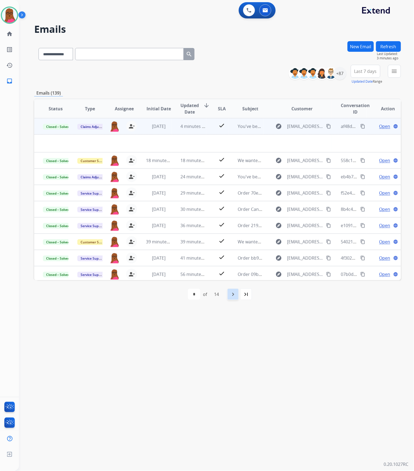
click at [231, 291] on mat-icon "navigate_next" at bounding box center [233, 294] width 7 height 7
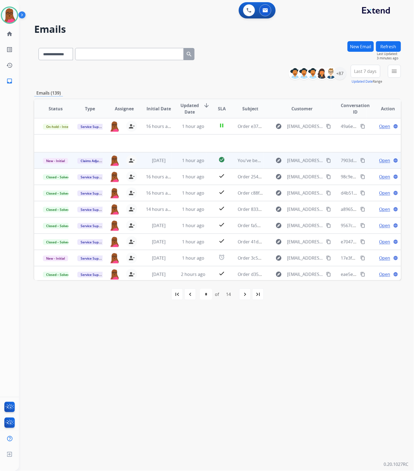
click at [379, 161] on span "Open" at bounding box center [384, 160] width 11 height 7
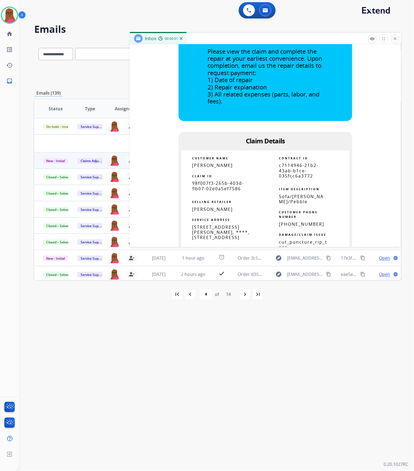
scroll to position [289, 0]
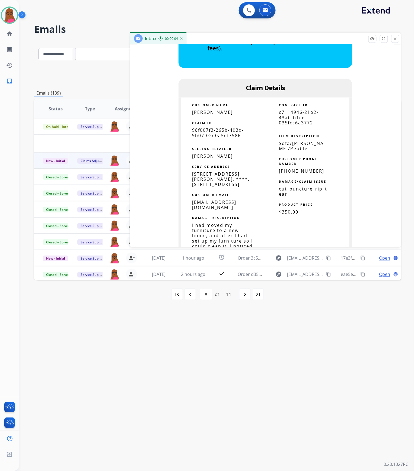
click at [217, 138] on span "98f007f3-265b-403d-9b07-02e0a5ef7586" at bounding box center [218, 132] width 52 height 11
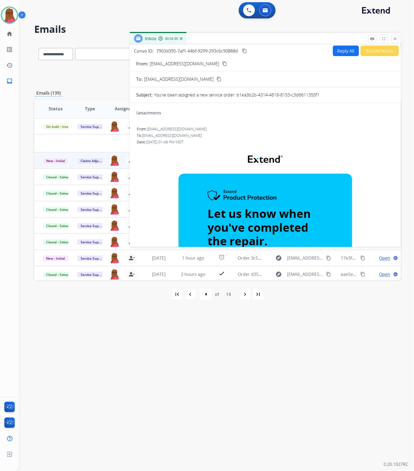
scroll to position [0, 0]
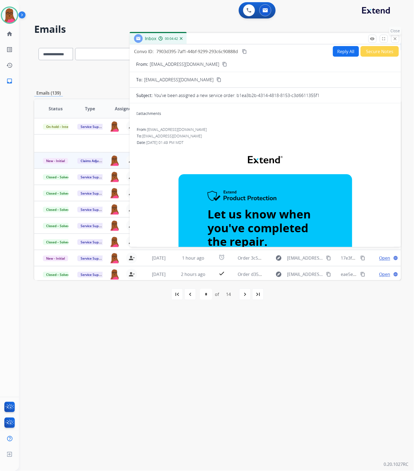
click at [394, 40] on mat-icon "close" at bounding box center [394, 38] width 5 height 5
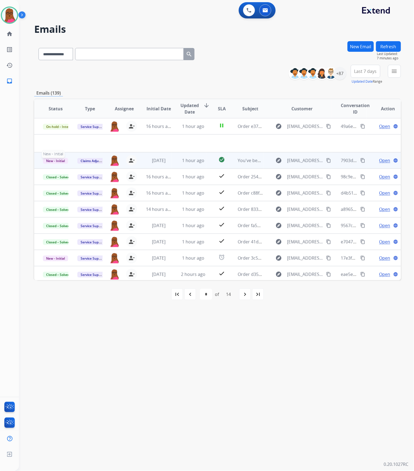
click at [60, 160] on span "New - Initial" at bounding box center [55, 161] width 25 height 6
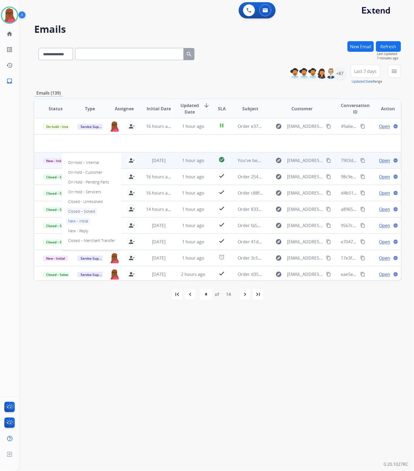
click at [86, 210] on p "Closed – Solved" at bounding box center [81, 212] width 31 height 8
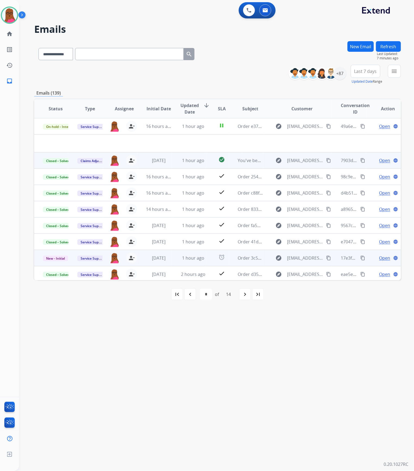
click at [382, 257] on span "Open" at bounding box center [384, 258] width 11 height 7
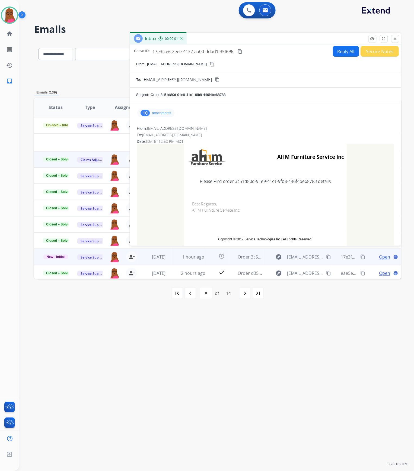
click at [150, 115] on div "10 attachments" at bounding box center [155, 113] width 37 height 9
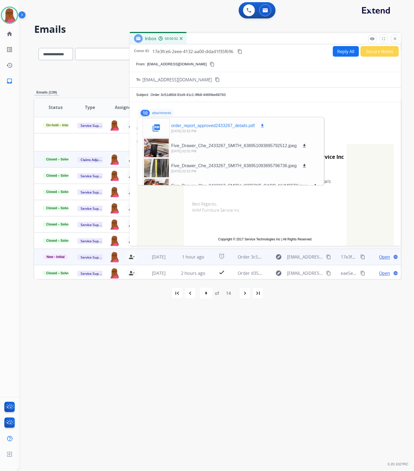
click at [262, 126] on mat-icon "download" at bounding box center [262, 125] width 5 height 5
click at [397, 38] on mat-icon "close" at bounding box center [394, 38] width 5 height 5
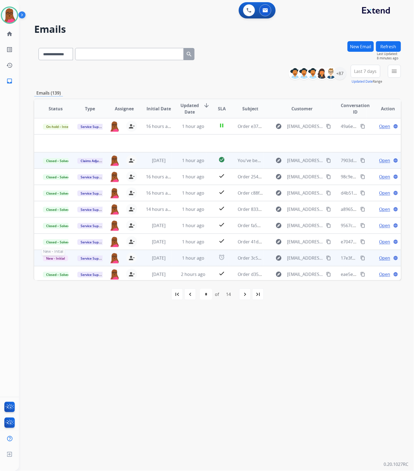
click at [55, 260] on span "New - Initial" at bounding box center [55, 259] width 25 height 6
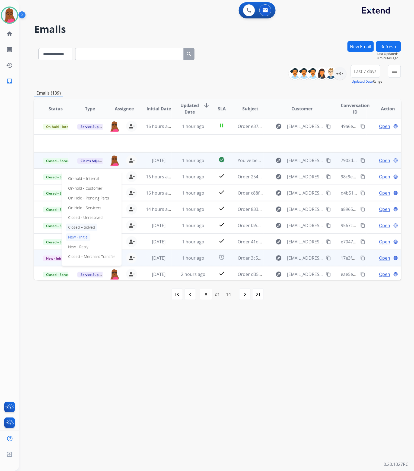
click at [90, 229] on p "Closed – Solved" at bounding box center [81, 228] width 31 height 8
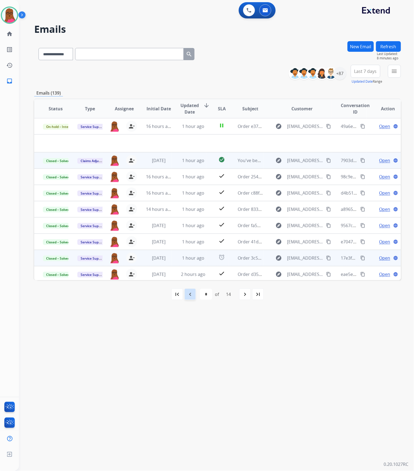
click at [192, 295] on mat-icon "navigate_before" at bounding box center [190, 294] width 7 height 7
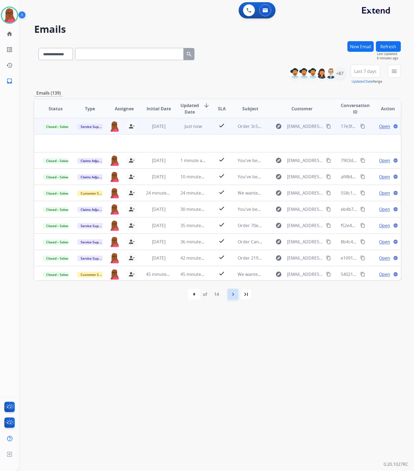
click at [233, 297] on mat-icon "navigate_next" at bounding box center [233, 294] width 7 height 7
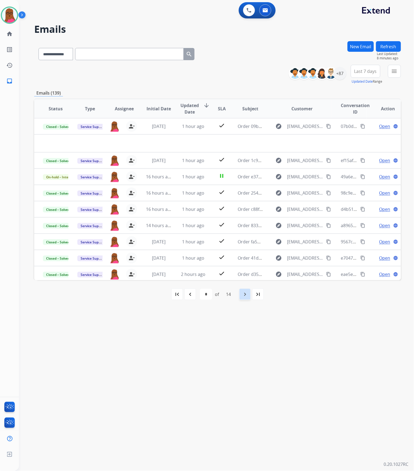
click at [243, 295] on mat-icon "navigate_next" at bounding box center [244, 294] width 7 height 7
select select "*"
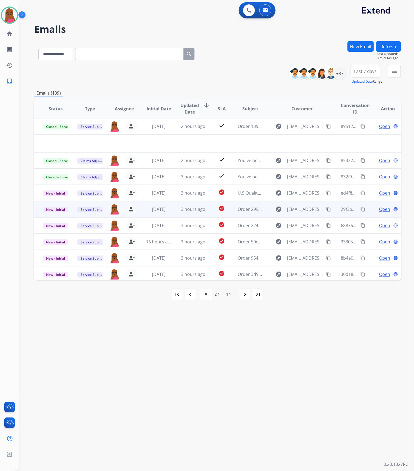
click at [382, 209] on span "Open" at bounding box center [384, 209] width 11 height 7
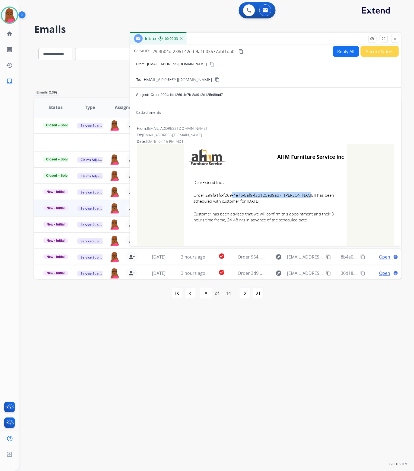
drag, startPoint x: 275, startPoint y: 195, endPoint x: 204, endPoint y: 196, distance: 71.3
click at [204, 196] on span "Order 299fa1fc-f269-4e7b-8af9-f3d125e89ad7 [[PERSON_NAME]] has been scheduled w…" at bounding box center [265, 198] width 144 height 12
drag, startPoint x: 190, startPoint y: 182, endPoint x: 306, endPoint y: 220, distance: 121.9
click at [306, 220] on td "Dear Extend Inc., Order 299fa1fc-f269-4e7b-8af9-f3d125e89ad7 [[PERSON_NAME]] ha…" at bounding box center [265, 204] width 163 height 69
drag, startPoint x: 397, startPoint y: 36, endPoint x: 331, endPoint y: 122, distance: 108.0
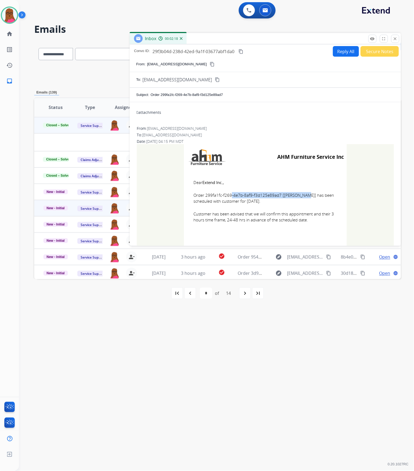
click at [397, 36] on button "close Close" at bounding box center [395, 39] width 8 height 8
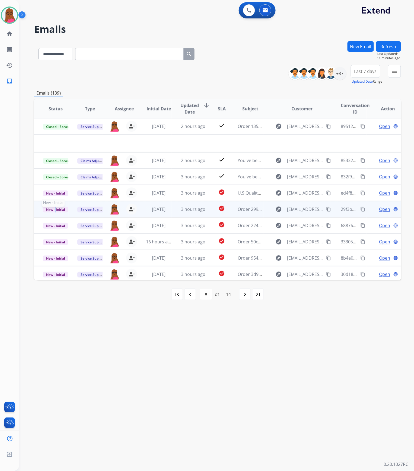
click at [55, 209] on span "New - Initial" at bounding box center [55, 210] width 25 height 6
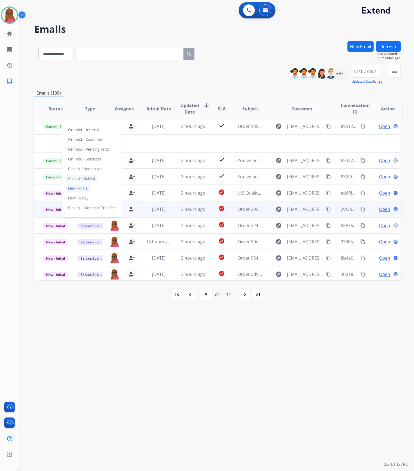
click at [87, 178] on p "Closed – Solved" at bounding box center [81, 179] width 31 height 8
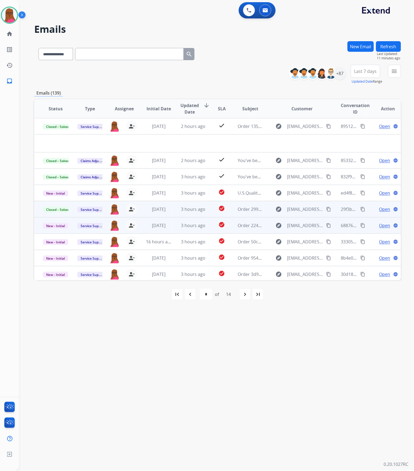
click at [383, 224] on span "Open" at bounding box center [384, 225] width 11 height 7
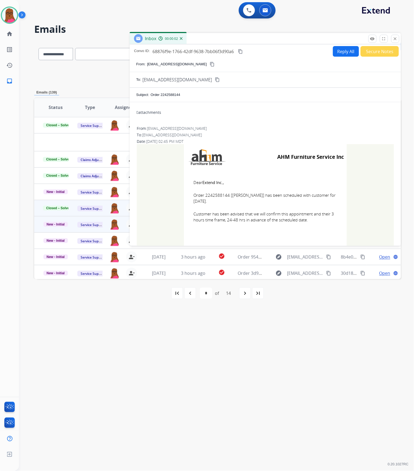
click at [214, 194] on span "Order 2242588144 [[PERSON_NAME]] has been scheduled with customer for [DATE]." at bounding box center [265, 198] width 144 height 12
drag, startPoint x: 192, startPoint y: 181, endPoint x: 305, endPoint y: 220, distance: 119.7
click at [305, 220] on td "Dear Extend Inc., Order 2242588144 [[PERSON_NAME]] has been scheduled with cust…" at bounding box center [265, 204] width 163 height 69
drag, startPoint x: 395, startPoint y: 40, endPoint x: 104, endPoint y: 164, distance: 316.1
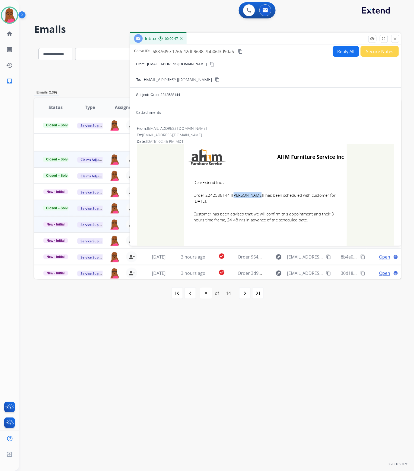
click at [395, 40] on mat-icon "close" at bounding box center [394, 38] width 5 height 5
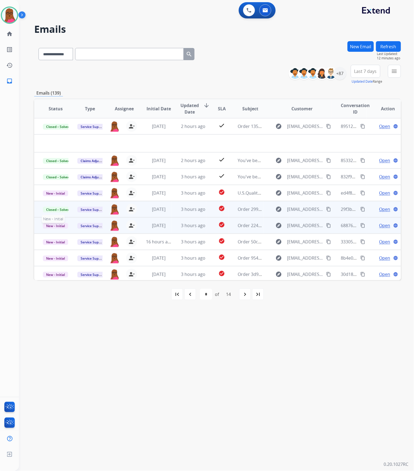
click at [53, 223] on span "New - Initial" at bounding box center [55, 226] width 25 height 6
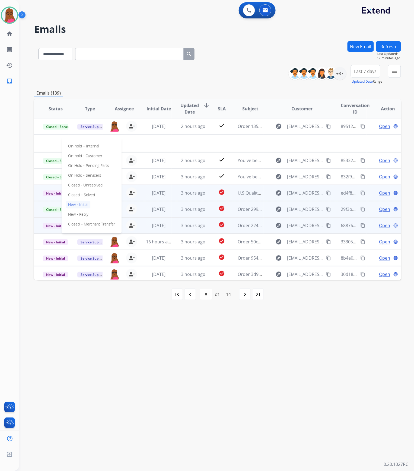
click at [87, 193] on p "Closed – Solved" at bounding box center [81, 195] width 31 height 8
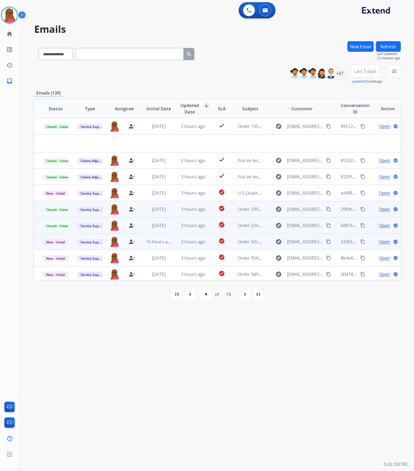
click at [379, 240] on span "Open" at bounding box center [384, 242] width 11 height 7
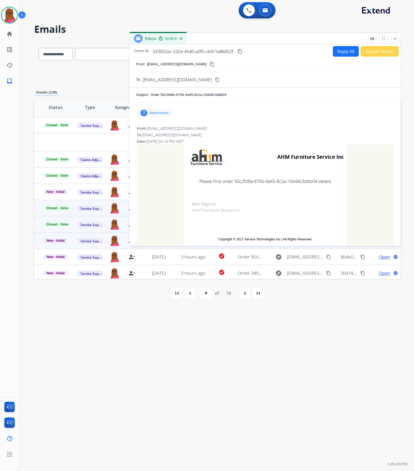
click at [155, 114] on p "attachments" at bounding box center [158, 113] width 19 height 4
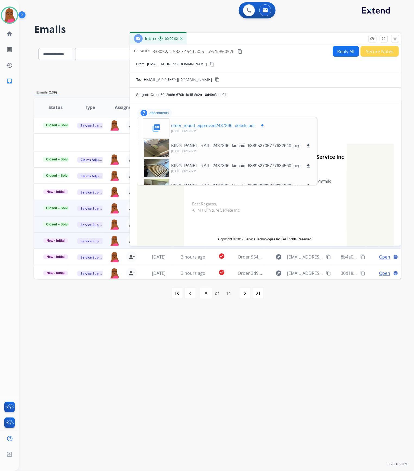
click at [263, 125] on mat-icon "download" at bounding box center [262, 125] width 5 height 5
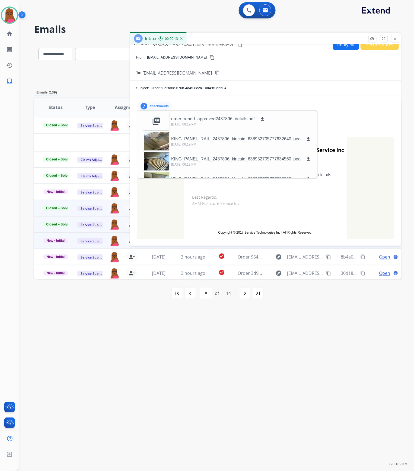
scroll to position [9, 0]
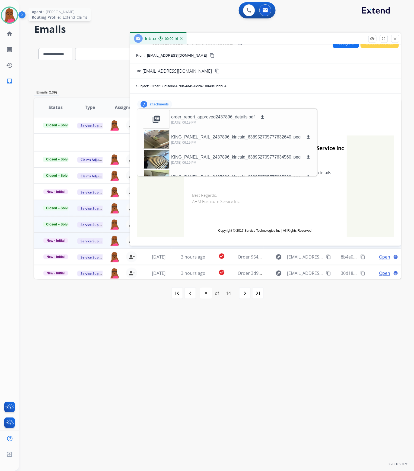
click at [8, 16] on img at bounding box center [9, 15] width 15 height 15
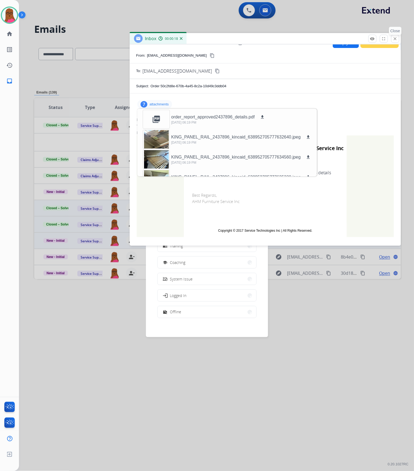
click at [396, 38] on mat-icon "close" at bounding box center [394, 38] width 5 height 5
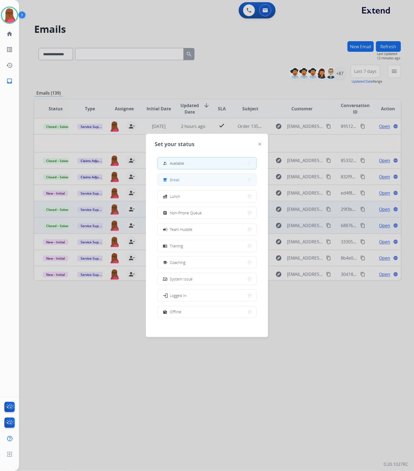
click at [185, 183] on button "free_breakfast Break" at bounding box center [206, 180] width 99 height 12
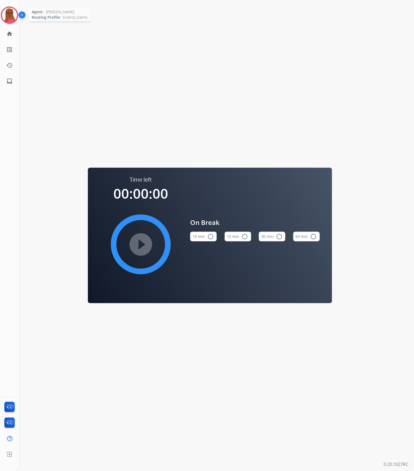
click at [10, 15] on img at bounding box center [9, 15] width 15 height 15
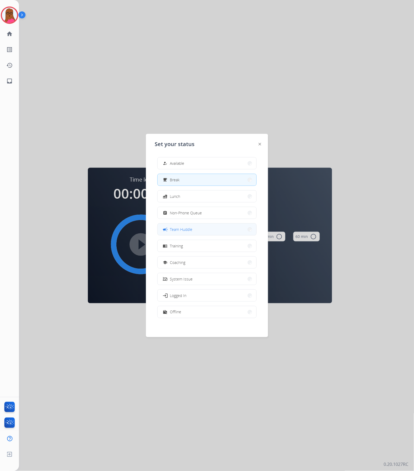
click at [188, 233] on div "campaign Team Huddle" at bounding box center [177, 229] width 30 height 7
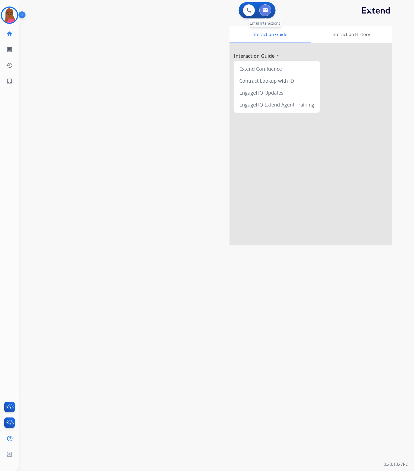
click at [265, 12] on img at bounding box center [264, 10] width 5 height 4
select select "**********"
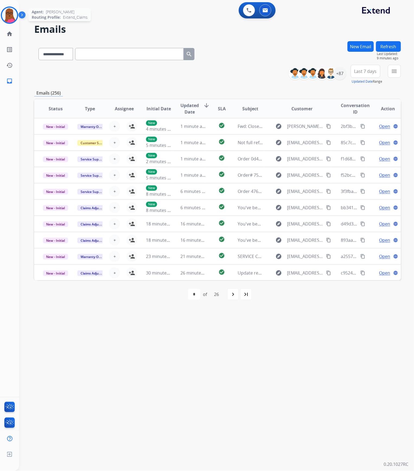
click at [12, 18] on img at bounding box center [9, 15] width 15 height 15
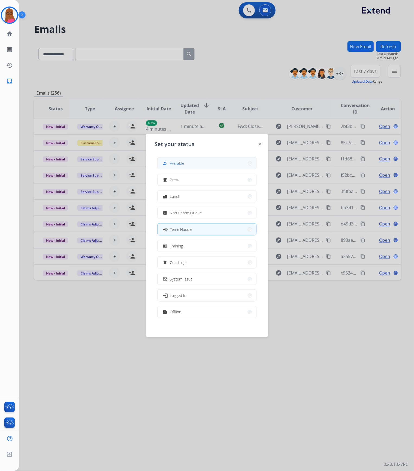
click at [181, 168] on button "how_to_reg Available" at bounding box center [206, 163] width 99 height 12
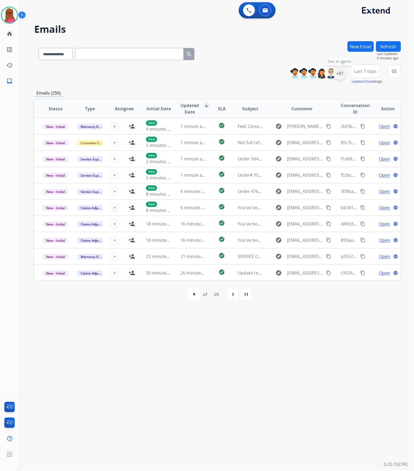
click at [340, 76] on div "+87" at bounding box center [339, 73] width 13 height 13
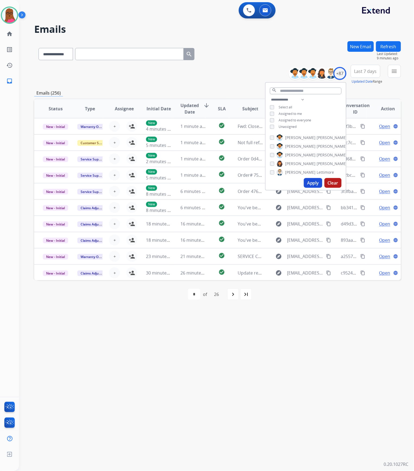
click at [305, 183] on button "Apply" at bounding box center [313, 183] width 18 height 10
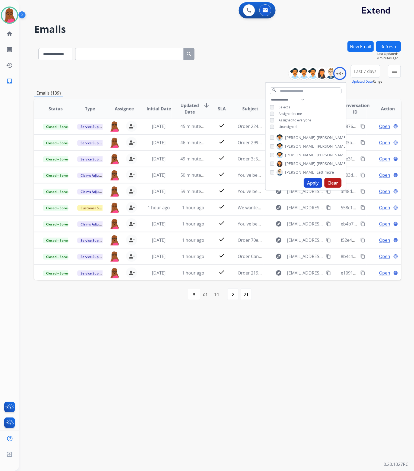
click at [284, 308] on div "**********" at bounding box center [210, 246] width 382 height 452
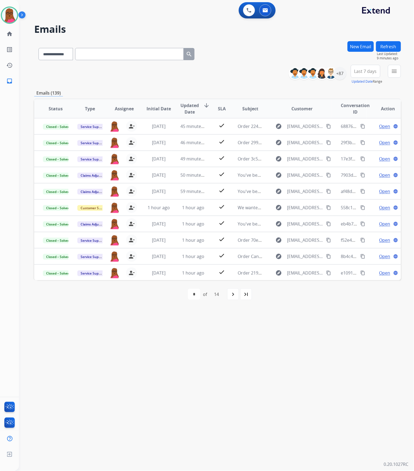
click at [236, 297] on mat-icon "navigate_next" at bounding box center [233, 294] width 7 height 7
click at [245, 298] on div "navigate_next" at bounding box center [245, 294] width 12 height 12
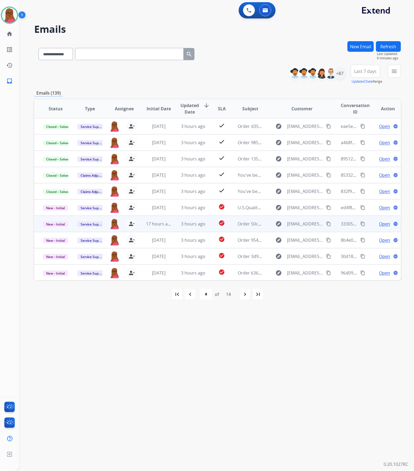
click at [379, 224] on span "Open" at bounding box center [384, 224] width 11 height 7
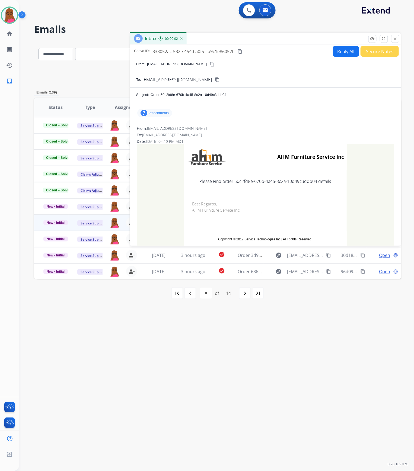
click at [162, 113] on p "attachments" at bounding box center [158, 113] width 19 height 4
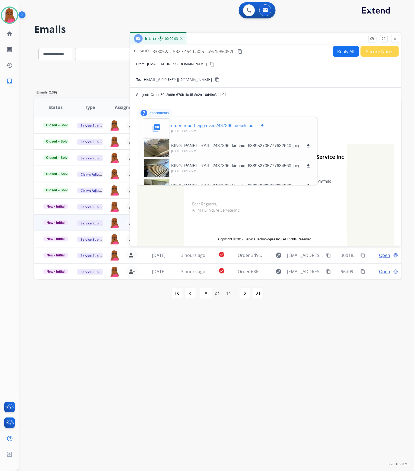
click at [265, 127] on mat-icon "download" at bounding box center [262, 125] width 5 height 5
click at [394, 37] on mat-icon "close" at bounding box center [394, 38] width 5 height 5
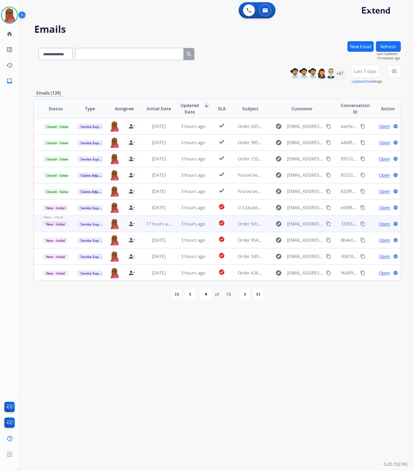
click at [61, 223] on span "New - Initial" at bounding box center [55, 224] width 25 height 6
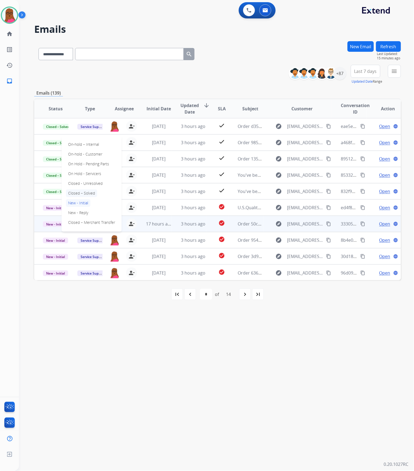
click at [86, 193] on p "Closed – Solved" at bounding box center [81, 193] width 31 height 8
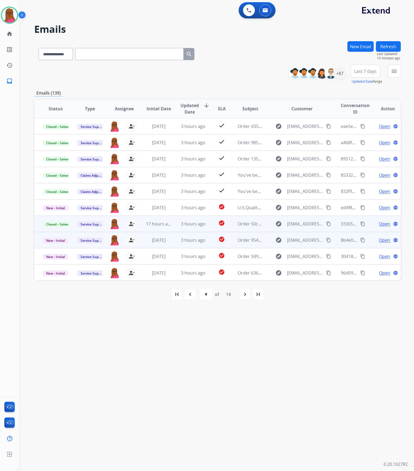
click at [379, 241] on span "Open" at bounding box center [384, 240] width 11 height 7
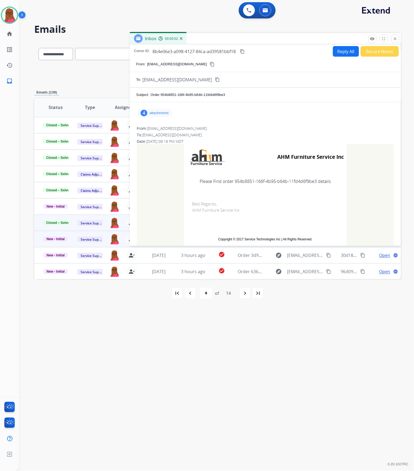
click at [164, 112] on p "attachments" at bounding box center [158, 113] width 19 height 4
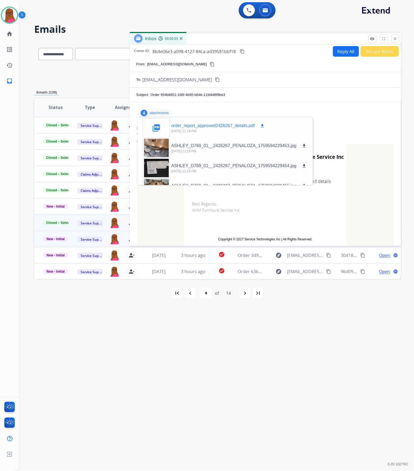
click at [263, 125] on mat-icon "download" at bounding box center [262, 125] width 5 height 5
click at [395, 37] on mat-icon "close" at bounding box center [394, 38] width 5 height 5
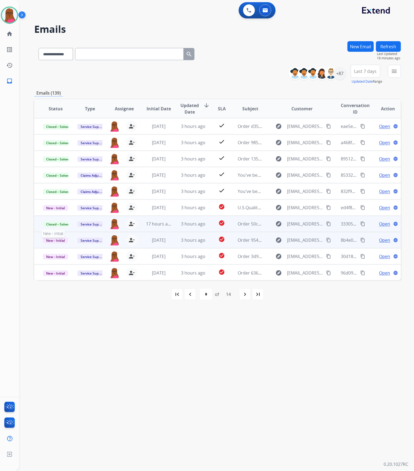
click at [55, 239] on span "New - Initial" at bounding box center [55, 241] width 25 height 6
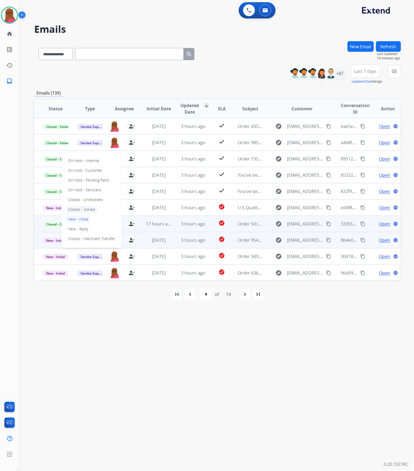
click at [89, 209] on p "Closed – Solved" at bounding box center [81, 210] width 31 height 8
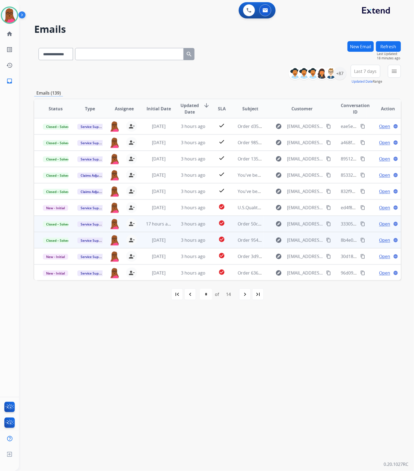
scroll to position [0, 0]
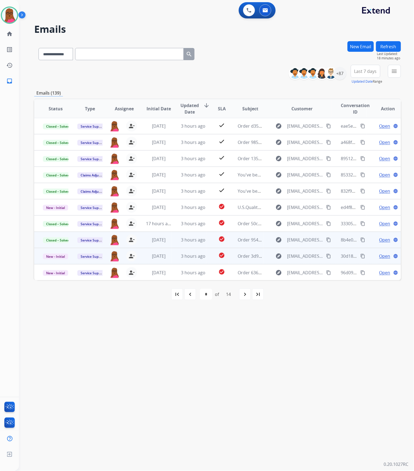
click at [381, 255] on span "Open" at bounding box center [384, 256] width 11 height 7
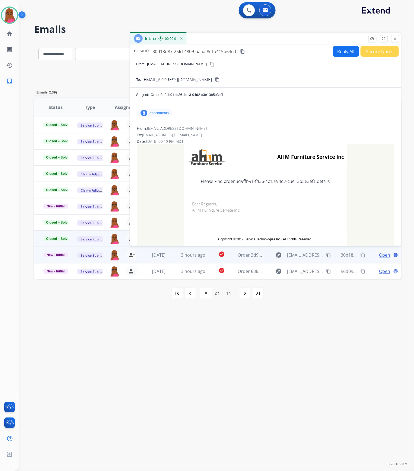
click at [171, 114] on div "8 attachments" at bounding box center [154, 113] width 35 height 9
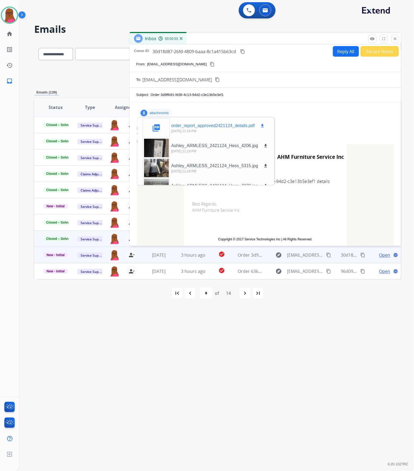
click at [262, 125] on mat-icon "download" at bounding box center [262, 125] width 5 height 5
click at [394, 39] on mat-icon "close" at bounding box center [394, 38] width 5 height 5
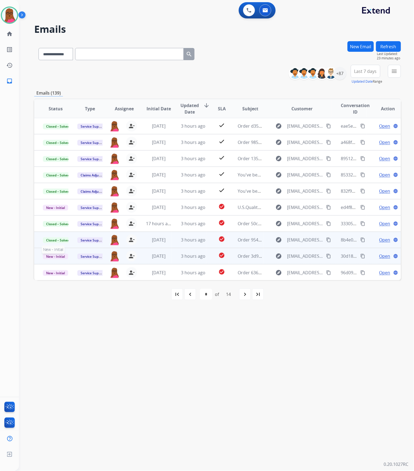
click at [59, 257] on span "New - Initial" at bounding box center [55, 257] width 25 height 6
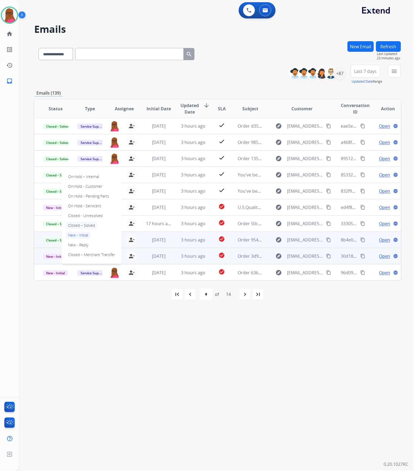
click at [94, 226] on p "Closed – Solved" at bounding box center [81, 226] width 31 height 8
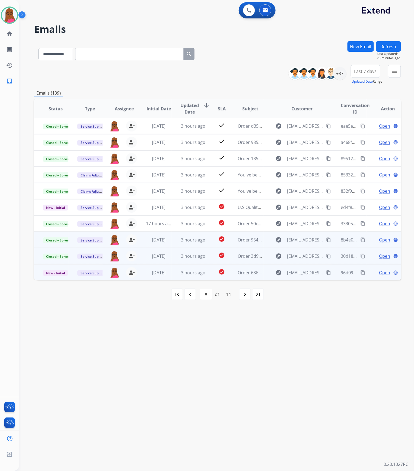
click at [379, 273] on span "Open" at bounding box center [384, 272] width 11 height 7
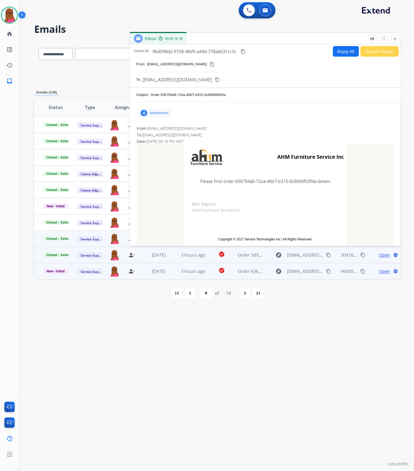
click at [162, 115] on p "attachments" at bounding box center [158, 113] width 19 height 4
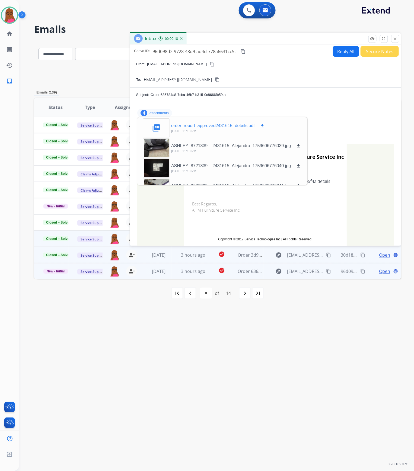
click at [264, 126] on mat-icon "download" at bounding box center [262, 125] width 5 height 5
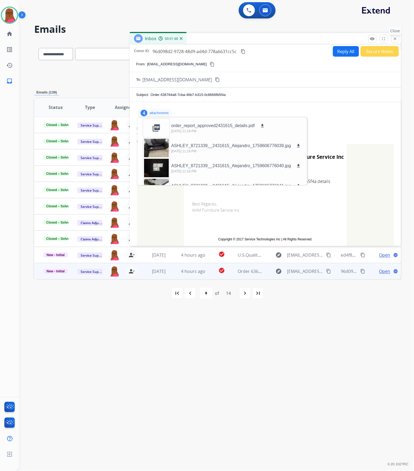
click at [395, 41] on mat-icon "close" at bounding box center [394, 38] width 5 height 5
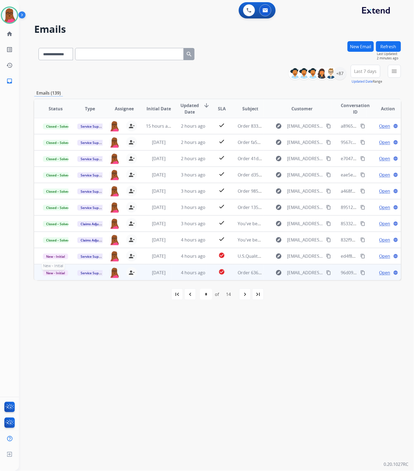
click at [63, 275] on span "New - Initial" at bounding box center [55, 273] width 25 height 6
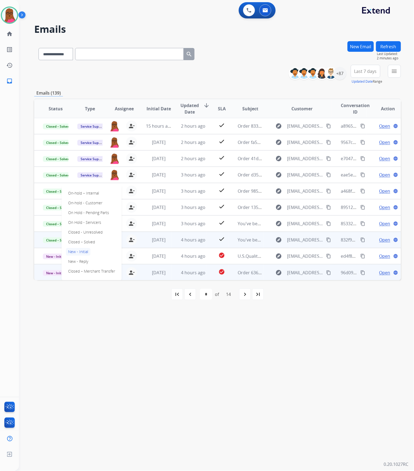
click at [95, 242] on p "Closed – Solved" at bounding box center [81, 242] width 31 height 8
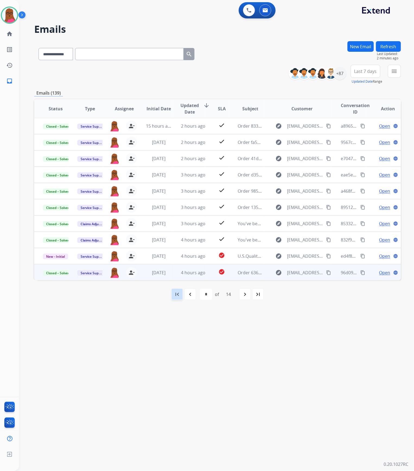
click at [178, 295] on mat-icon "first_page" at bounding box center [177, 294] width 7 height 7
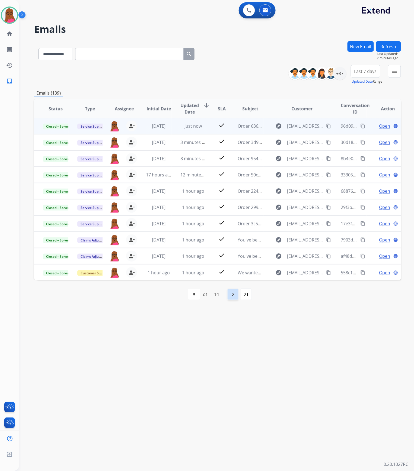
click at [236, 298] on div "navigate_next" at bounding box center [233, 294] width 12 height 12
select select "*"
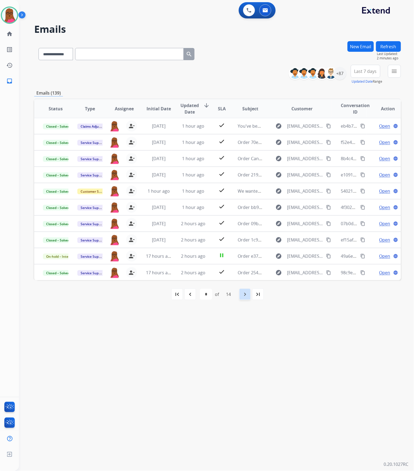
click at [235, 298] on div "14" at bounding box center [228, 294] width 14 height 11
click at [243, 298] on div "navigate_next" at bounding box center [245, 294] width 12 height 12
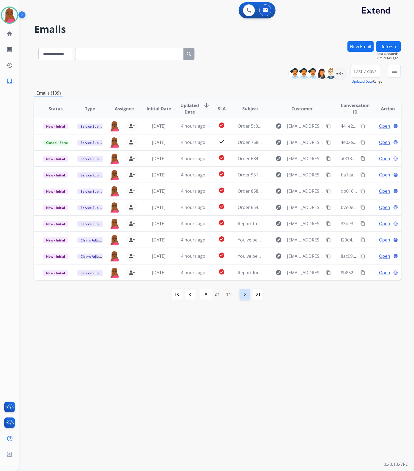
click at [243, 298] on div "navigate_next" at bounding box center [245, 294] width 12 height 12
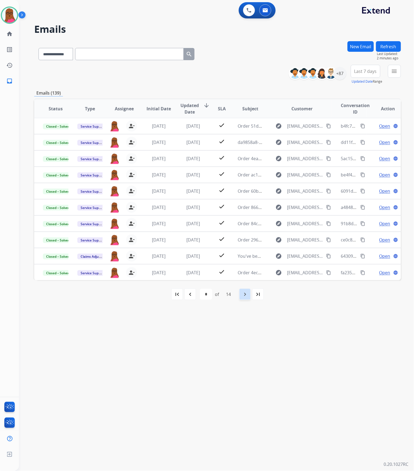
click at [243, 298] on div "navigate_next" at bounding box center [245, 294] width 12 height 12
click at [192, 295] on mat-icon "navigate_before" at bounding box center [190, 294] width 7 height 7
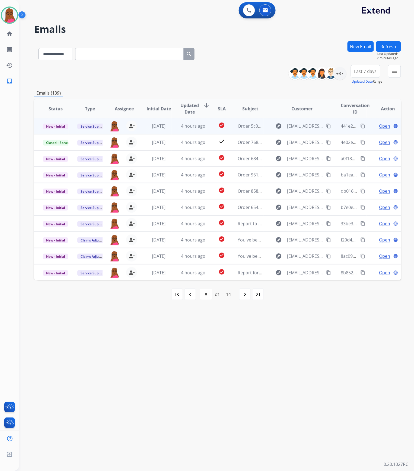
click at [379, 126] on span "Open" at bounding box center [384, 126] width 11 height 7
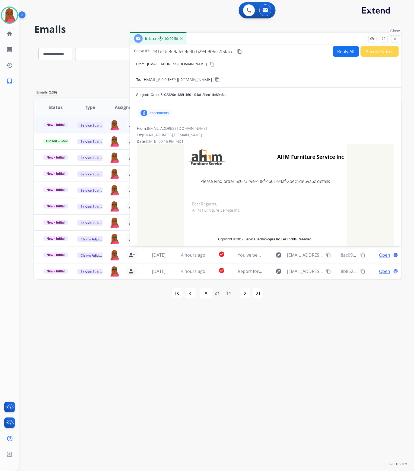
click at [396, 39] on mat-icon "close" at bounding box center [394, 38] width 5 height 5
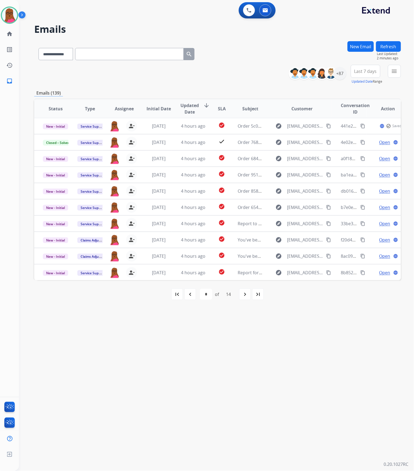
click at [355, 46] on button "New Email" at bounding box center [360, 46] width 26 height 11
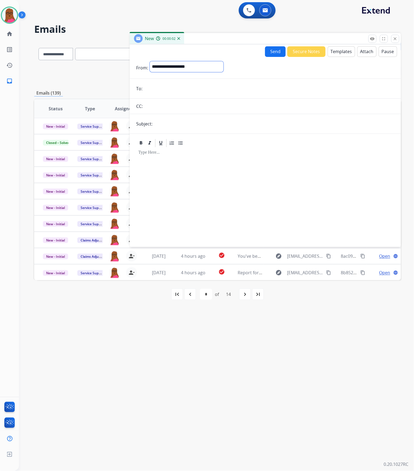
click at [219, 71] on select "**********" at bounding box center [187, 66] width 74 height 11
select select "**********"
click at [150, 61] on select "**********" at bounding box center [187, 66] width 74 height 11
click at [197, 95] on form "**********" at bounding box center [265, 151] width 271 height 188
click at [189, 82] on form "**********" at bounding box center [265, 151] width 271 height 188
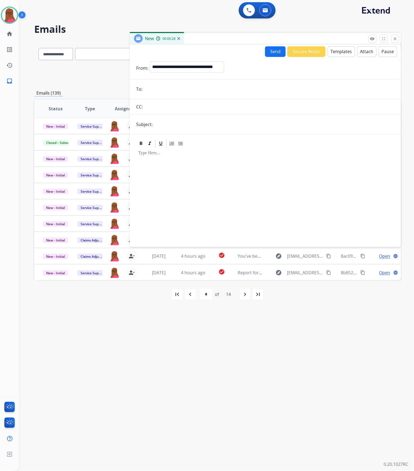
click at [187, 90] on input "email" at bounding box center [269, 89] width 250 height 11
paste input "**********"
type input "**********"
click at [182, 122] on input "text" at bounding box center [274, 124] width 240 height 11
type input "**********"
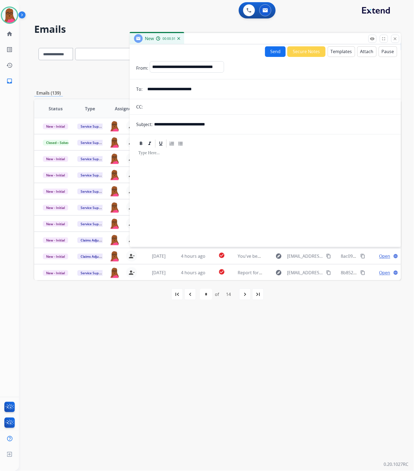
drag, startPoint x: 210, startPoint y: 163, endPoint x: 216, endPoint y: 161, distance: 6.8
click at [210, 163] on div at bounding box center [265, 195] width 258 height 93
click at [344, 52] on button "Templates" at bounding box center [340, 51] width 27 height 11
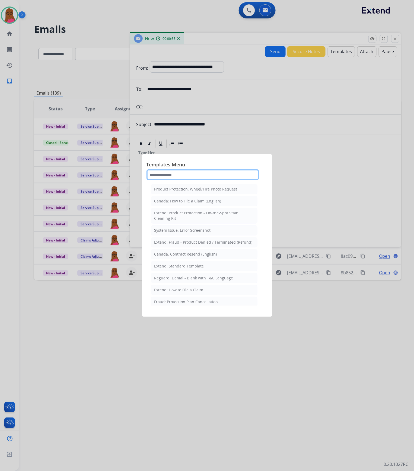
click at [218, 173] on input "text" at bounding box center [202, 174] width 112 height 11
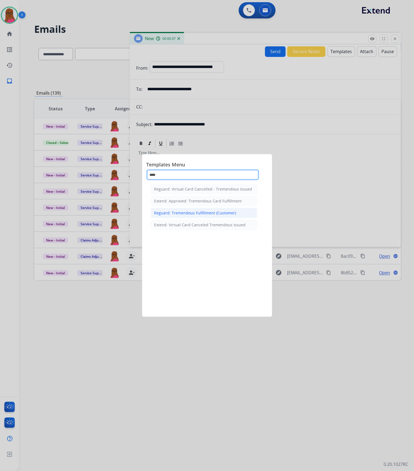
type input "****"
click at [208, 217] on li "Reguard: Tremendous Fulfillment (Customer)" at bounding box center [204, 213] width 107 height 10
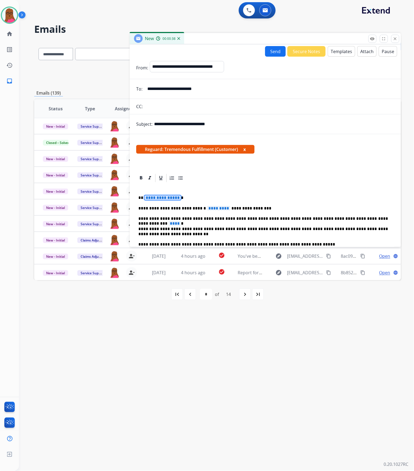
click at [164, 197] on span "**********" at bounding box center [162, 197] width 37 height 5
click at [171, 199] on span "**********" at bounding box center [162, 197] width 37 height 5
click at [207, 208] on span "*********" at bounding box center [218, 208] width 23 height 5
click at [247, 150] on span "Reguard: Tremendous Fulfillment (Customer) x" at bounding box center [195, 149] width 118 height 9
click at [246, 150] on button "x" at bounding box center [244, 149] width 2 height 7
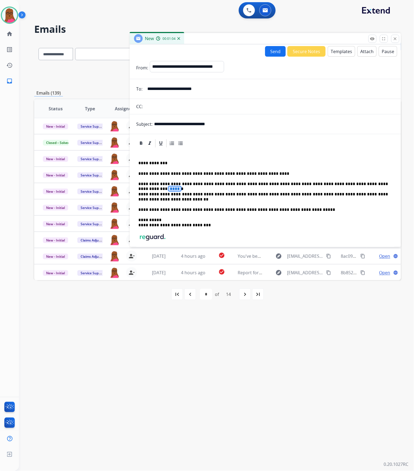
drag, startPoint x: 368, startPoint y: 186, endPoint x: 382, endPoint y: 175, distance: 18.0
click at [181, 186] on span "****" at bounding box center [174, 188] width 12 height 5
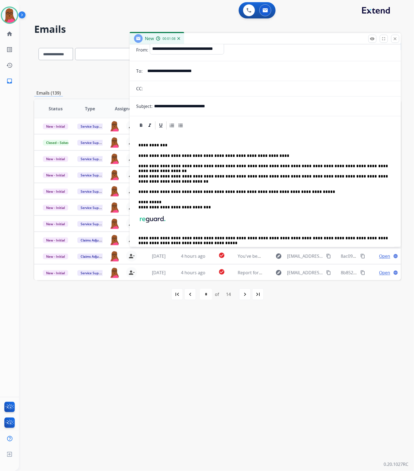
scroll to position [0, 0]
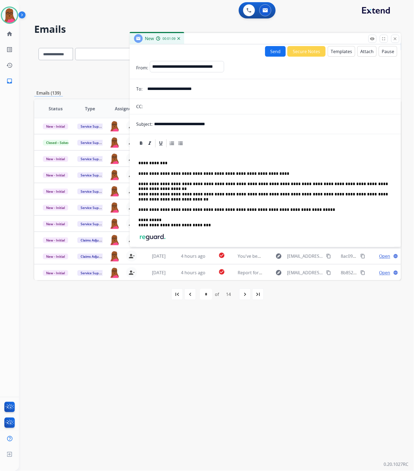
click at [270, 52] on button "Send" at bounding box center [275, 51] width 21 height 11
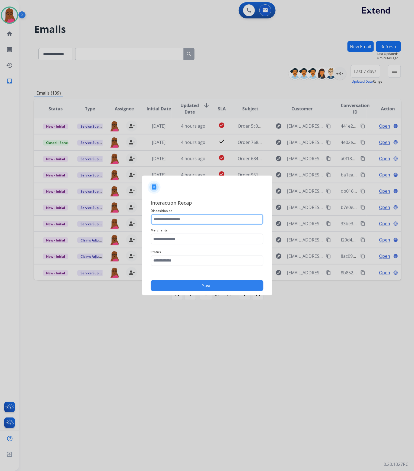
click at [206, 214] on input "text" at bounding box center [207, 219] width 112 height 11
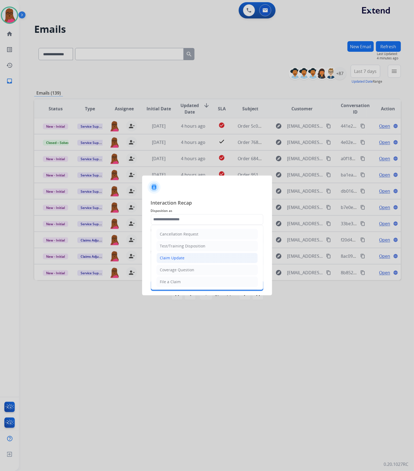
click at [181, 260] on div "Claim Update" at bounding box center [172, 257] width 25 height 5
type input "**********"
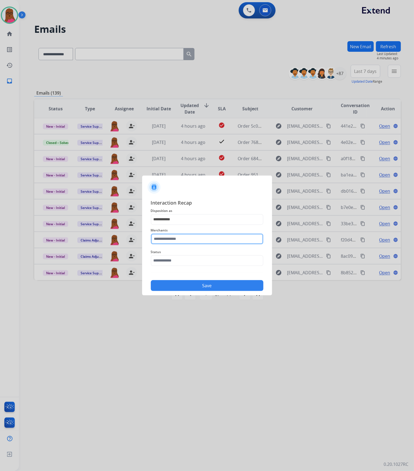
click at [202, 236] on input "text" at bounding box center [207, 239] width 112 height 11
click at [189, 255] on div "[PERSON_NAME]" at bounding box center [175, 254] width 30 height 5
type input "**********"
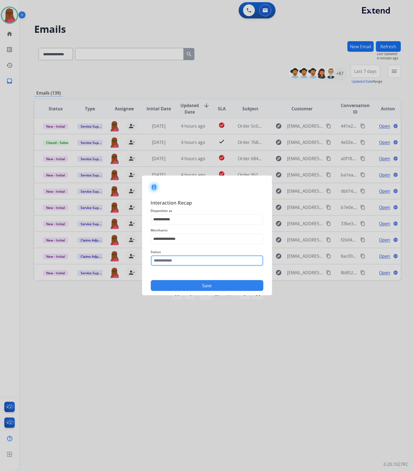
click at [190, 262] on input "text" at bounding box center [207, 260] width 112 height 11
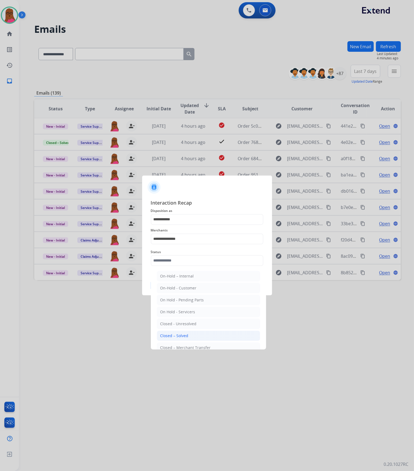
click at [178, 334] on div "Closed – Solved" at bounding box center [174, 335] width 28 height 5
type input "**********"
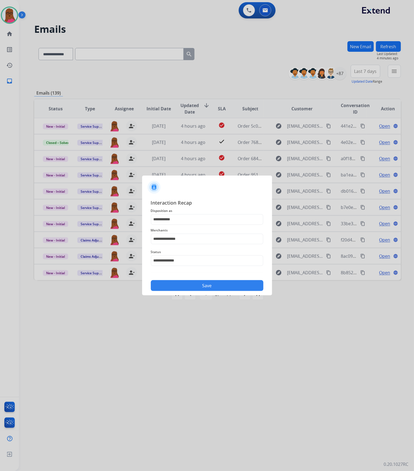
click at [208, 286] on button "Save" at bounding box center [207, 285] width 112 height 11
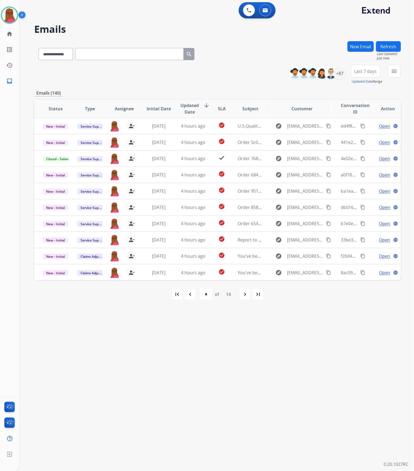
click at [363, 52] on div "New Email" at bounding box center [360, 53] width 26 height 24
click at [364, 44] on button "New Email" at bounding box center [360, 46] width 26 height 11
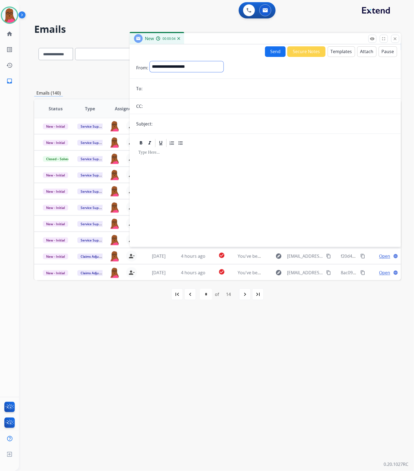
click at [223, 67] on select "**********" at bounding box center [187, 66] width 74 height 11
drag, startPoint x: 218, startPoint y: 73, endPoint x: 218, endPoint y: 70, distance: 3.0
click at [217, 73] on div "**********" at bounding box center [187, 68] width 74 height 14
click at [218, 70] on select "**********" at bounding box center [187, 66] width 74 height 11
click at [395, 39] on mat-icon "close" at bounding box center [394, 38] width 5 height 5
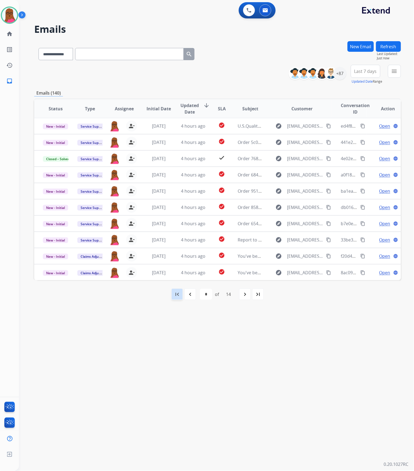
click at [177, 294] on mat-icon "first_page" at bounding box center [177, 294] width 7 height 7
select select "*"
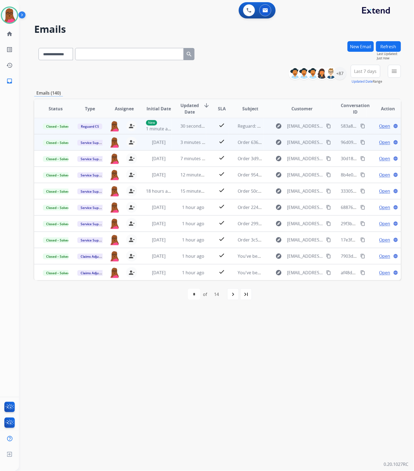
click at [360, 125] on mat-icon "content_copy" at bounding box center [362, 126] width 5 height 5
drag, startPoint x: 128, startPoint y: 126, endPoint x: 119, endPoint y: 127, distance: 9.6
click at [128, 126] on mat-icon "person_remove" at bounding box center [131, 126] width 7 height 7
click at [113, 127] on span "+" at bounding box center [114, 126] width 2 height 7
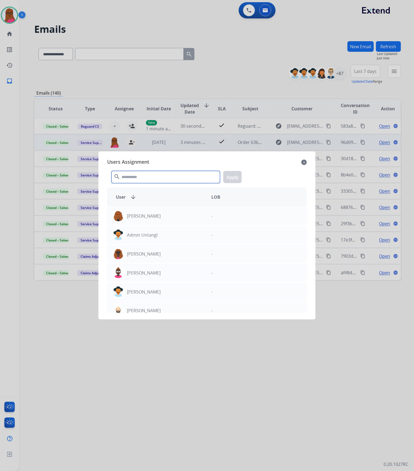
click at [149, 177] on input "text" at bounding box center [165, 177] width 108 height 12
click at [151, 181] on input "text" at bounding box center [165, 177] width 108 height 12
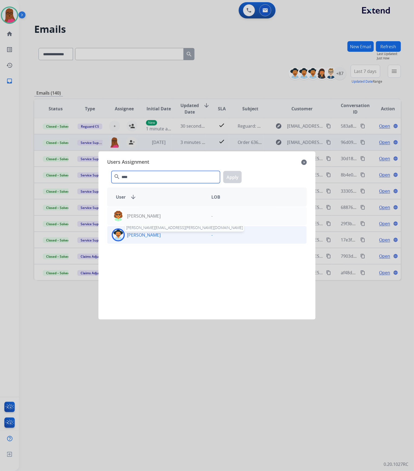
type input "****"
click at [149, 234] on p "[PERSON_NAME]" at bounding box center [144, 235] width 34 height 7
click at [234, 179] on button "Apply" at bounding box center [232, 177] width 18 height 12
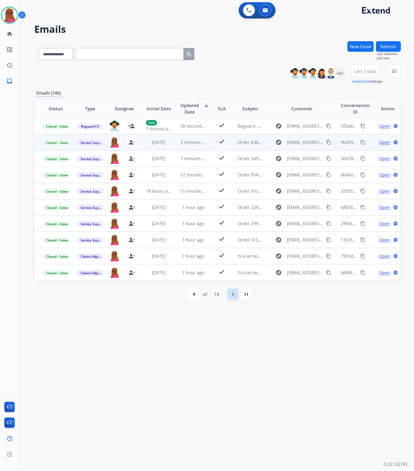
click at [233, 294] on mat-icon "navigate_next" at bounding box center [233, 294] width 7 height 7
select select "*"
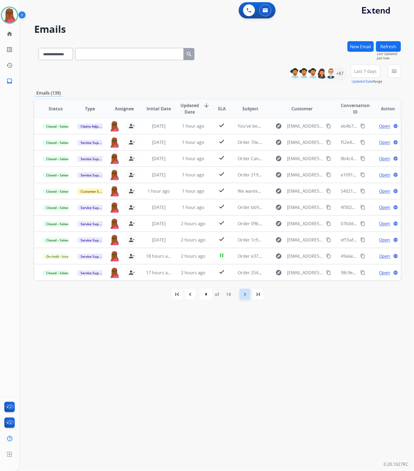
click at [241, 295] on div "navigate_next" at bounding box center [245, 294] width 12 height 12
click at [245, 298] on div "navigate_next" at bounding box center [245, 294] width 12 height 12
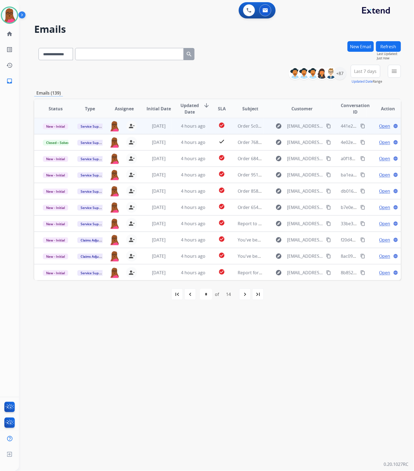
click at [380, 126] on span "Open" at bounding box center [384, 126] width 11 height 7
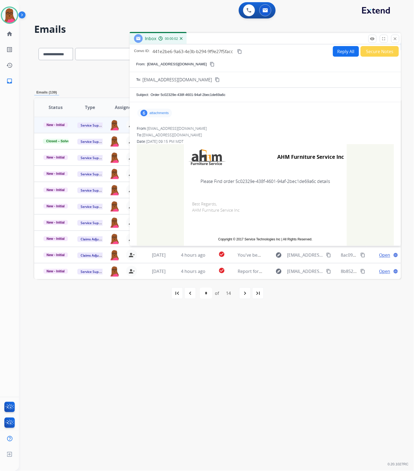
click at [165, 112] on p "attachments" at bounding box center [158, 113] width 19 height 4
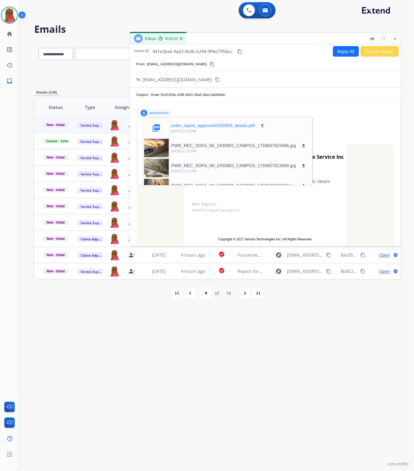
click at [262, 125] on mat-icon "download" at bounding box center [262, 125] width 5 height 5
click at [396, 37] on mat-icon "close" at bounding box center [394, 38] width 5 height 5
